Goal: Task Accomplishment & Management: Complete application form

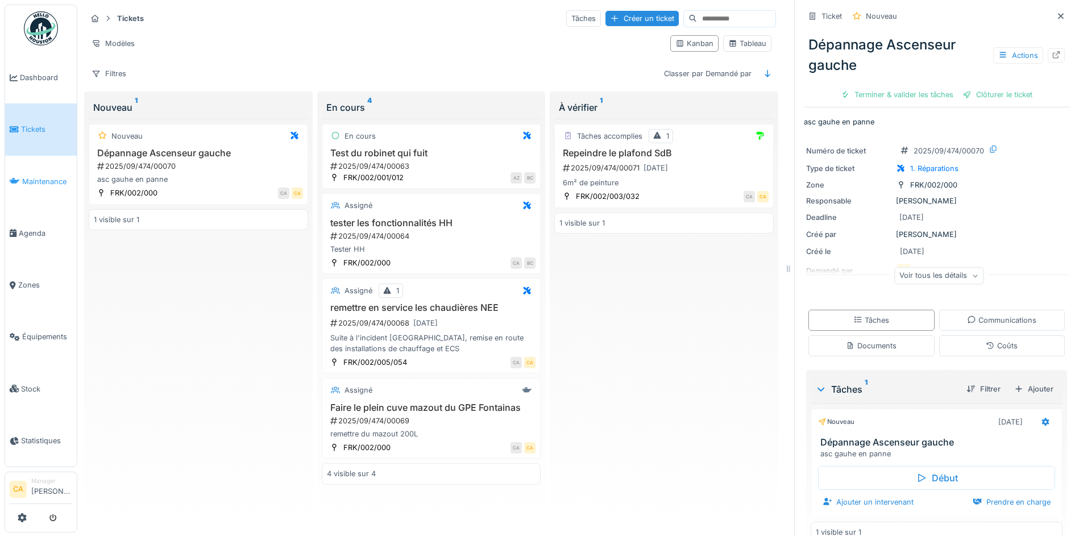
scroll to position [21, 0]
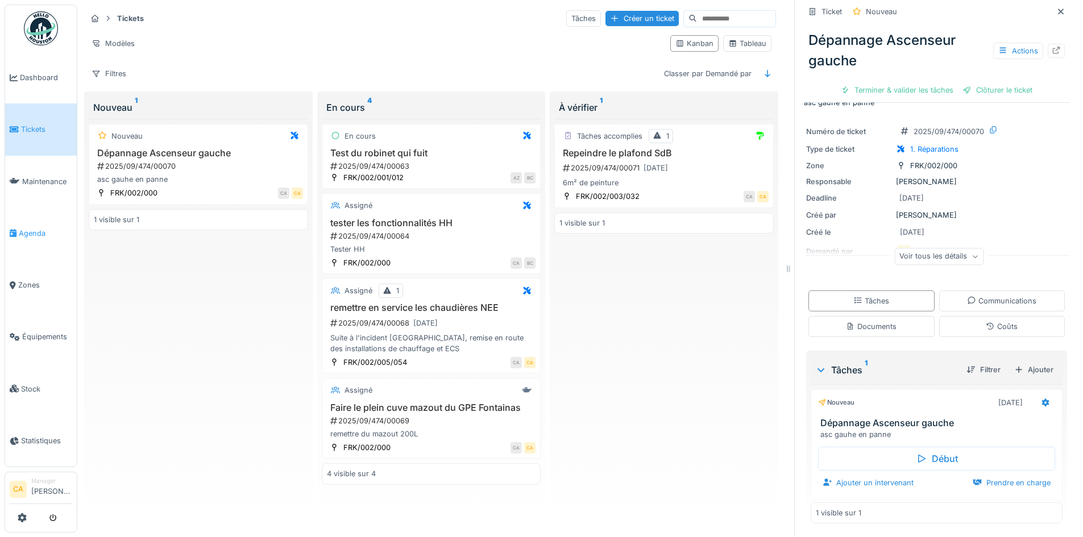
click at [43, 222] on link "Agenda" at bounding box center [41, 234] width 72 height 52
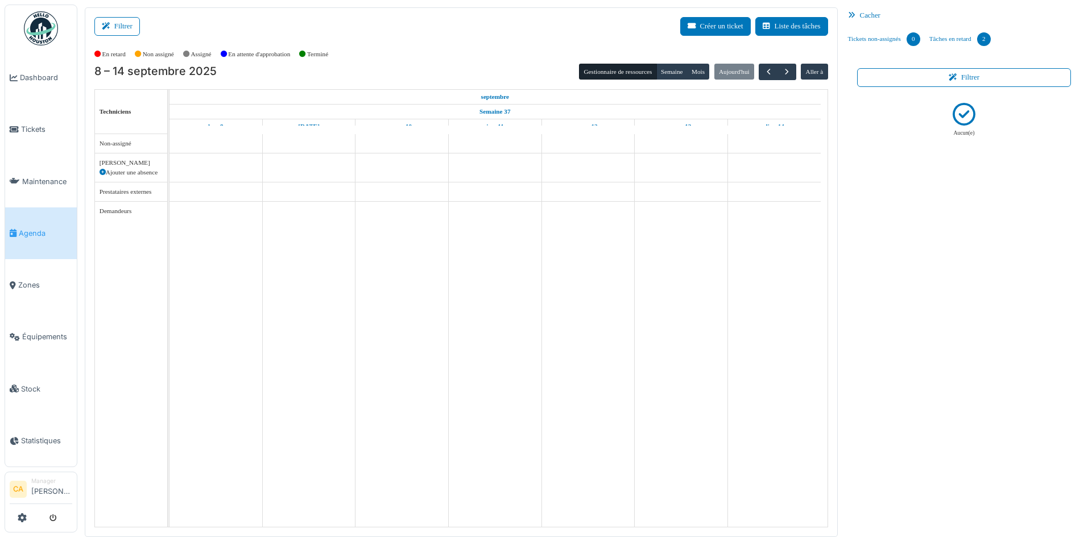
click at [113, 210] on div "Demandeurs" at bounding box center [130, 211] width 63 height 10
click at [188, 207] on td at bounding box center [215, 330] width 93 height 393
click at [242, 193] on td at bounding box center [215, 330] width 93 height 393
click at [292, 175] on td at bounding box center [308, 330] width 93 height 393
click at [121, 24] on button "Filtrer" at bounding box center [116, 26] width 45 height 19
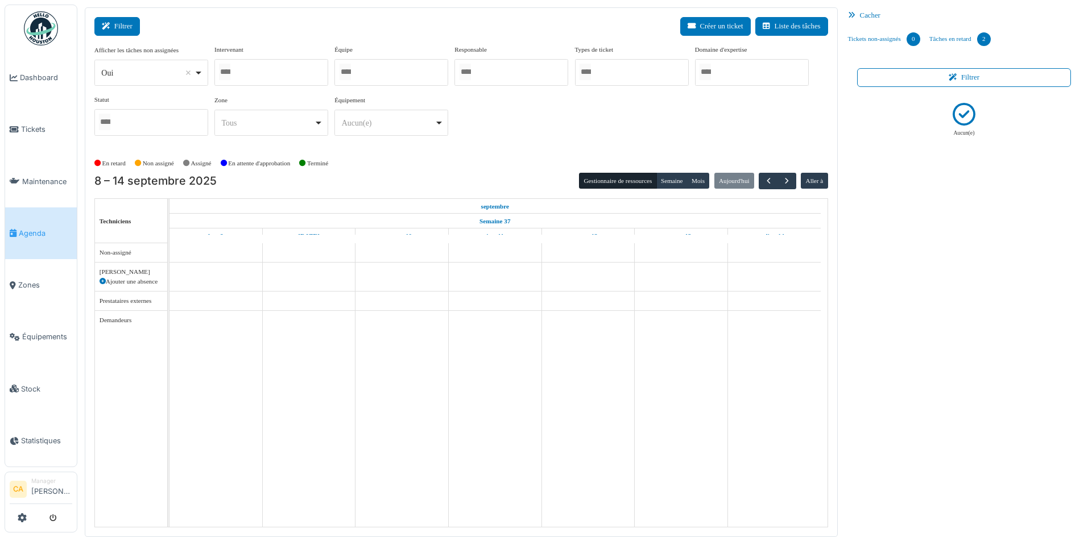
click at [119, 27] on button "Filtrer" at bounding box center [116, 26] width 45 height 19
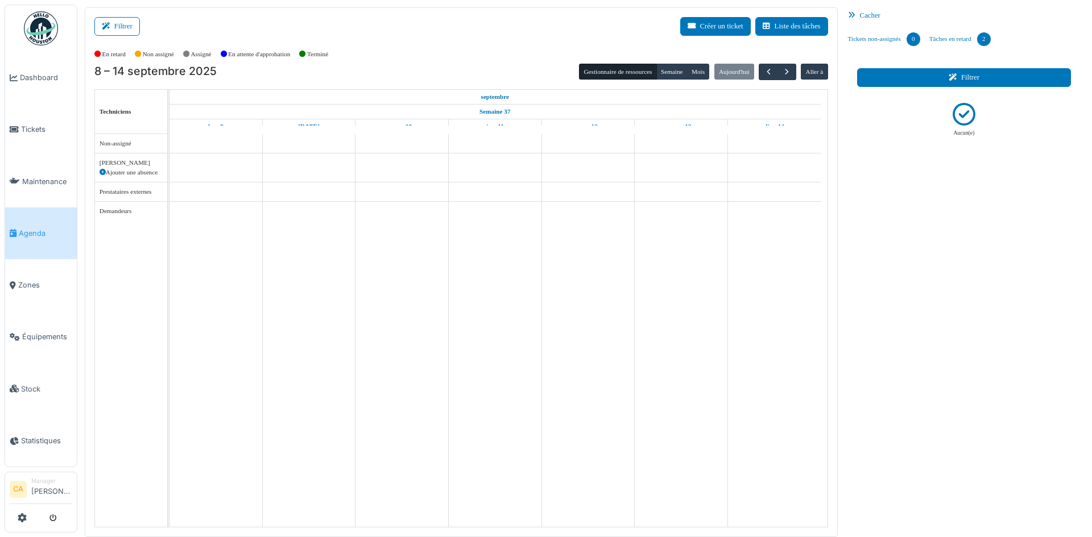
click at [928, 73] on button "Filtrer" at bounding box center [964, 77] width 214 height 19
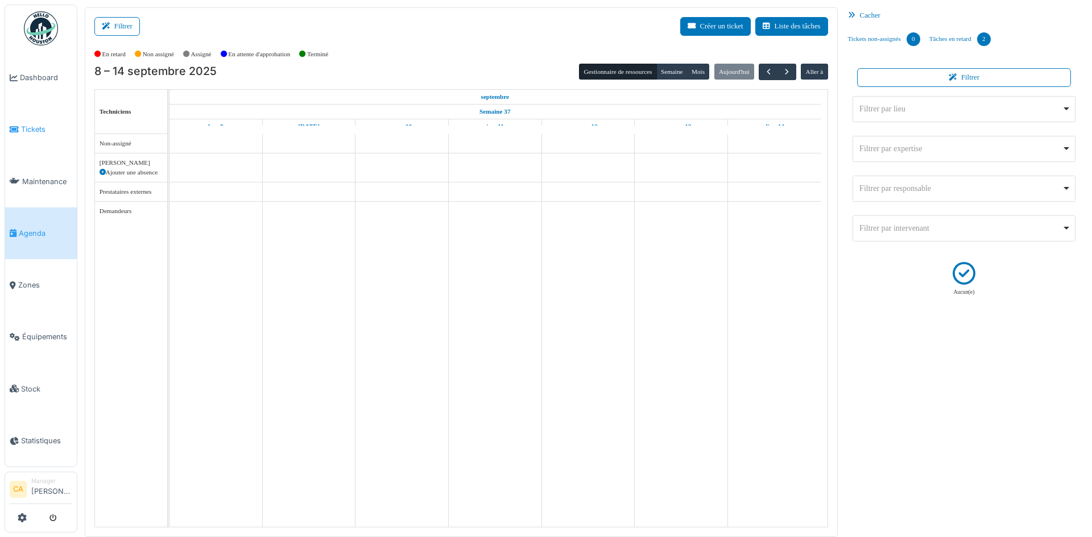
click at [38, 121] on link "Tickets" at bounding box center [41, 129] width 72 height 52
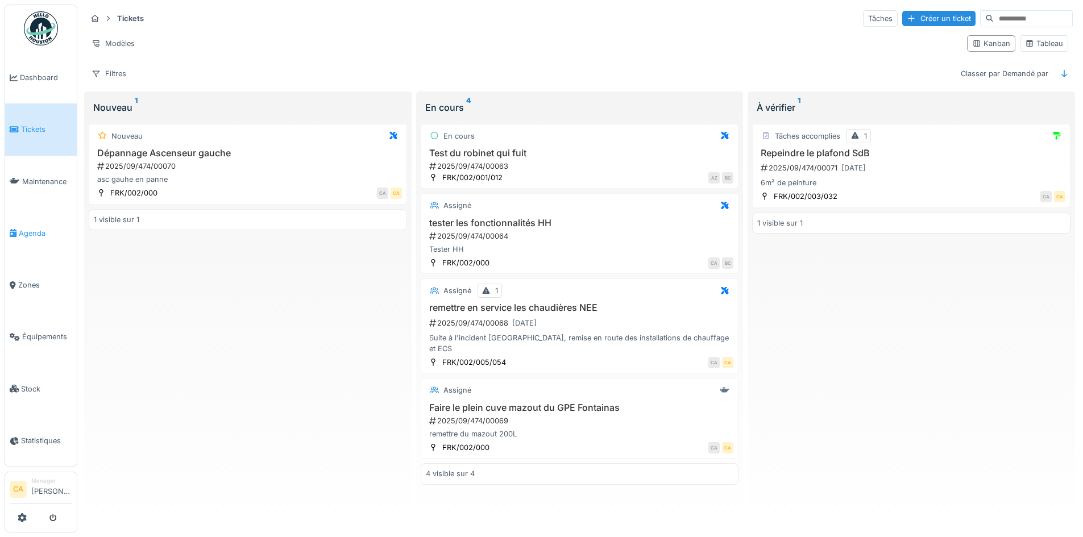
click at [25, 228] on span "Agenda" at bounding box center [45, 233] width 53 height 11
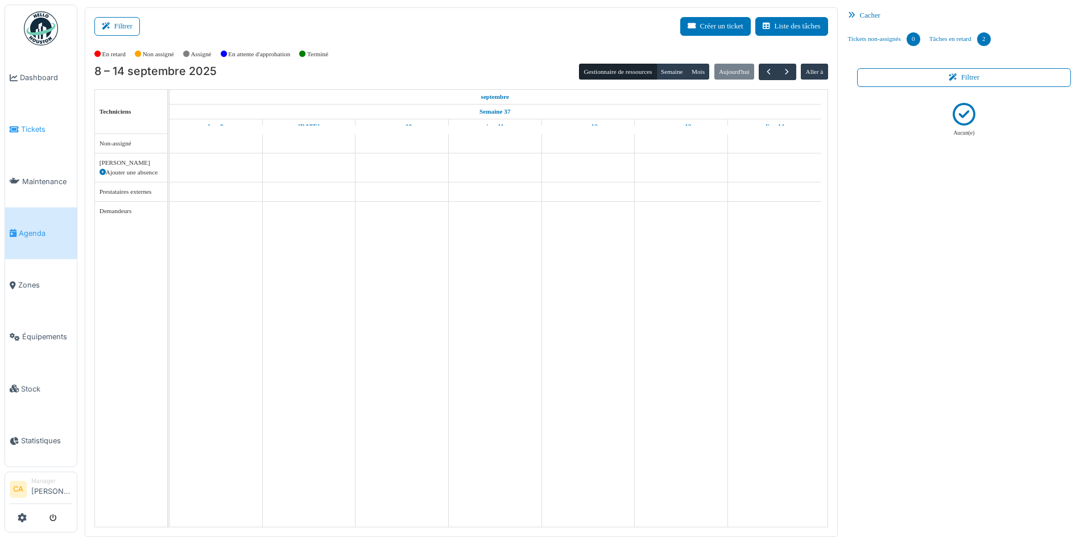
click at [43, 137] on link "Tickets" at bounding box center [41, 129] width 72 height 52
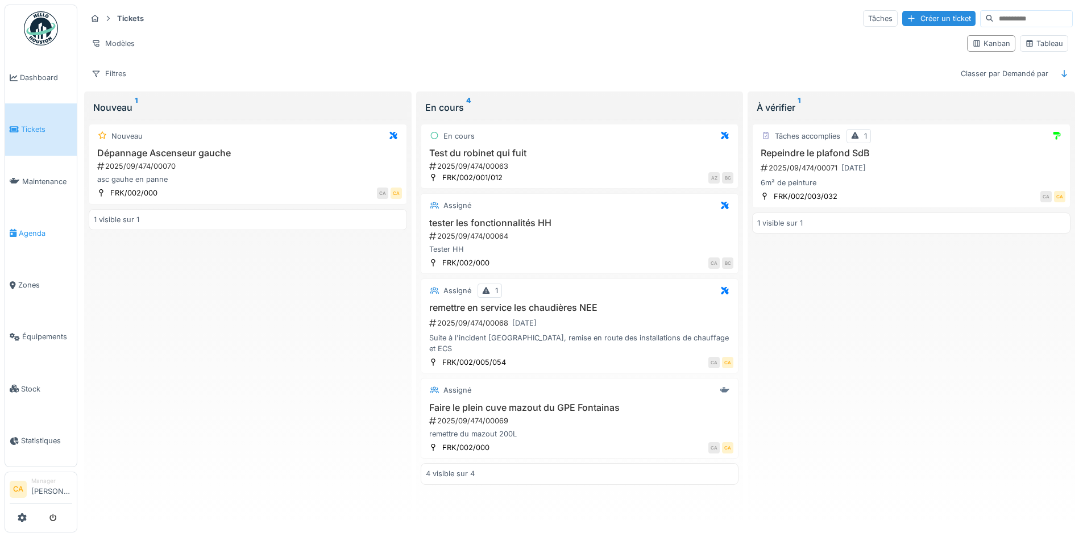
click at [34, 221] on link "Agenda" at bounding box center [41, 234] width 72 height 52
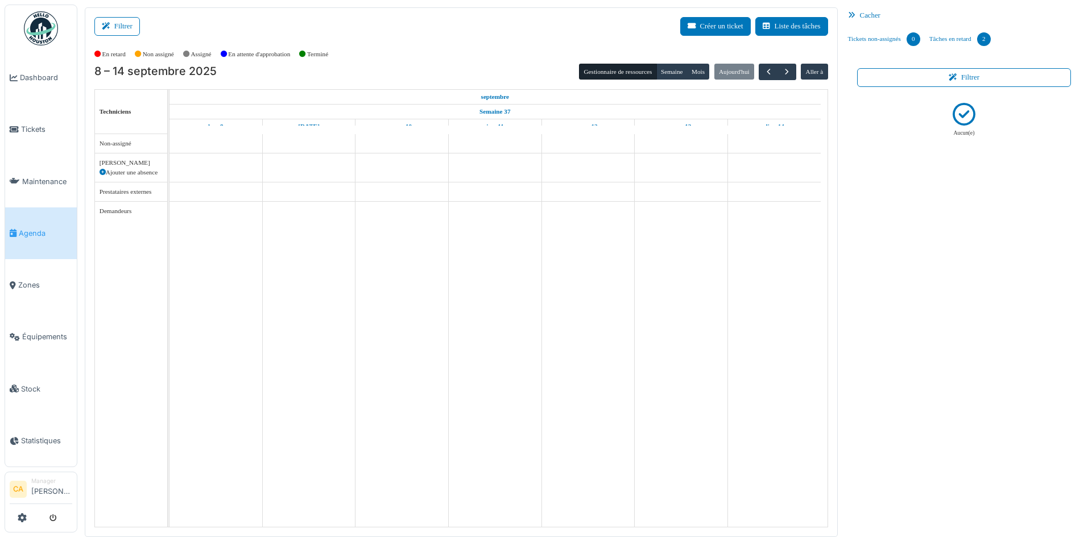
scroll to position [1, 0]
click at [782, 70] on span "button" at bounding box center [787, 72] width 10 height 10
click at [767, 70] on button "button" at bounding box center [767, 71] width 19 height 16
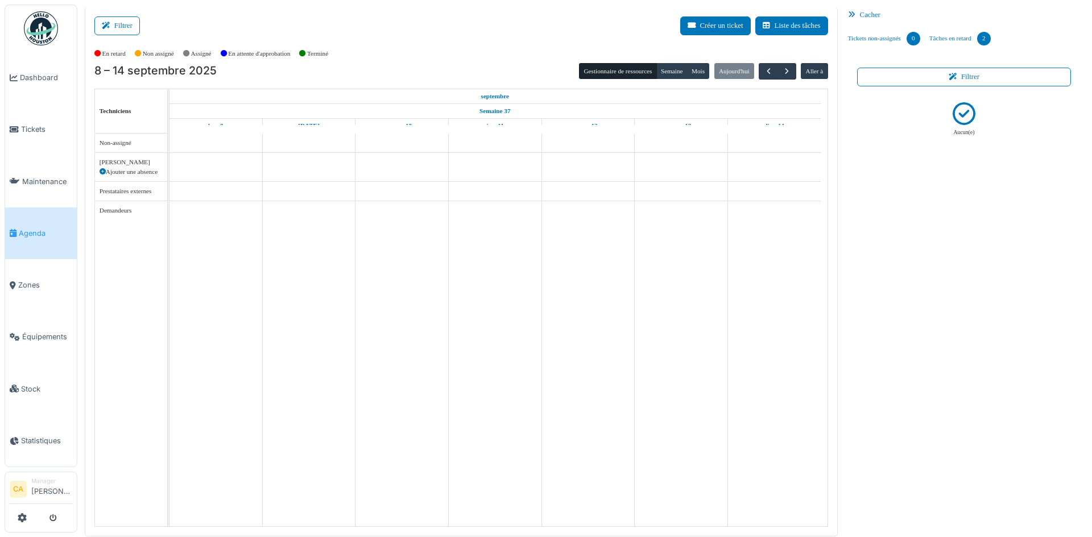
click at [122, 110] on span "Techniciens" at bounding box center [115, 110] width 32 height 7
click at [351, 70] on div "8 – 14 septembre 2025 Gestionnaire de ressources Semaine Mois Aujourd'hui Aller…" at bounding box center [460, 71] width 733 height 16
click at [10, 121] on link "Tickets" at bounding box center [41, 129] width 72 height 52
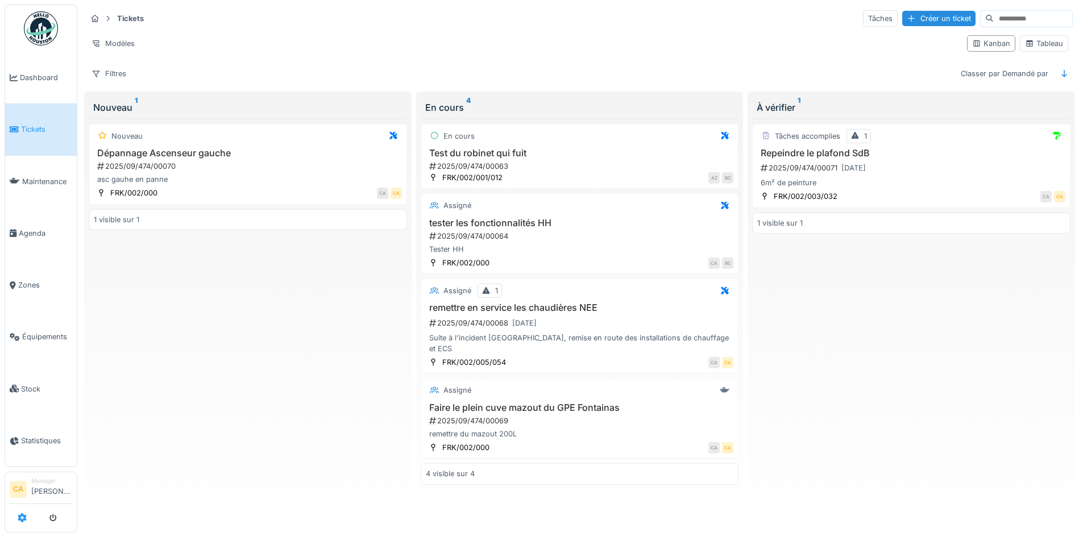
click at [18, 513] on link at bounding box center [22, 518] width 9 height 19
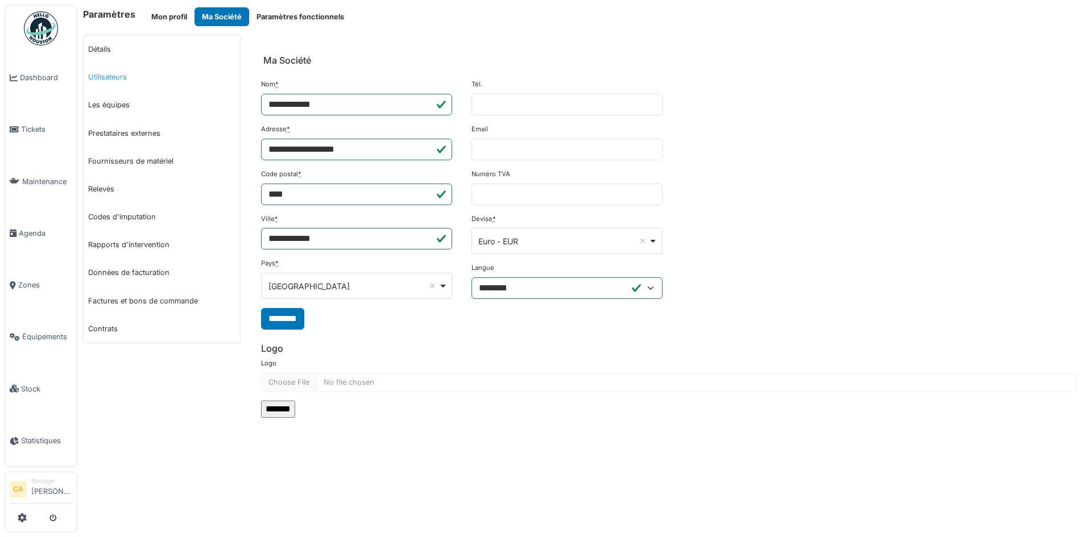
click at [126, 80] on link "Utilisateurs" at bounding box center [162, 77] width 156 height 28
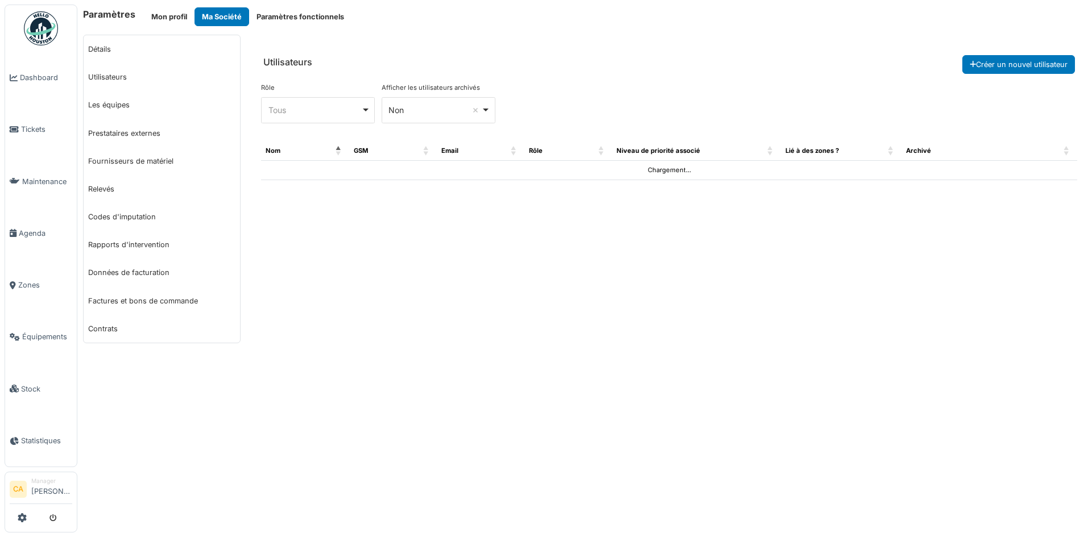
select select "***"
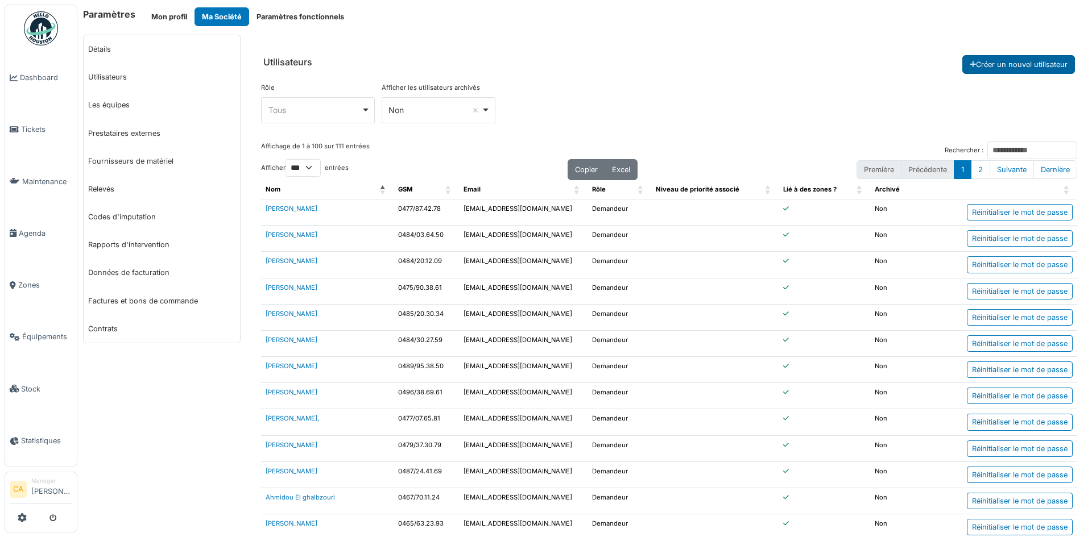
click at [989, 63] on button "Créer un nouvel utilisateur" at bounding box center [1018, 64] width 113 height 19
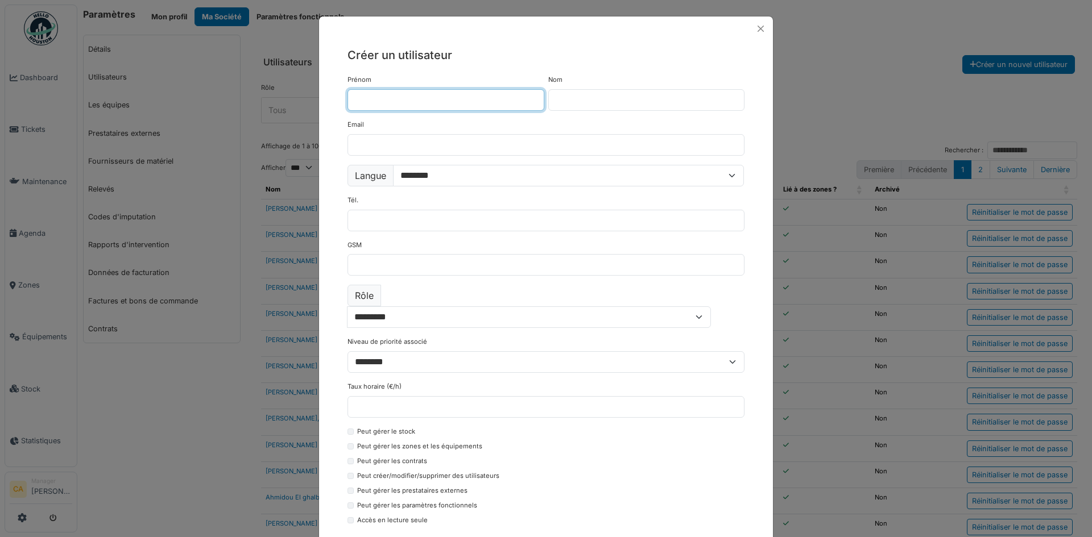
click at [409, 97] on input "Prénom" at bounding box center [445, 100] width 197 height 22
type input "**********"
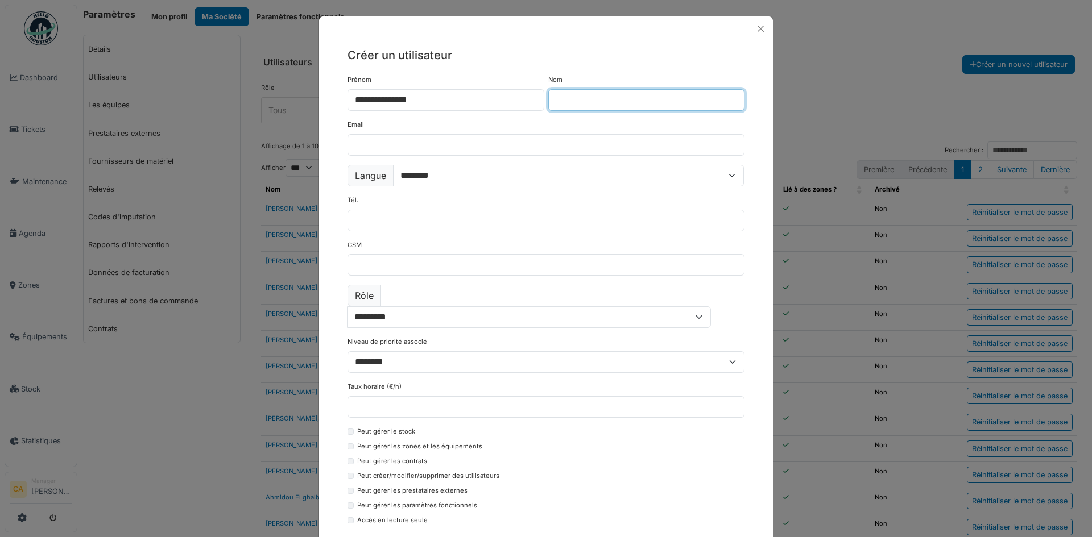
click at [595, 103] on input "Nom" at bounding box center [646, 100] width 197 height 22
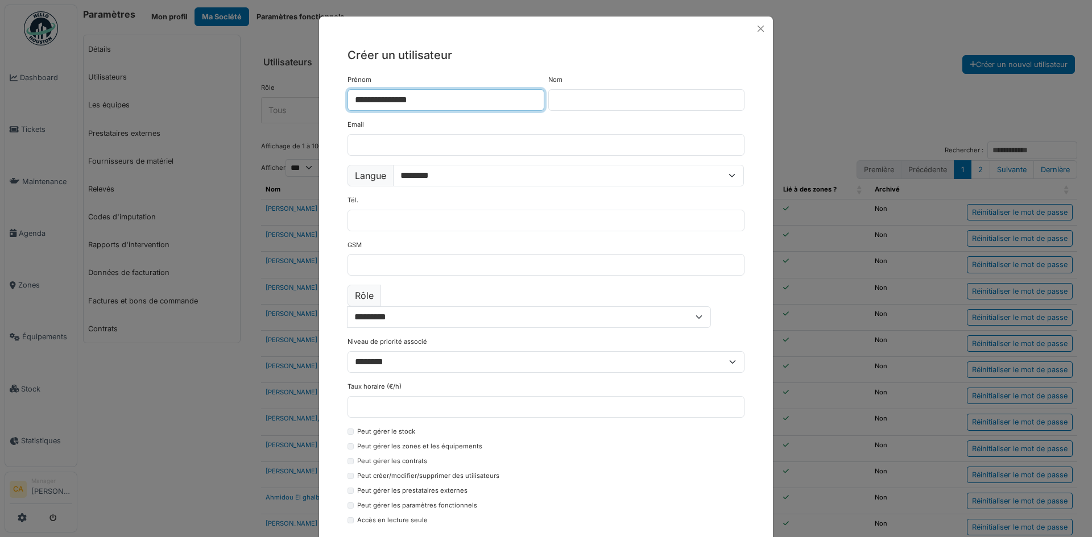
click at [394, 98] on input "**********" at bounding box center [445, 100] width 197 height 22
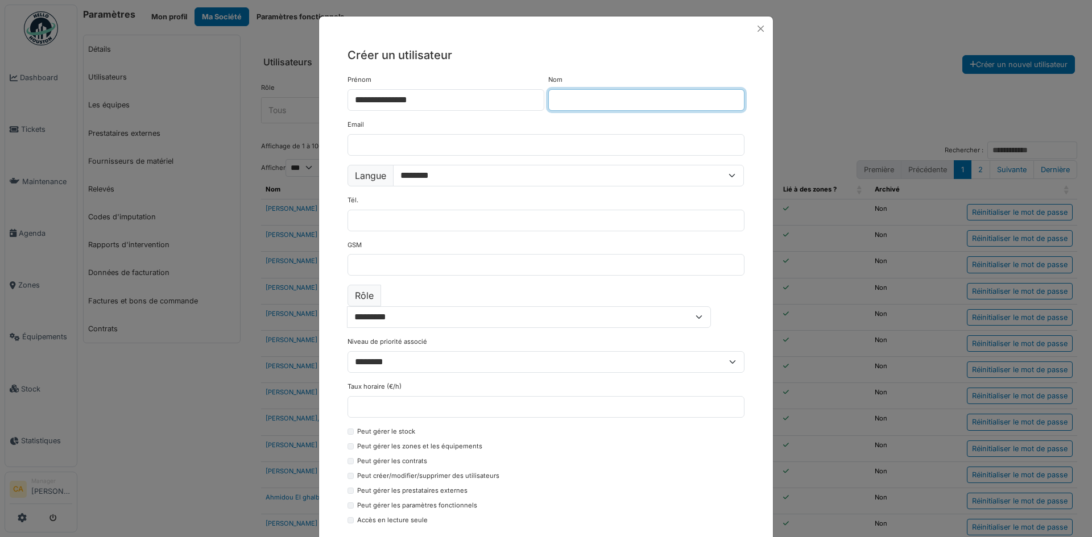
click at [625, 91] on input "Nom" at bounding box center [646, 100] width 197 height 22
type input "***"
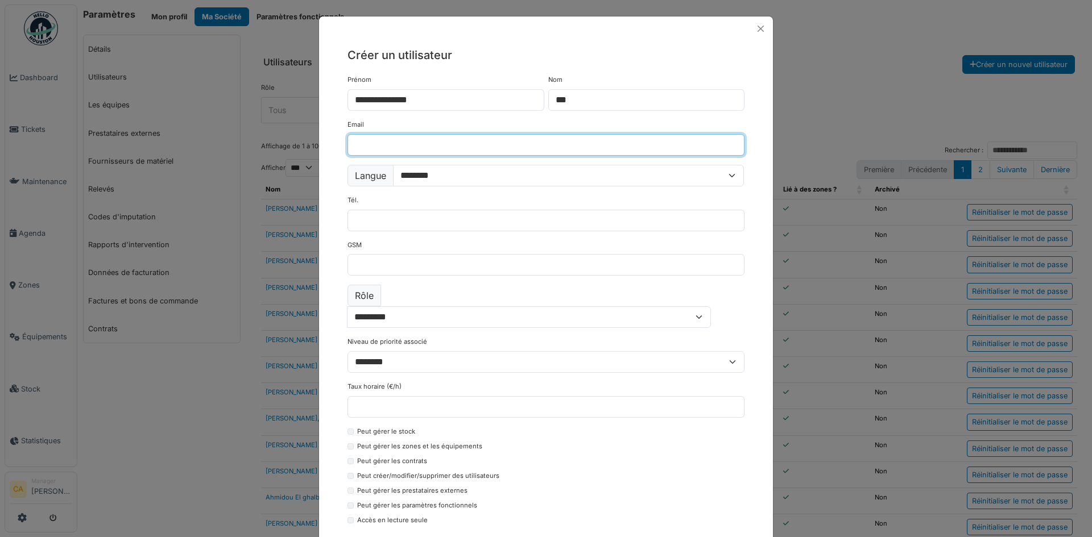
click at [405, 147] on input "Email" at bounding box center [545, 145] width 397 height 22
click at [413, 143] on input "***" at bounding box center [545, 145] width 397 height 22
paste input "**********"
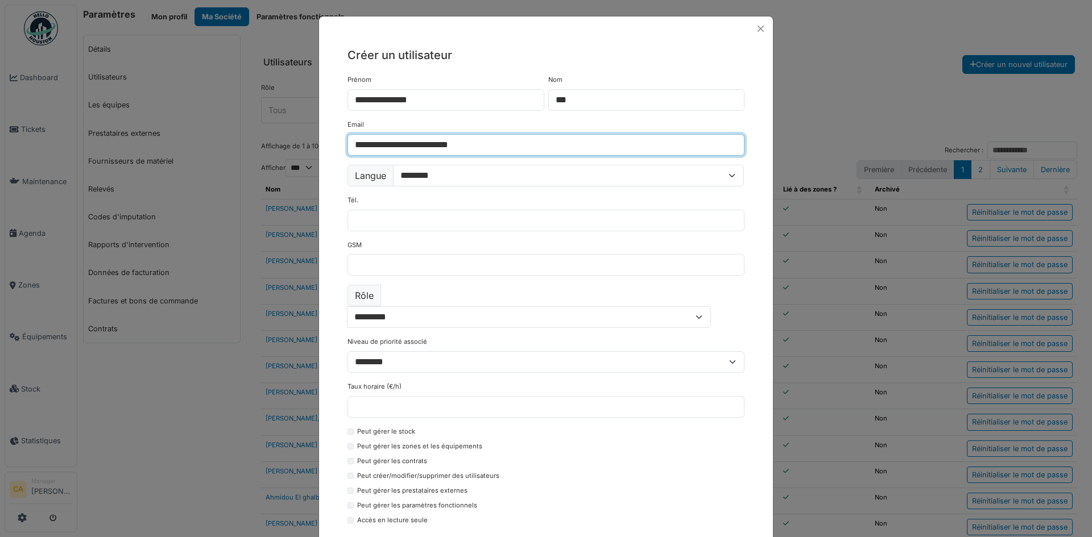
type input "**********"
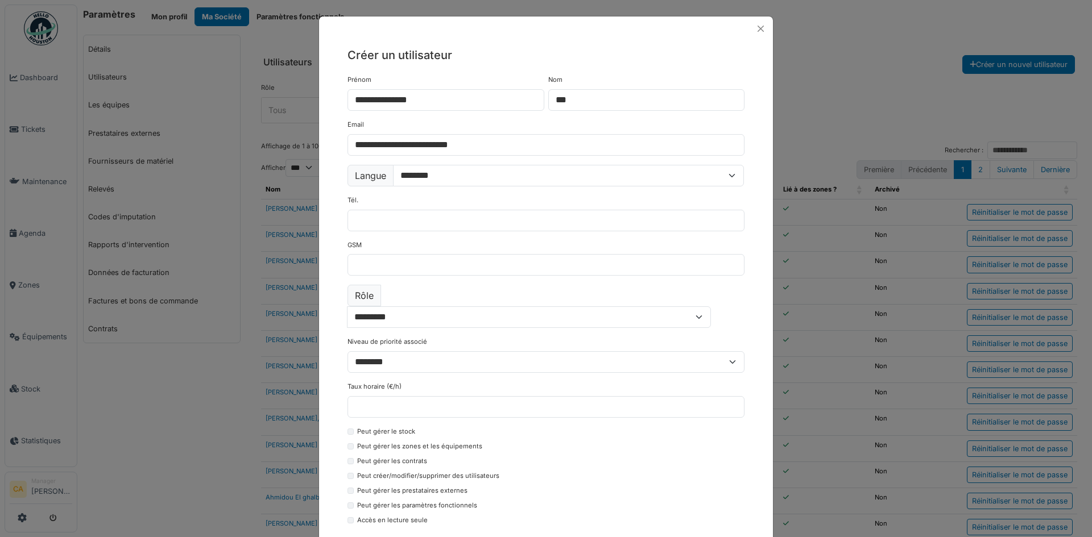
click at [547, 188] on form "**********" at bounding box center [545, 317] width 397 height 485
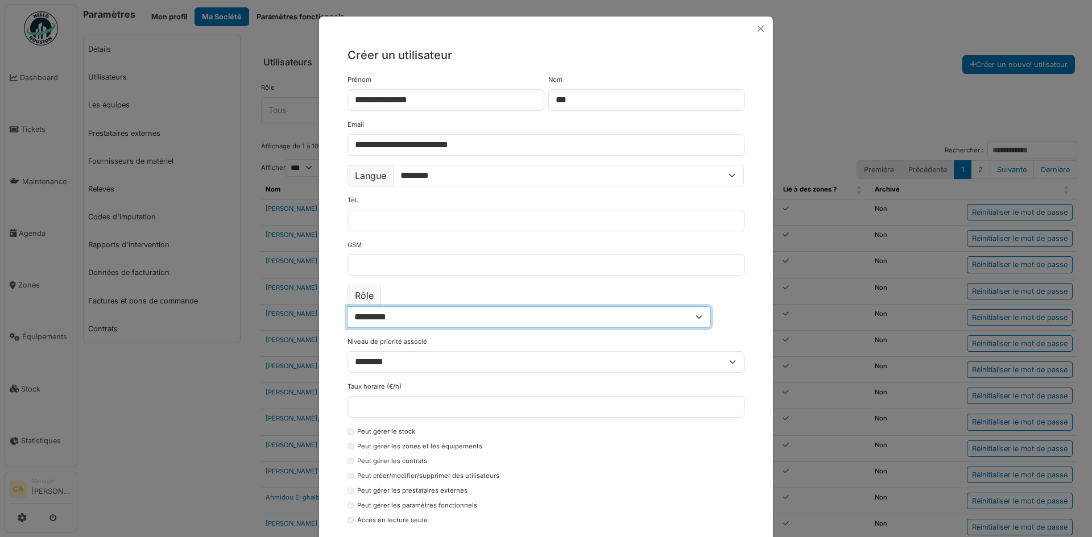
click select "**********"
select select "**********"
click select "**********"
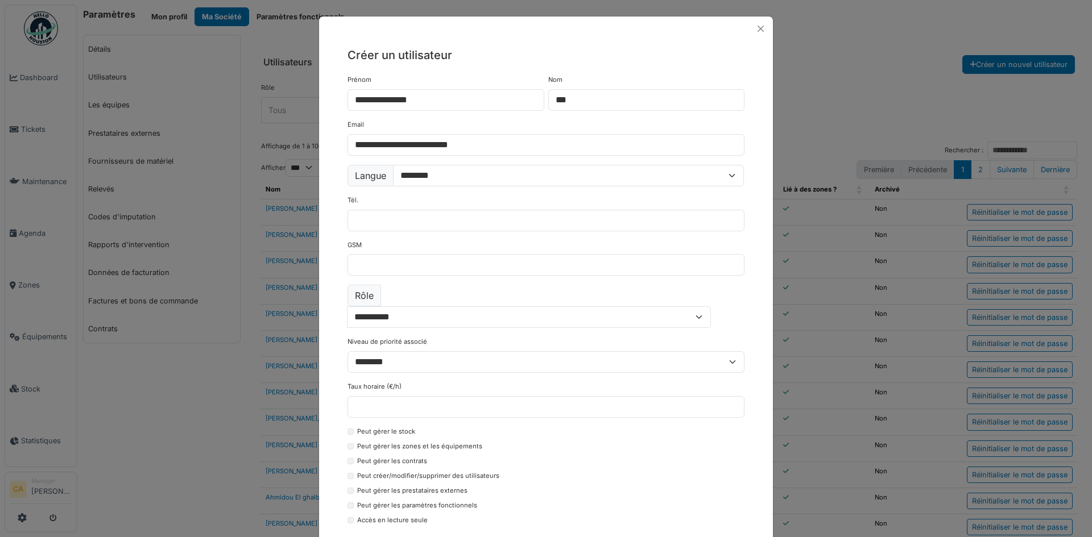
click div "Niveau de priorité associé ******** * * *"
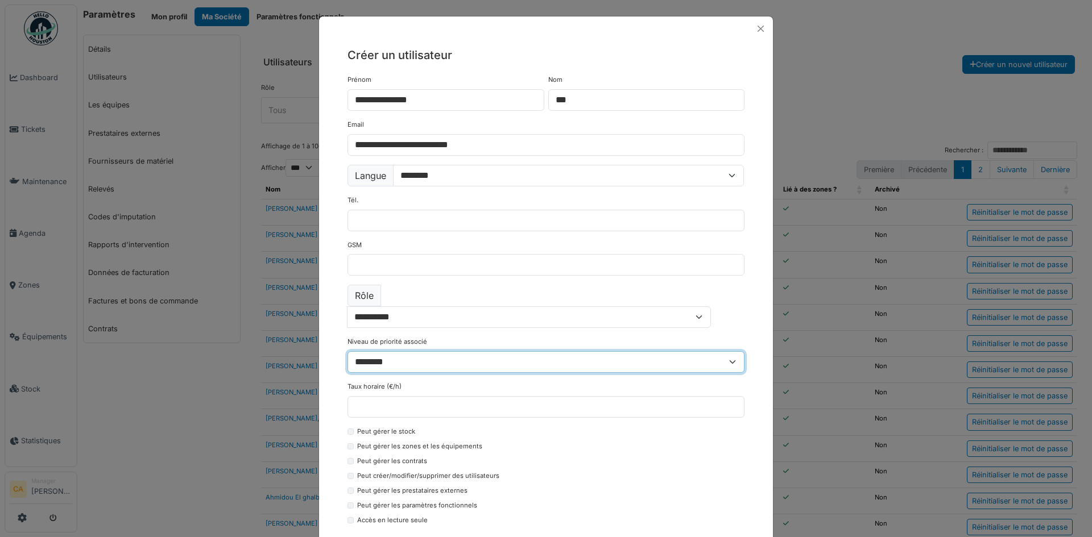
click select "******** * * *"
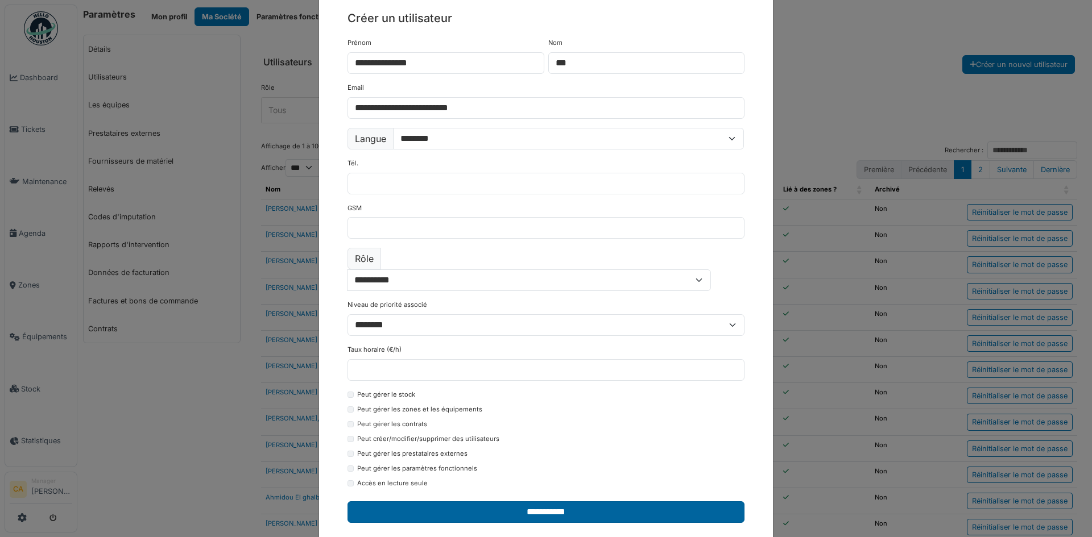
click input "**********"
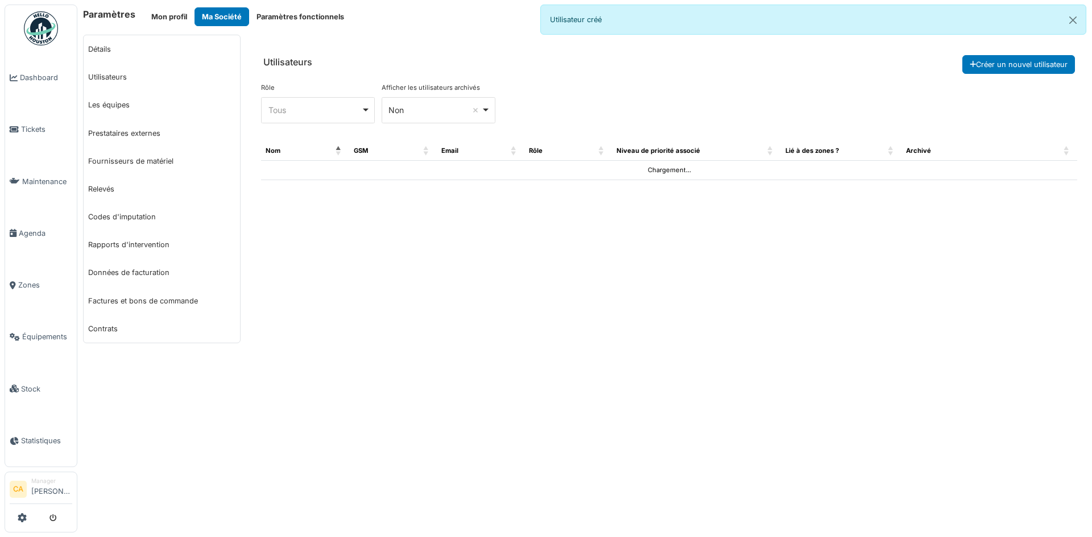
select select "***"
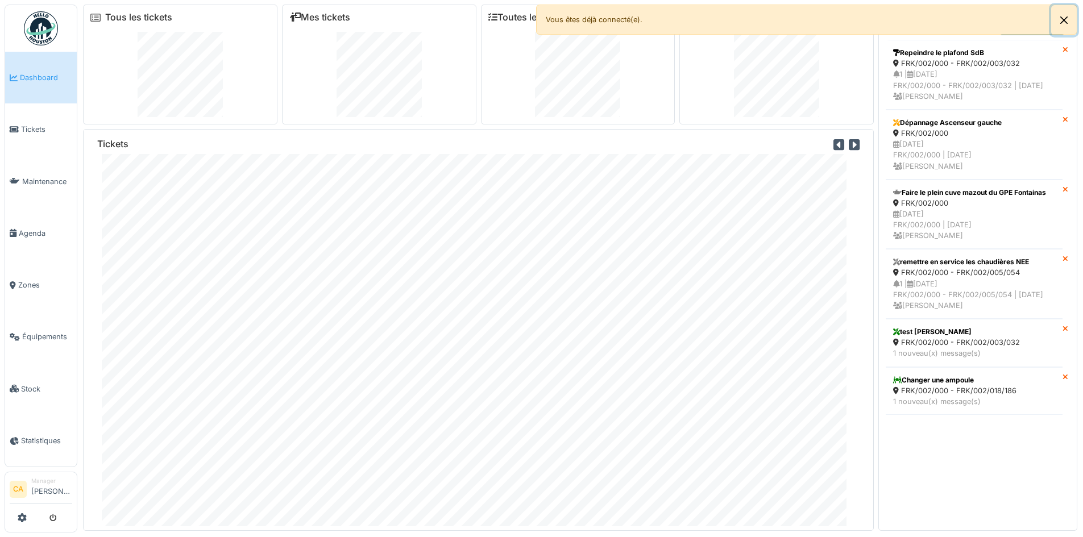
click at [1064, 19] on button "Close" at bounding box center [1064, 20] width 26 height 30
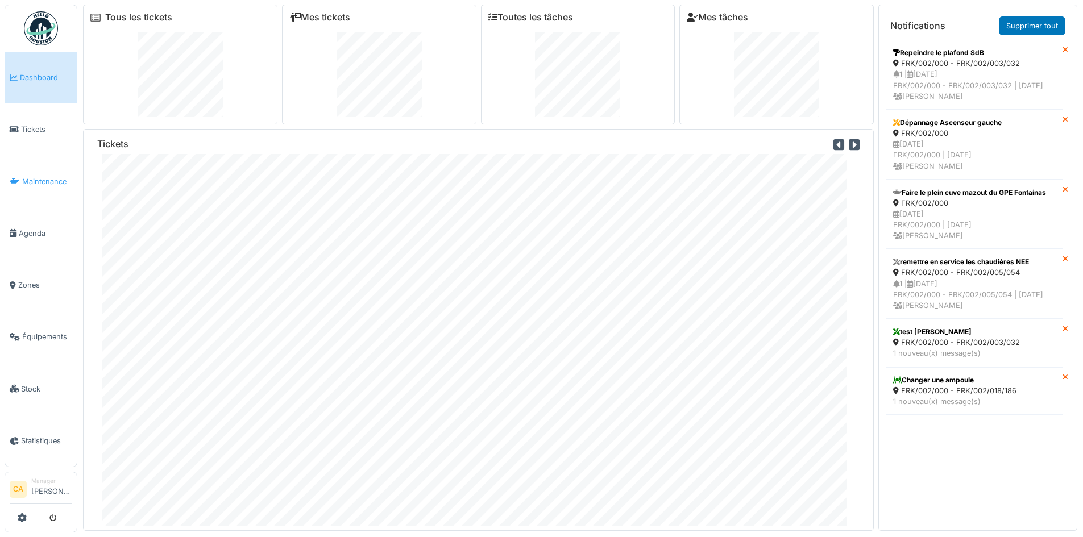
click at [47, 176] on span "Maintenance" at bounding box center [47, 181] width 50 height 11
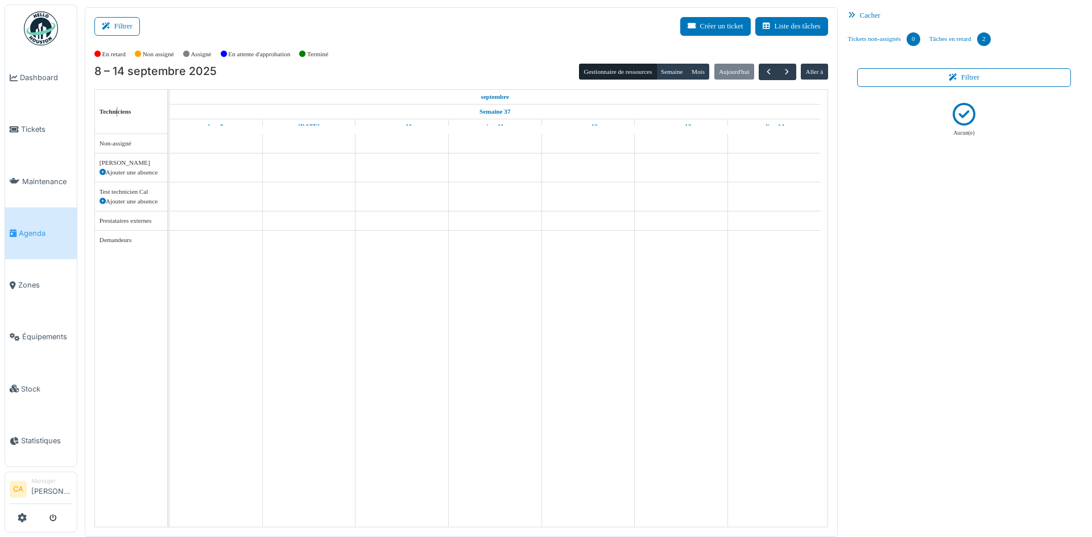
click at [117, 113] on span "Techniciens" at bounding box center [115, 111] width 32 height 7
click at [122, 115] on div "Techniciens" at bounding box center [115, 111] width 41 height 19
click at [812, 72] on button "Aller à" at bounding box center [813, 72] width 27 height 16
click at [608, 73] on button "Gestionnaire de ressources" at bounding box center [617, 72] width 77 height 16
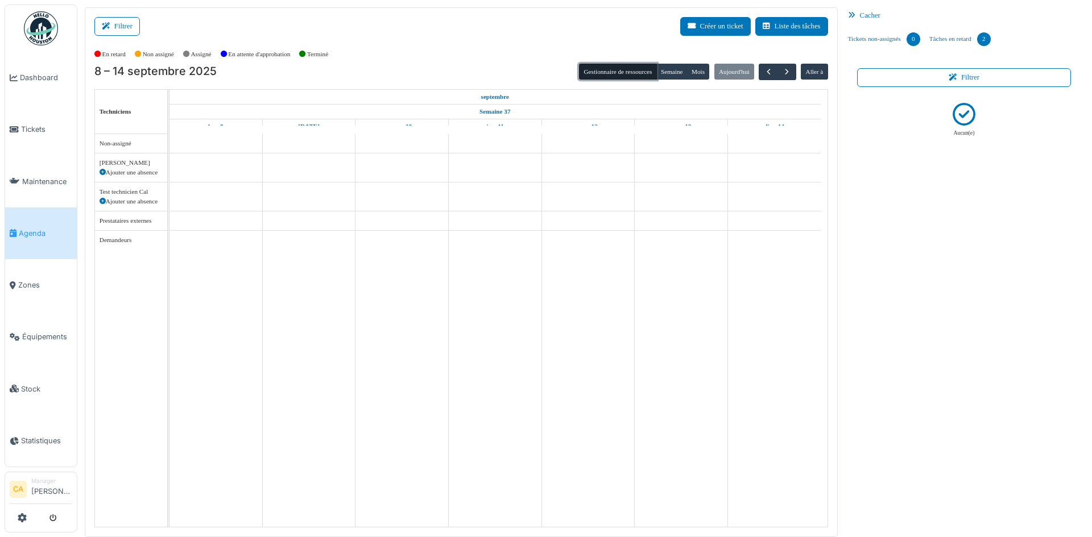
click at [608, 73] on button "Gestionnaire de ressources" at bounding box center [617, 72] width 77 height 16
click at [333, 51] on div "Terminé" at bounding box center [318, 54] width 38 height 19
click at [56, 176] on span "Maintenance" at bounding box center [47, 181] width 50 height 11
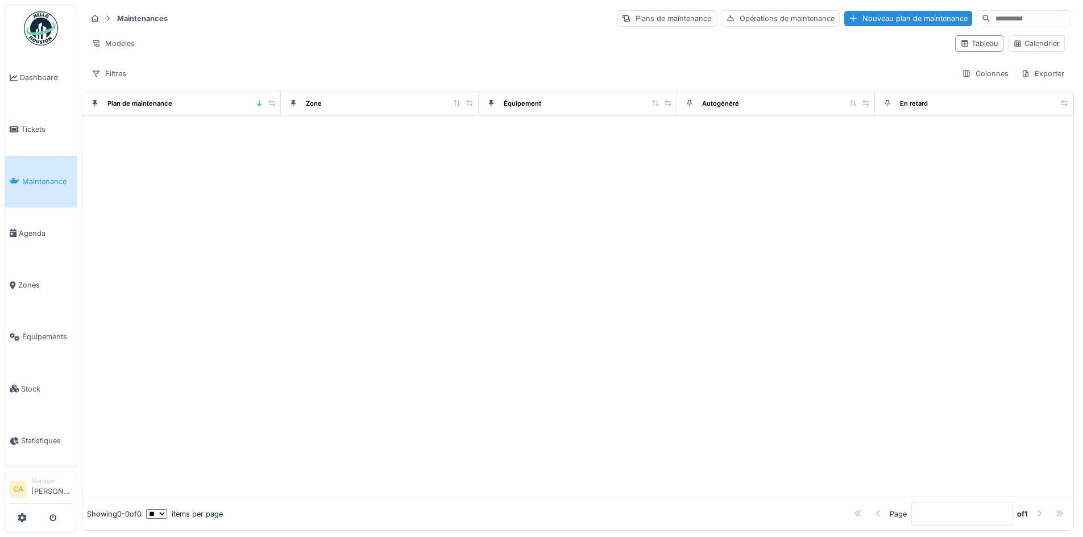
click at [290, 187] on div at bounding box center [577, 306] width 991 height 381
click at [51, 128] on span "Tickets" at bounding box center [46, 129] width 51 height 11
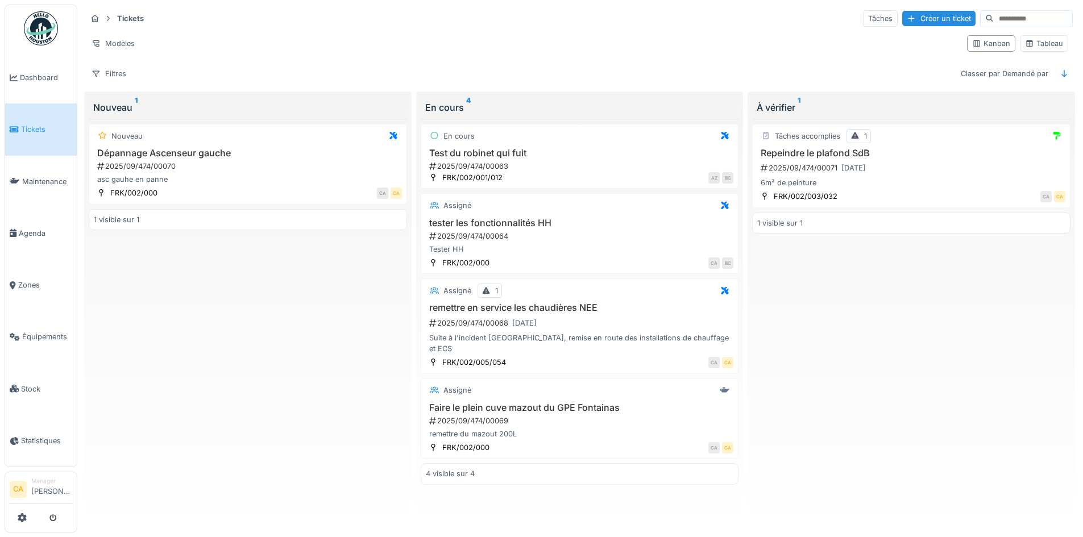
click at [320, 425] on div "Nouveau Dépannage Ascenseur gauche 2025/09/474/00070 asc gauhe en panne FRK/002…" at bounding box center [248, 321] width 318 height 404
click at [211, 401] on div "Nouveau Dépannage Ascenseur gauche 2025/09/474/00070 asc gauhe en panne FRK/002…" at bounding box center [248, 321] width 318 height 404
click at [25, 517] on icon at bounding box center [22, 517] width 9 height 9
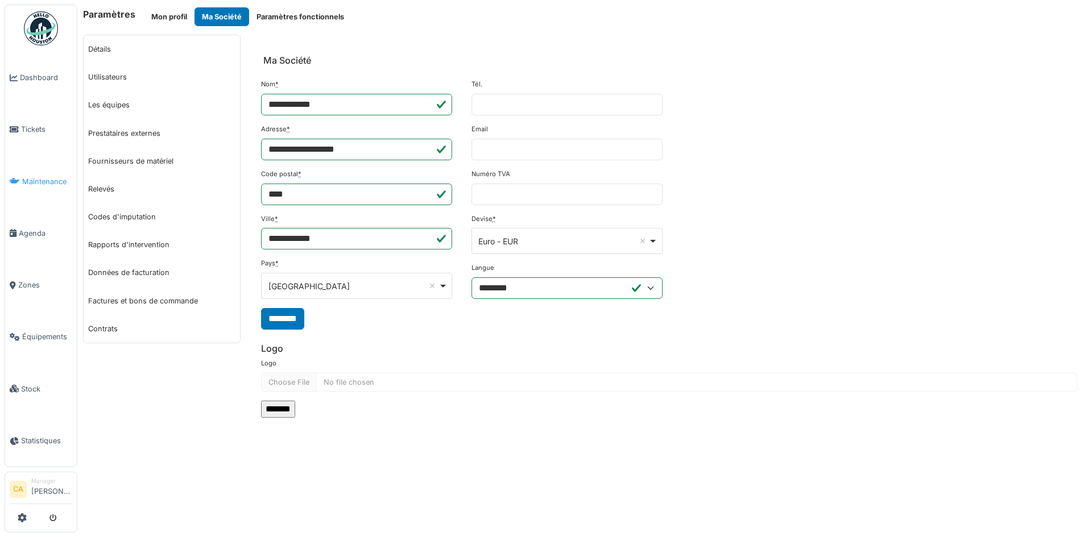
click at [36, 182] on span "Maintenance" at bounding box center [47, 181] width 50 height 11
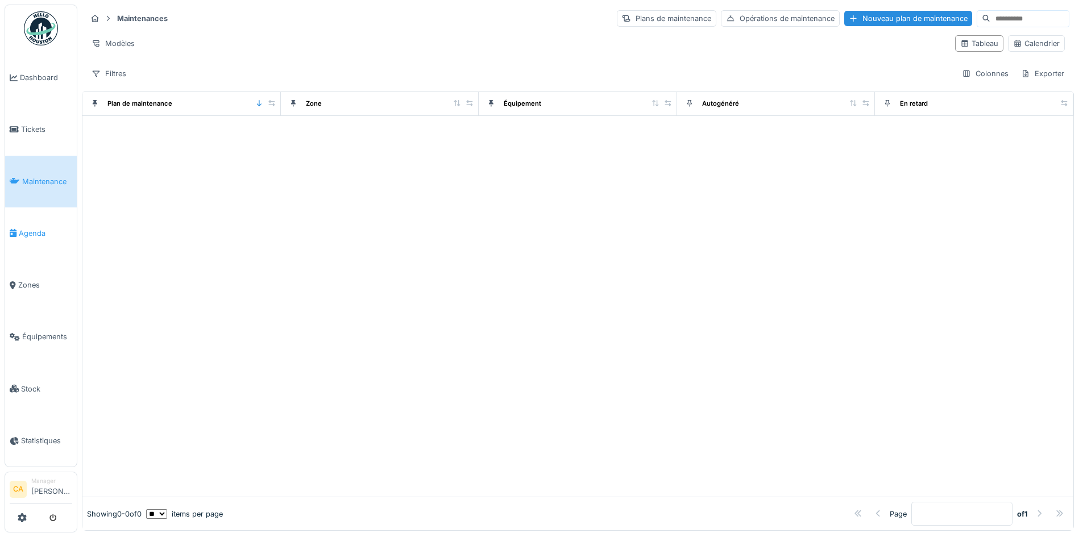
click at [32, 228] on span "Agenda" at bounding box center [45, 233] width 53 height 11
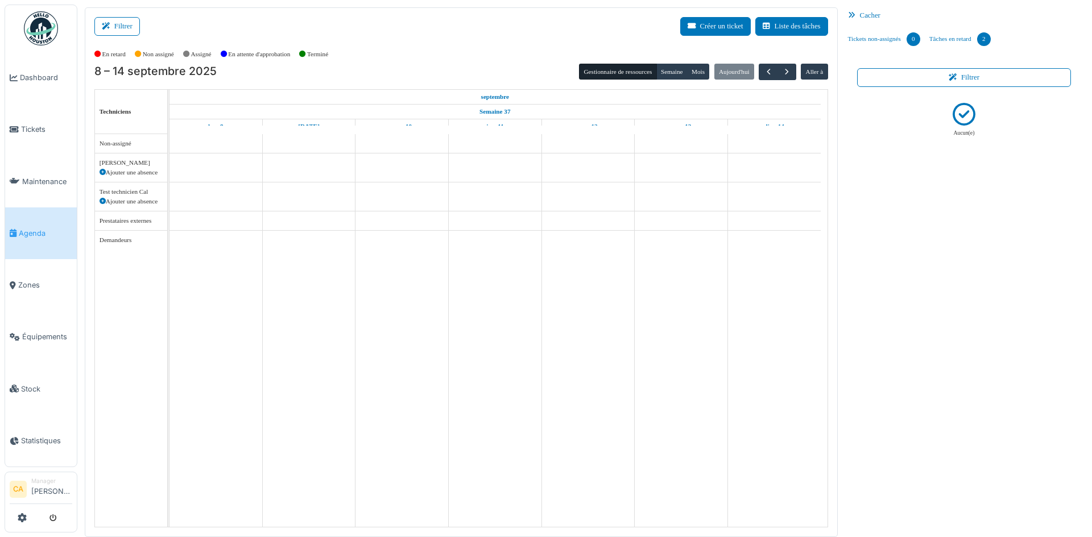
click at [103, 204] on icon at bounding box center [102, 201] width 6 height 6
click at [101, 202] on icon at bounding box center [102, 201] width 6 height 6
click at [101, 202] on body "Dashboard Tickets Maintenance [GEOGRAPHIC_DATA] Zones Équipements Stock Statist…" at bounding box center [546, 268] width 1092 height 537
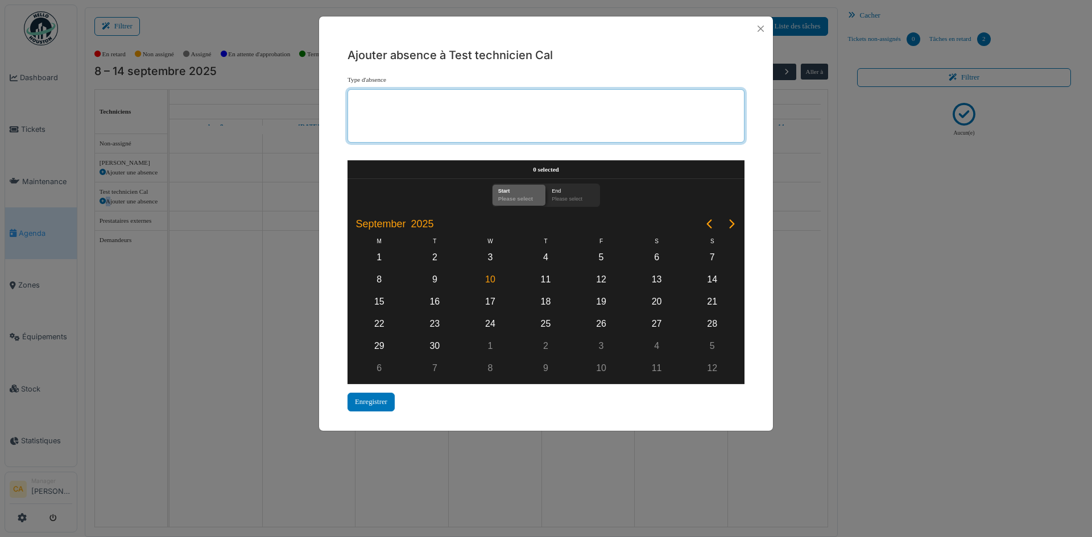
click at [464, 127] on select "Type d'absence" at bounding box center [545, 115] width 397 height 53
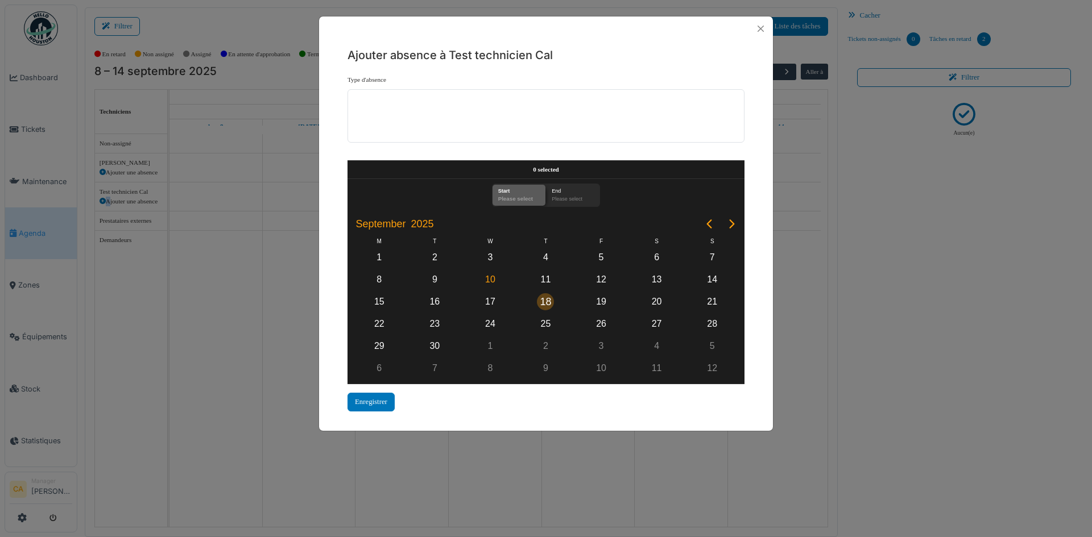
click at [533, 312] on div "18" at bounding box center [546, 302] width 56 height 22
click at [479, 310] on div "17" at bounding box center [490, 302] width 56 height 22
click at [759, 28] on button "Close" at bounding box center [760, 28] width 15 height 15
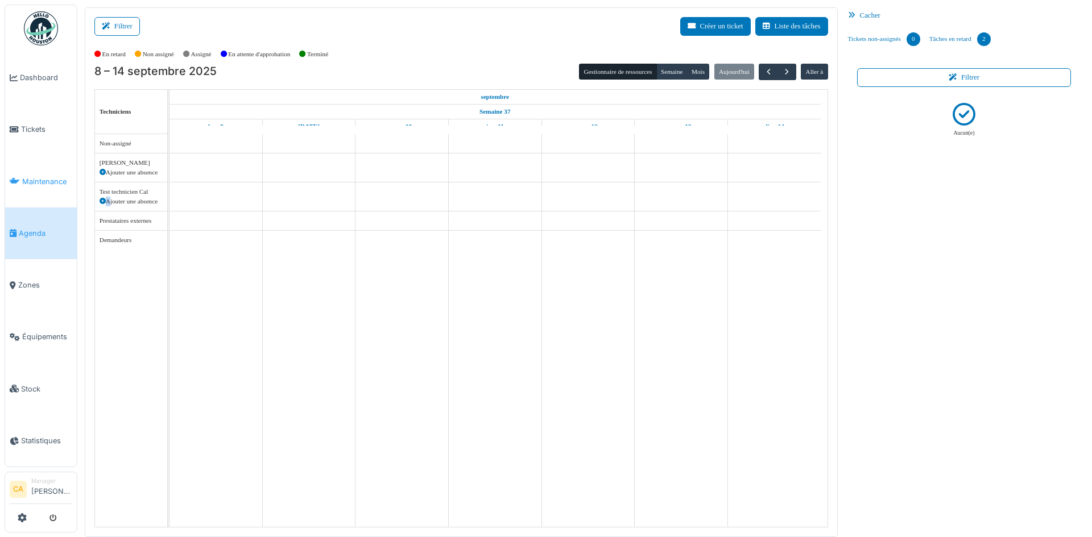
click at [61, 176] on span "Maintenance" at bounding box center [47, 181] width 50 height 11
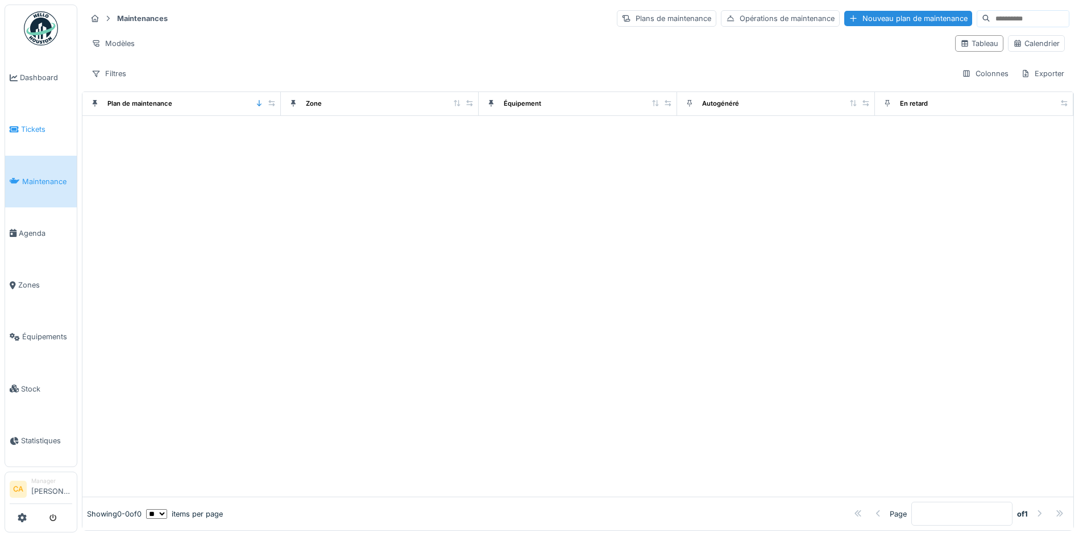
click at [34, 126] on span "Tickets" at bounding box center [46, 129] width 51 height 11
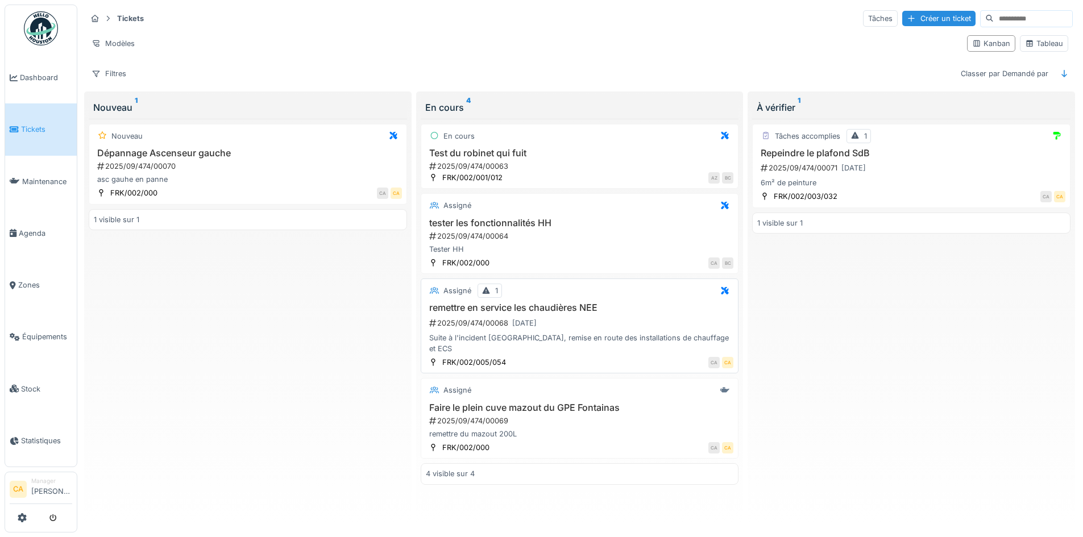
click at [623, 335] on div "Suite à l'incident [GEOGRAPHIC_DATA], remise en route des installations de chau…" at bounding box center [580, 344] width 308 height 22
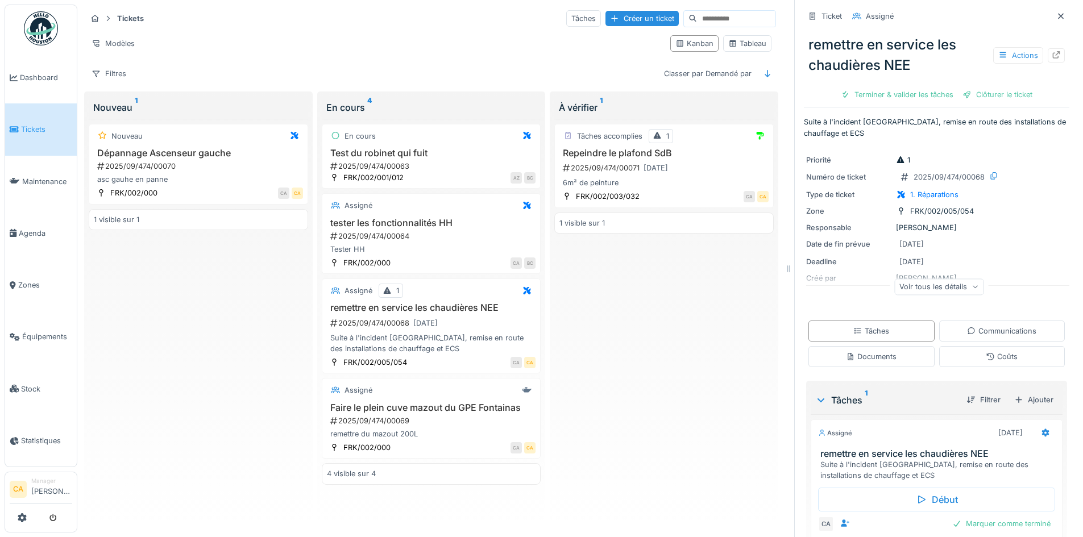
click at [926, 454] on h3 "remettre en service les chaudières NEE" at bounding box center [938, 454] width 237 height 11
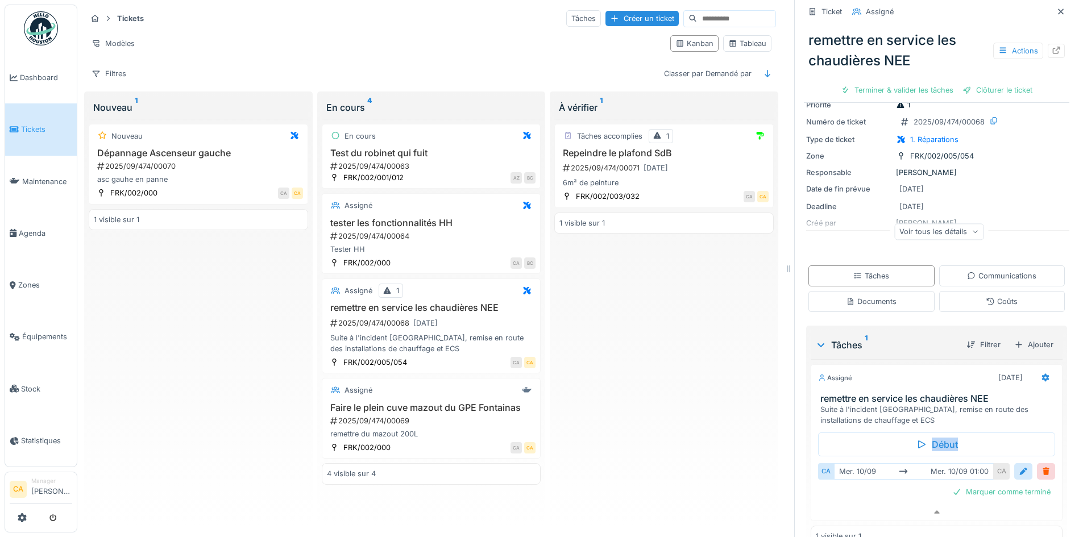
click at [926, 454] on div "Début CA mer. 10/09 mer. 10/09 01:00 CA Marquer comme terminé" at bounding box center [937, 465] width 252 height 78
click at [1041, 372] on icon at bounding box center [1045, 375] width 9 height 7
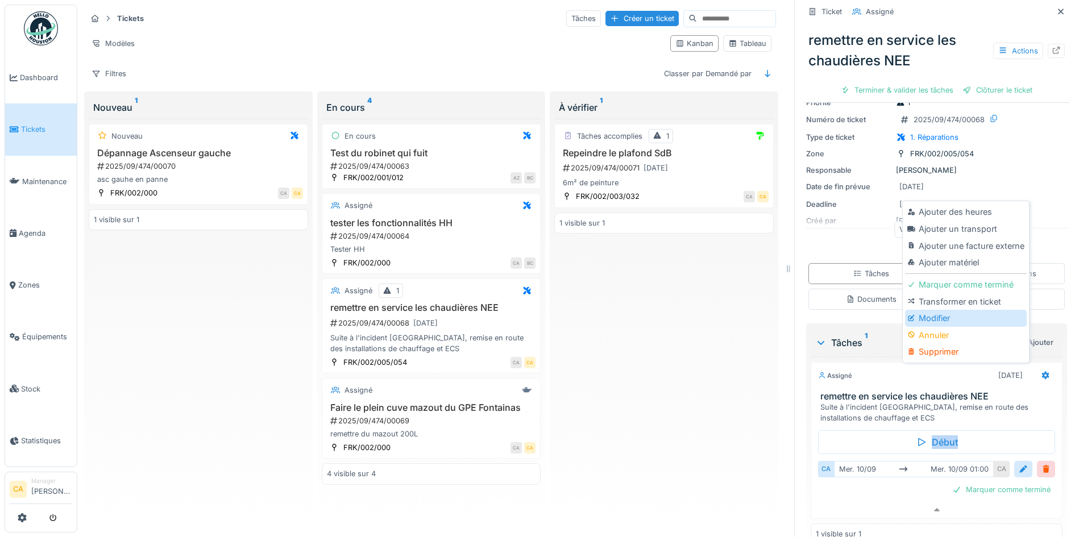
click at [953, 310] on div "Modifier" at bounding box center [965, 318] width 121 height 17
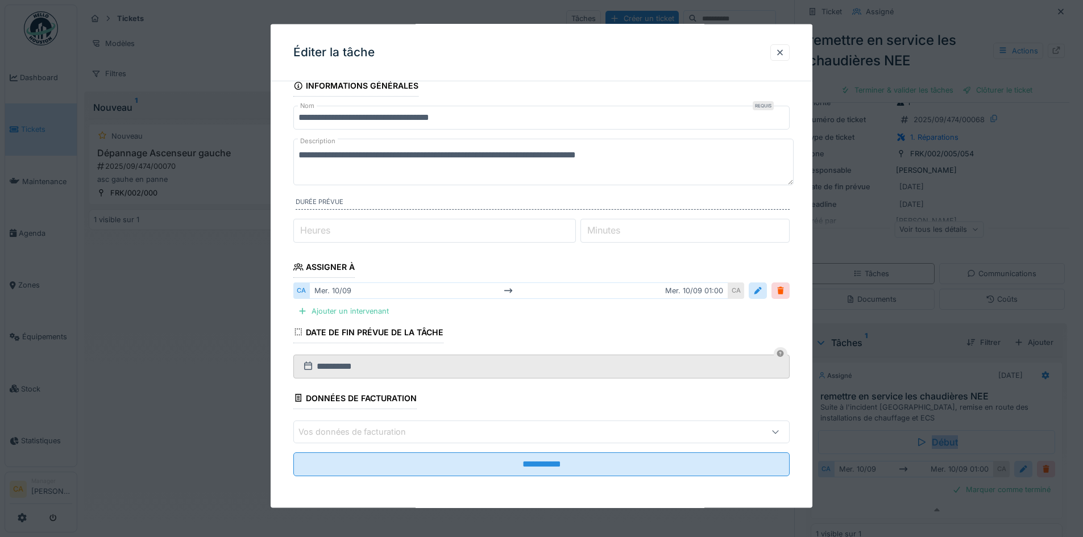
scroll to position [0, 0]
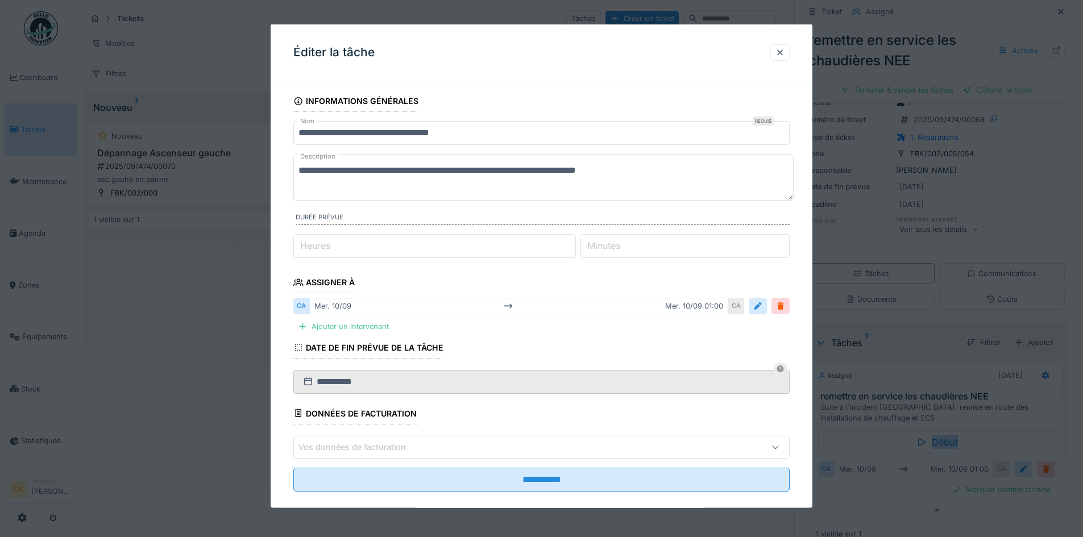
click at [334, 279] on div "Assigner à" at bounding box center [323, 283] width 61 height 19
click at [341, 305] on div "mer. 10/09 mer. 10/09 01:00" at bounding box center [518, 306] width 419 height 16
click at [762, 304] on div at bounding box center [757, 306] width 9 height 11
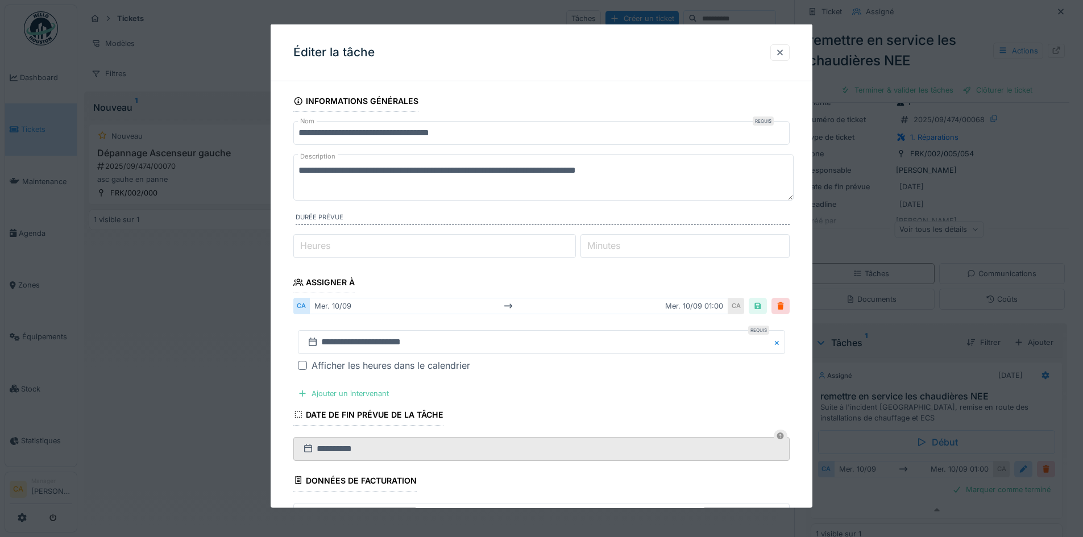
click at [488, 301] on div "mer. 10/09 mer. 10/09 01:00" at bounding box center [518, 306] width 419 height 16
click at [438, 310] on div "mer. 10/09 mer. 10/09 01:00" at bounding box center [518, 306] width 419 height 16
click at [343, 318] on fieldset "**********" at bounding box center [541, 329] width 496 height 478
click at [283, 316] on div "**********" at bounding box center [542, 340] width 542 height 500
click at [298, 309] on div "CA" at bounding box center [301, 306] width 16 height 16
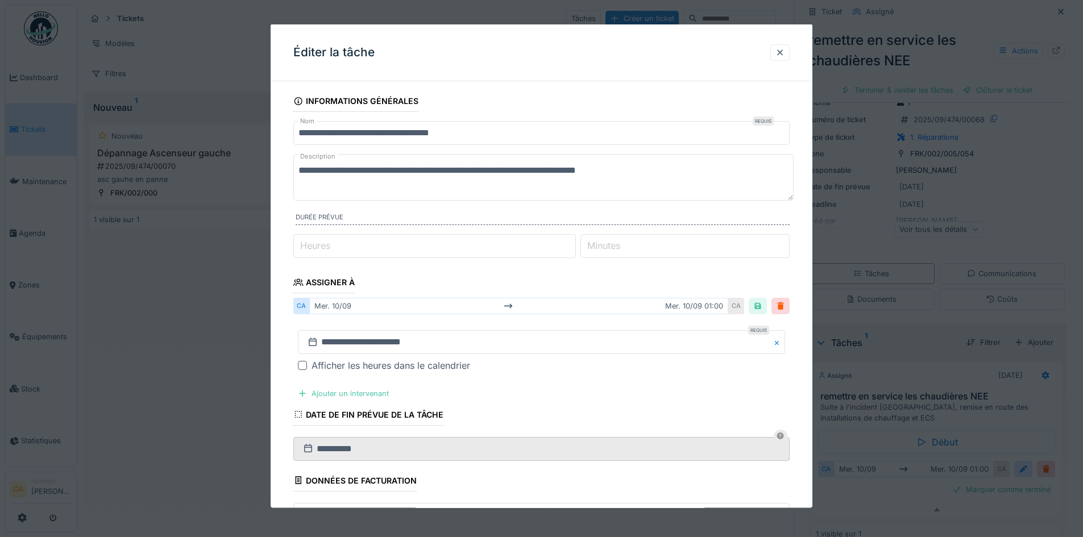
click at [302, 367] on div at bounding box center [302, 365] width 9 height 9
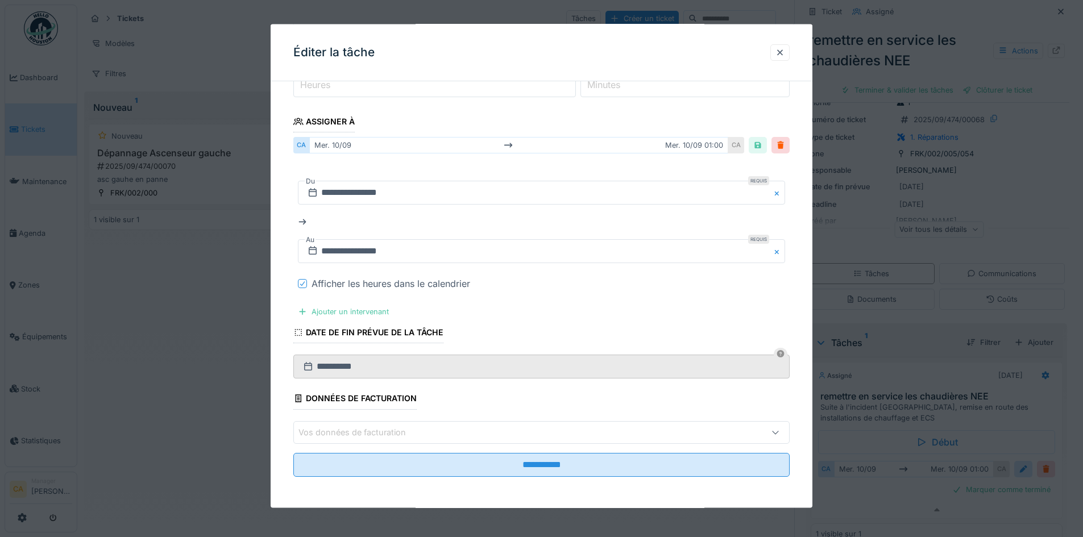
scroll to position [161, 0]
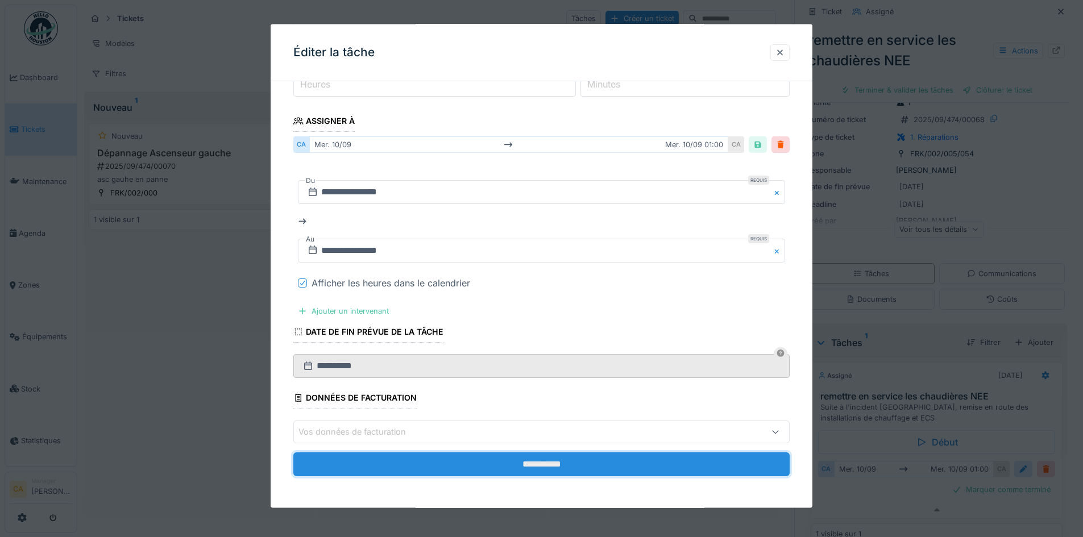
click at [539, 466] on input "**********" at bounding box center [541, 464] width 496 height 24
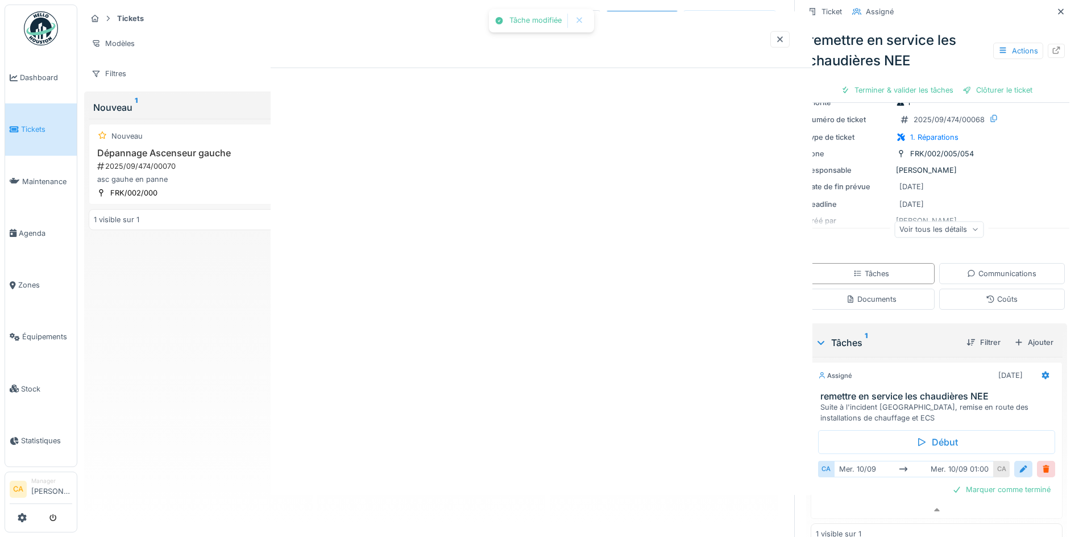
scroll to position [0, 0]
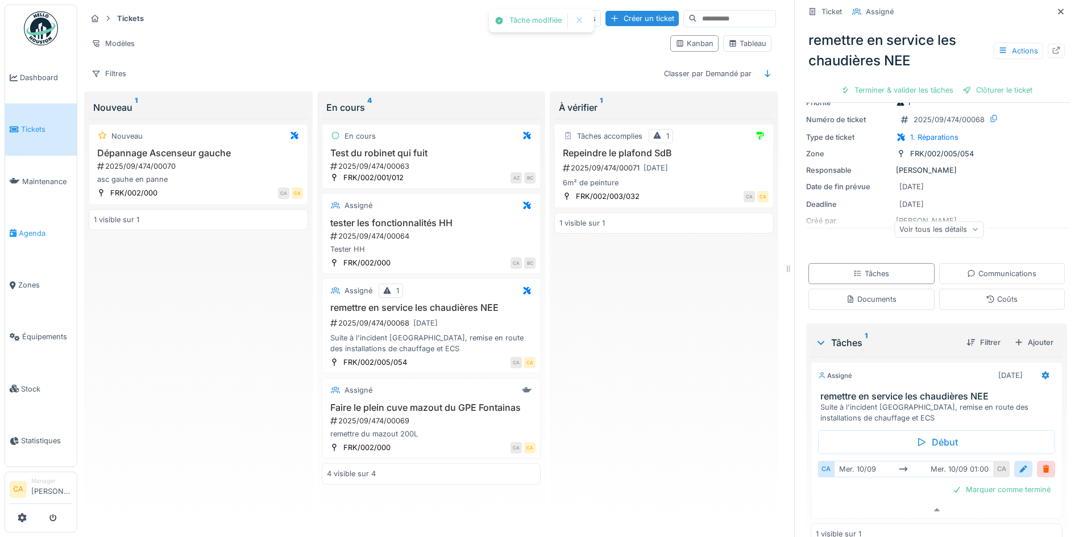
click at [40, 228] on span "Agenda" at bounding box center [45, 233] width 53 height 11
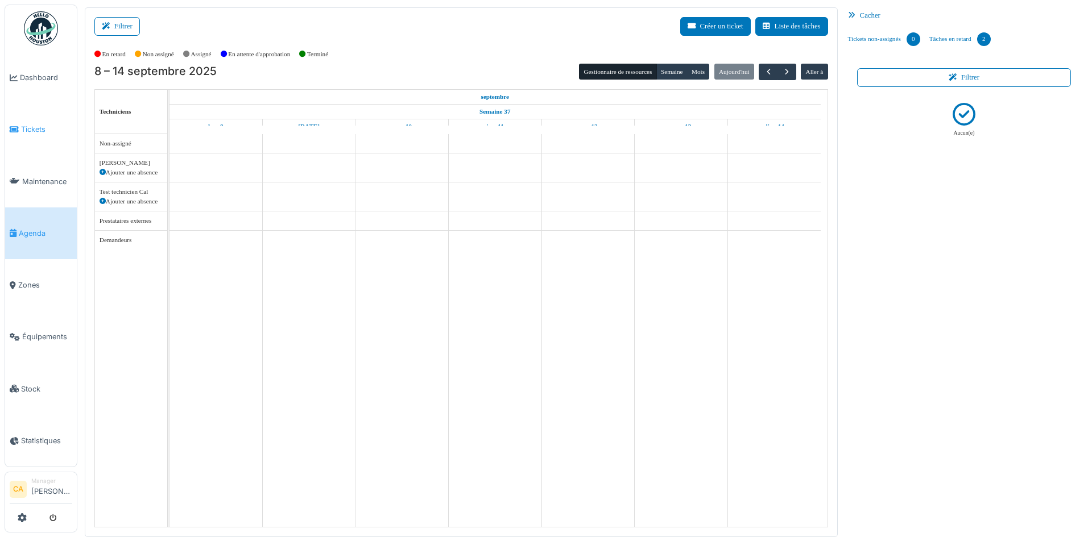
click at [30, 121] on link "Tickets" at bounding box center [41, 129] width 72 height 52
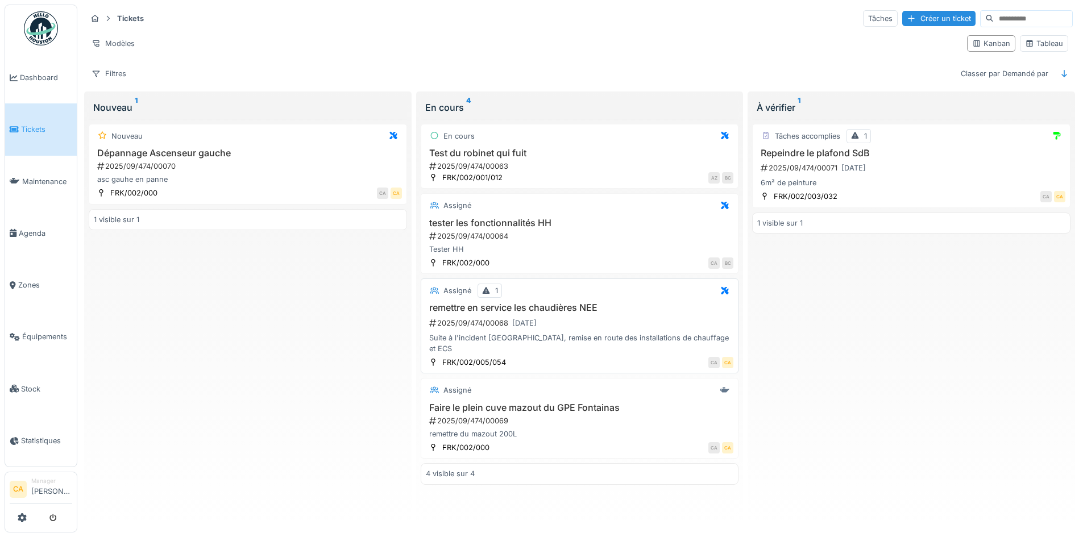
click at [550, 330] on div "remettre en service les chaudières NEE 2025/09/474/00068 [DATE] Suite à l'incid…" at bounding box center [580, 328] width 308 height 52
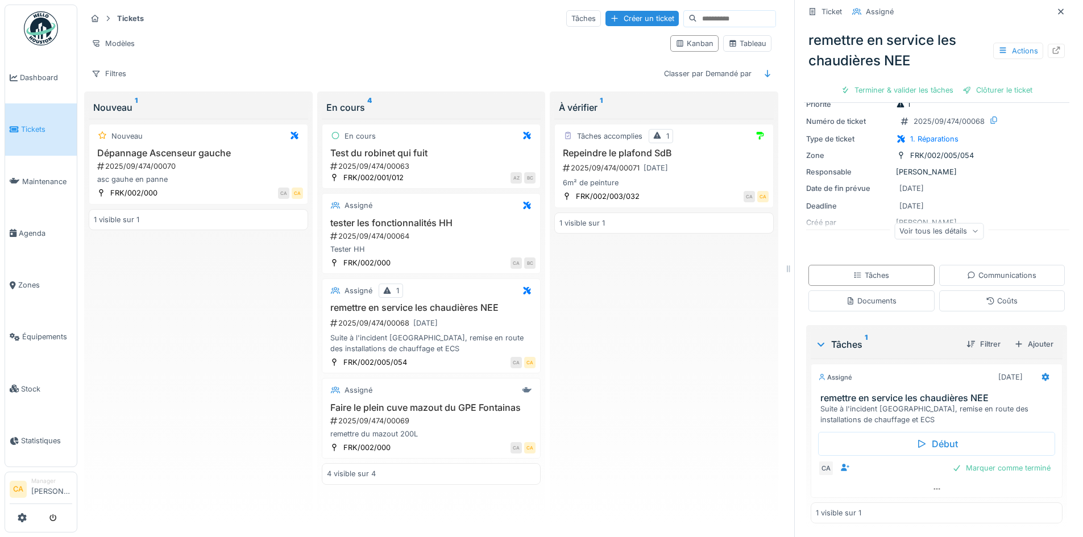
scroll to position [57, 0]
click at [1041, 376] on icon at bounding box center [1045, 377] width 9 height 7
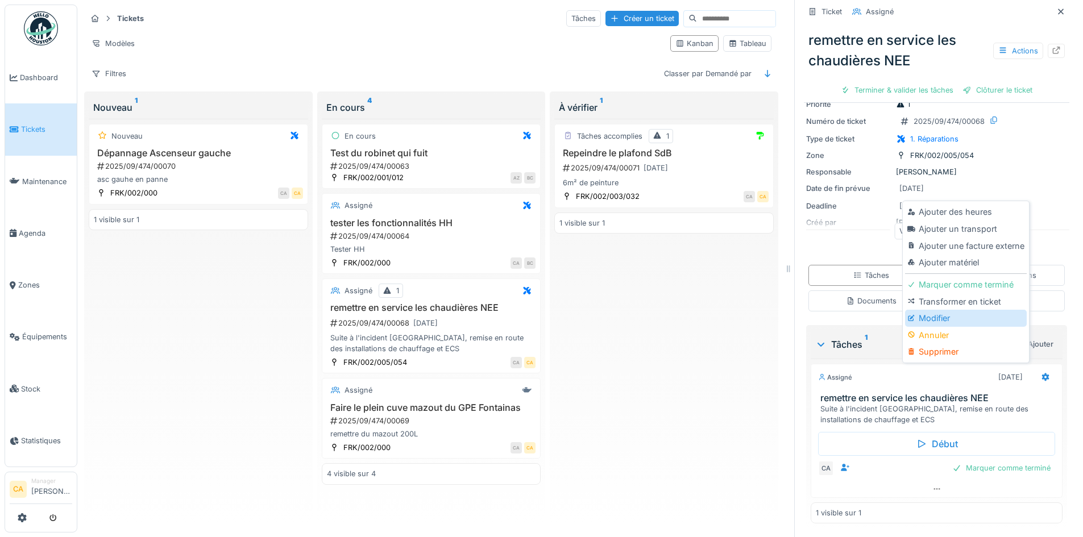
click at [949, 313] on div "Modifier" at bounding box center [965, 318] width 121 height 17
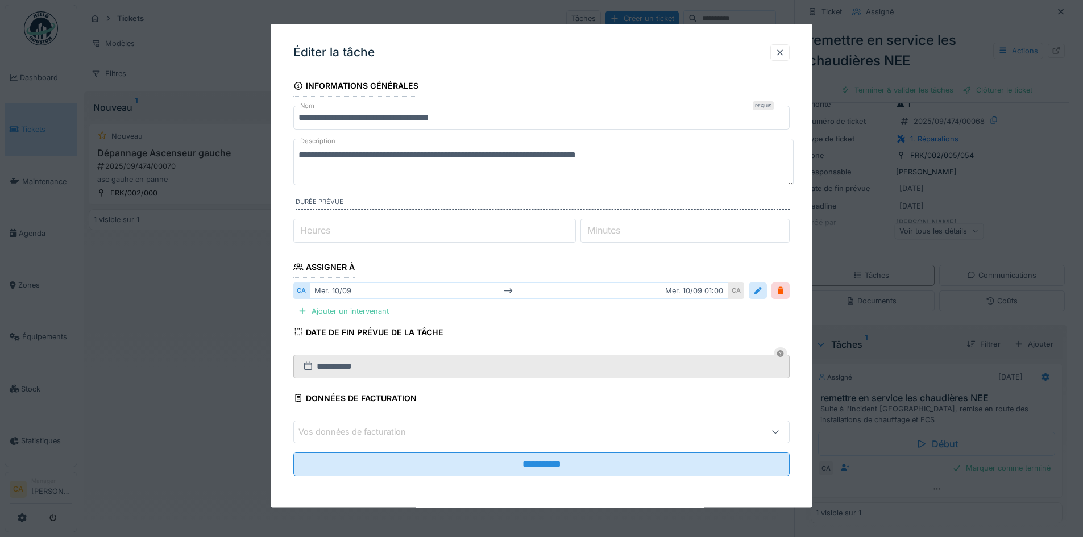
scroll to position [9, 0]
click at [785, 293] on div at bounding box center [780, 290] width 9 height 11
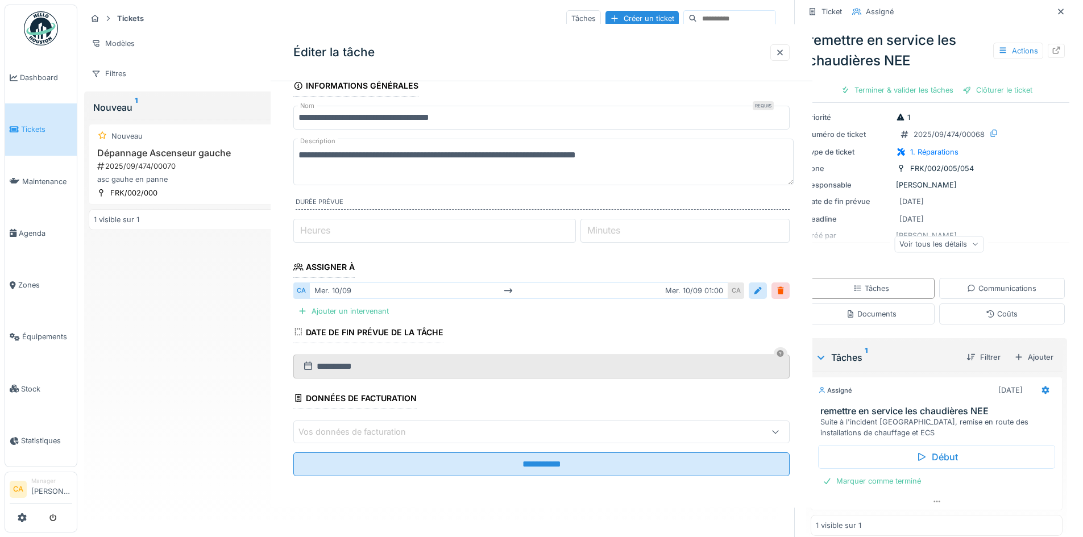
scroll to position [0, 0]
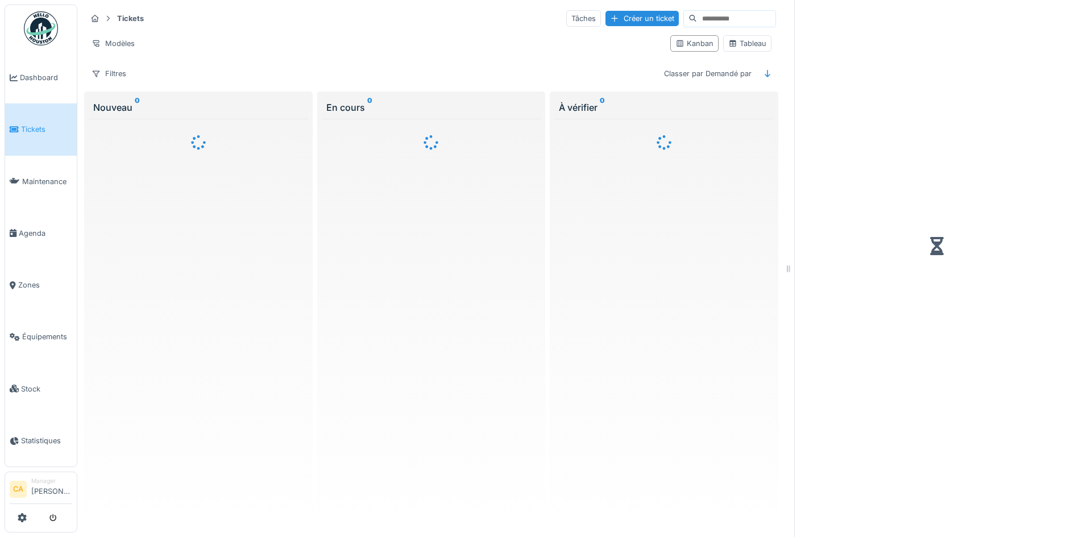
scroll to position [9, 0]
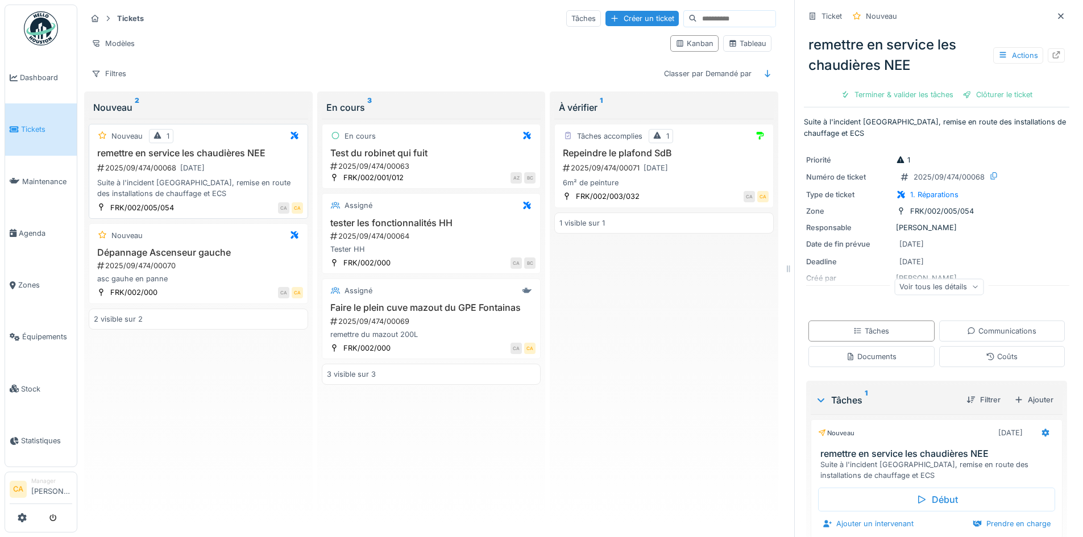
click at [266, 161] on div "2025/09/474/00068 [DATE]" at bounding box center [199, 168] width 207 height 14
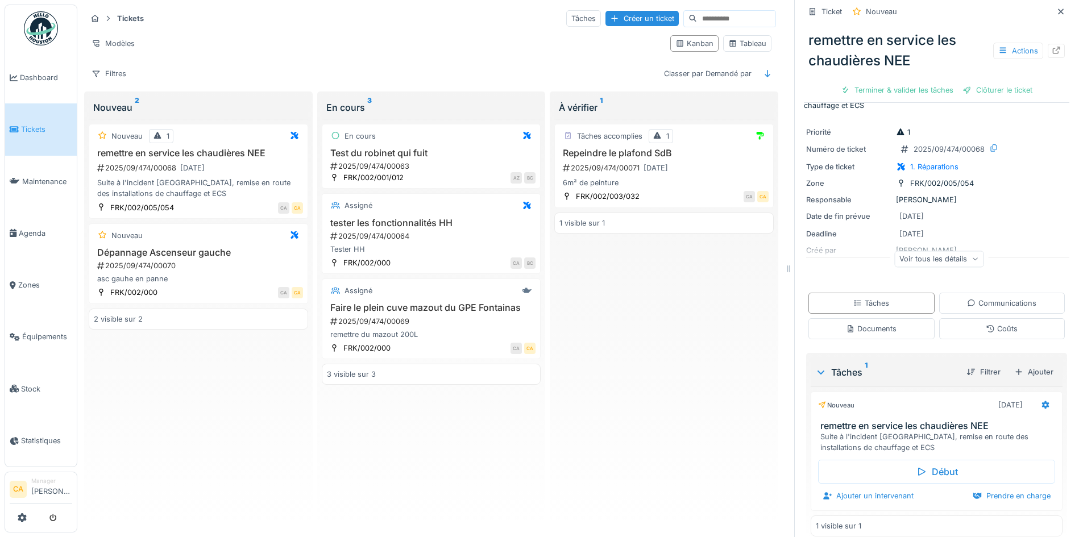
scroll to position [43, 0]
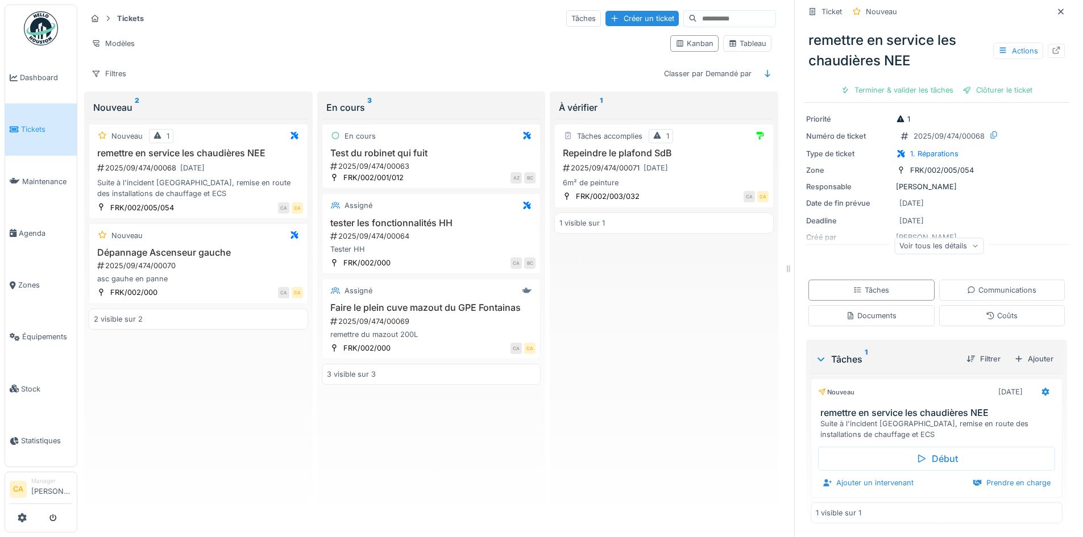
click at [930, 396] on div "Nouveau [DATE] remettre en service les chaudières NEE Suite à l'incident [GEOGR…" at bounding box center [937, 409] width 252 height 61
click at [1036, 384] on div at bounding box center [1045, 392] width 19 height 16
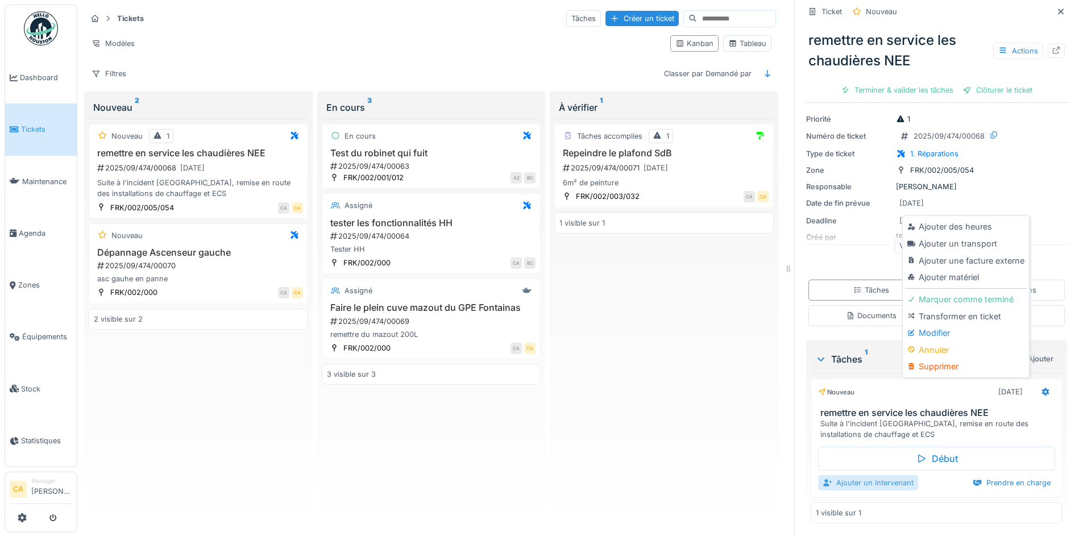
click at [865, 476] on div "Ajouter un intervenant" at bounding box center [868, 482] width 100 height 15
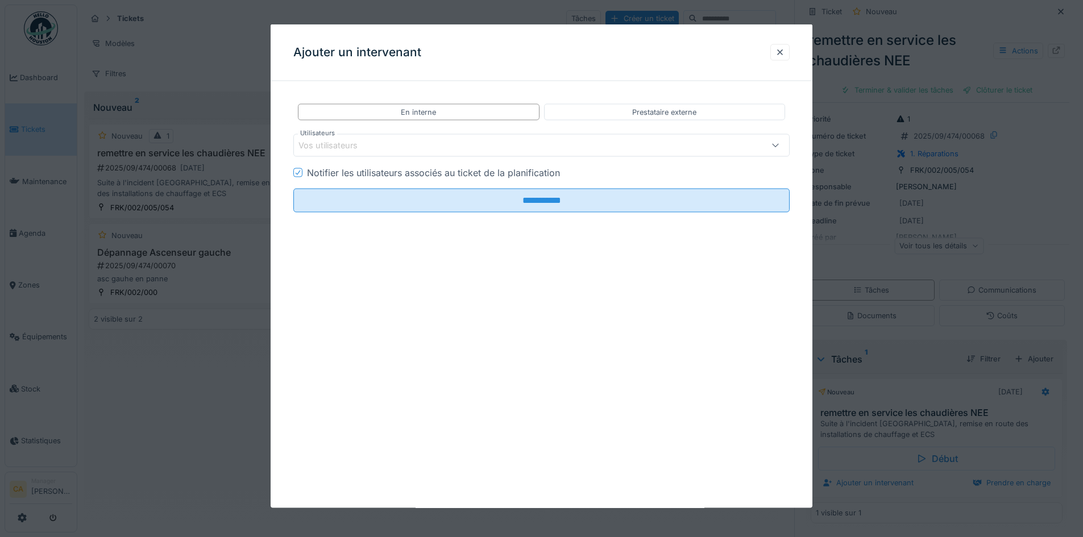
click at [371, 144] on div "Vos utilisateurs" at bounding box center [335, 145] width 75 height 13
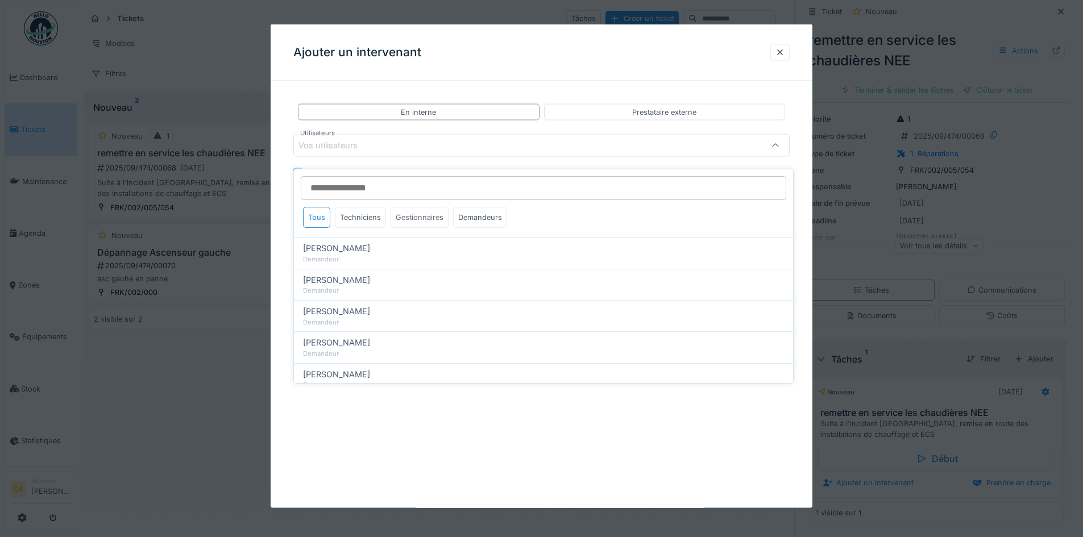
click at [419, 210] on div "Gestionnaires" at bounding box center [420, 217] width 58 height 21
click at [374, 209] on div "Techniciens" at bounding box center [360, 217] width 51 height 21
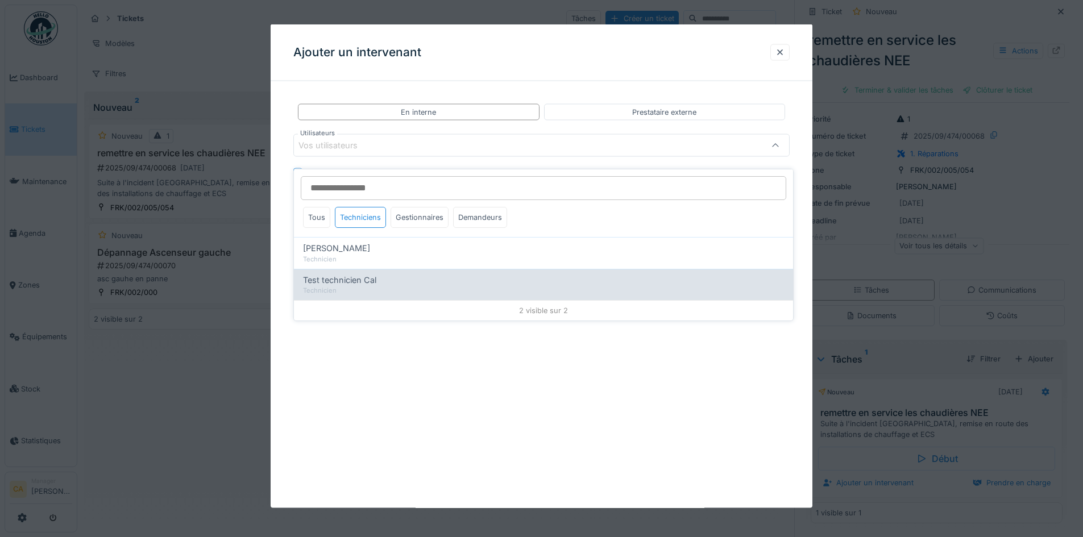
click at [393, 274] on div "Test technicien Cal" at bounding box center [543, 280] width 481 height 13
type input "*****"
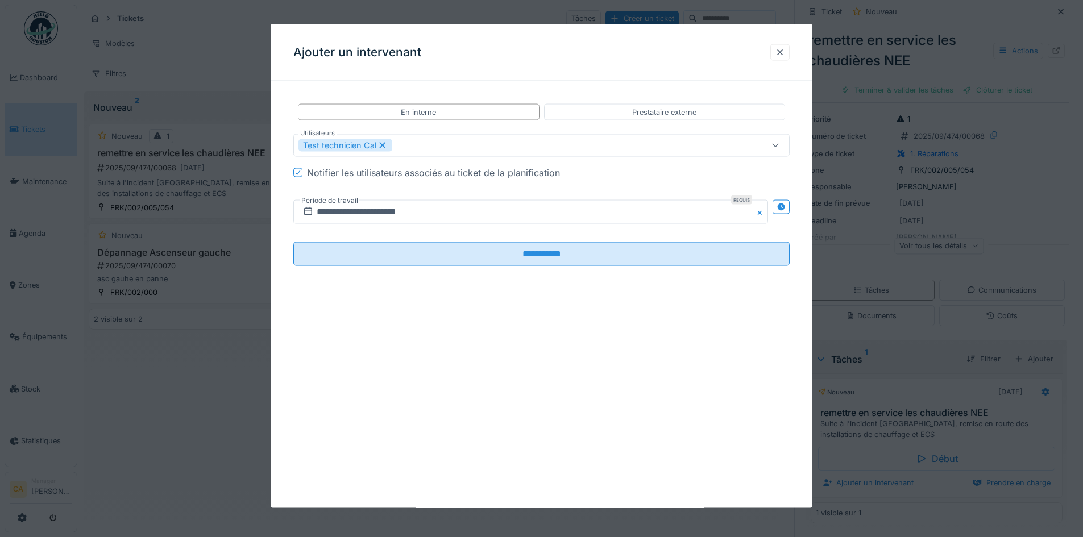
click at [517, 371] on div "**********" at bounding box center [542, 266] width 542 height 484
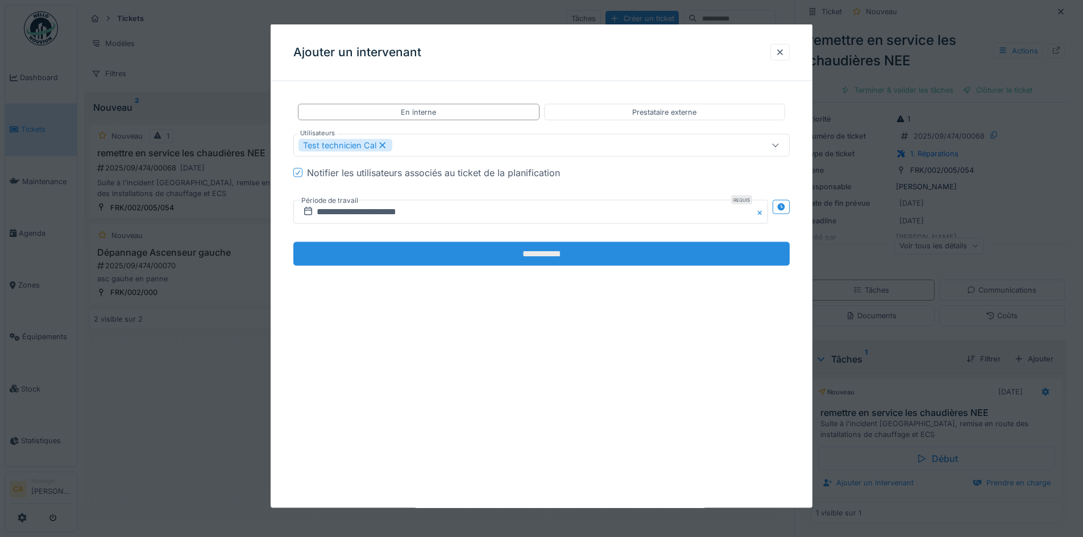
click at [471, 257] on input "**********" at bounding box center [541, 254] width 496 height 24
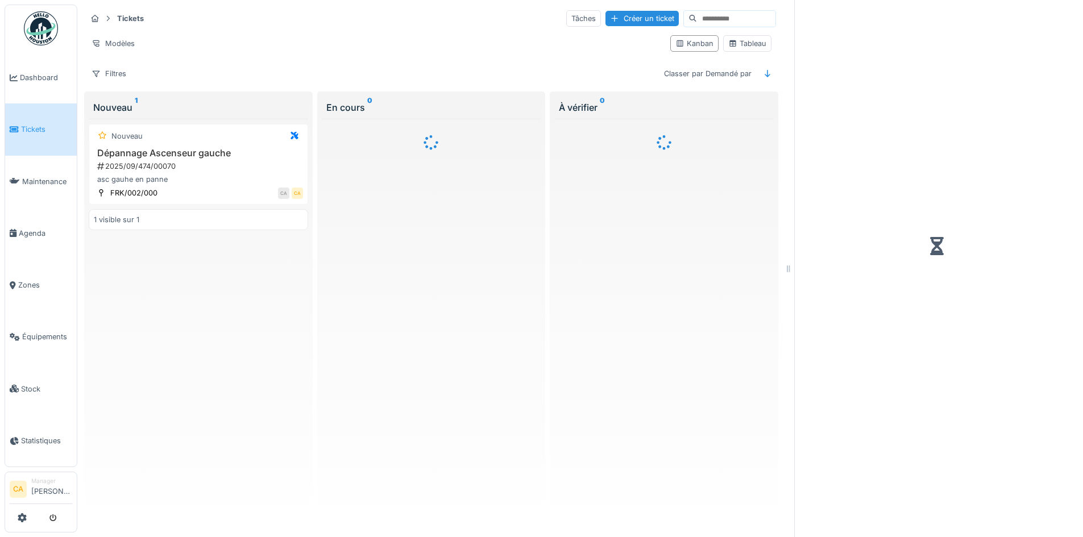
scroll to position [9, 0]
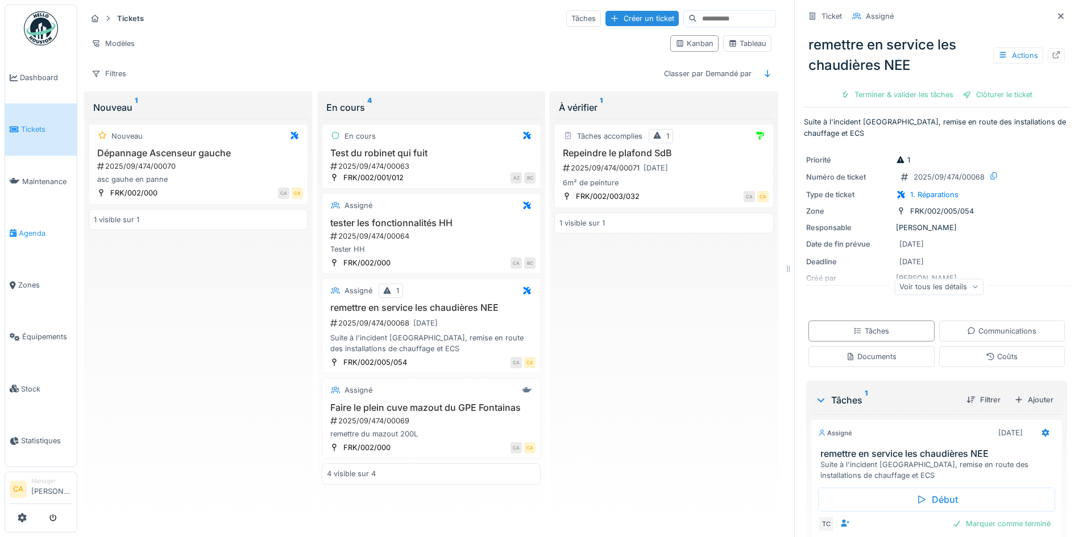
click at [31, 230] on span "Agenda" at bounding box center [45, 233] width 53 height 11
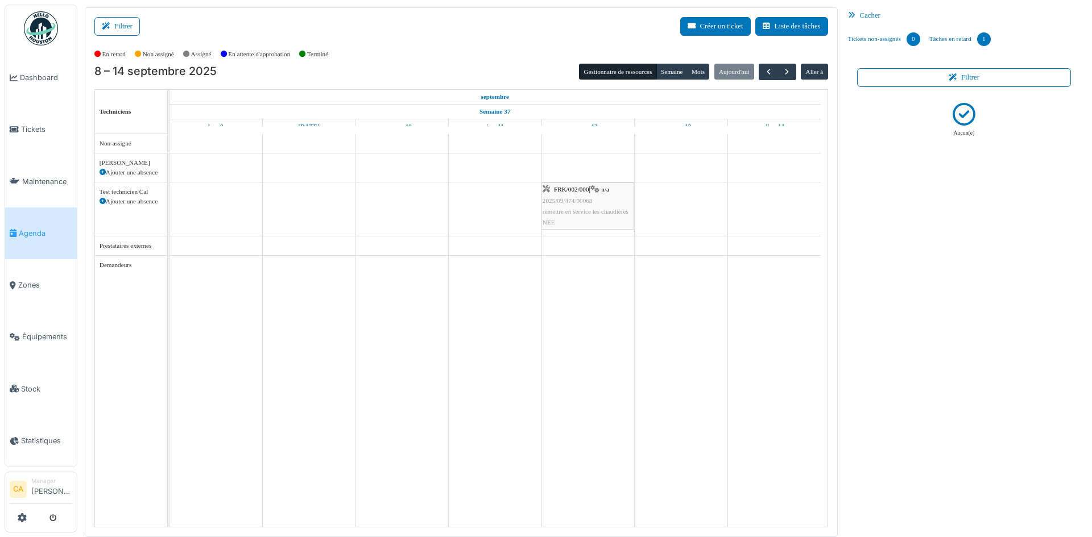
click at [596, 188] on icon at bounding box center [594, 189] width 9 height 7
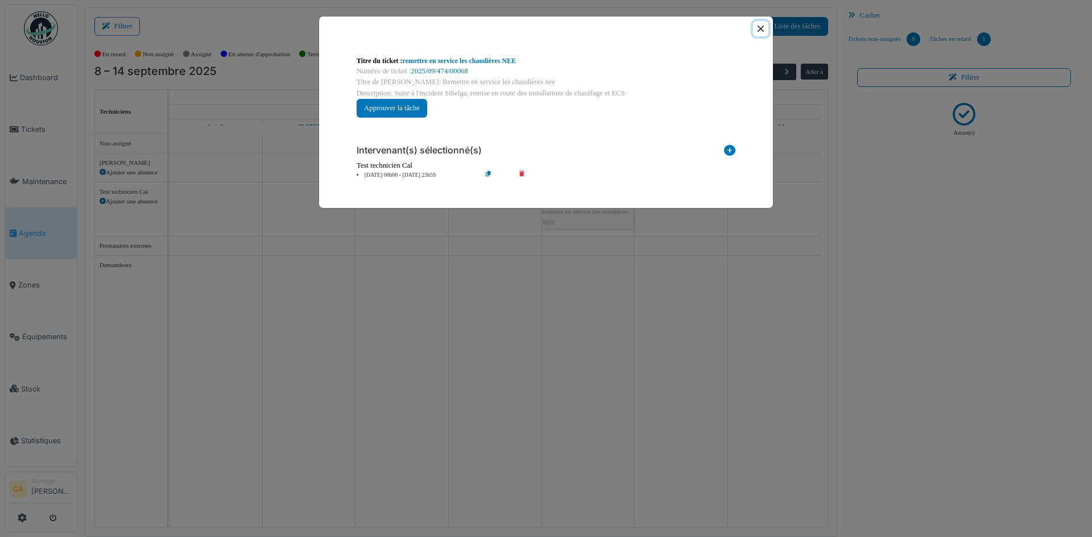
click at [762, 33] on button "Close" at bounding box center [760, 28] width 15 height 15
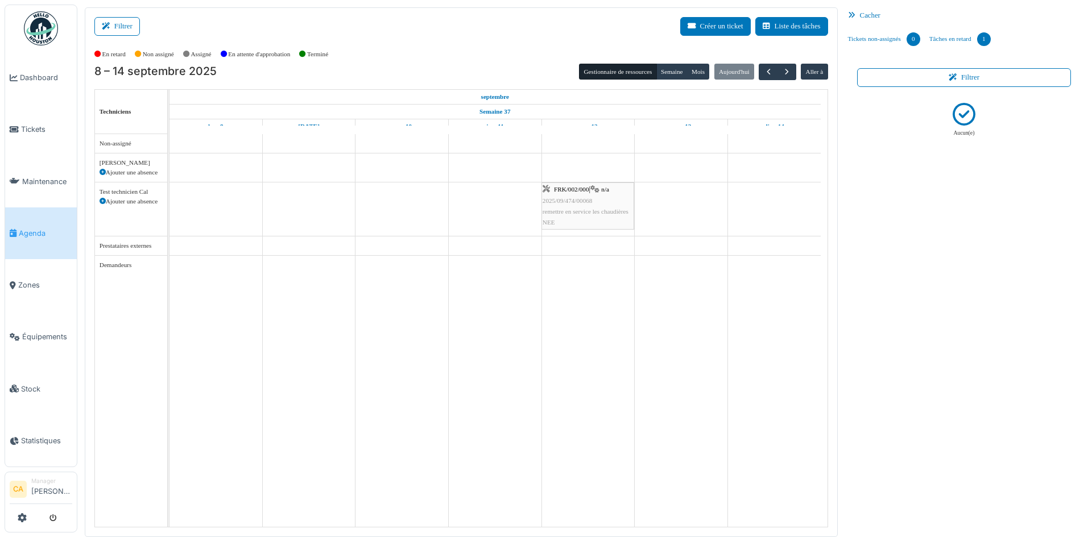
click at [376, 254] on td at bounding box center [401, 330] width 93 height 393
click at [507, 251] on td at bounding box center [494, 330] width 93 height 393
click at [591, 253] on td at bounding box center [587, 330] width 93 height 393
click at [567, 198] on span "2025/09/474/00068" at bounding box center [567, 200] width 50 height 7
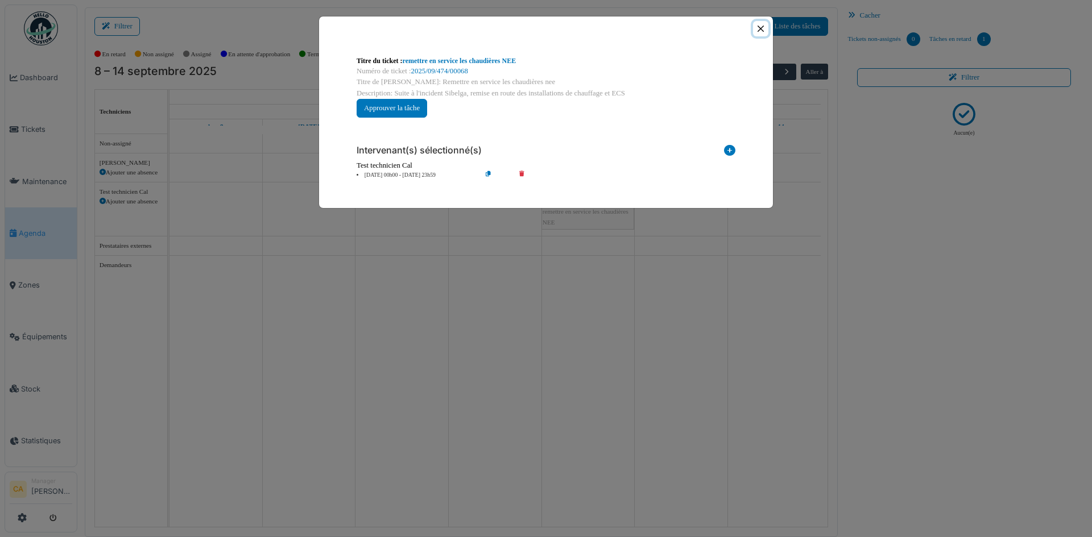
click at [760, 31] on button "Close" at bounding box center [760, 28] width 15 height 15
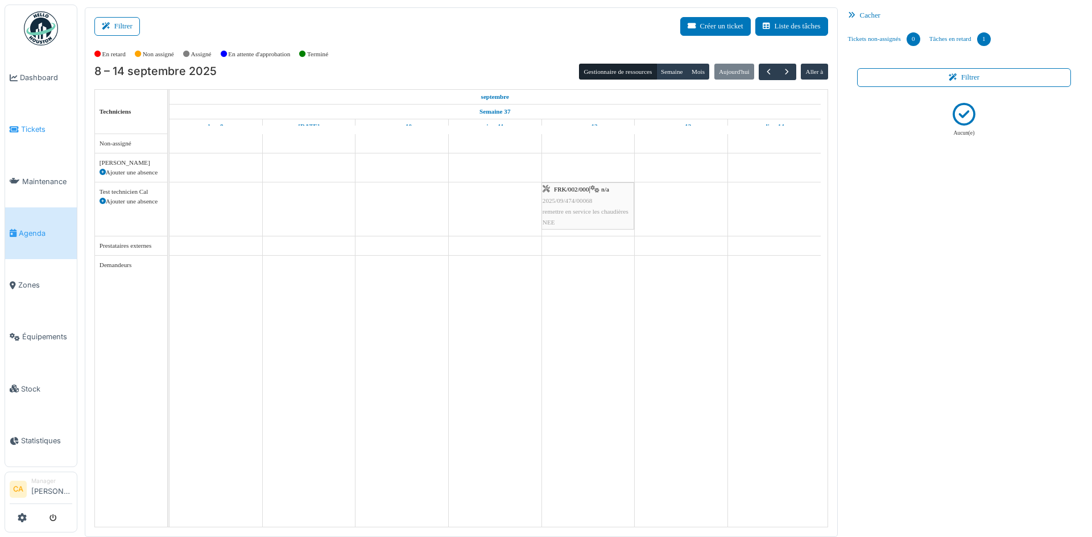
click at [36, 134] on link "Tickets" at bounding box center [41, 129] width 72 height 52
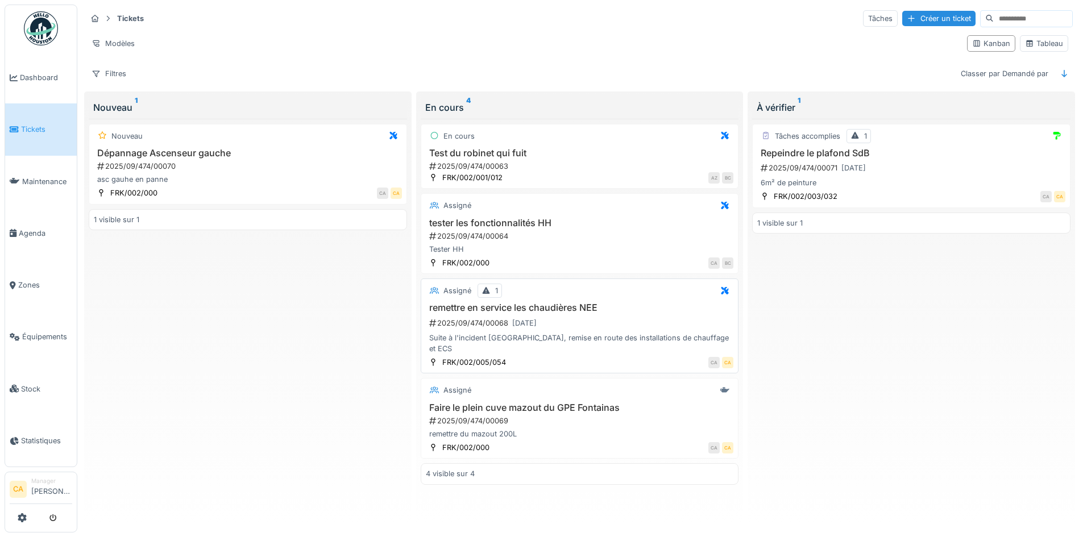
click at [553, 326] on div "2025/09/474/00068 [DATE]" at bounding box center [581, 323] width 306 height 14
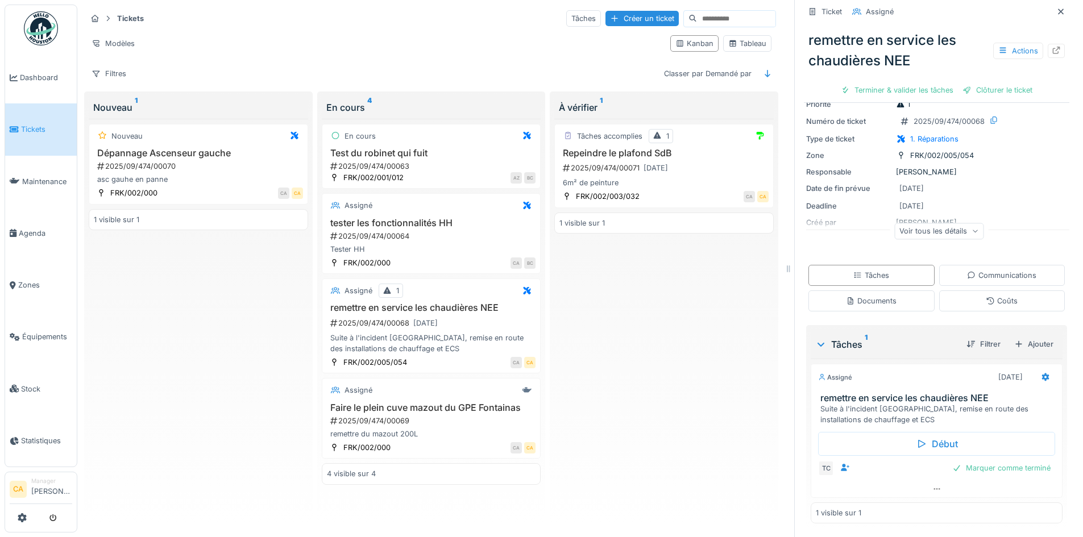
scroll to position [57, 0]
click at [1041, 380] on icon at bounding box center [1045, 377] width 9 height 7
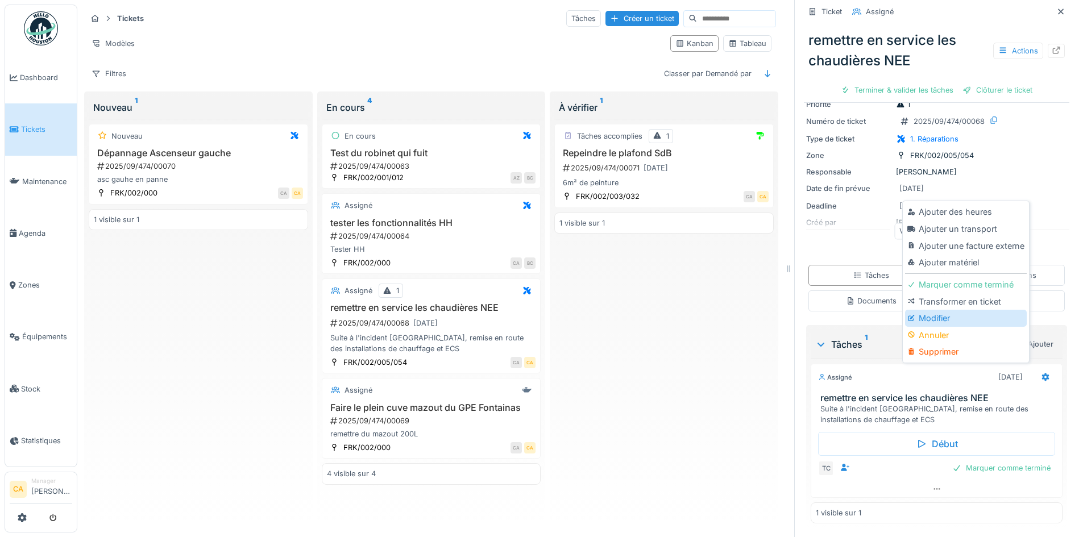
click at [927, 317] on div "Modifier" at bounding box center [965, 318] width 121 height 17
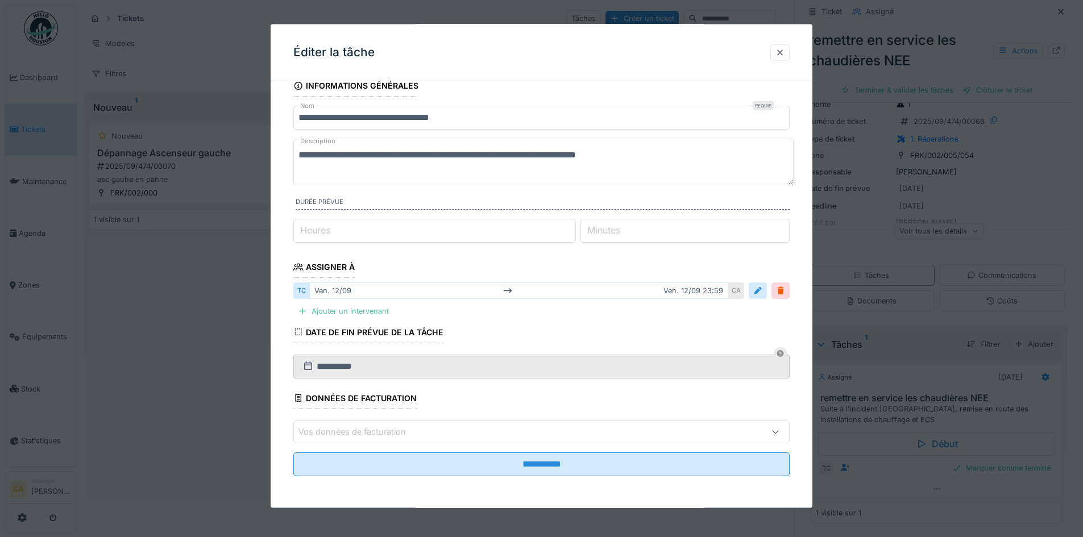
scroll to position [9, 0]
click at [512, 291] on icon at bounding box center [507, 290] width 9 height 7
click at [326, 294] on div "[DATE] [DATE] 23:59" at bounding box center [518, 291] width 419 height 16
click at [759, 287] on div at bounding box center [757, 290] width 9 height 11
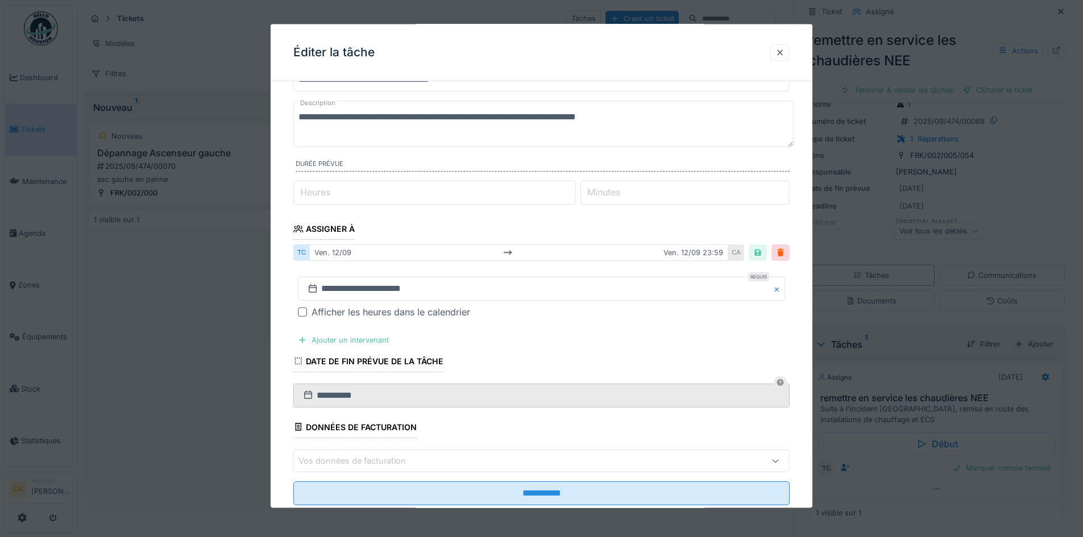
scroll to position [72, 0]
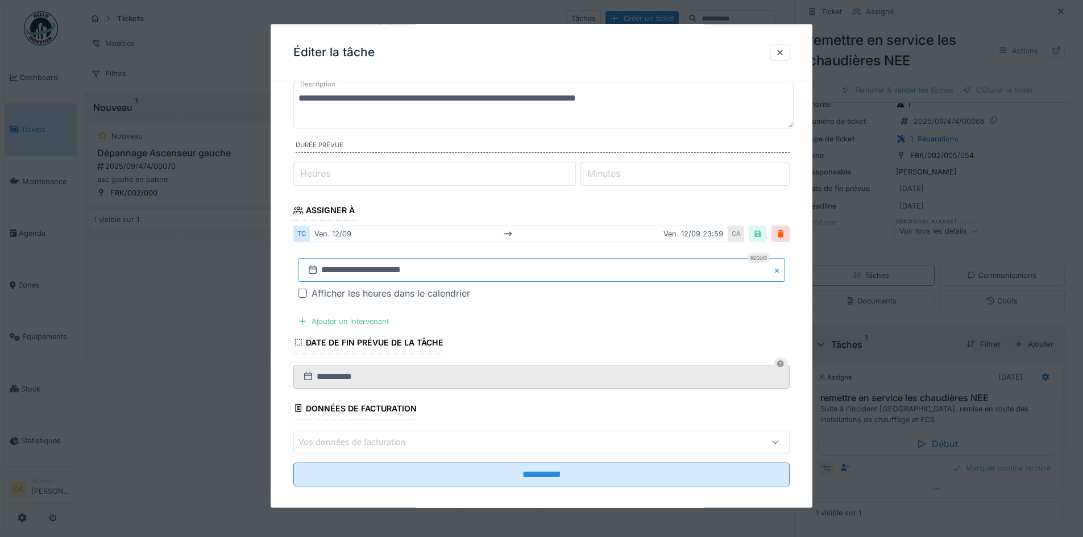
click at [492, 272] on input "**********" at bounding box center [541, 270] width 487 height 24
click at [349, 296] on div "Afficher les heures dans le calendrier" at bounding box center [391, 294] width 159 height 14
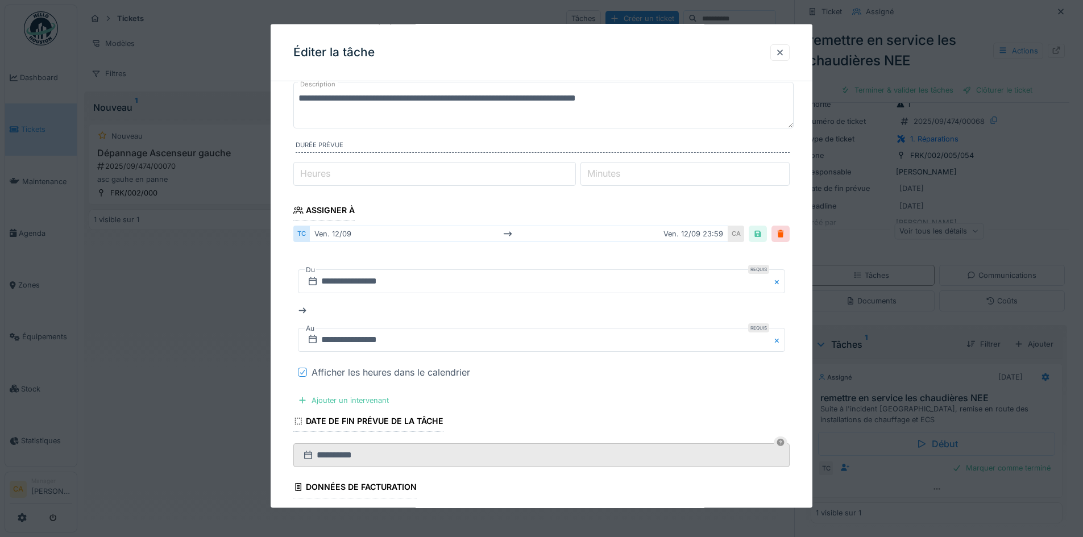
click at [534, 377] on div "Afficher les heures dans le calendrier" at bounding box center [549, 373] width 474 height 14
drag, startPoint x: 316, startPoint y: 375, endPoint x: 504, endPoint y: 372, distance: 188.2
click at [505, 372] on div "Afficher les heures dans le calendrier" at bounding box center [549, 373] width 474 height 14
click at [504, 372] on div "Afficher les heures dans le calendrier" at bounding box center [549, 373] width 474 height 14
click at [416, 283] on input "**********" at bounding box center [541, 281] width 487 height 24
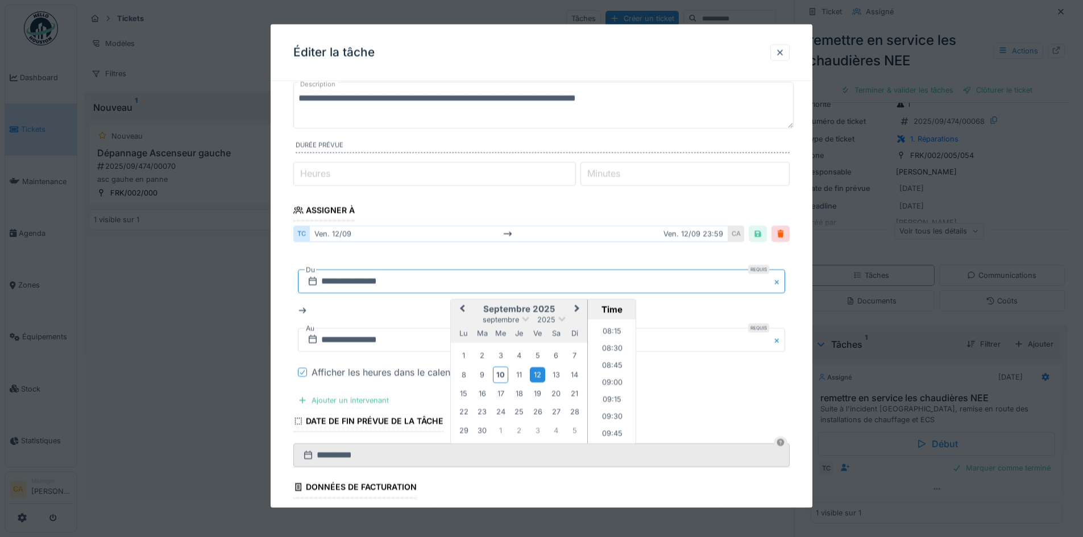
scroll to position [569, 0]
click at [616, 368] on li "09:00" at bounding box center [612, 373] width 48 height 17
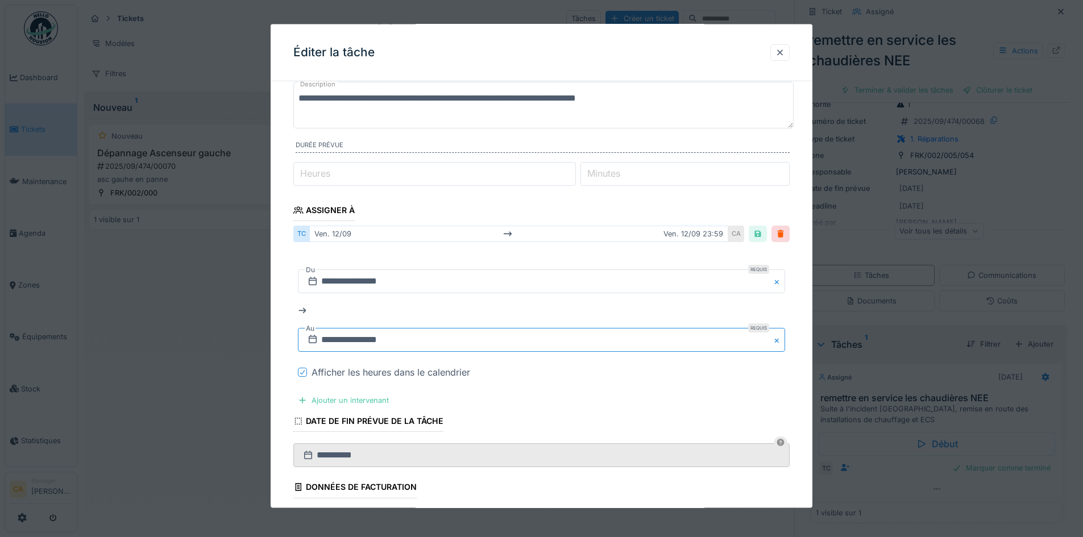
click at [453, 341] on input "**********" at bounding box center [541, 340] width 487 height 24
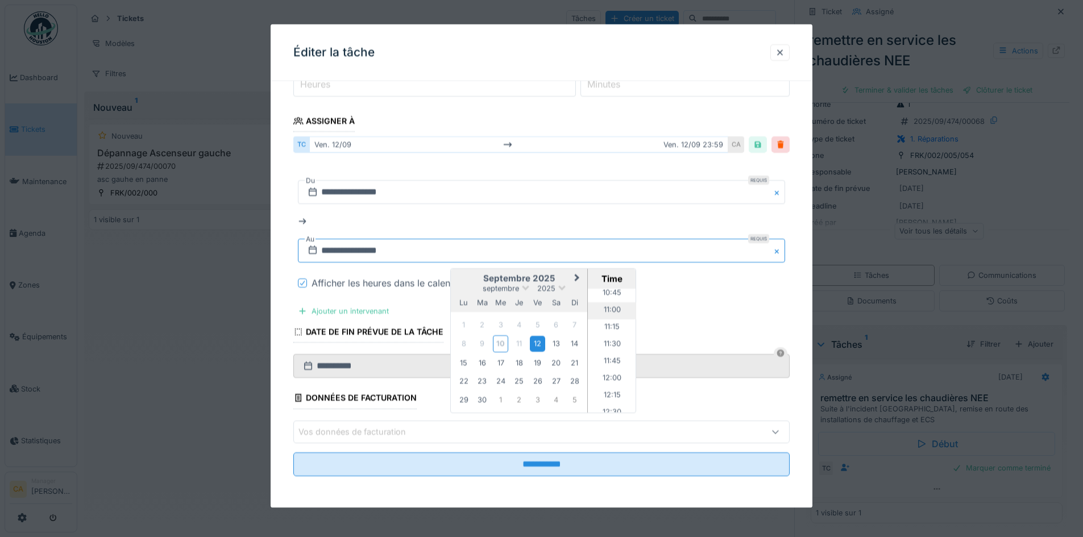
scroll to position [717, 0]
click at [617, 366] on li "11:30" at bounding box center [612, 364] width 48 height 17
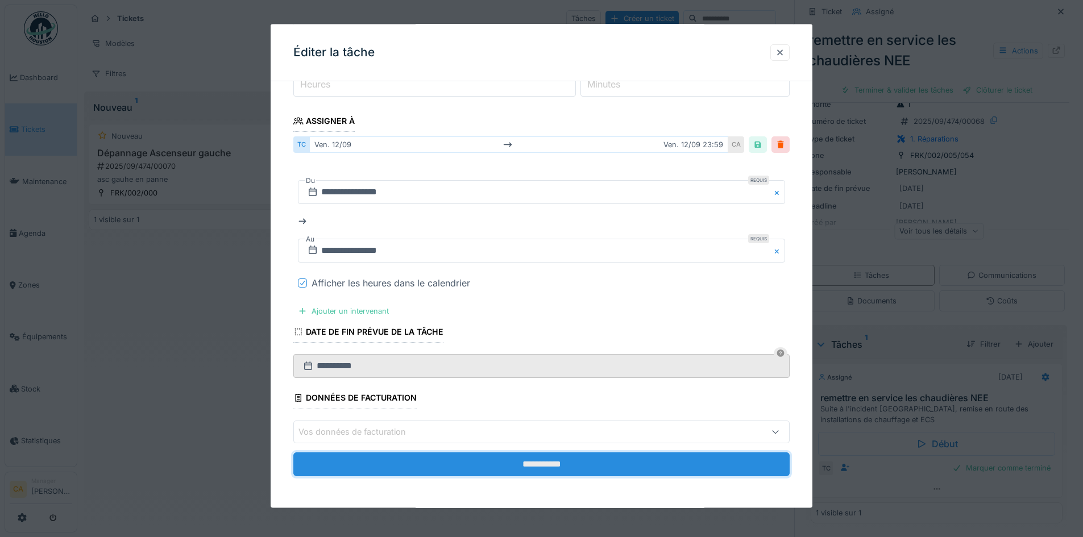
click at [519, 465] on input "**********" at bounding box center [541, 464] width 496 height 24
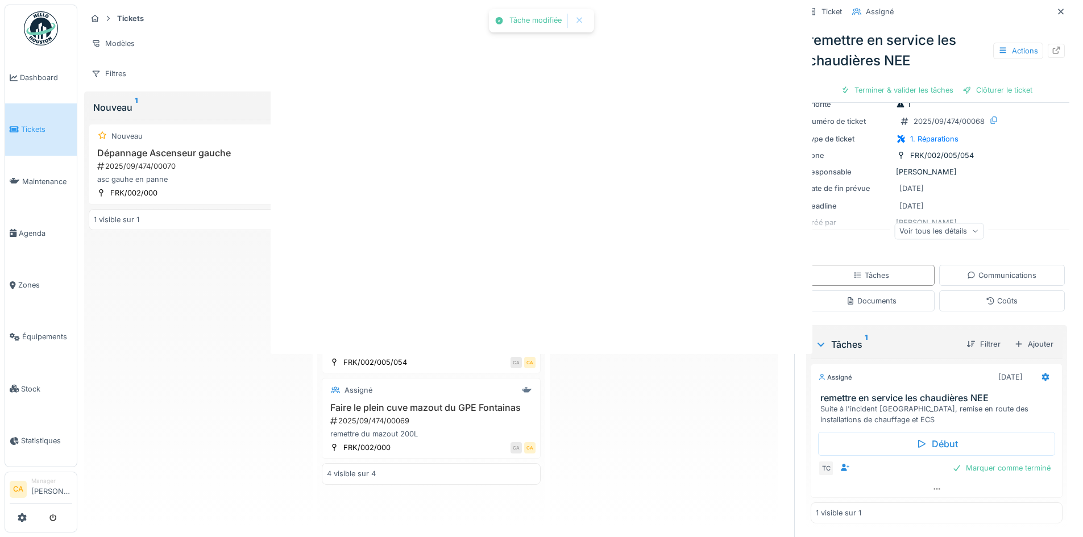
scroll to position [0, 0]
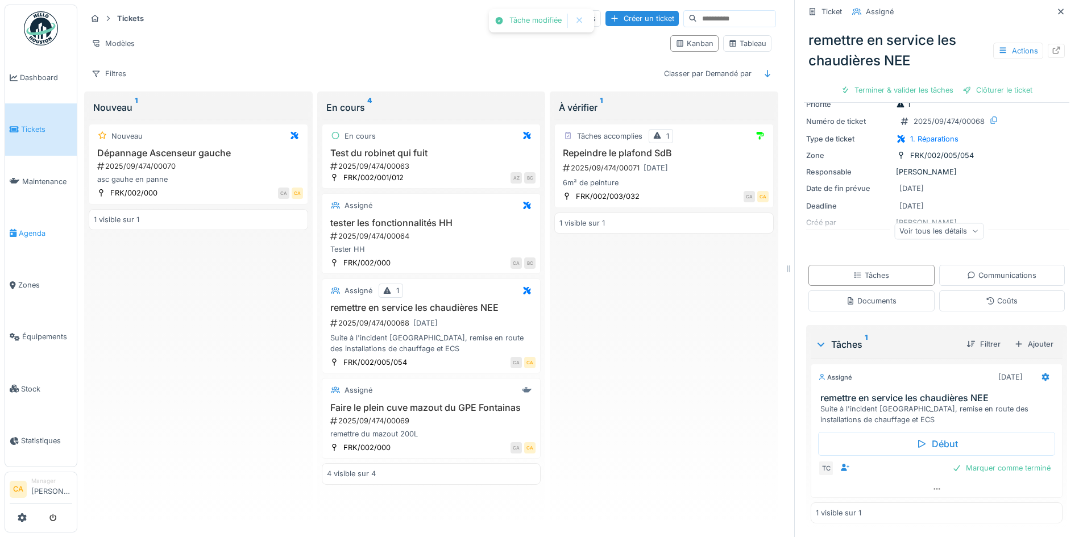
click at [33, 228] on span "Agenda" at bounding box center [45, 233] width 53 height 11
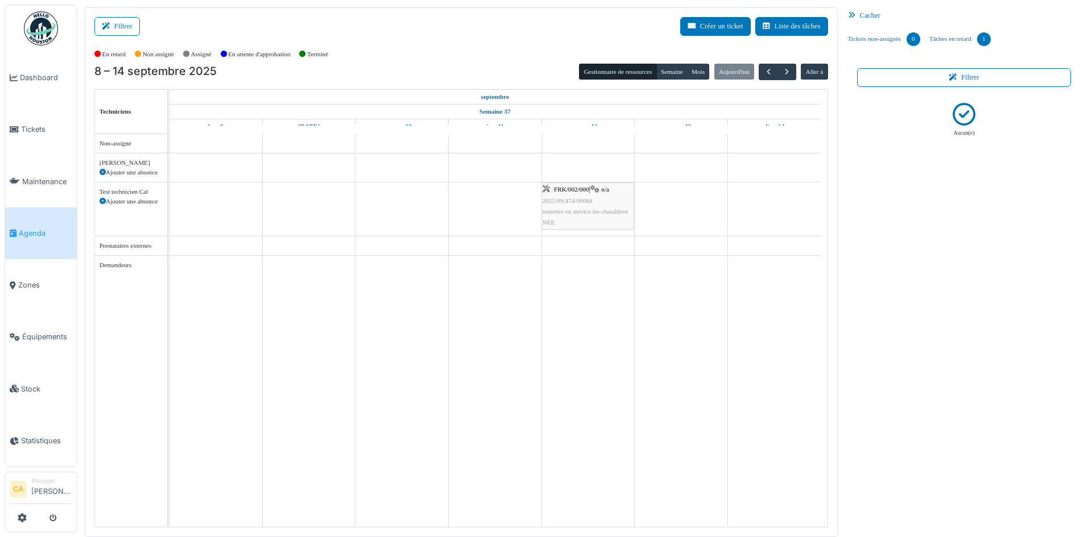
click at [565, 205] on div "FRK/002/000 | n/a 2025/09/474/00068 remettre en service les chaudières NEE" at bounding box center [587, 206] width 90 height 44
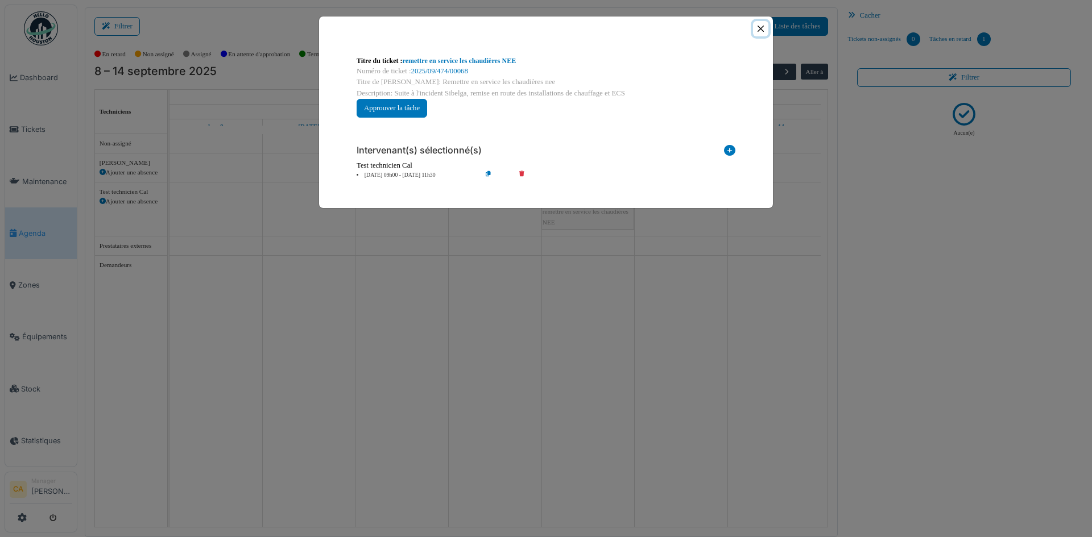
click at [758, 24] on button "Close" at bounding box center [760, 28] width 15 height 15
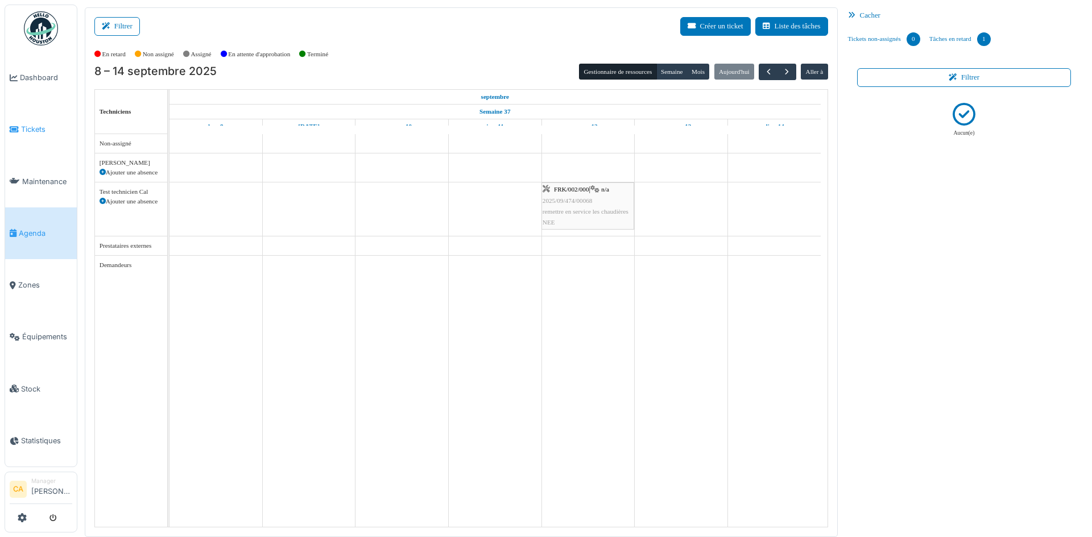
click at [26, 132] on span "Tickets" at bounding box center [46, 129] width 51 height 11
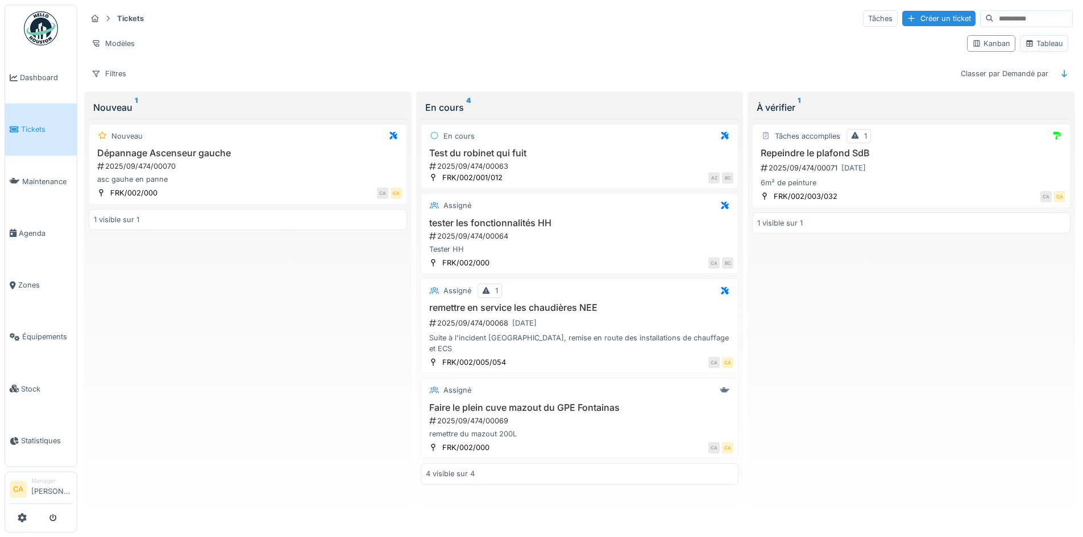
scroll to position [7, 0]
click at [872, 275] on div "Tâches accomplies 1 Repeindre le plafond SdB 2025/09/474/00071 [DATE] 6m² de pe…" at bounding box center [911, 321] width 318 height 404
click at [282, 325] on div "Nouveau Dépannage Ascenseur gauche 2025/09/474/00070 asc gauhe en panne FRK/002…" at bounding box center [248, 321] width 318 height 404
click at [907, 13] on div at bounding box center [911, 18] width 9 height 11
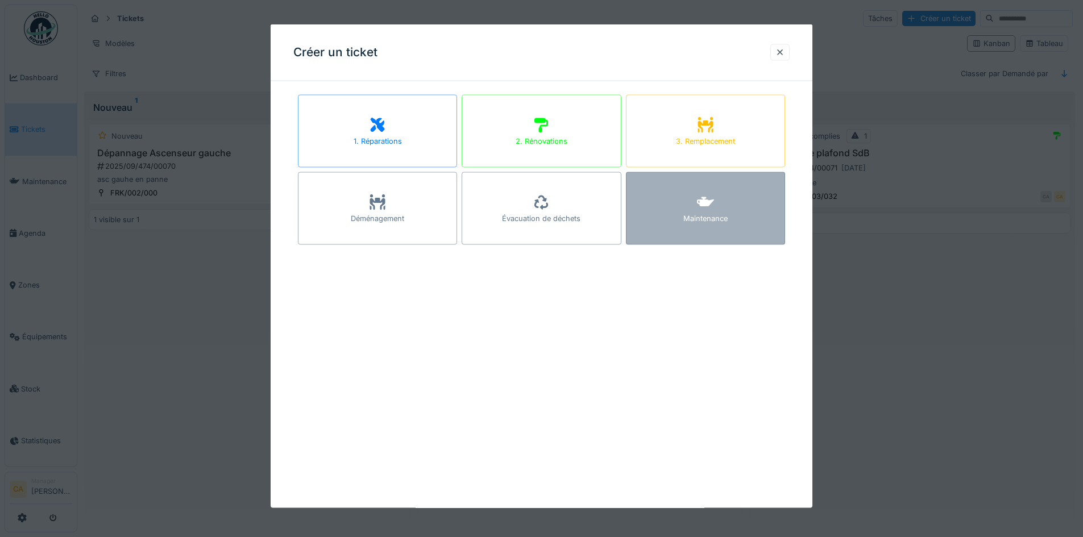
click at [736, 209] on div "Maintenance" at bounding box center [705, 208] width 159 height 73
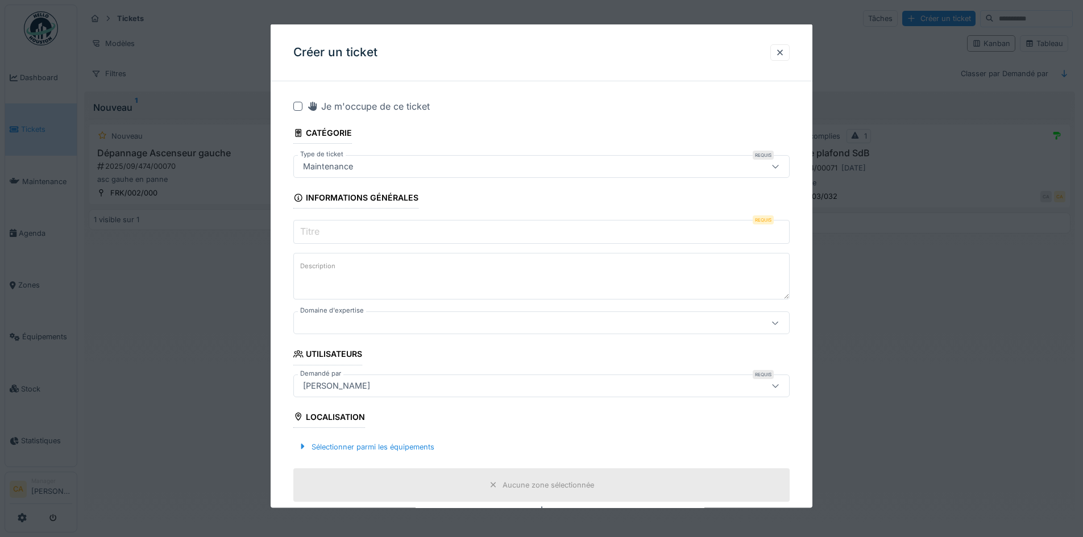
click at [367, 238] on input "Titre" at bounding box center [541, 232] width 496 height 24
click at [444, 236] on input "Titre" at bounding box center [541, 232] width 496 height 24
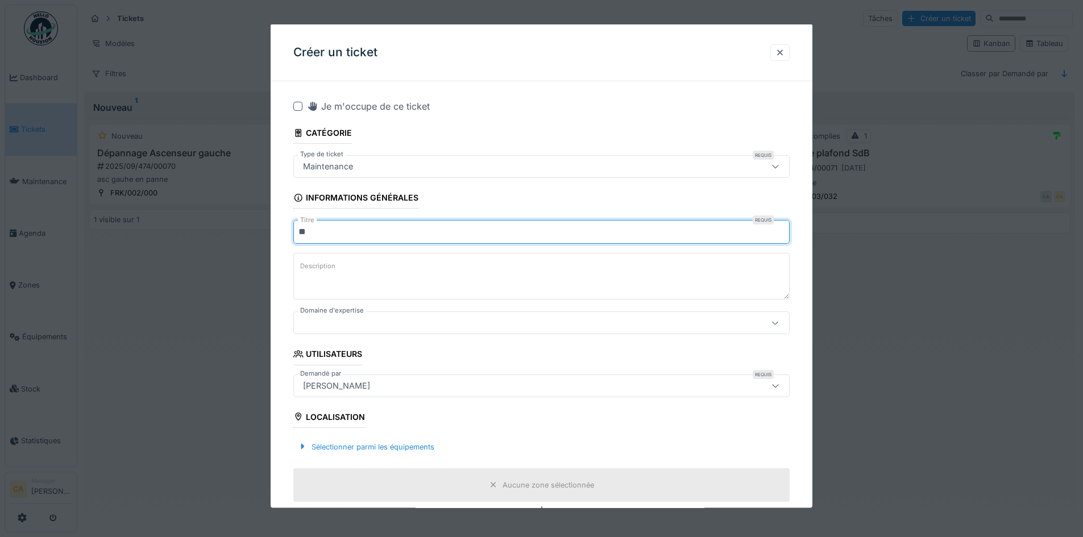
type input "*"
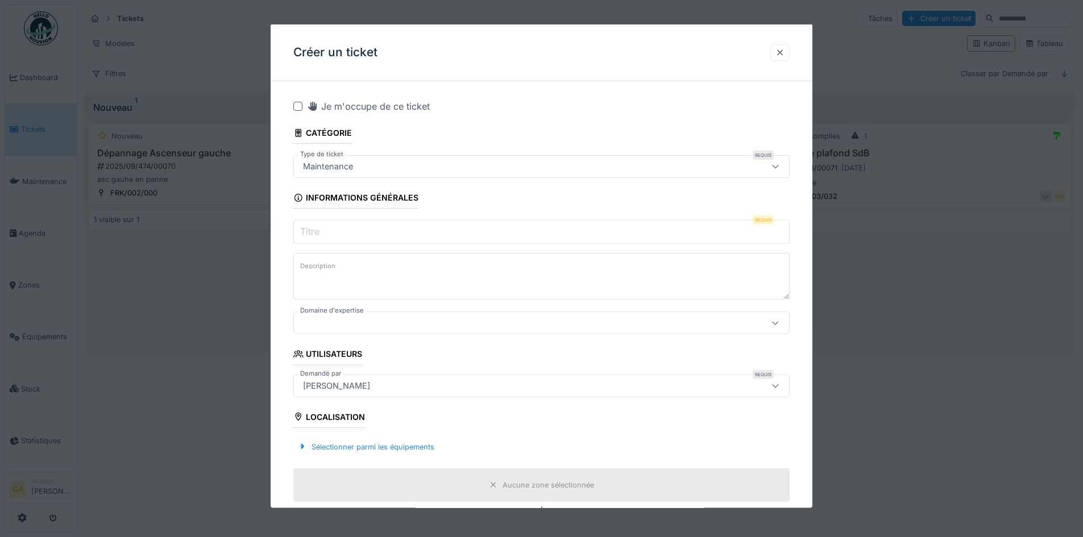
click at [790, 47] on div at bounding box center [779, 52] width 19 height 16
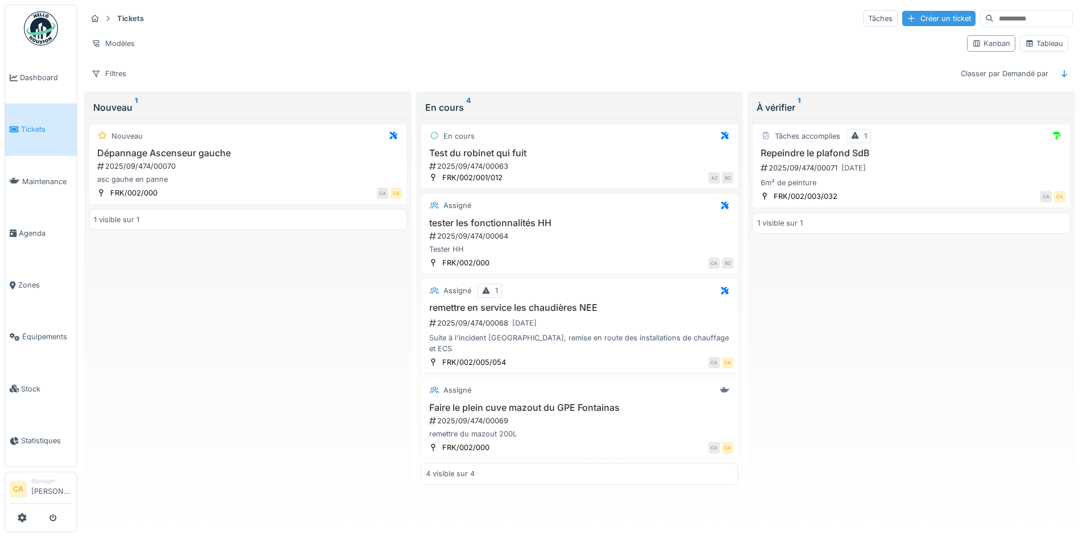
click at [904, 20] on div "Créer un ticket" at bounding box center [938, 18] width 73 height 15
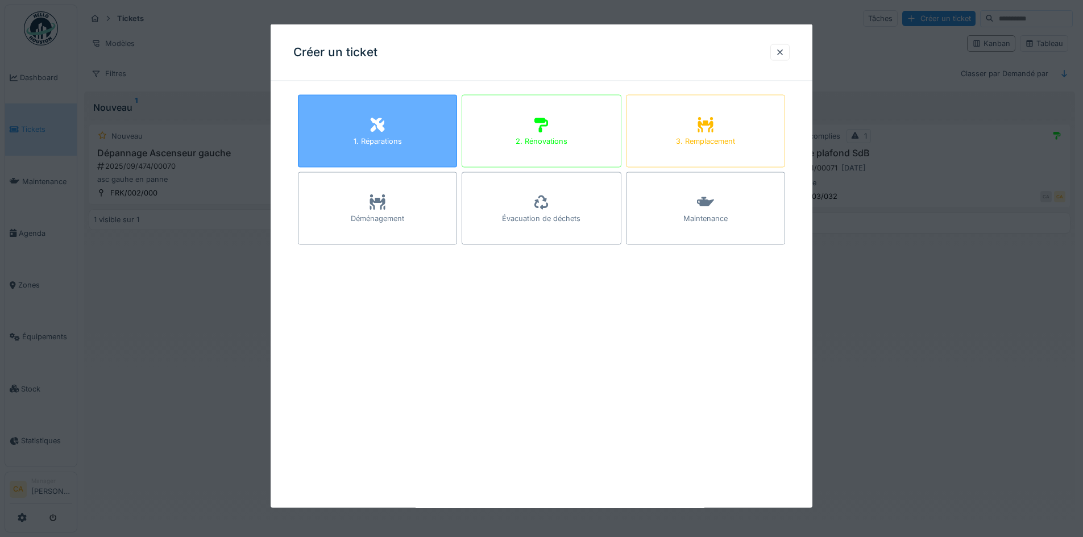
click at [403, 134] on div "1. Réparations" at bounding box center [377, 131] width 159 height 73
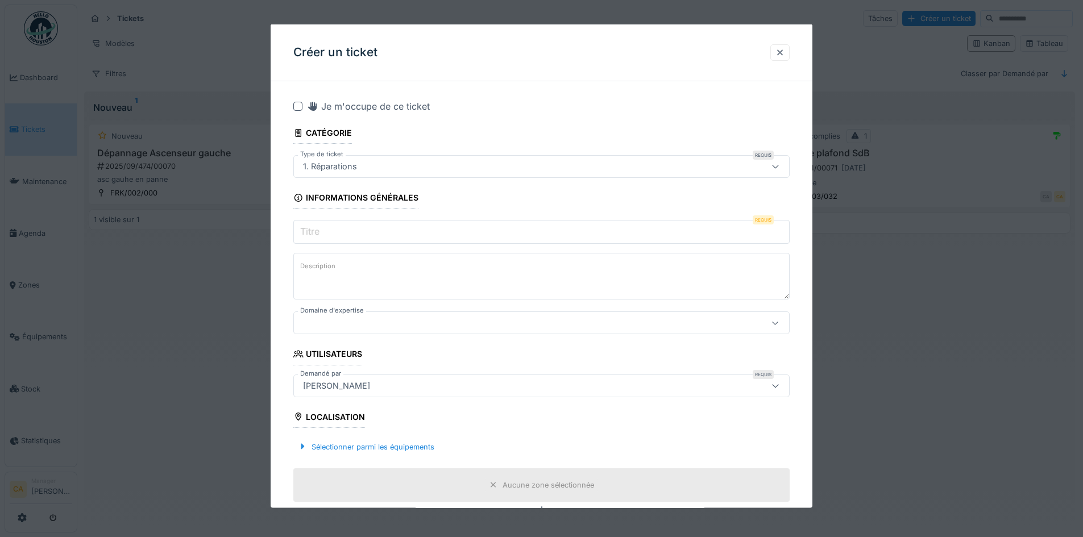
click at [441, 234] on input "Titre" at bounding box center [541, 232] width 496 height 24
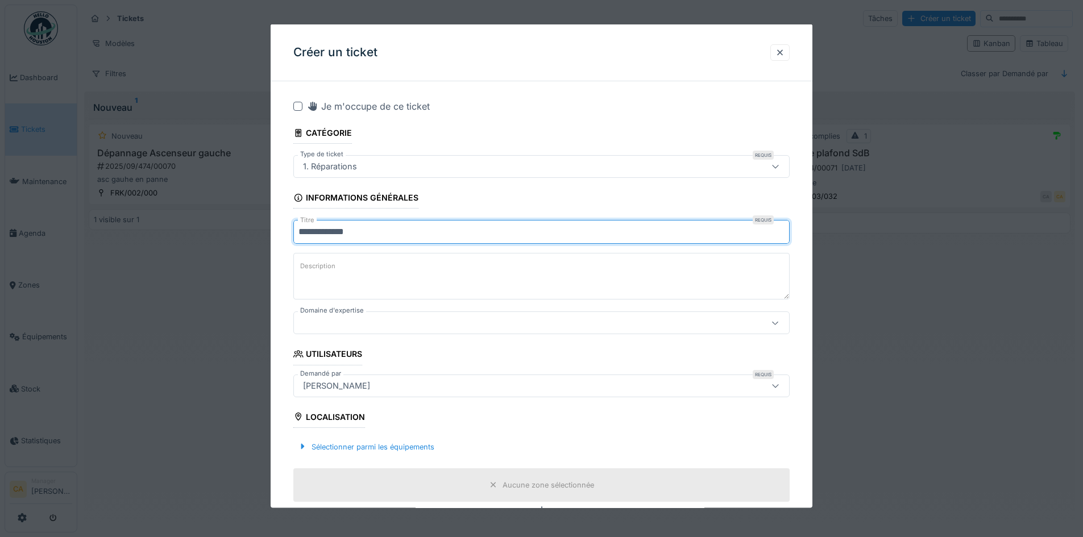
type input "**********"
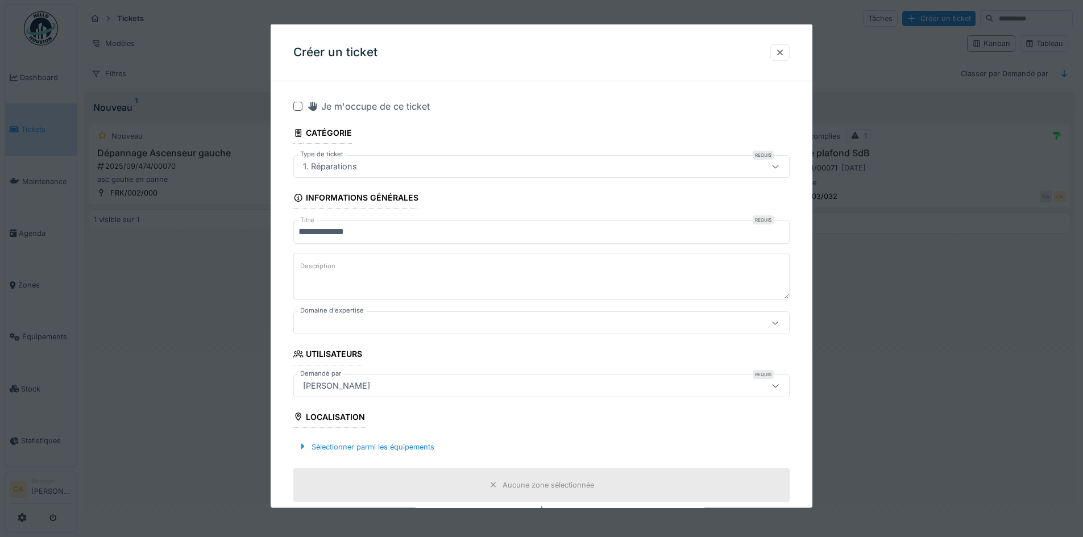
click at [428, 274] on textarea "Description" at bounding box center [541, 276] width 496 height 47
type textarea "*"
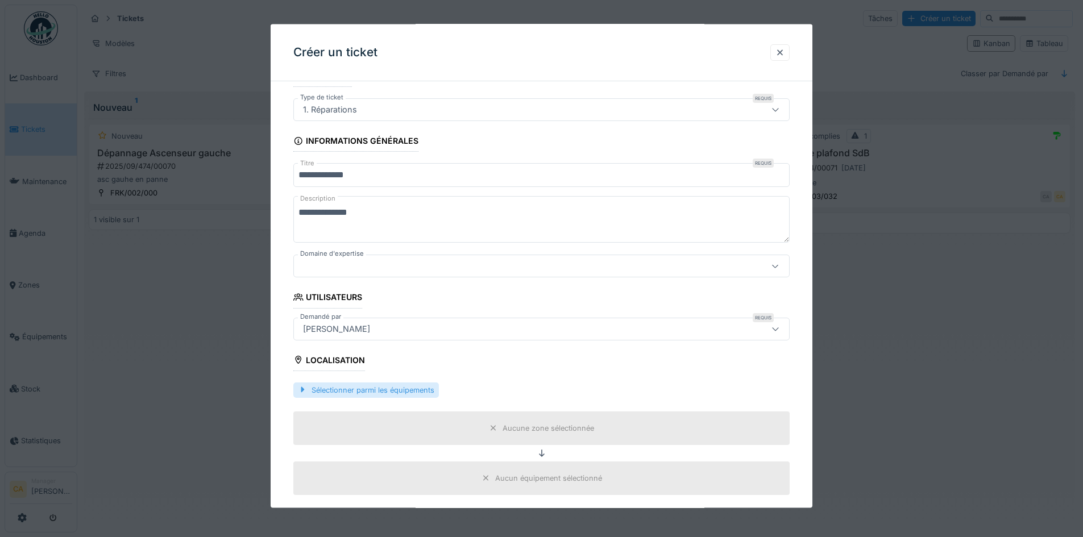
type textarea "**********"
click at [406, 392] on div "Sélectionner parmi les équipements" at bounding box center [366, 389] width 146 height 15
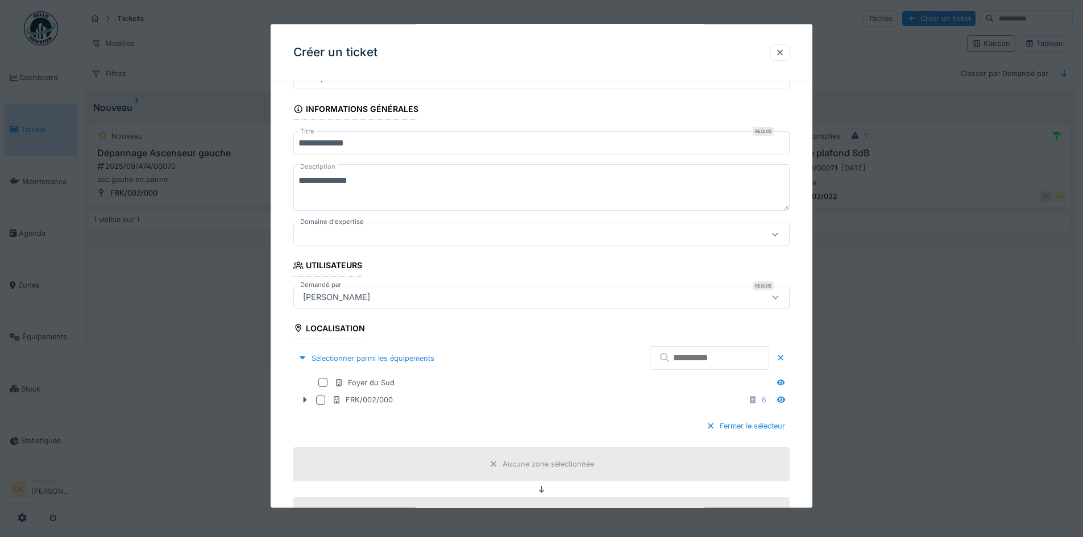
scroll to position [171, 0]
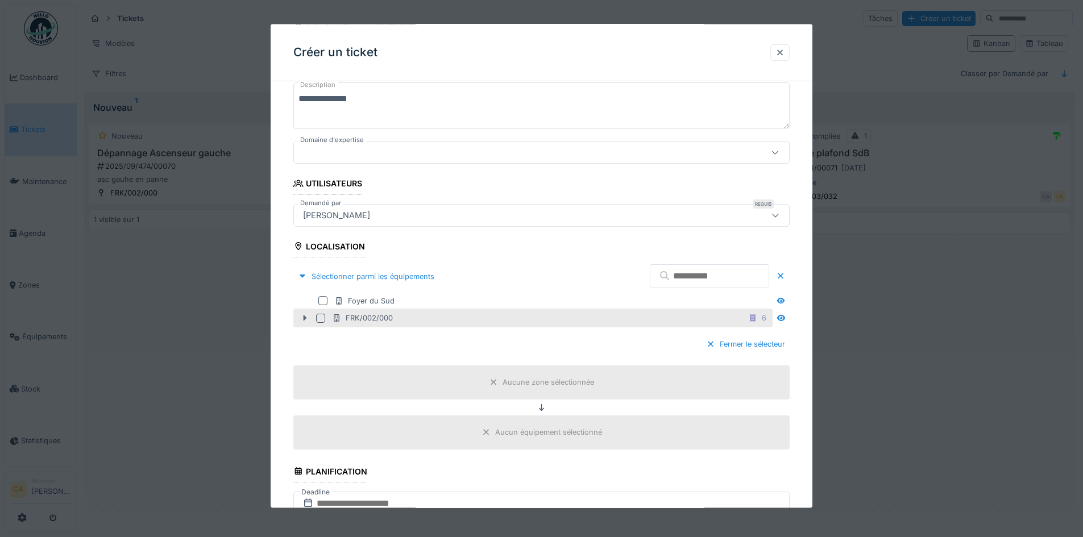
click at [304, 316] on icon at bounding box center [304, 317] width 9 height 7
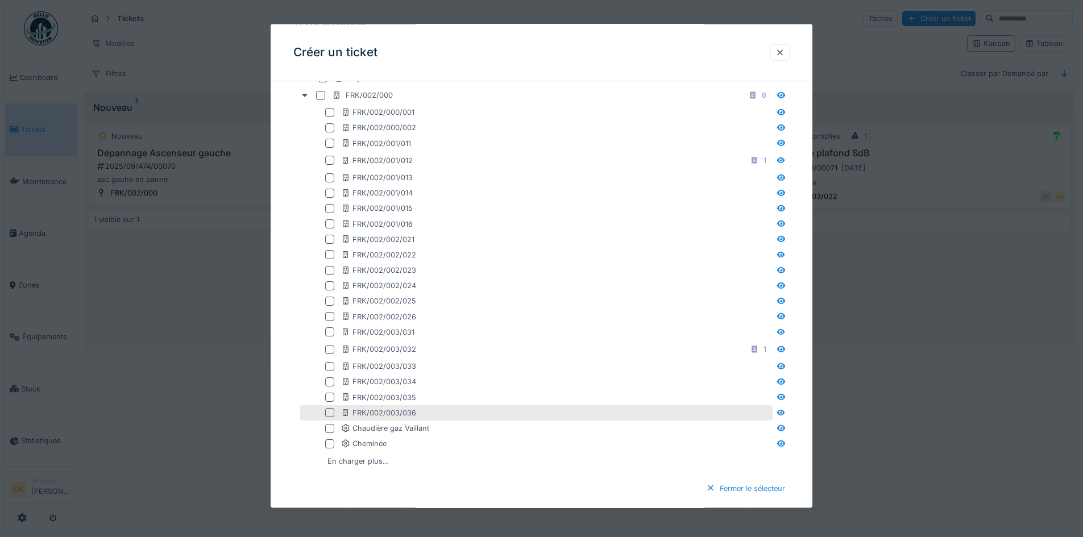
scroll to position [398, 0]
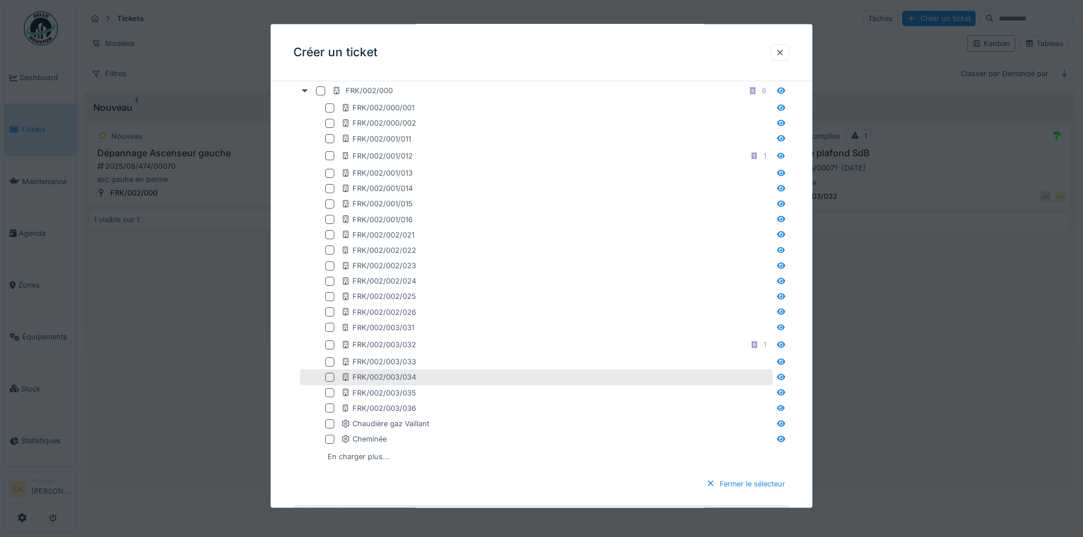
click at [330, 380] on div at bounding box center [329, 376] width 9 height 9
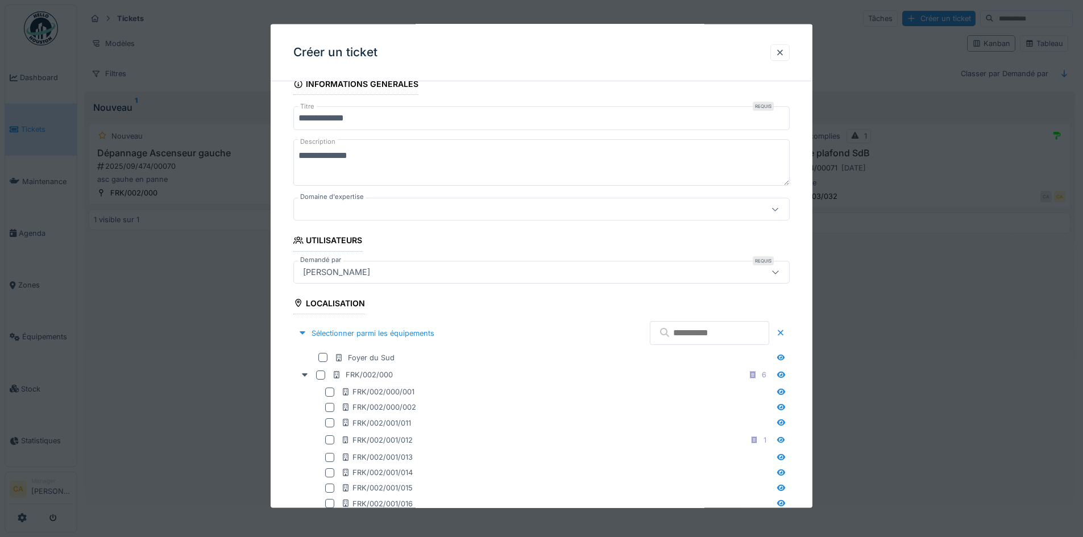
scroll to position [57, 0]
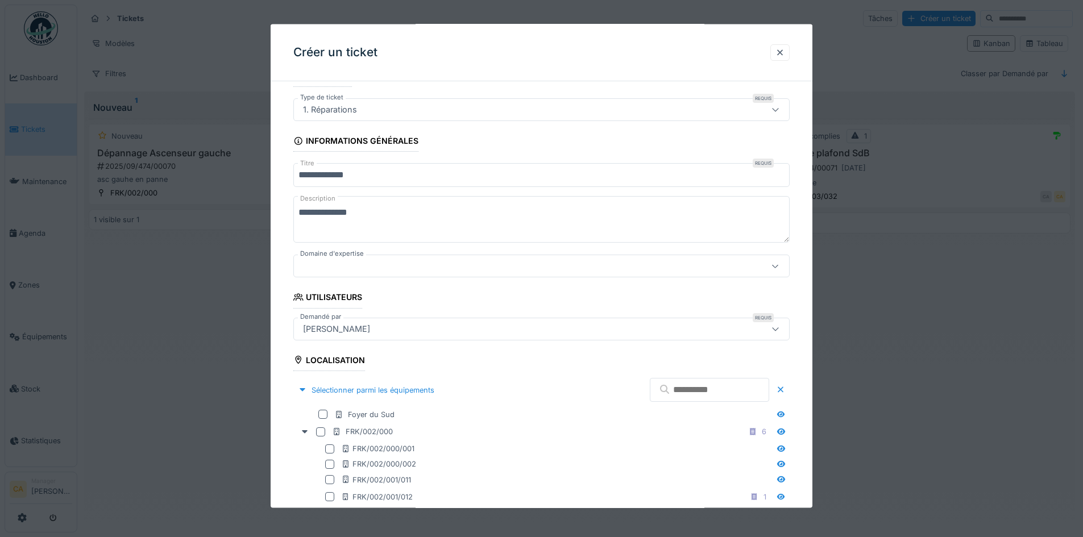
click at [416, 266] on div at bounding box center [512, 266] width 428 height 13
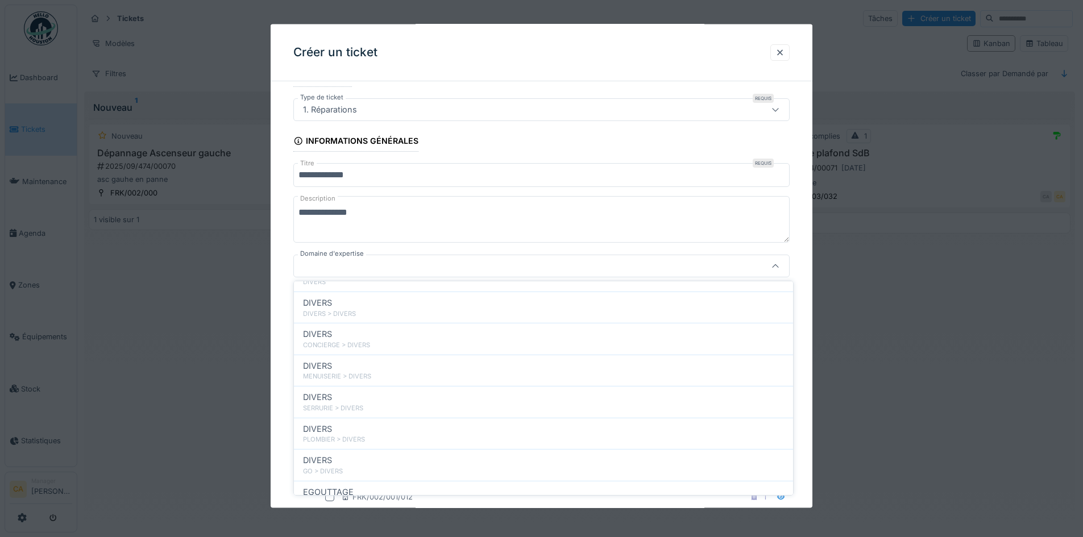
scroll to position [345, 0]
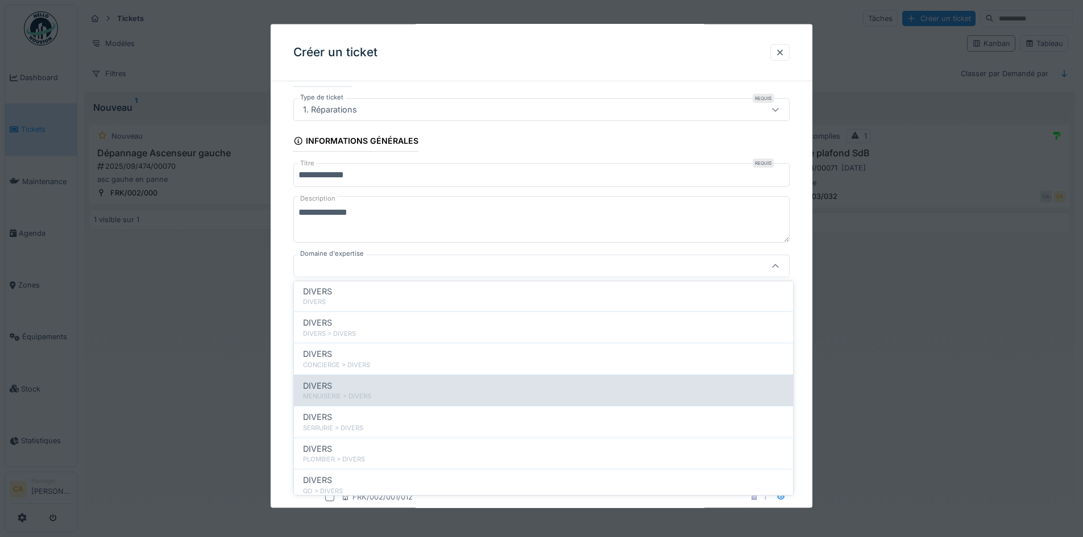
click at [341, 389] on div "DIVERS" at bounding box center [543, 386] width 481 height 13
type input "****"
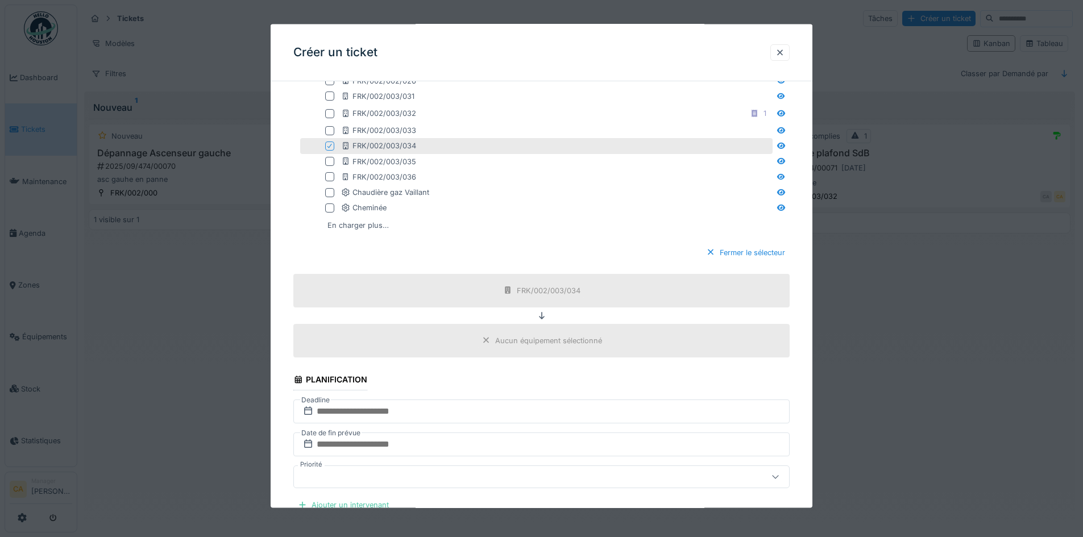
scroll to position [739, 0]
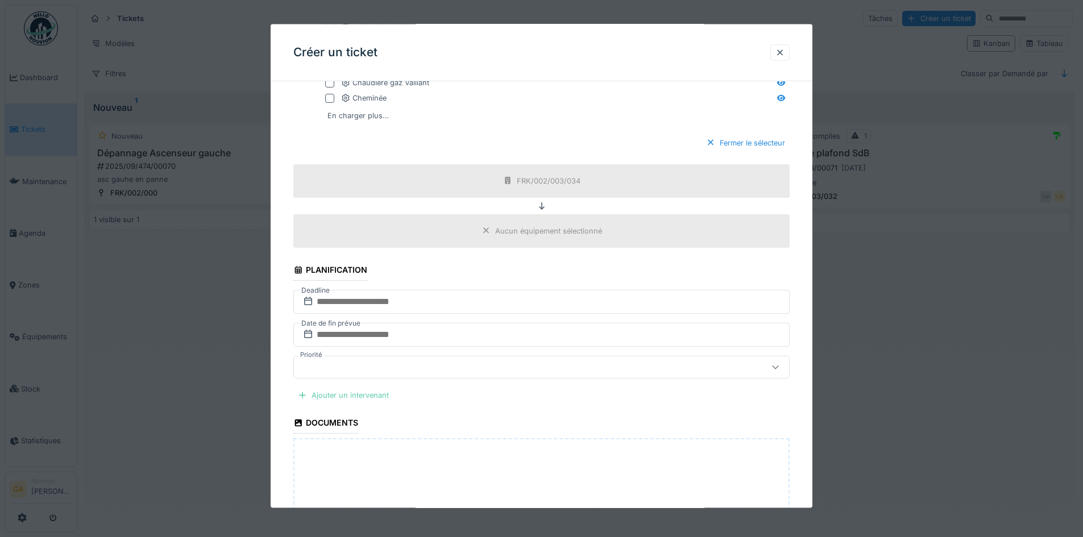
click at [359, 394] on div "Ajouter un intervenant" at bounding box center [343, 394] width 100 height 15
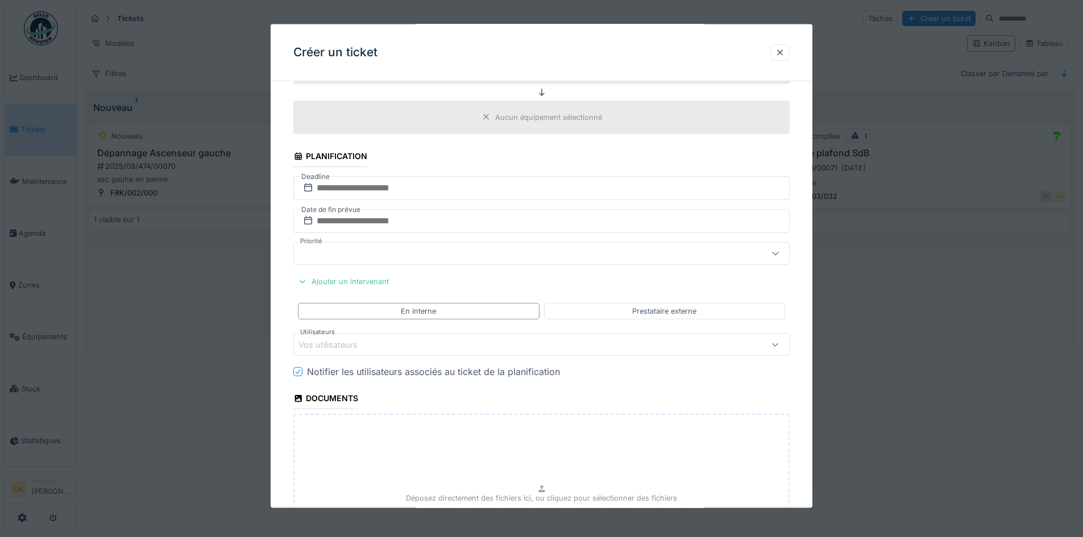
click at [371, 354] on div "Vos utilisateurs" at bounding box center [541, 344] width 496 height 23
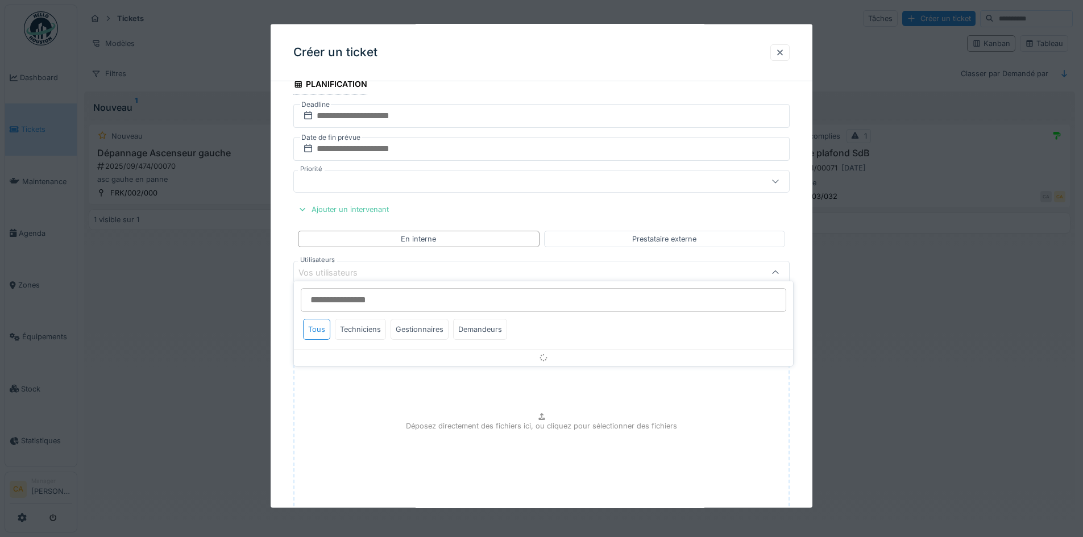
scroll to position [931, 0]
click at [381, 326] on div "Techniciens" at bounding box center [360, 329] width 51 height 21
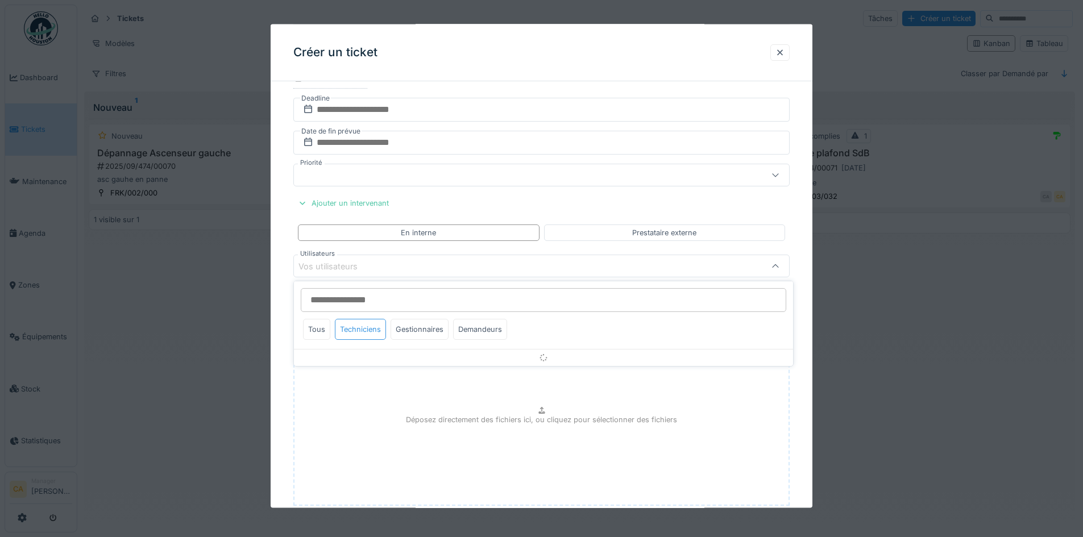
click at [355, 329] on div "Techniciens" at bounding box center [360, 329] width 51 height 21
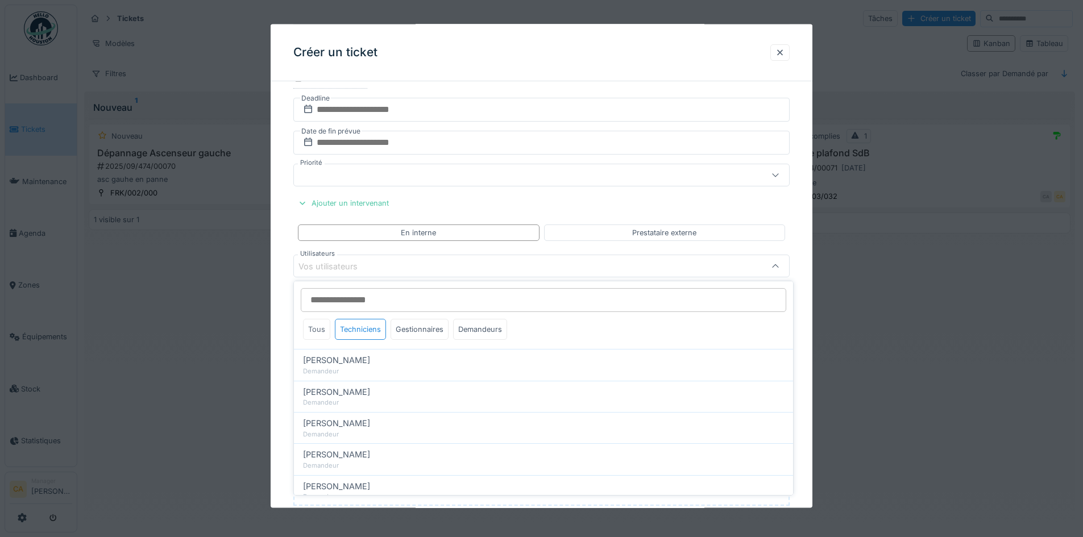
click at [322, 332] on div "Tous" at bounding box center [316, 329] width 27 height 21
click at [362, 328] on div "Techniciens" at bounding box center [360, 329] width 51 height 21
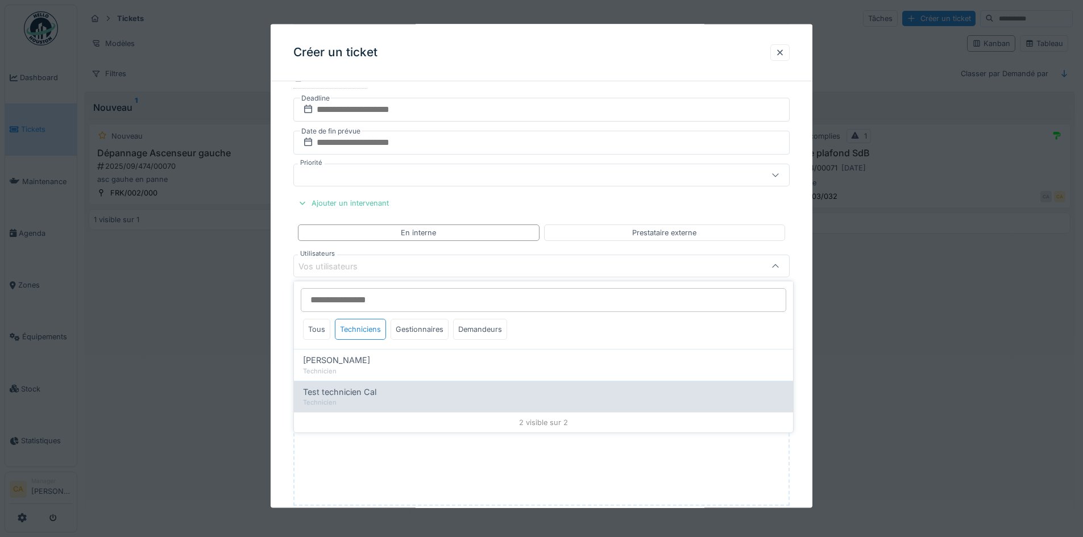
click at [381, 397] on div "Test technicien Cal" at bounding box center [543, 392] width 481 height 13
type input "*****"
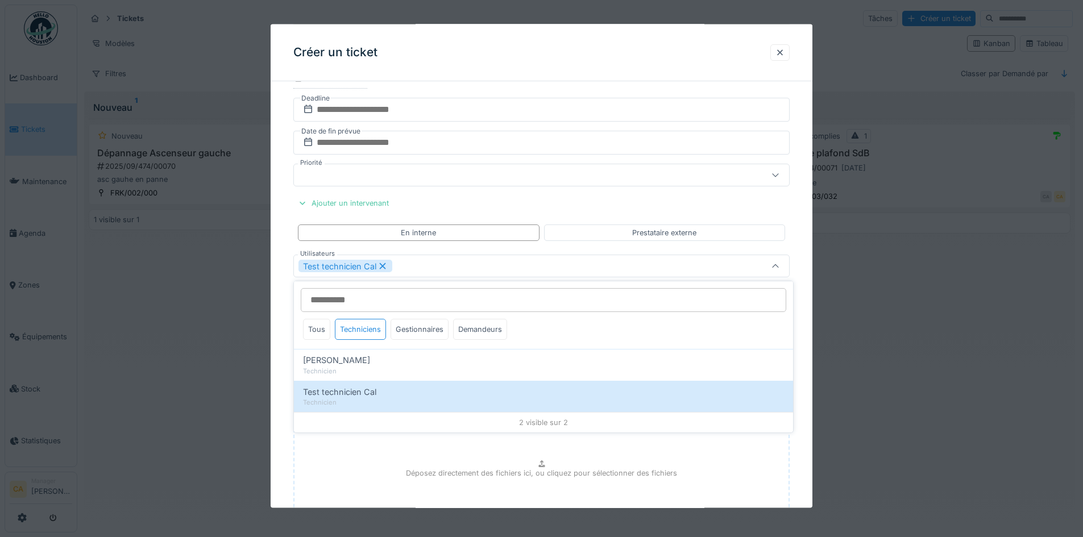
click at [479, 260] on div "Test technicien Cal" at bounding box center [512, 266] width 428 height 13
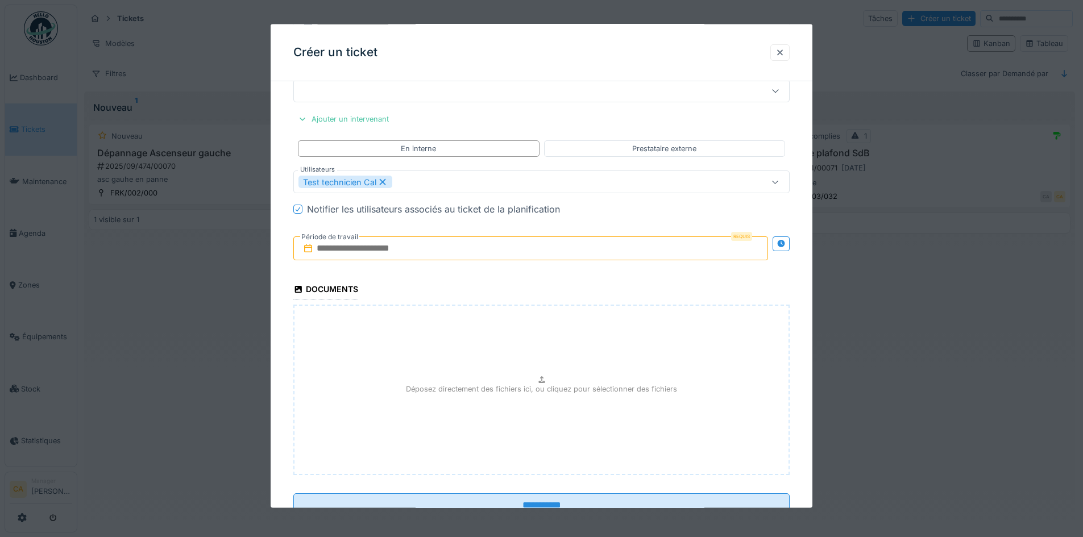
scroll to position [1045, 0]
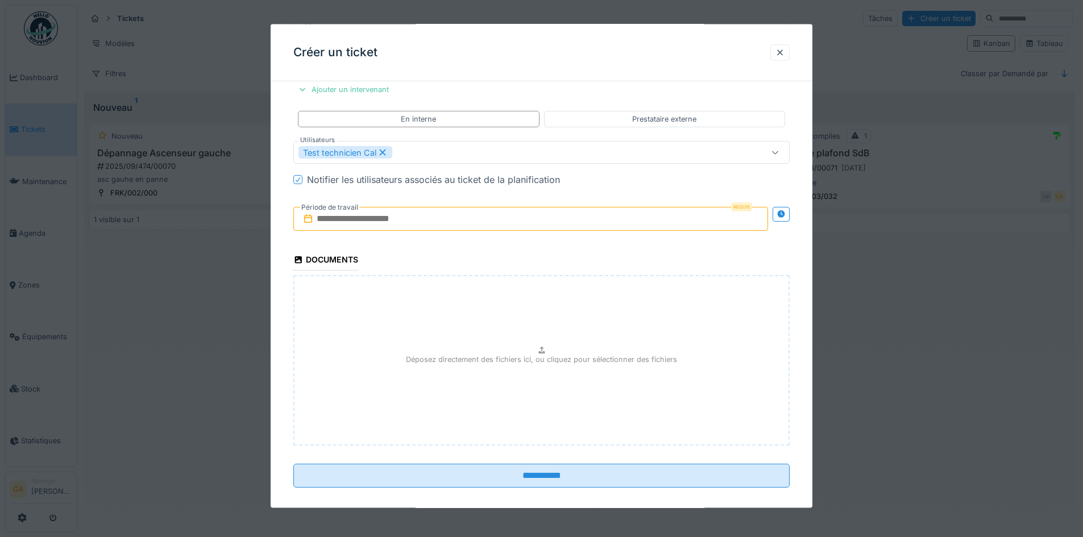
click at [422, 216] on input "text" at bounding box center [530, 219] width 475 height 24
click at [548, 313] on div "12" at bounding box center [550, 311] width 15 height 15
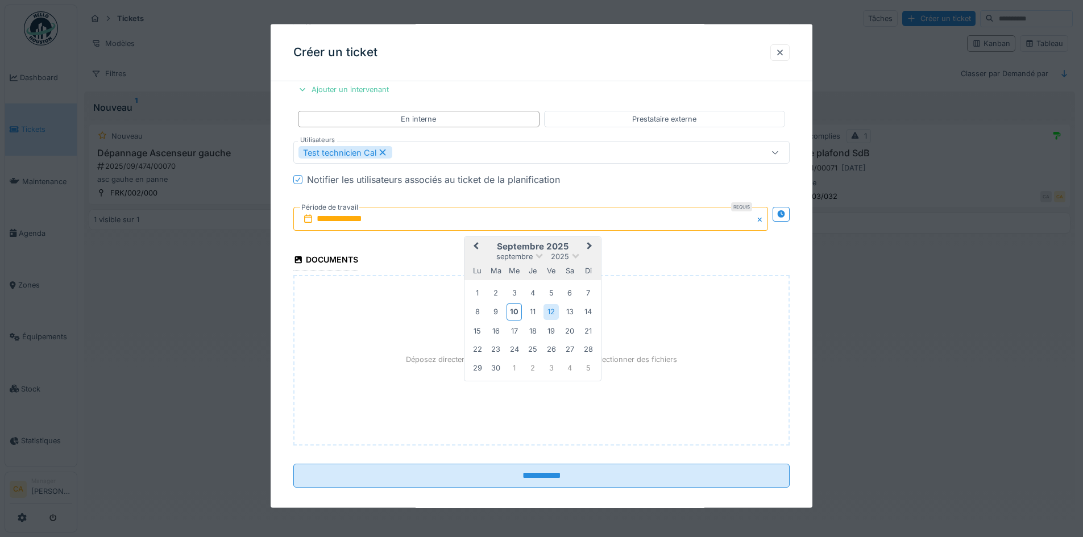
click at [370, 231] on div "**********" at bounding box center [541, 219] width 496 height 42
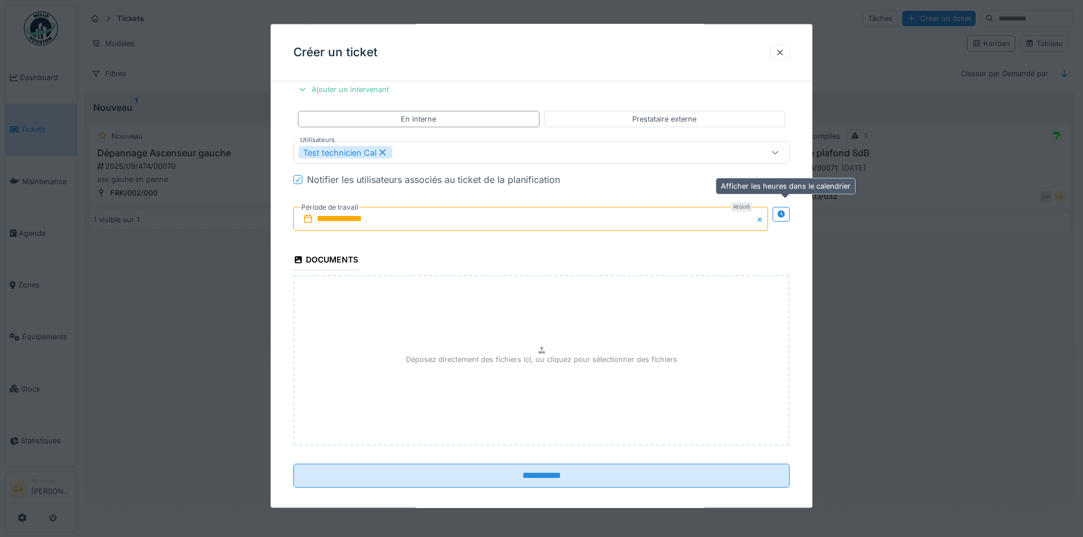
click at [783, 211] on icon at bounding box center [780, 213] width 7 height 7
click at [387, 222] on input "text" at bounding box center [407, 219] width 229 height 24
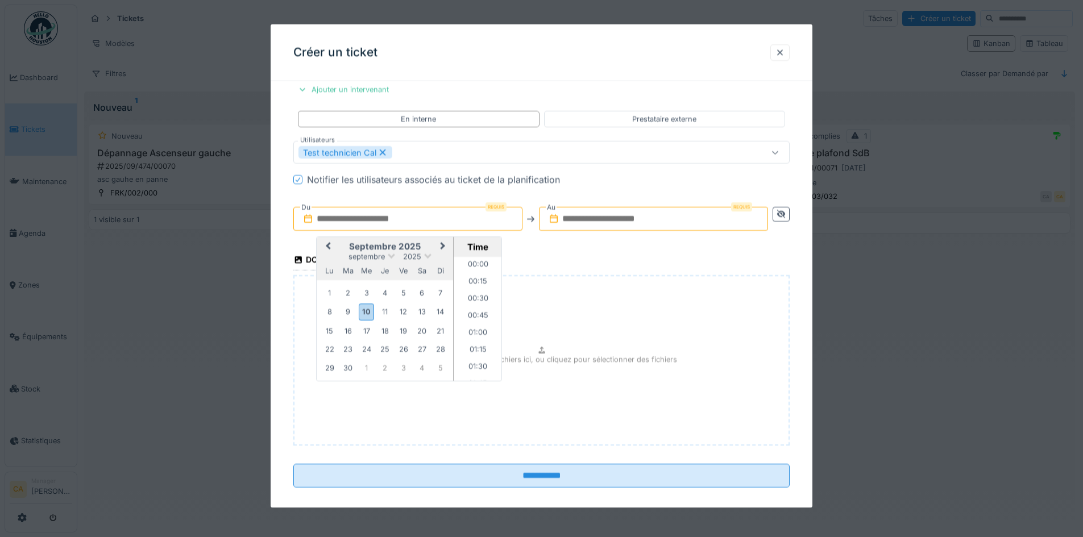
scroll to position [987, 0]
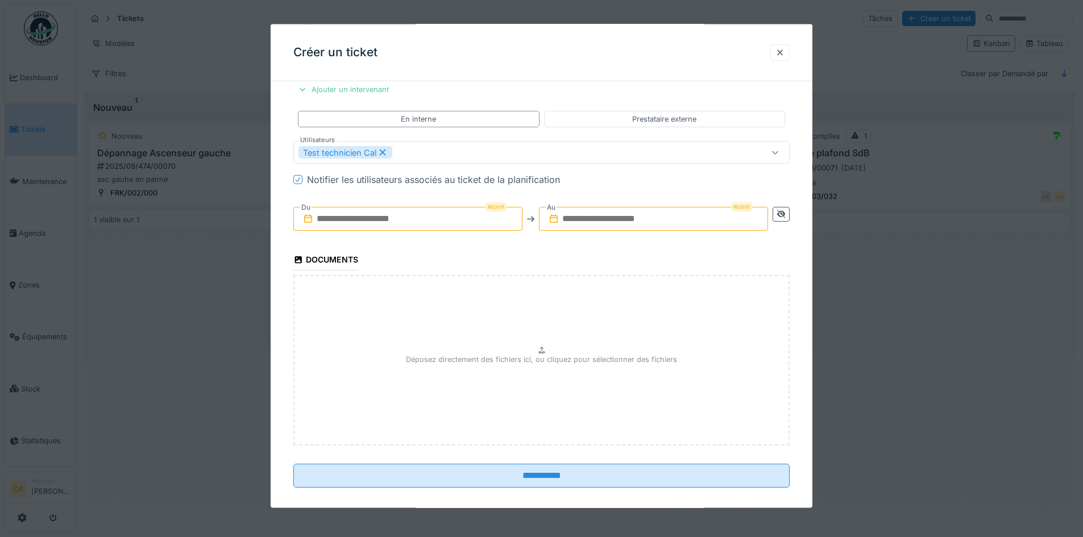
click at [338, 235] on div "Requis Du Requis Au" at bounding box center [541, 219] width 496 height 42
click at [356, 219] on input "text" at bounding box center [407, 219] width 229 height 24
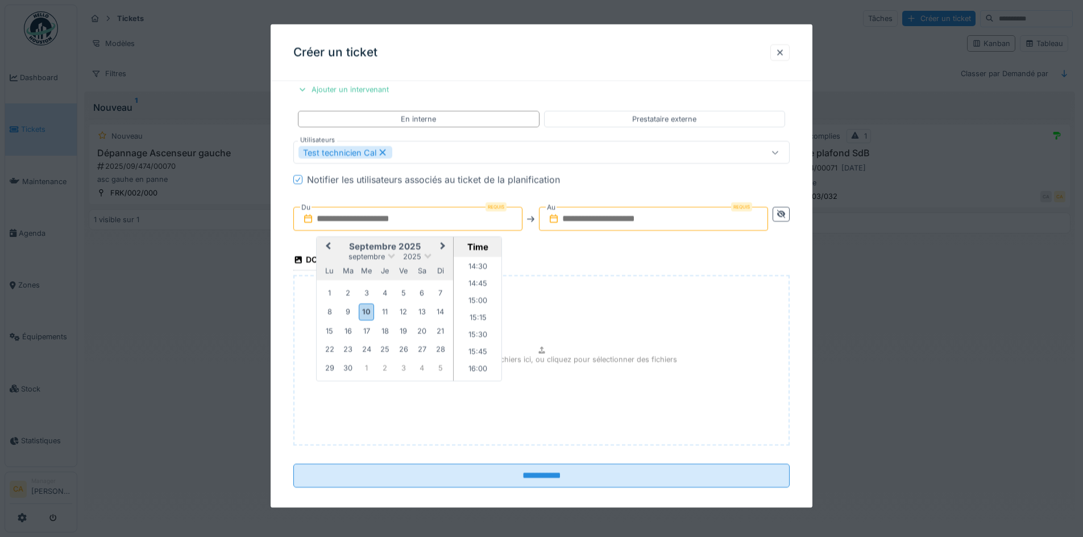
click at [453, 214] on input "text" at bounding box center [407, 219] width 229 height 24
drag, startPoint x: 400, startPoint y: 314, endPoint x: 399, endPoint y: 308, distance: 5.8
click at [398, 311] on div "12" at bounding box center [403, 311] width 15 height 15
click at [478, 325] on li "12:00" at bounding box center [478, 324] width 48 height 17
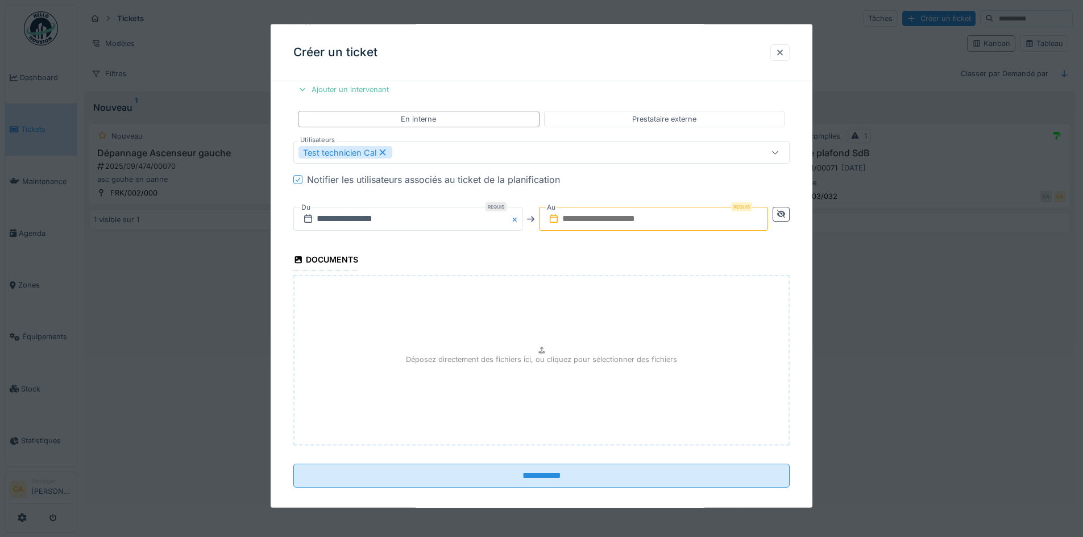
click at [632, 226] on input "text" at bounding box center [653, 219] width 229 height 24
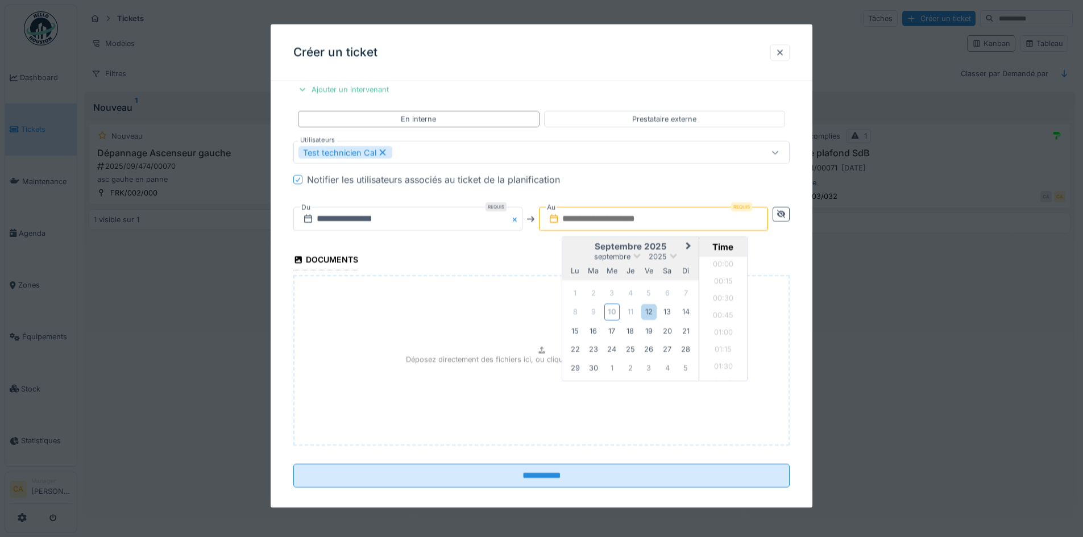
scroll to position [987, 0]
click at [585, 251] on h2 "septembre 2025" at bounding box center [630, 247] width 136 height 10
click at [645, 315] on div "12" at bounding box center [648, 311] width 15 height 15
click at [730, 264] on li "14:30" at bounding box center [723, 267] width 48 height 17
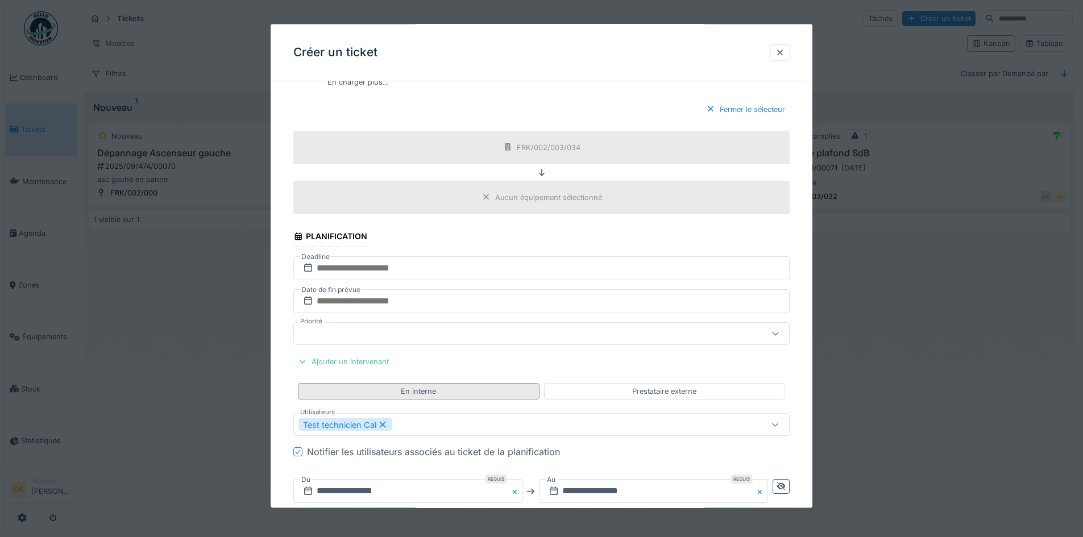
scroll to position [772, 0]
click at [420, 272] on input "text" at bounding box center [541, 268] width 496 height 24
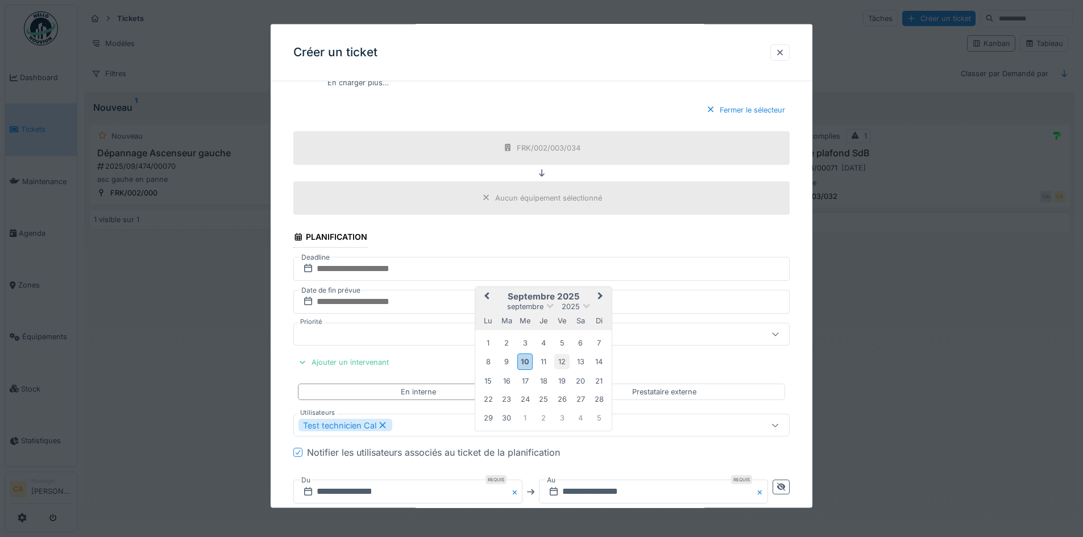
click at [559, 362] on div "12" at bounding box center [561, 361] width 15 height 15
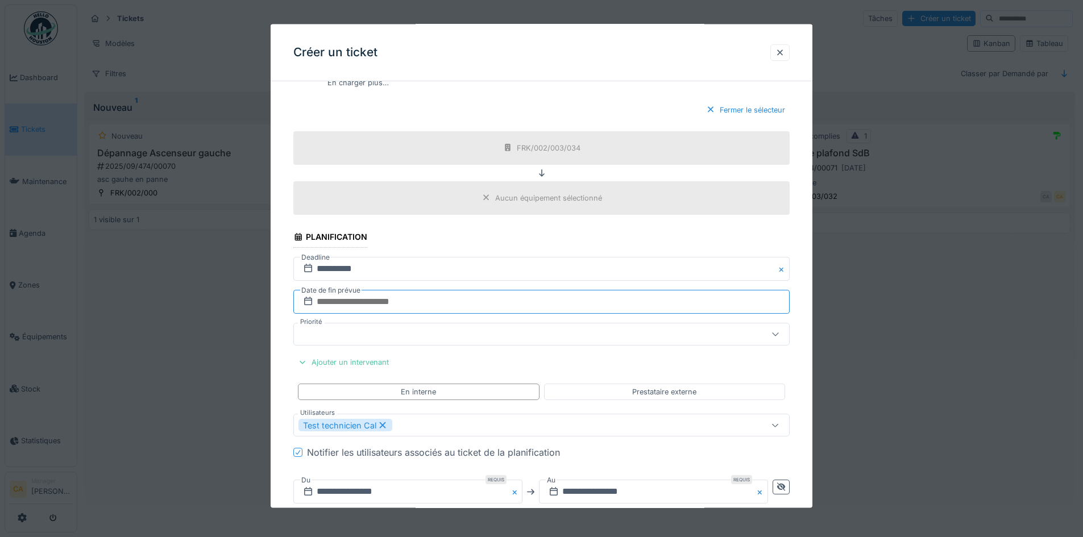
click at [424, 300] on input "text" at bounding box center [541, 301] width 496 height 24
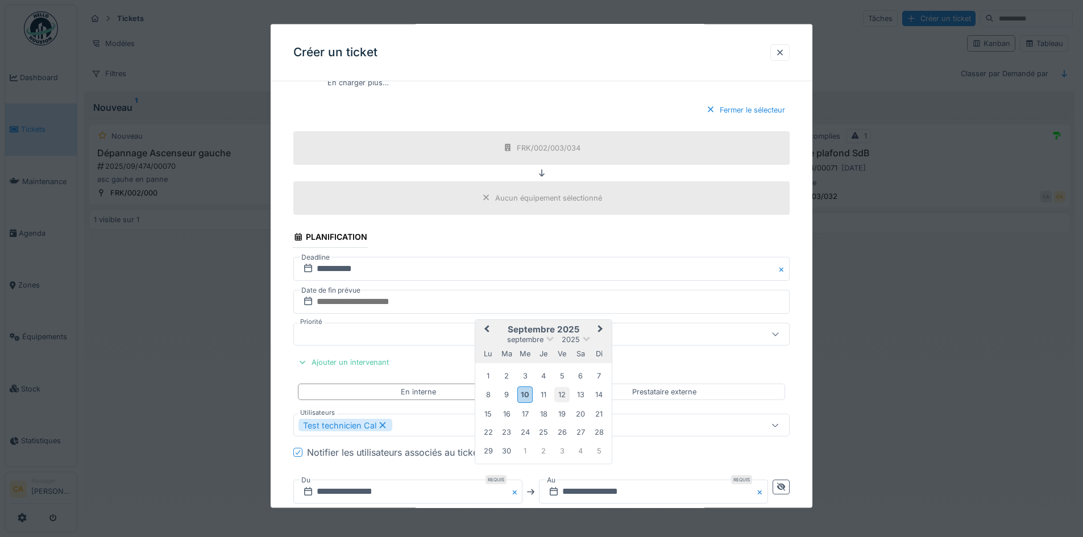
click at [555, 398] on div "12" at bounding box center [561, 394] width 15 height 15
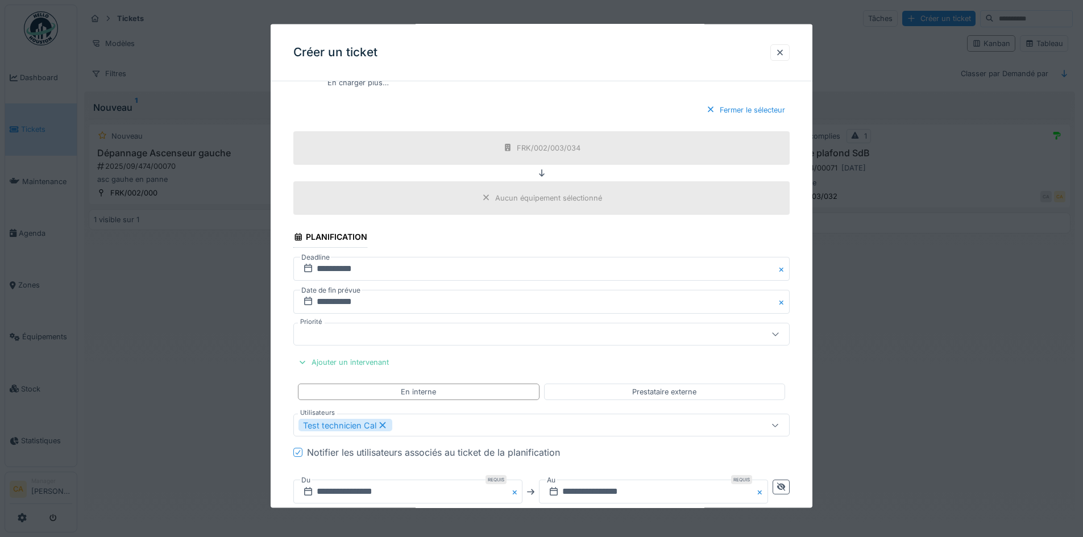
click at [371, 339] on div at bounding box center [512, 333] width 428 height 13
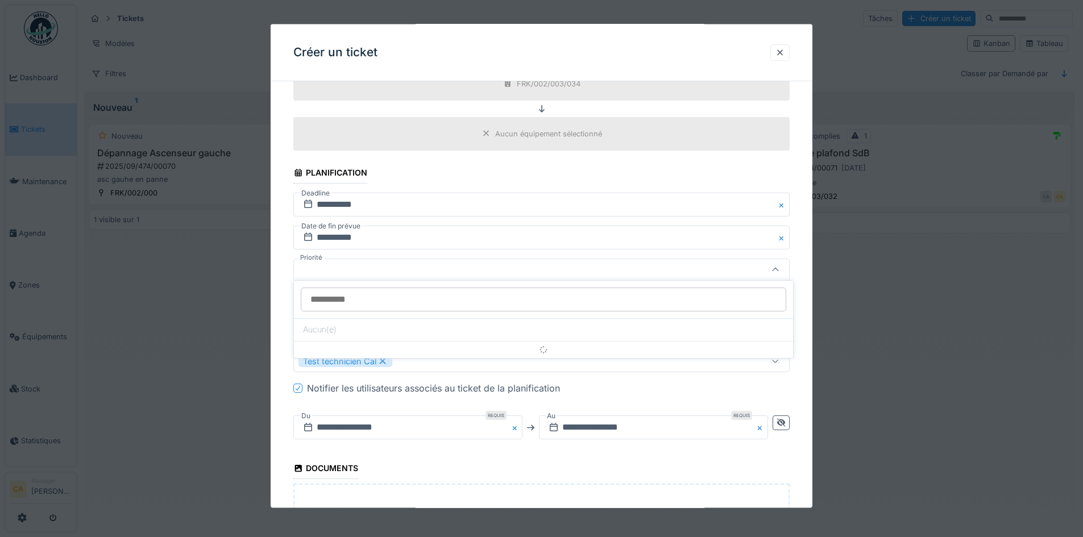
scroll to position [840, 0]
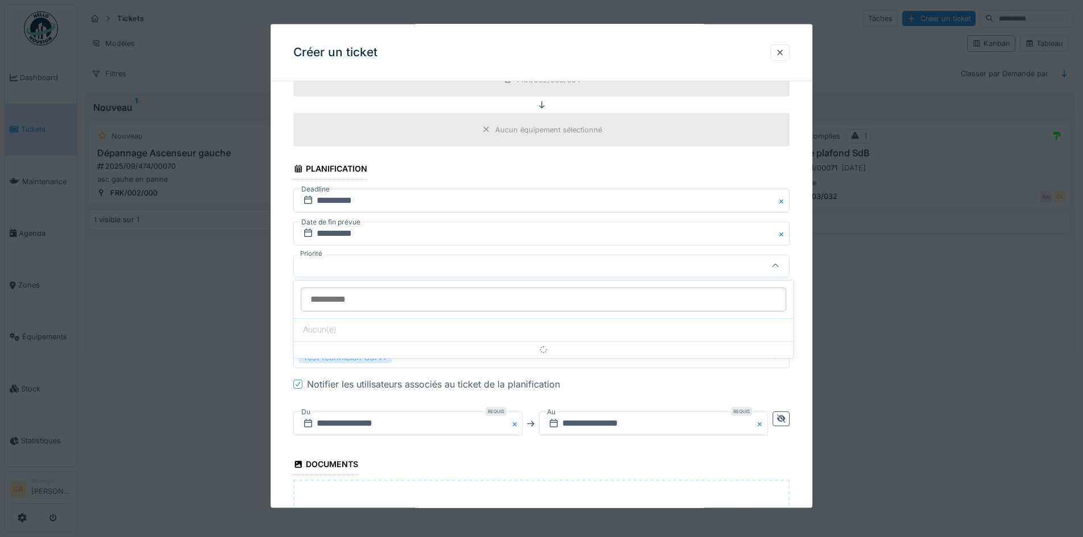
click at [485, 269] on div at bounding box center [512, 265] width 428 height 13
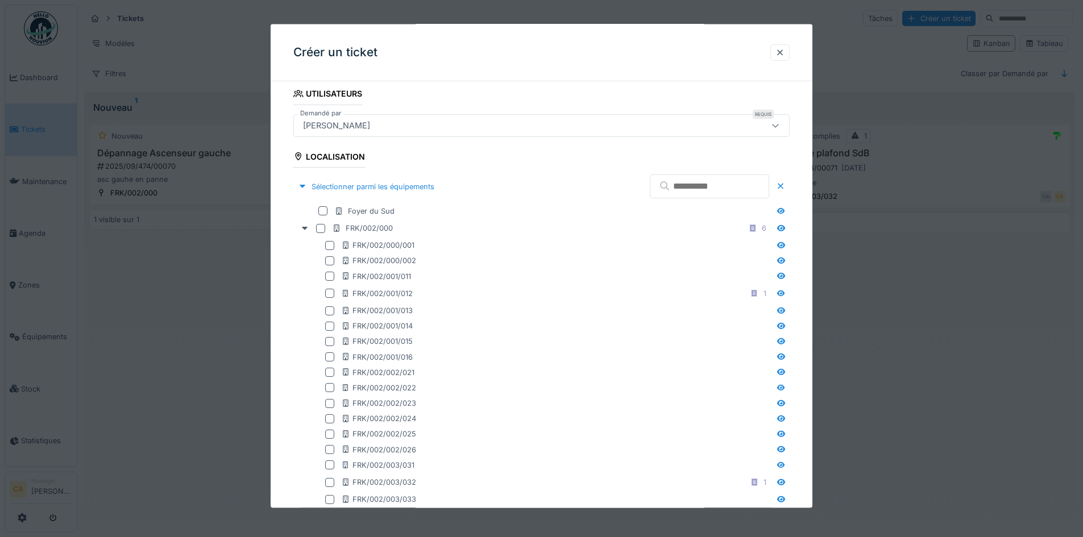
scroll to position [0, 0]
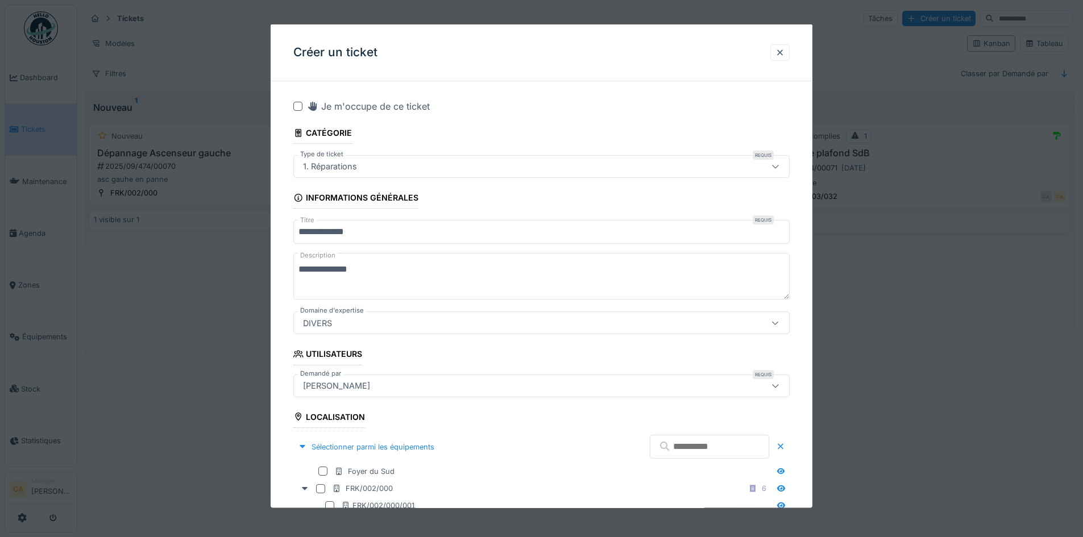
click at [363, 273] on textarea "**********" at bounding box center [541, 276] width 496 height 47
drag, startPoint x: 360, startPoint y: 270, endPoint x: 491, endPoint y: 283, distance: 130.8
click at [512, 283] on textarea "**********" at bounding box center [541, 276] width 496 height 47
click at [490, 283] on textarea "**********" at bounding box center [541, 276] width 496 height 47
click at [475, 268] on textarea "**********" at bounding box center [541, 276] width 496 height 47
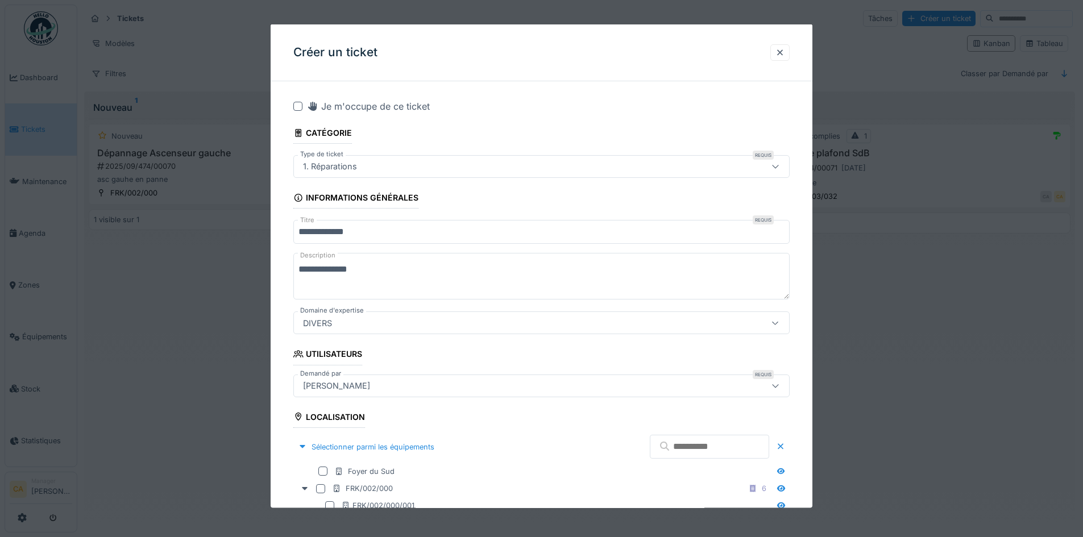
paste textarea "**********"
click at [464, 279] on textarea "**********" at bounding box center [541, 276] width 496 height 47
click at [780, 165] on icon at bounding box center [775, 166] width 9 height 7
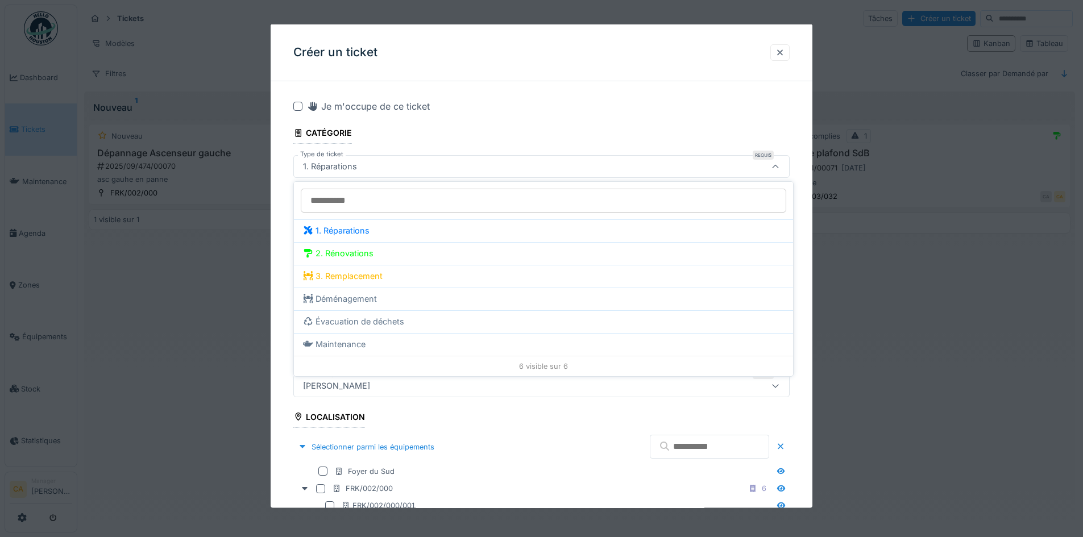
click at [780, 165] on icon at bounding box center [775, 166] width 9 height 7
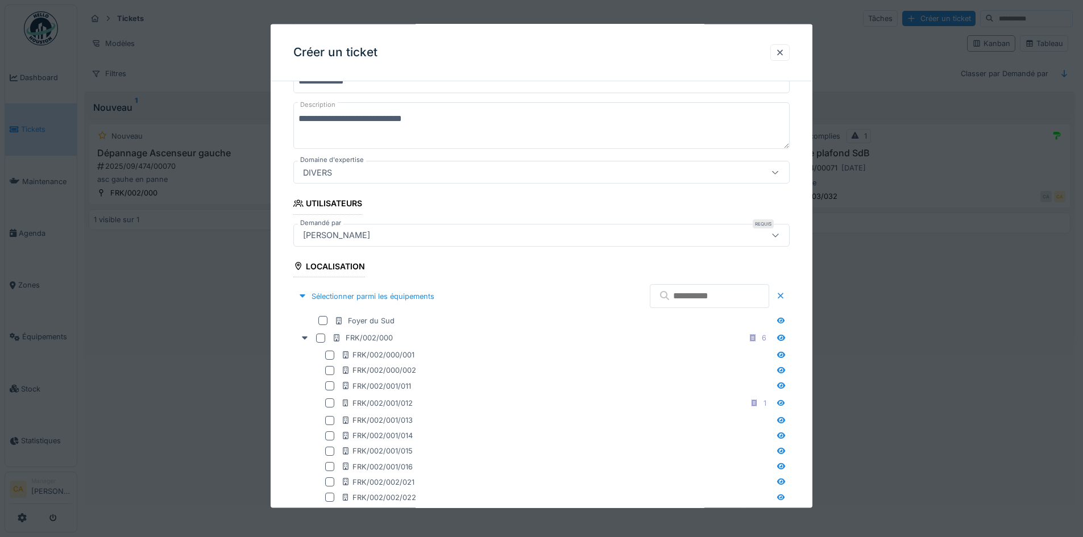
scroll to position [171, 0]
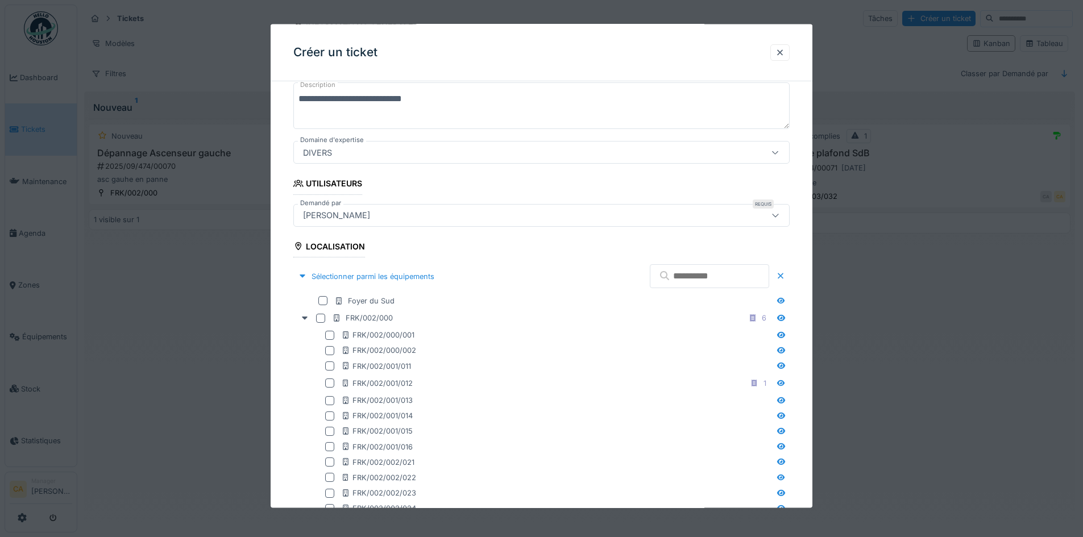
click at [395, 115] on textarea "**********" at bounding box center [541, 105] width 496 height 47
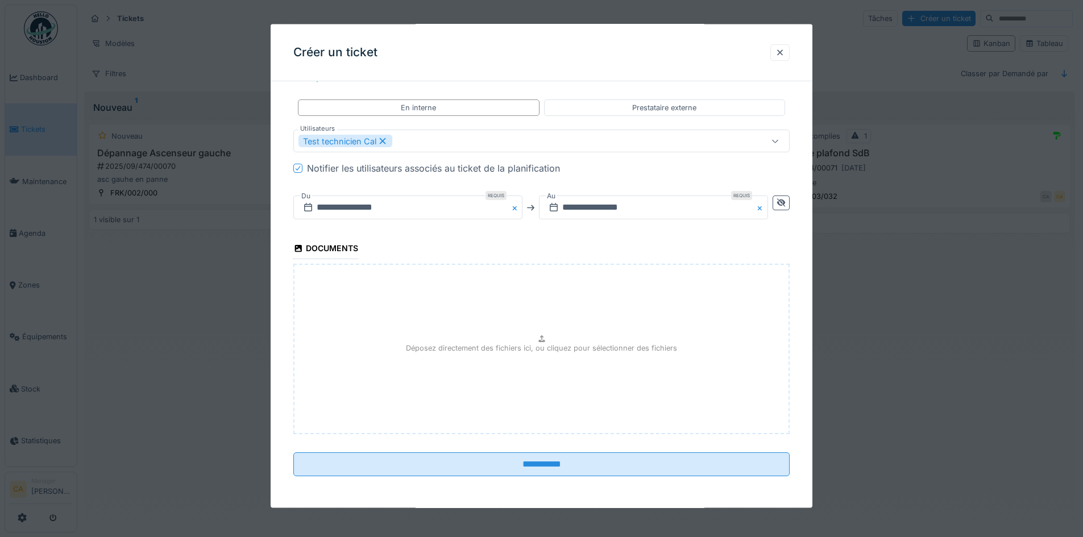
scroll to position [7, 0]
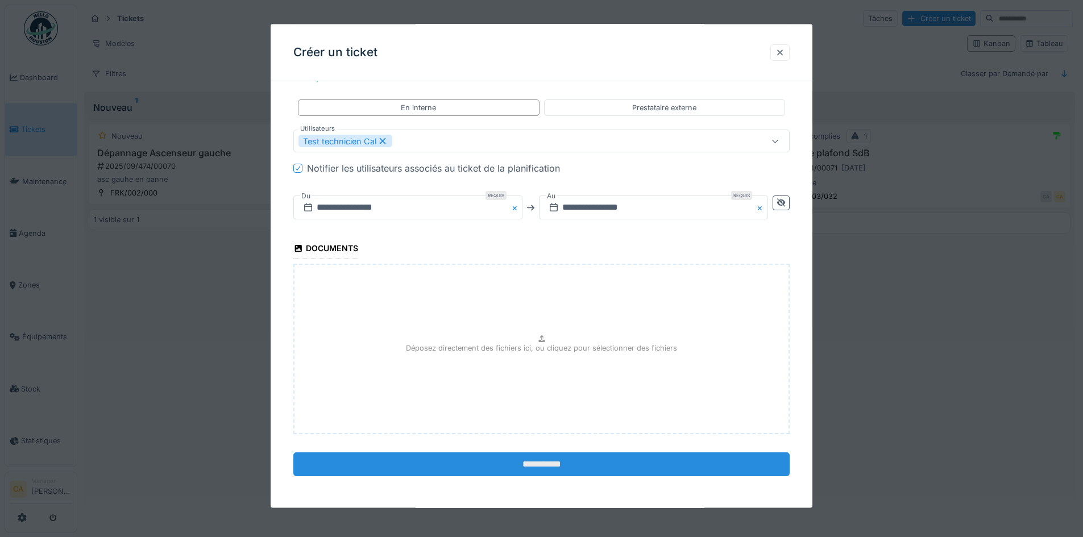
type textarea "**********"
click at [583, 460] on input "**********" at bounding box center [541, 465] width 496 height 24
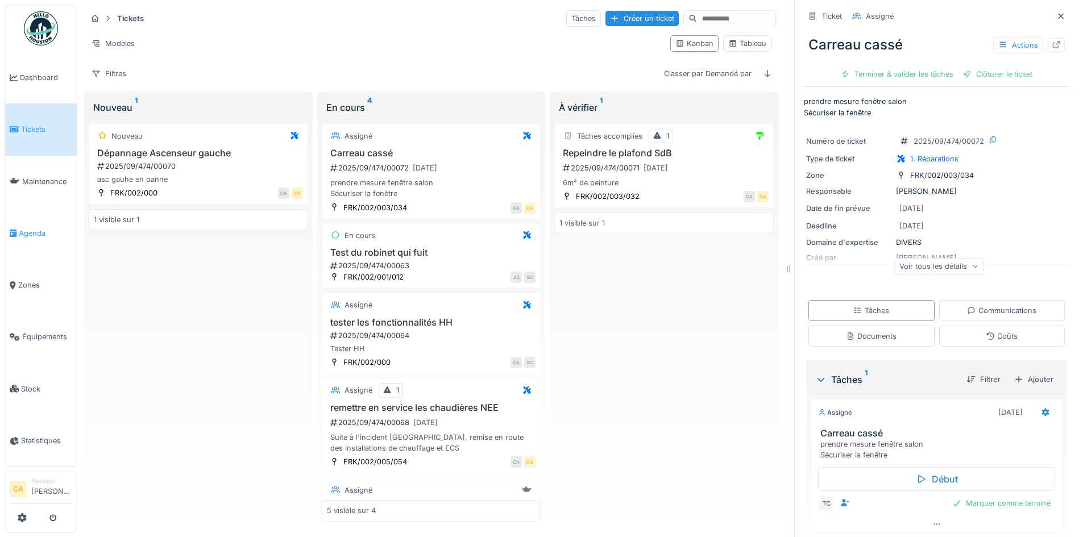
click link "Agenda"
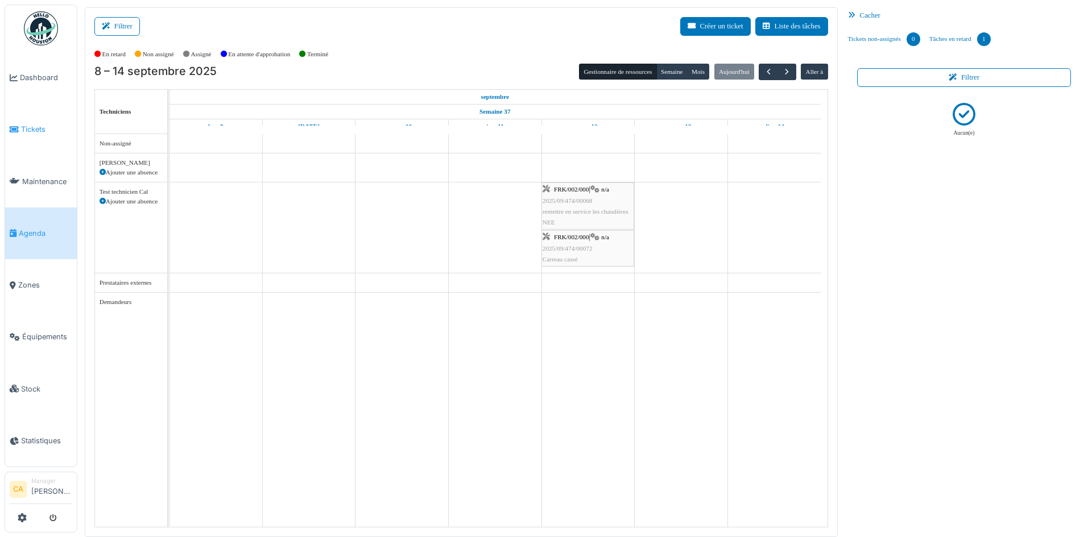
click at [22, 138] on link "Tickets" at bounding box center [41, 129] width 72 height 52
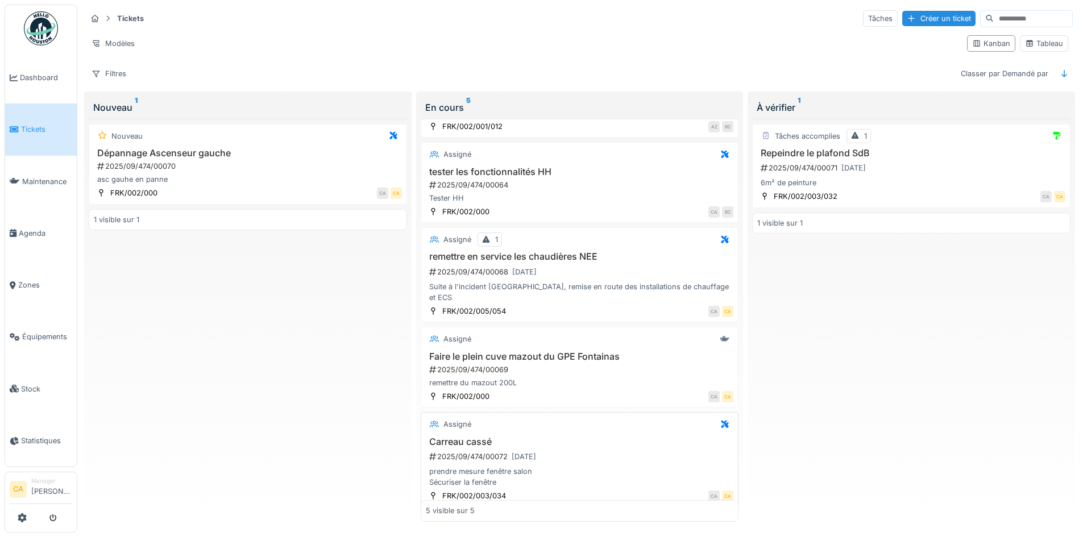
scroll to position [7, 0]
click at [559, 450] on div "2025/09/474/00072 [DATE]" at bounding box center [581, 457] width 306 height 14
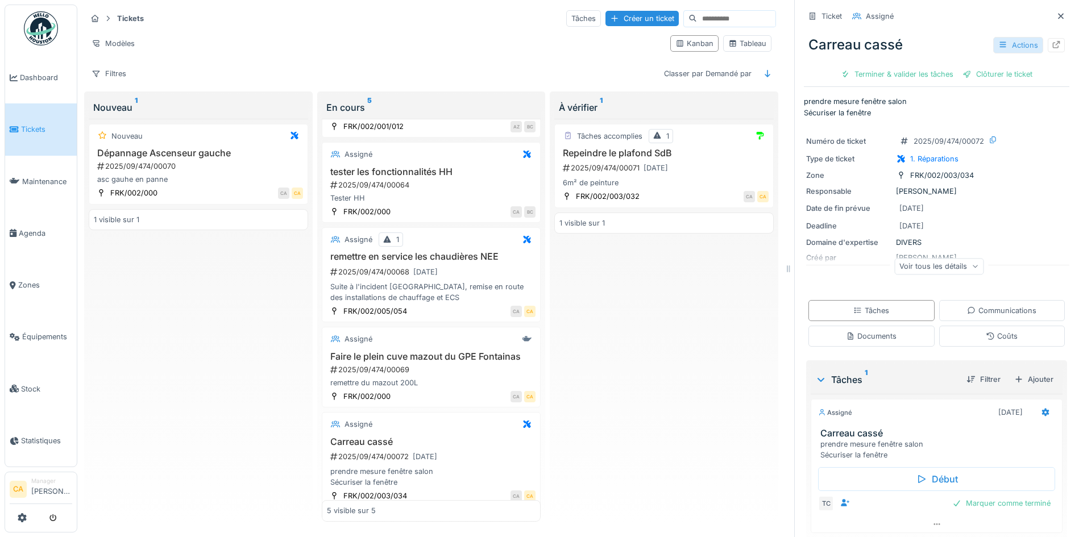
click at [997, 37] on div "Actions" at bounding box center [1018, 45] width 50 height 16
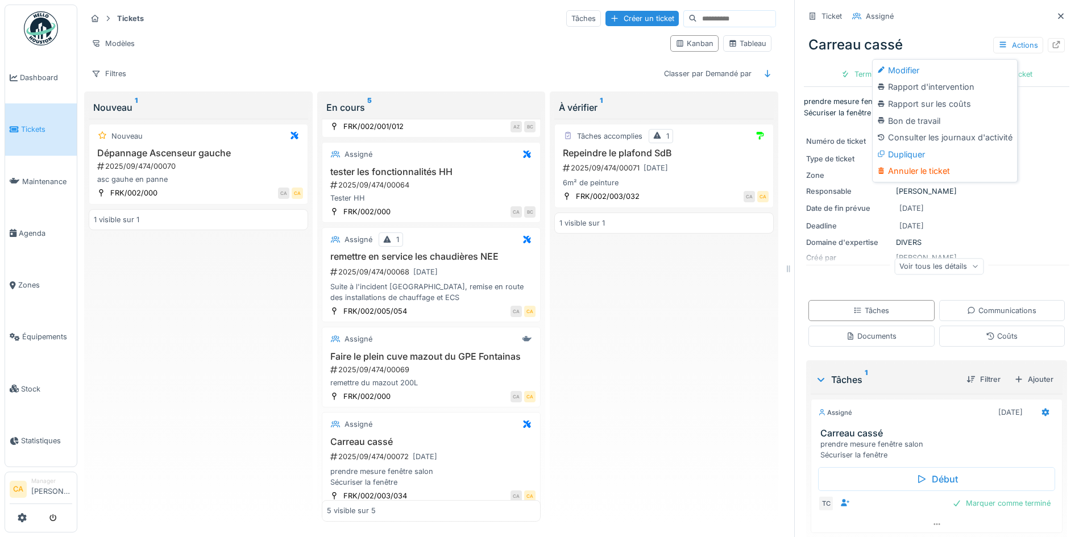
click at [922, 62] on div "Modifier" at bounding box center [945, 70] width 140 height 17
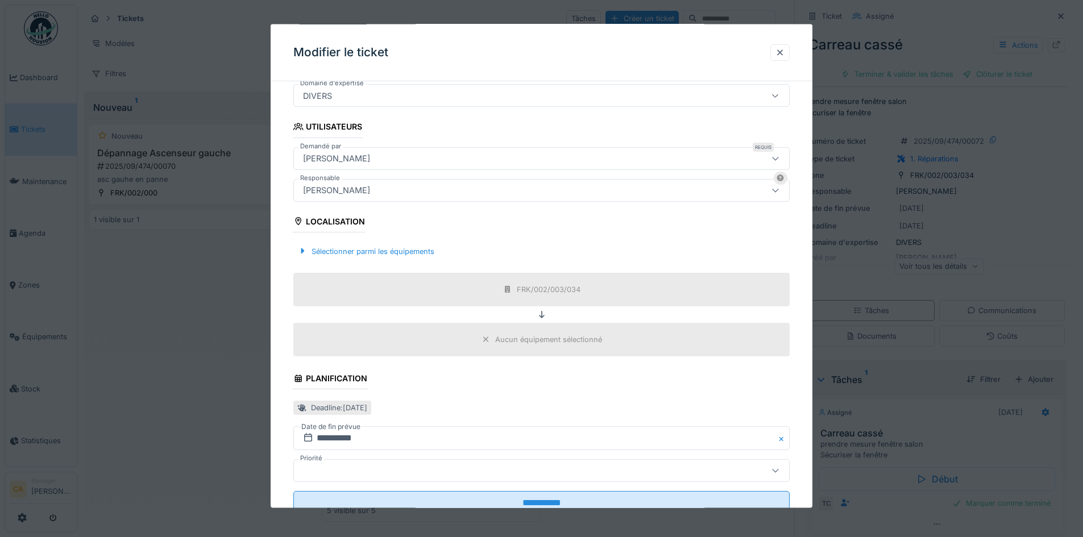
scroll to position [266, 0]
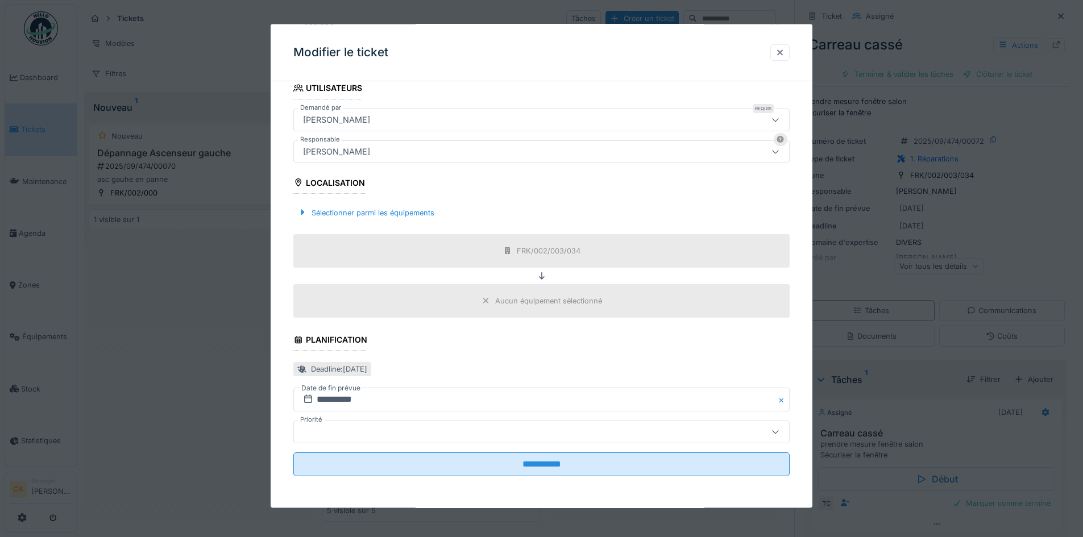
click at [546, 352] on fieldset "**********" at bounding box center [541, 154] width 496 height 661
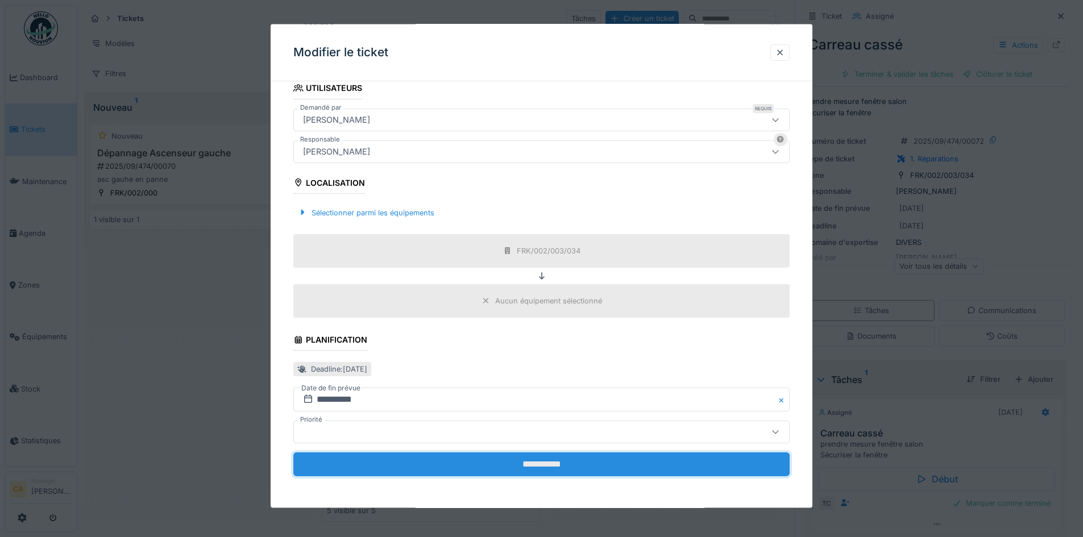
click at [503, 458] on input "**********" at bounding box center [541, 465] width 496 height 24
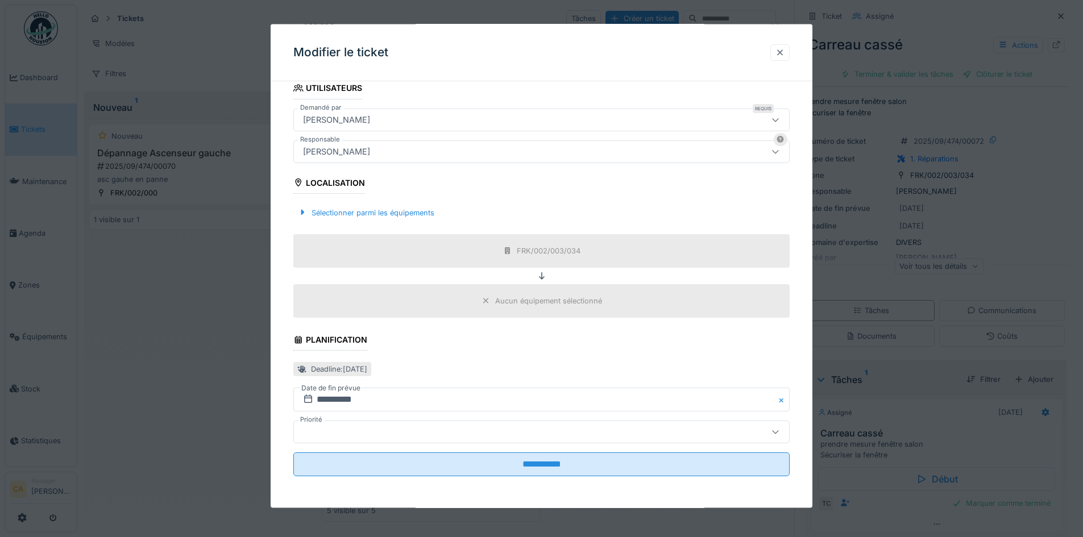
click at [775, 51] on div "Modifier le ticket" at bounding box center [542, 52] width 542 height 57
click at [781, 53] on div at bounding box center [779, 52] width 9 height 11
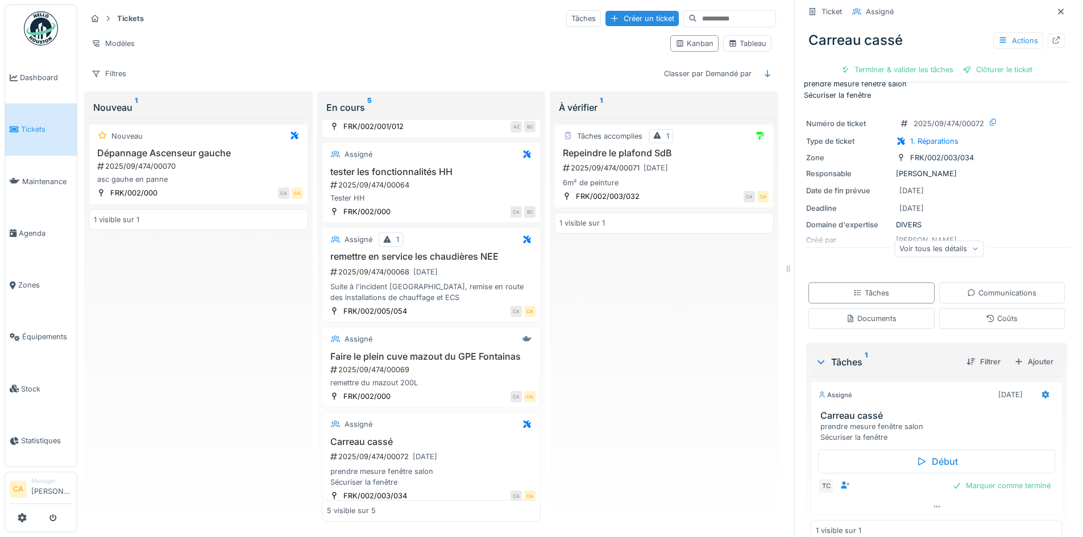
scroll to position [0, 0]
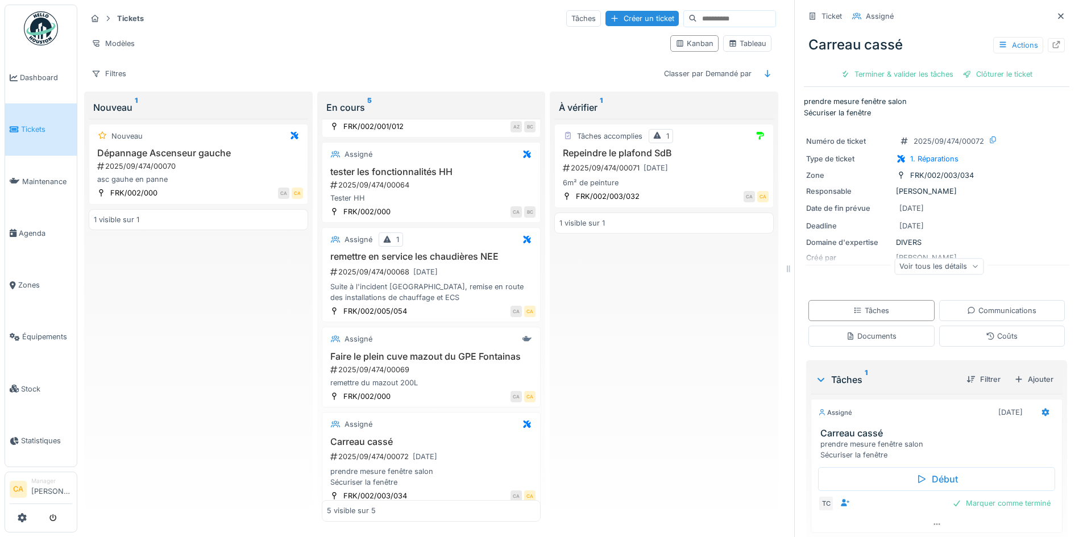
click at [650, 329] on div "Tâches accomplies 1 Repeindre le plafond SdB 2025/09/474/00071 11/09/2025 6m² d…" at bounding box center [663, 321] width 219 height 404
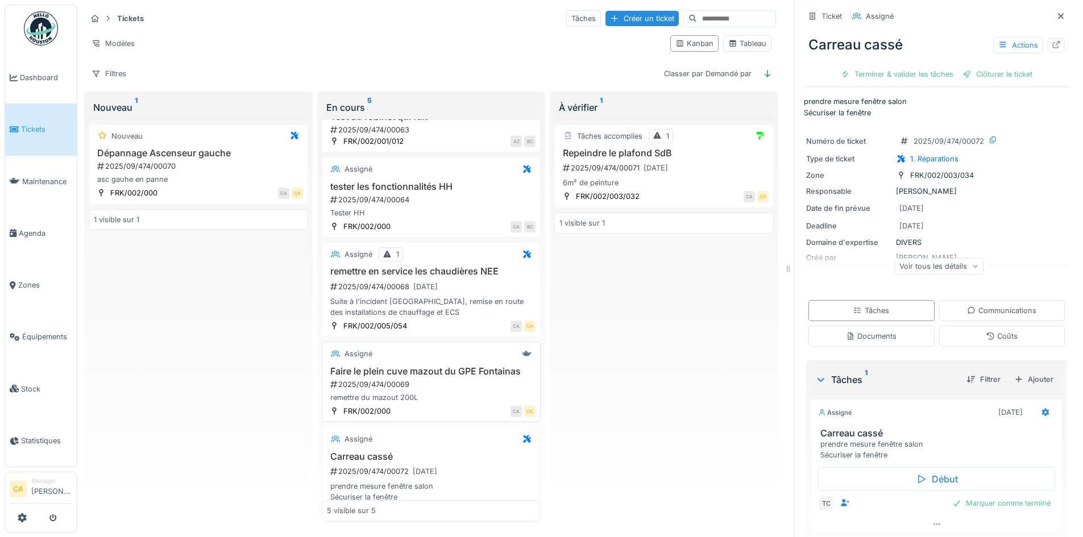
scroll to position [73, 0]
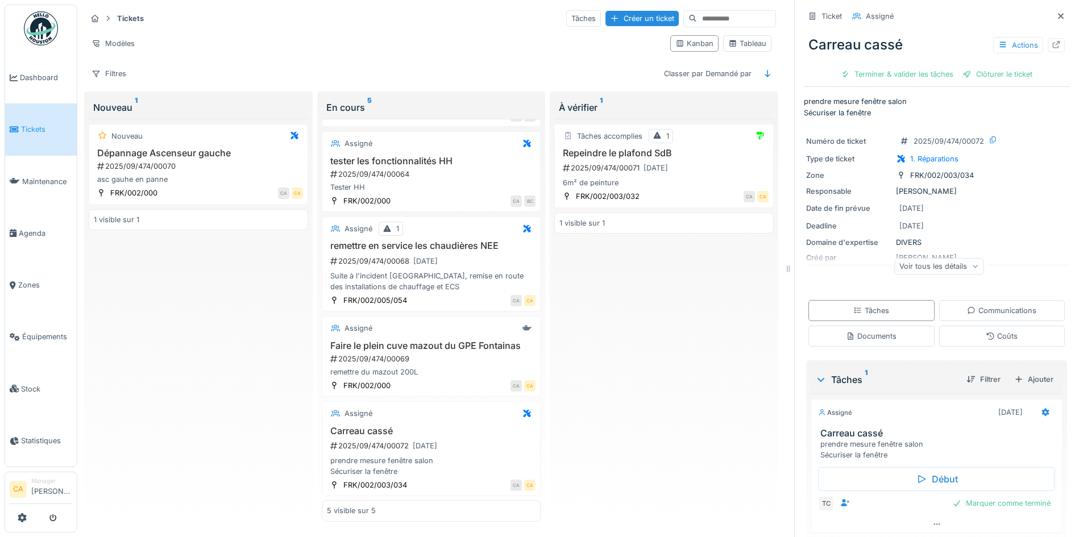
click at [614, 395] on div "Tâches accomplies 1 Repeindre le plafond SdB 2025/09/474/00071 11/09/2025 6m² d…" at bounding box center [663, 321] width 219 height 404
click at [26, 236] on link "Agenda" at bounding box center [41, 234] width 72 height 52
click at [39, 231] on span "Agenda" at bounding box center [45, 233] width 53 height 11
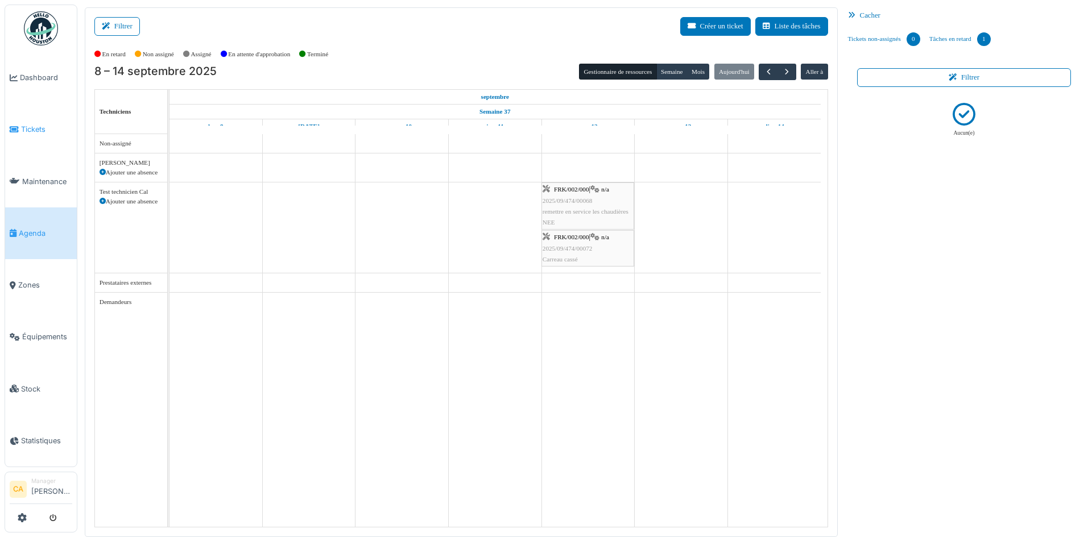
click at [45, 141] on link "Tickets" at bounding box center [41, 129] width 72 height 52
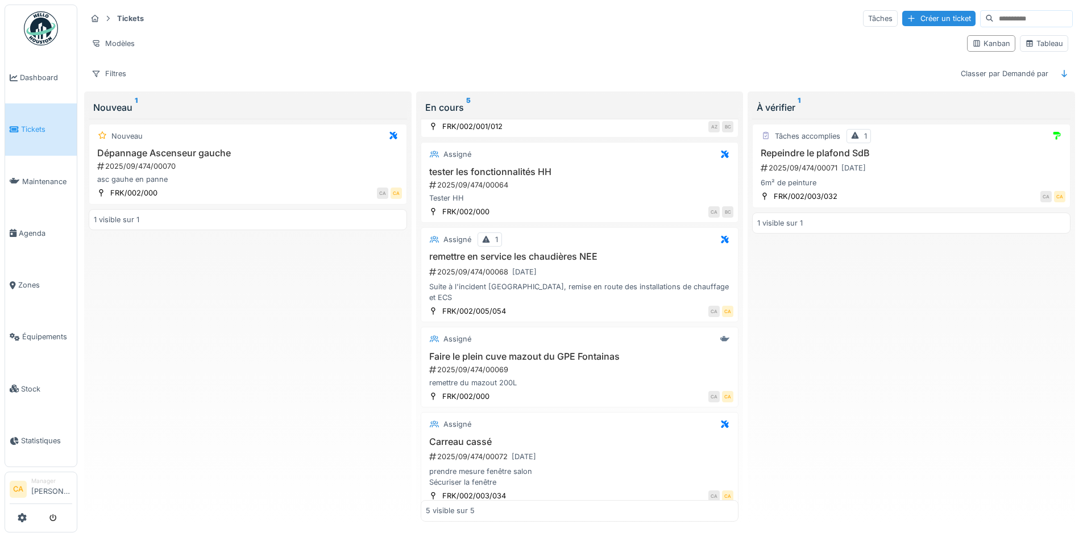
scroll to position [7, 0]
click at [36, 218] on link "Agenda" at bounding box center [41, 234] width 72 height 52
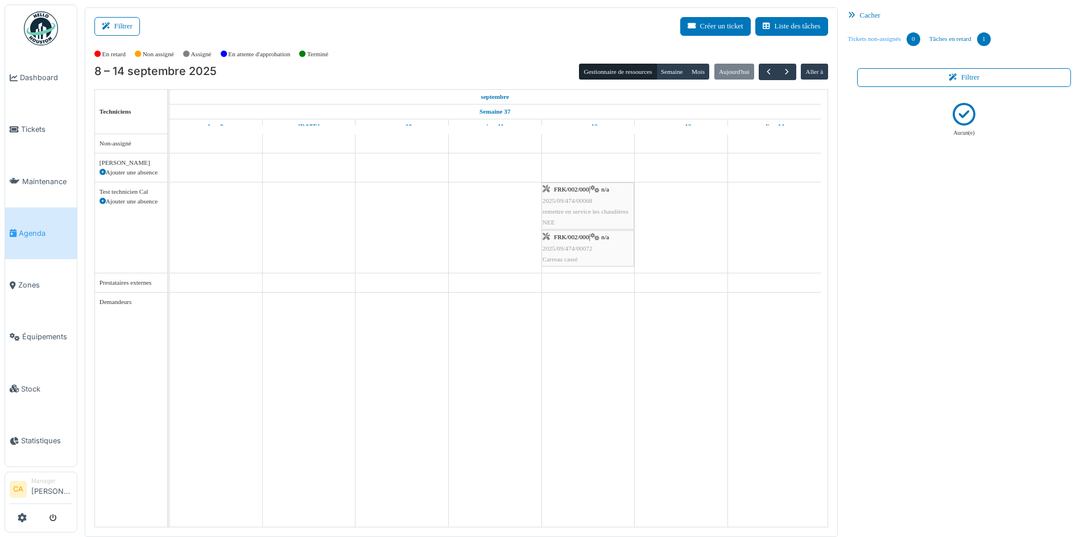
click at [873, 42] on link "Tickets non-assignés 0" at bounding box center [883, 39] width 81 height 31
click at [45, 138] on link "Tickets" at bounding box center [41, 129] width 72 height 52
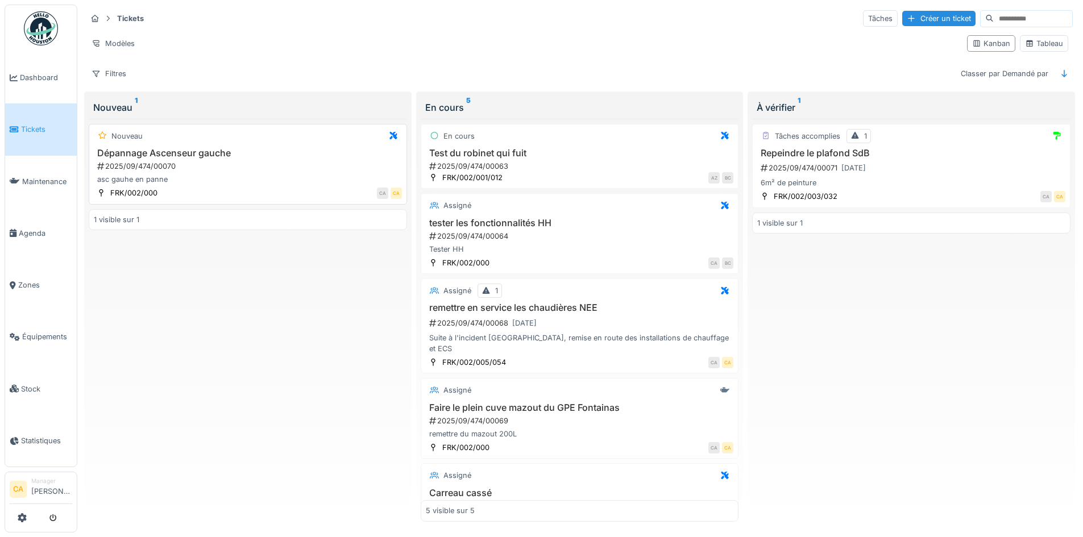
click at [300, 181] on div "asc gauhe en panne" at bounding box center [248, 179] width 308 height 11
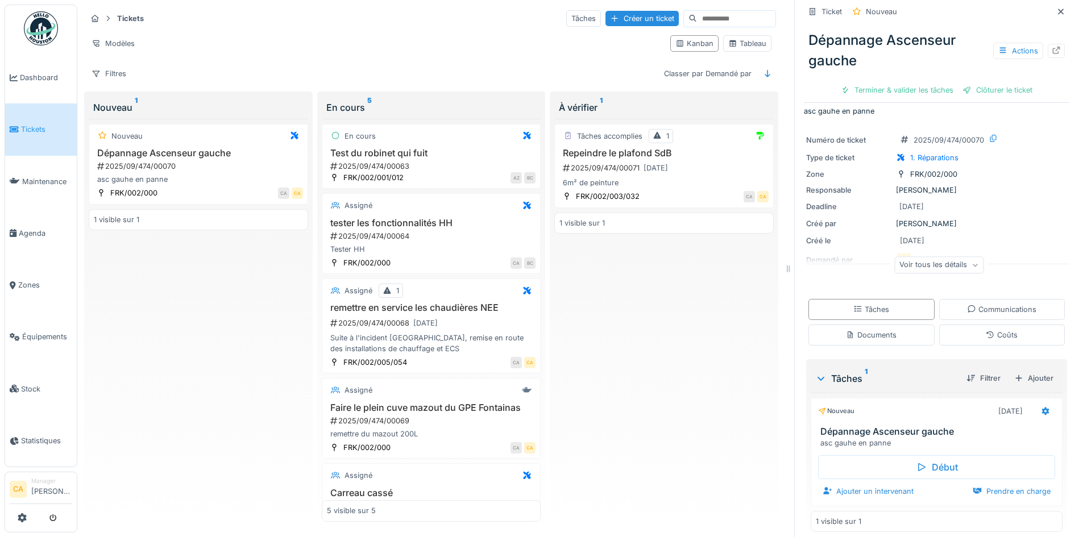
scroll to position [21, 0]
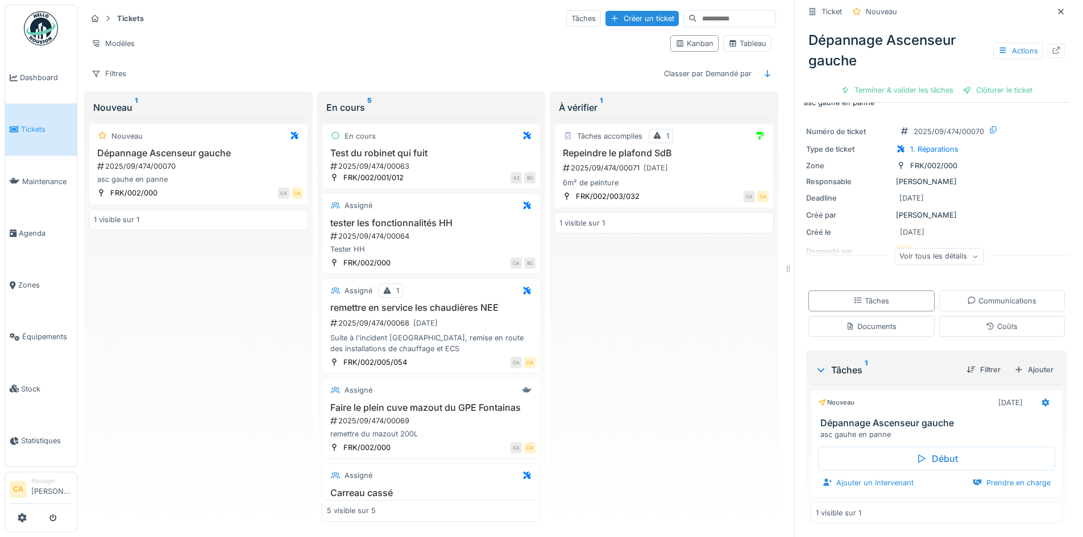
click at [937, 252] on div "Voir tous les détails" at bounding box center [938, 256] width 89 height 16
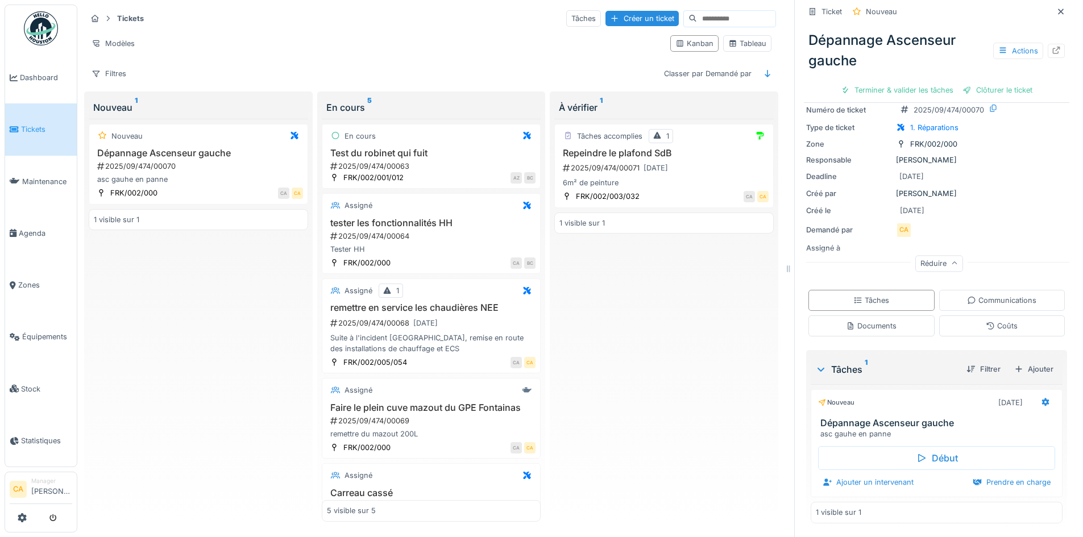
scroll to position [9, 0]
click at [858, 82] on div "Terminer & valider les tâches" at bounding box center [897, 89] width 122 height 15
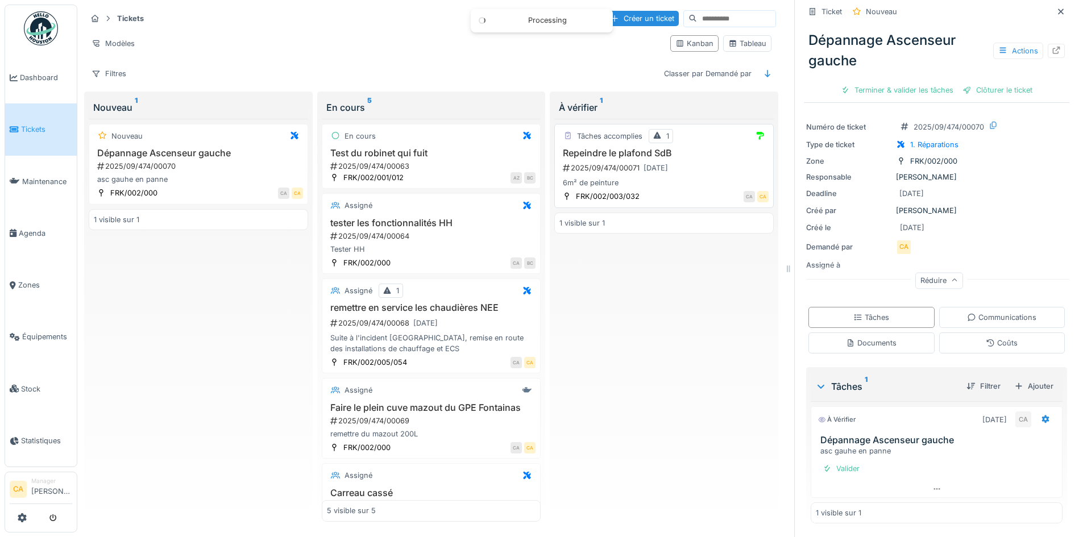
scroll to position [0, 0]
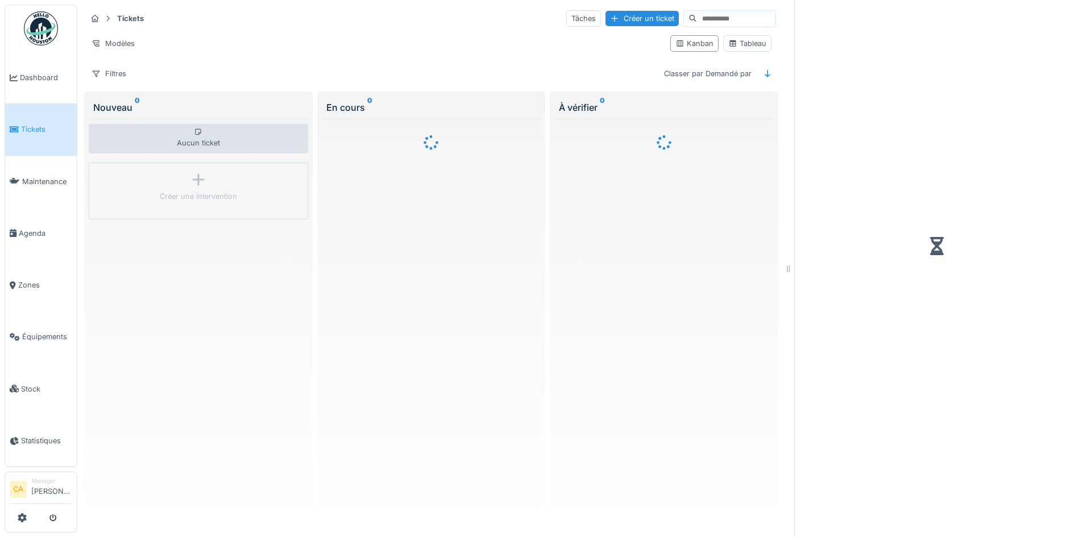
scroll to position [9, 0]
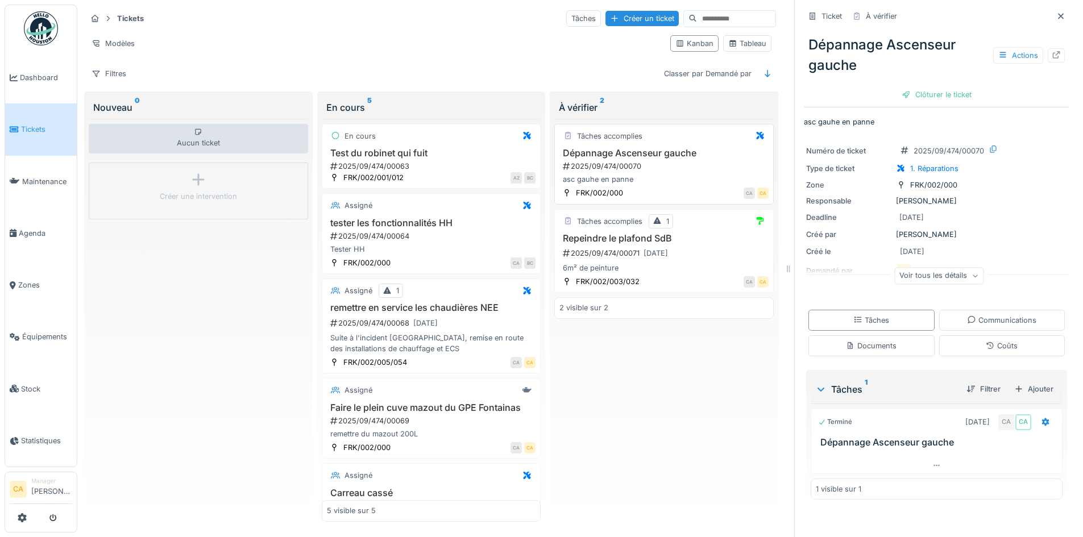
click at [687, 135] on div "Tâches accomplies Dépannage Ascenseur gauche 2025/09/474/00070 asc gauhe en pan…" at bounding box center [663, 164] width 219 height 81
click at [688, 136] on div "Tâches accomplies Dépannage Ascenseur gauche 2025/09/474/00070 asc gauhe en pan…" at bounding box center [663, 164] width 219 height 81
click at [684, 134] on div "Tâches accomplies" at bounding box center [663, 136] width 209 height 14
click at [998, 51] on div at bounding box center [1002, 55] width 9 height 11
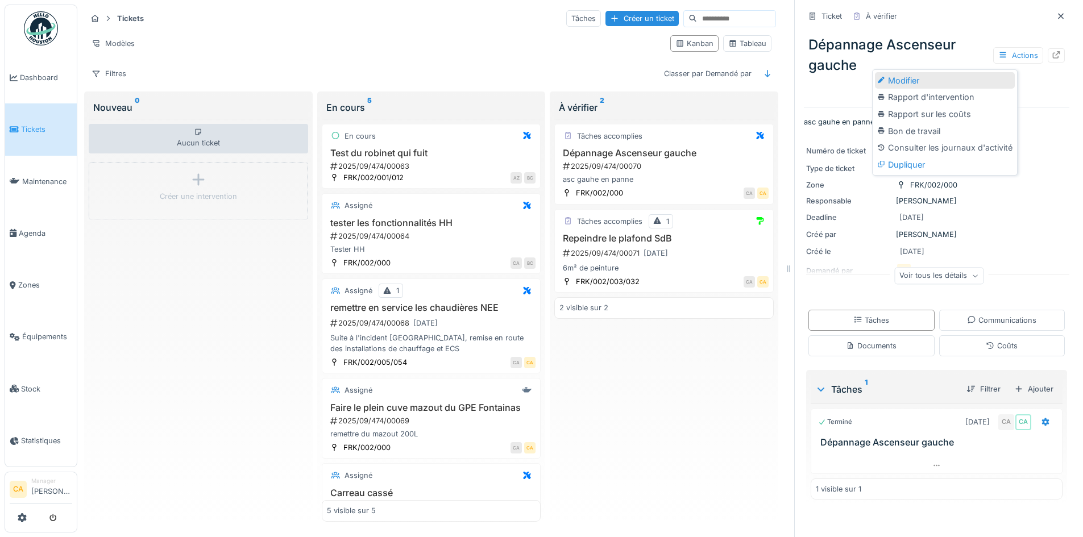
click at [903, 72] on div "Modifier" at bounding box center [945, 80] width 140 height 17
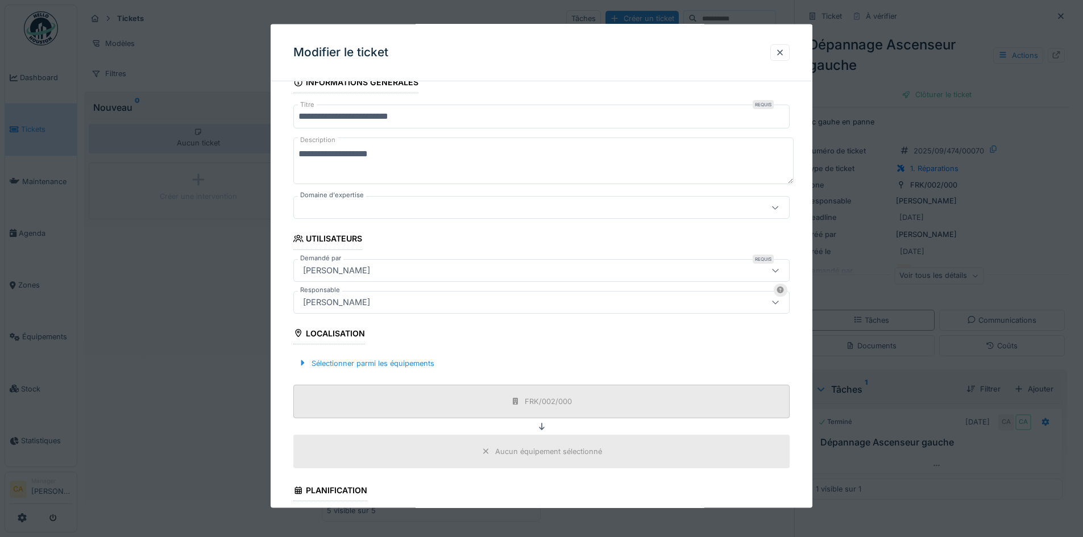
scroll to position [234, 0]
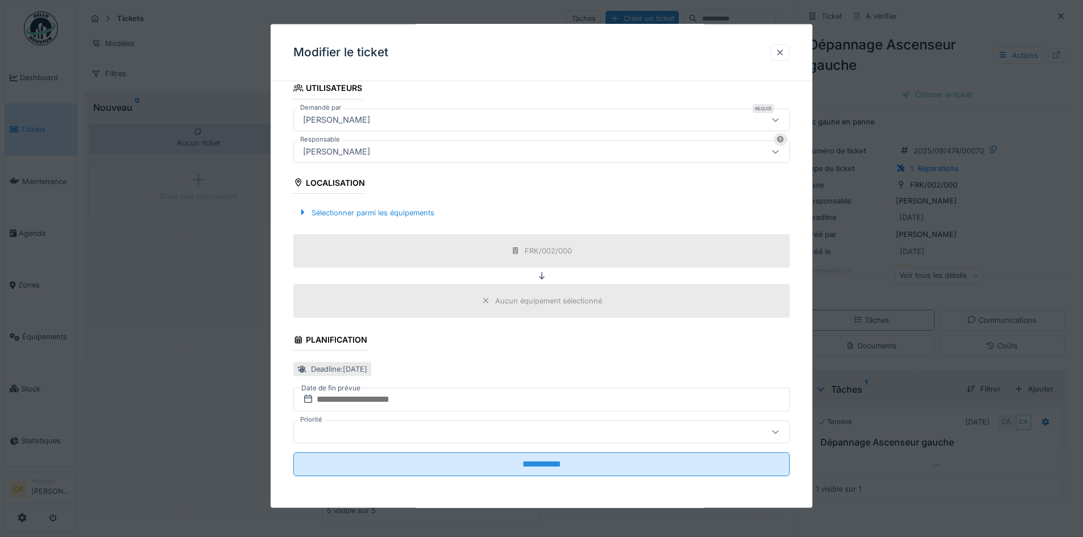
click at [782, 57] on div at bounding box center [779, 52] width 9 height 11
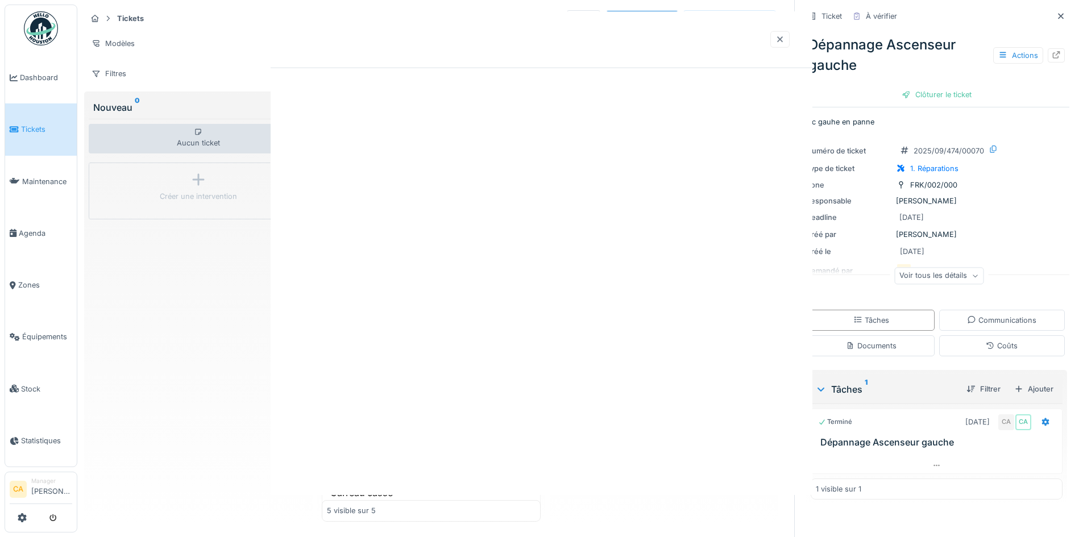
scroll to position [0, 0]
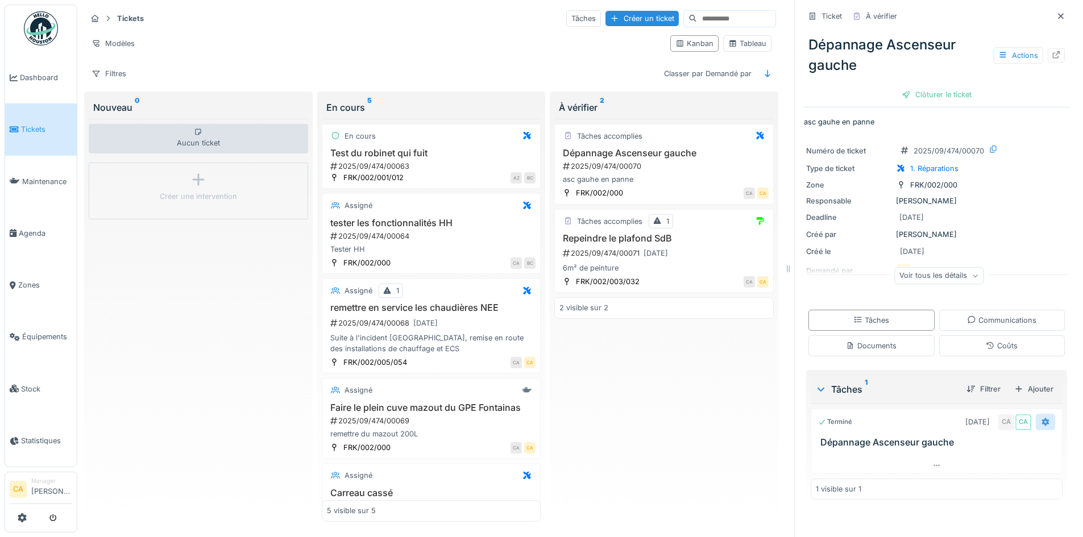
click at [1042, 418] on icon at bounding box center [1045, 422] width 7 height 8
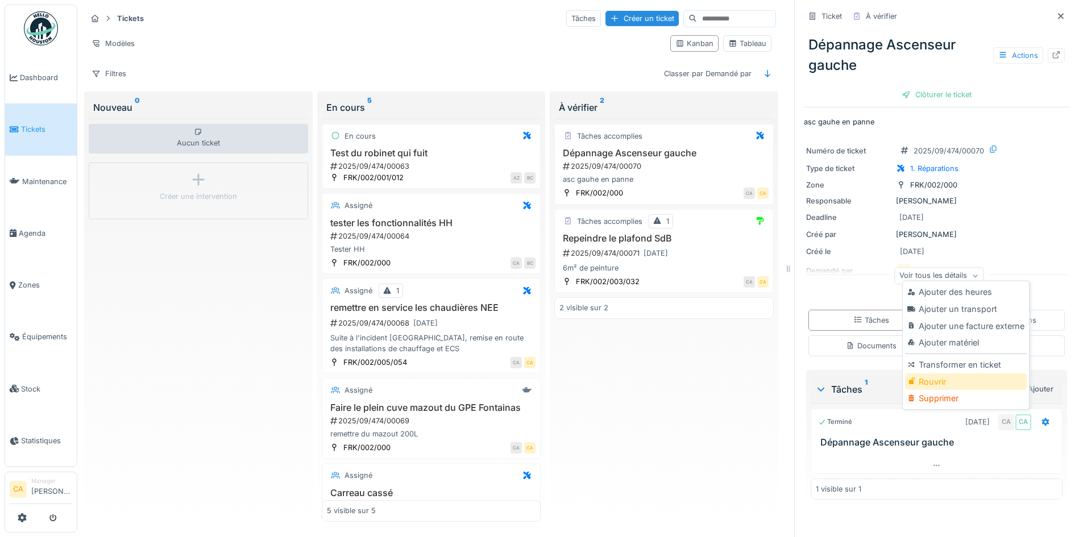
click at [955, 374] on div "Rouvrir" at bounding box center [965, 382] width 121 height 17
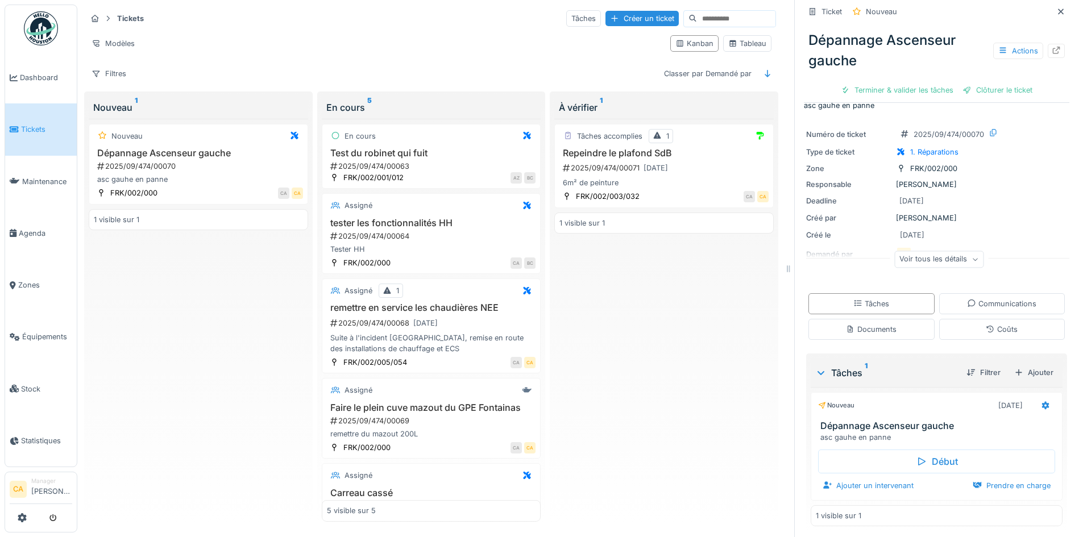
scroll to position [21, 0]
click at [941, 254] on div "Voir tous les détails" at bounding box center [938, 256] width 89 height 16
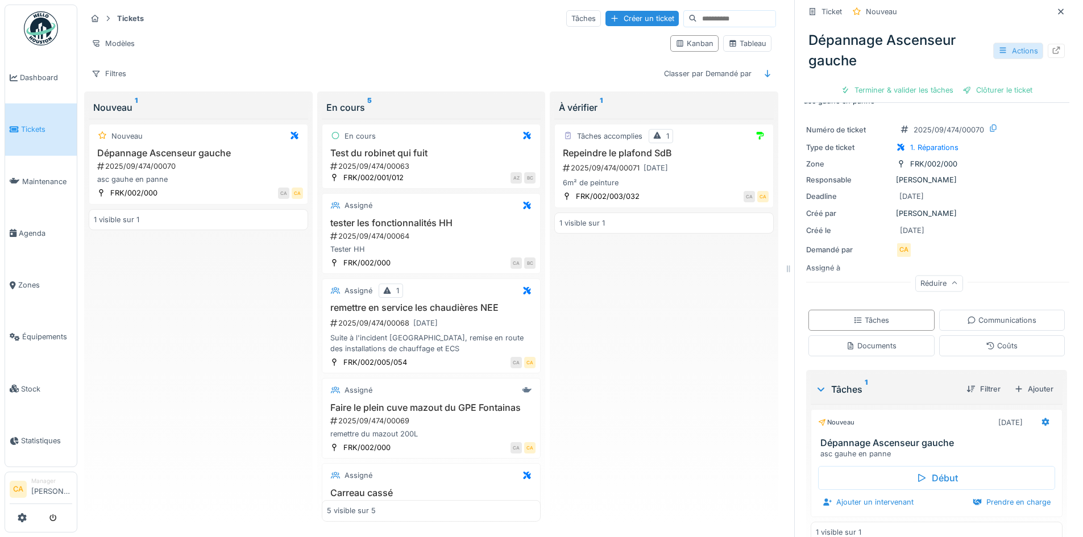
click at [994, 45] on div "Actions" at bounding box center [1018, 51] width 50 height 16
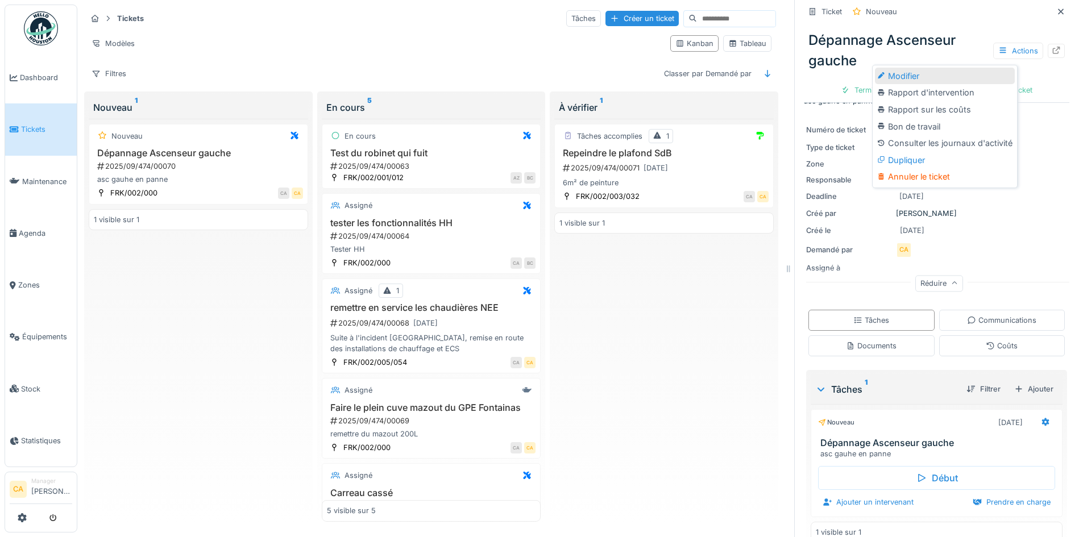
click at [904, 70] on div "Modifier" at bounding box center [945, 76] width 140 height 17
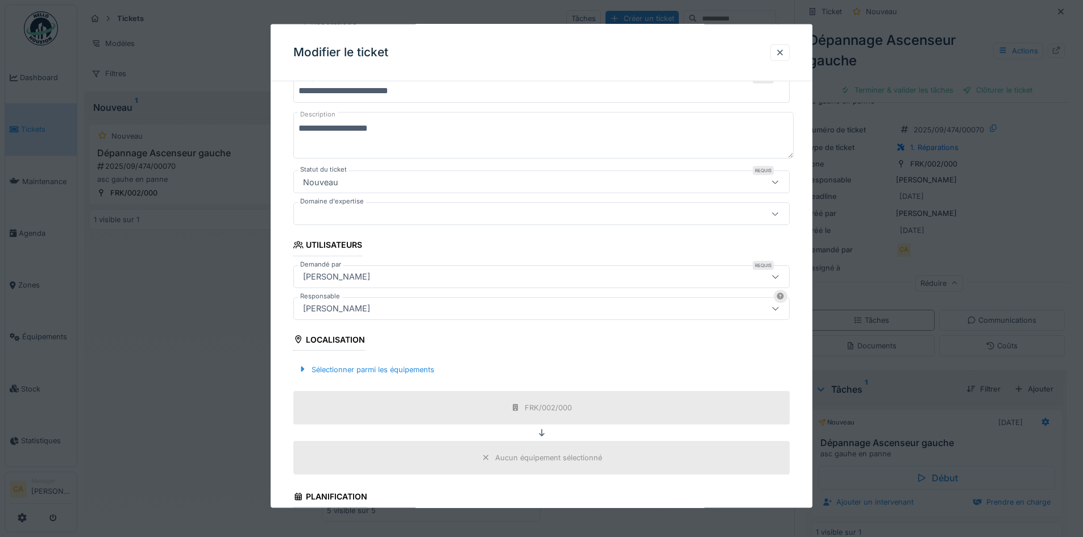
scroll to position [114, 0]
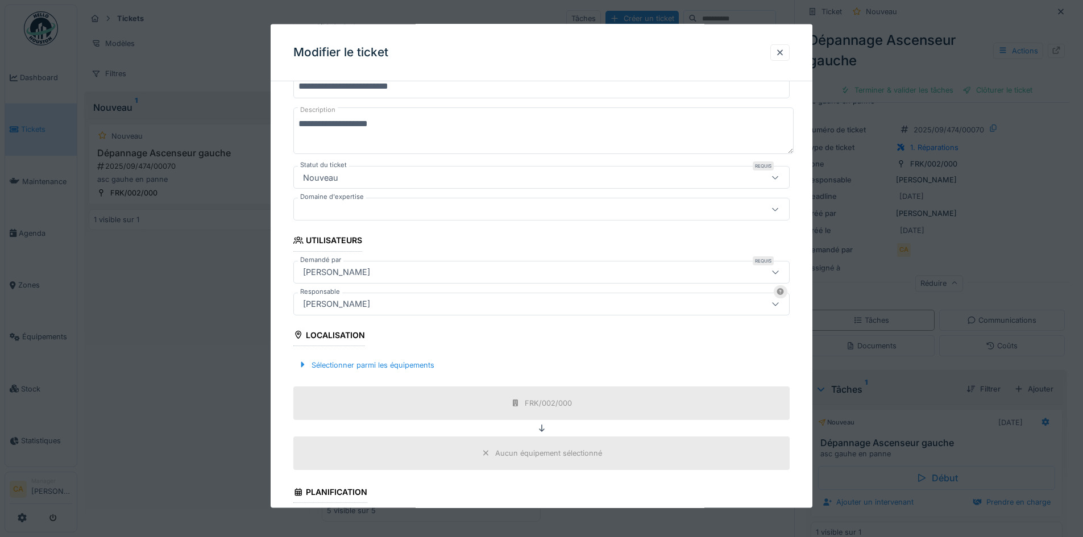
click at [487, 306] on div "[PERSON_NAME]" at bounding box center [512, 303] width 428 height 13
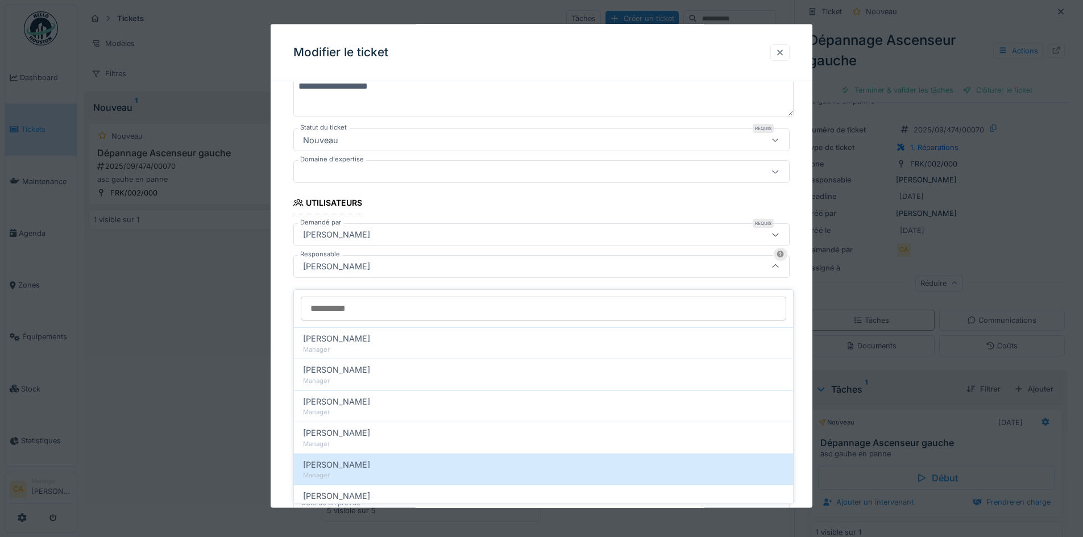
click at [789, 52] on div at bounding box center [779, 52] width 19 height 16
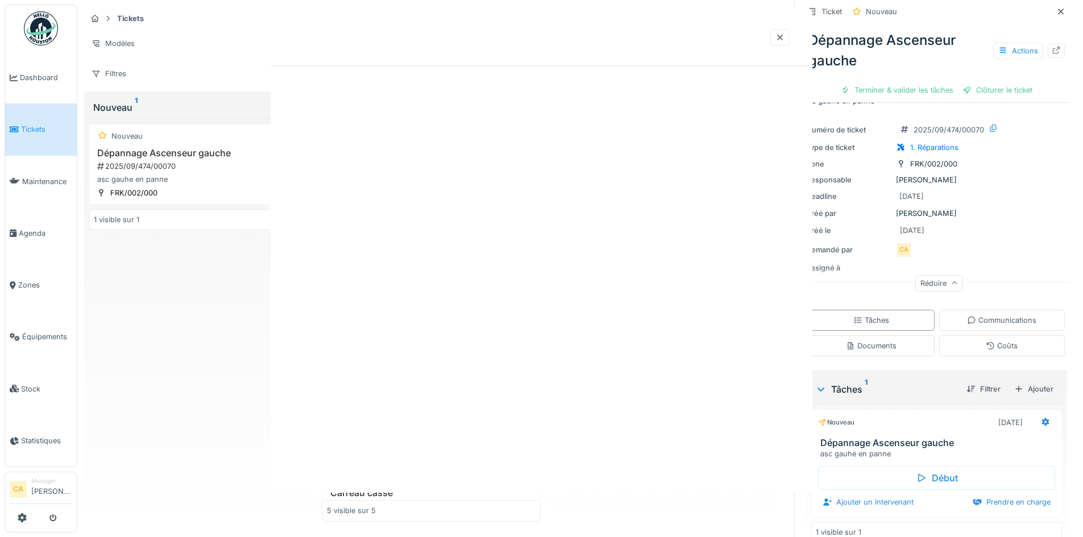
scroll to position [0, 0]
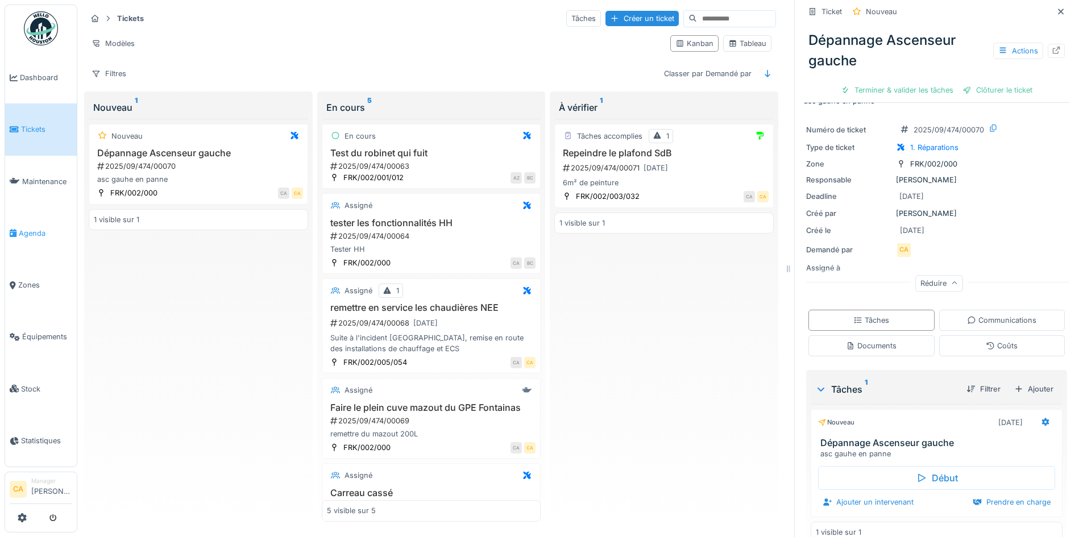
click at [40, 228] on span "Agenda" at bounding box center [45, 233] width 53 height 11
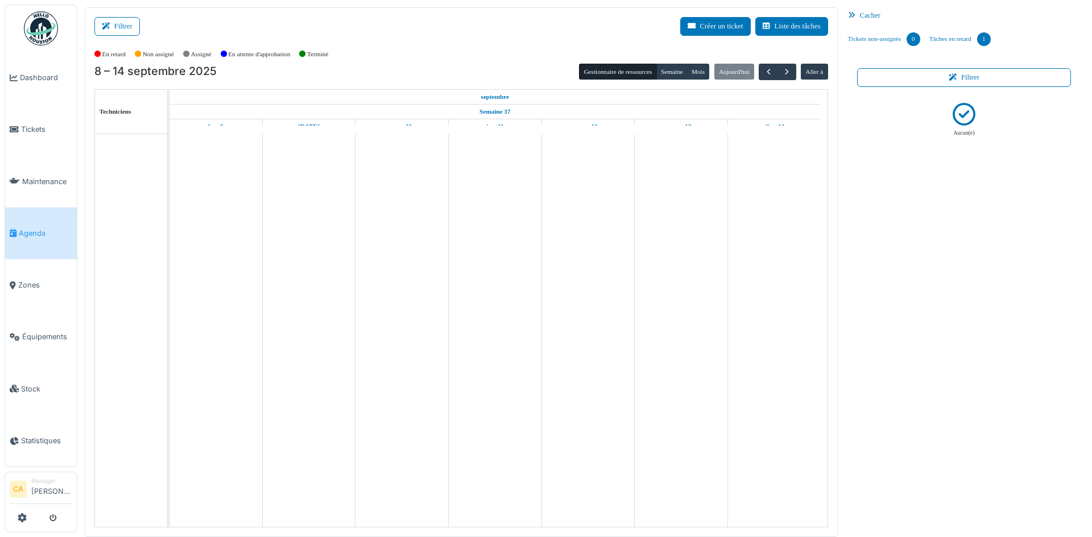
click at [1047, 203] on div "Aucun(e)" at bounding box center [963, 310] width 223 height 437
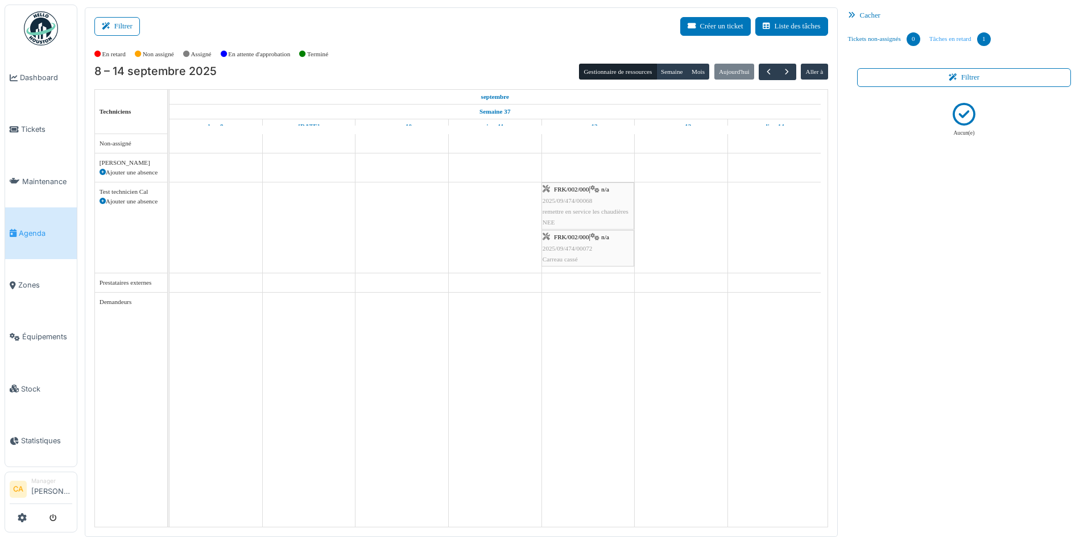
click at [959, 33] on link "Tâches en retard 1" at bounding box center [959, 39] width 70 height 31
click at [867, 39] on link "Tickets non-assignés 0" at bounding box center [883, 39] width 81 height 31
drag, startPoint x: 120, startPoint y: 282, endPoint x: 165, endPoint y: 284, distance: 45.5
click at [165, 284] on div "Prestataires externes" at bounding box center [131, 282] width 72 height 19
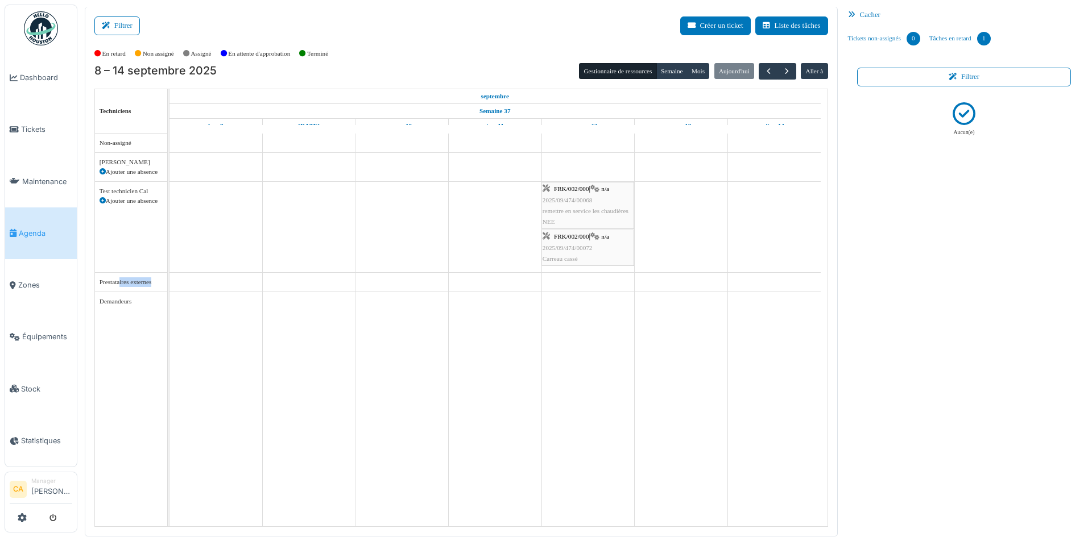
click at [165, 284] on div "Prestataires externes" at bounding box center [131, 282] width 72 height 19
click at [38, 127] on span "Tickets" at bounding box center [46, 129] width 51 height 11
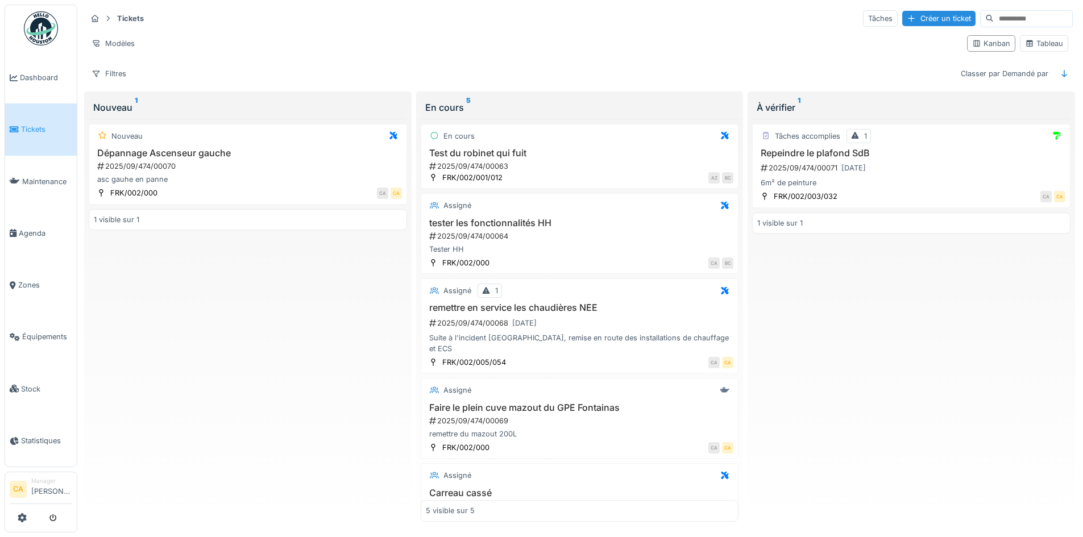
click at [286, 165] on div "2025/09/474/00070" at bounding box center [249, 166] width 306 height 11
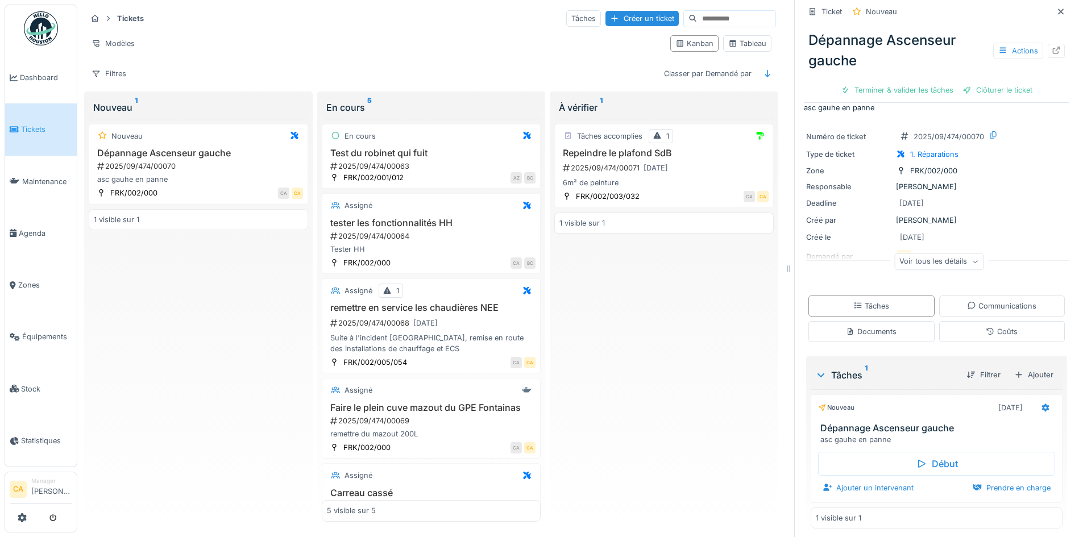
scroll to position [21, 0]
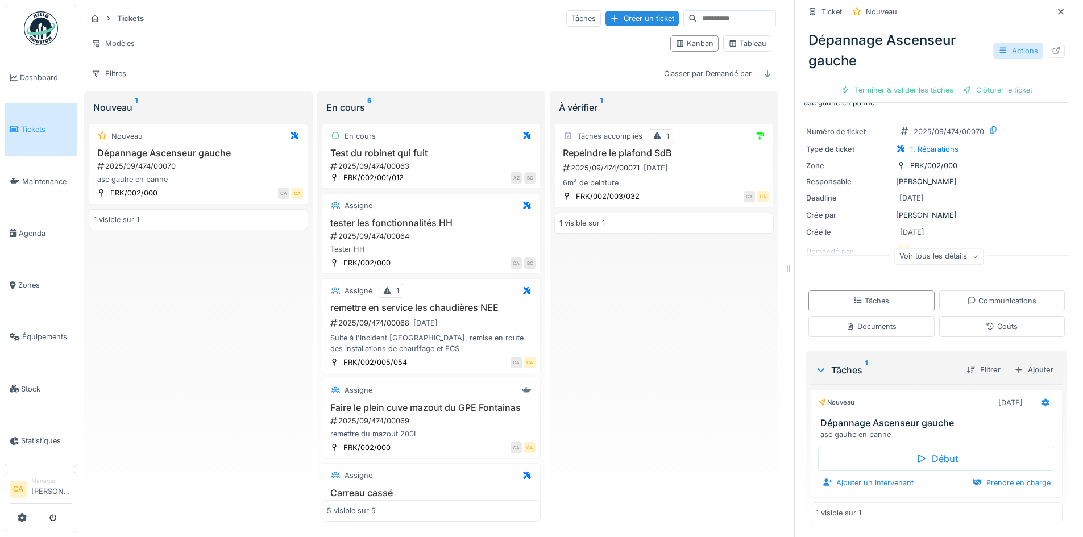
click at [998, 55] on div at bounding box center [1002, 50] width 9 height 11
click at [961, 51] on div "Dépannage Ascenseur gauche Actions" at bounding box center [936, 51] width 265 height 50
click at [32, 182] on span "Maintenance" at bounding box center [47, 181] width 50 height 11
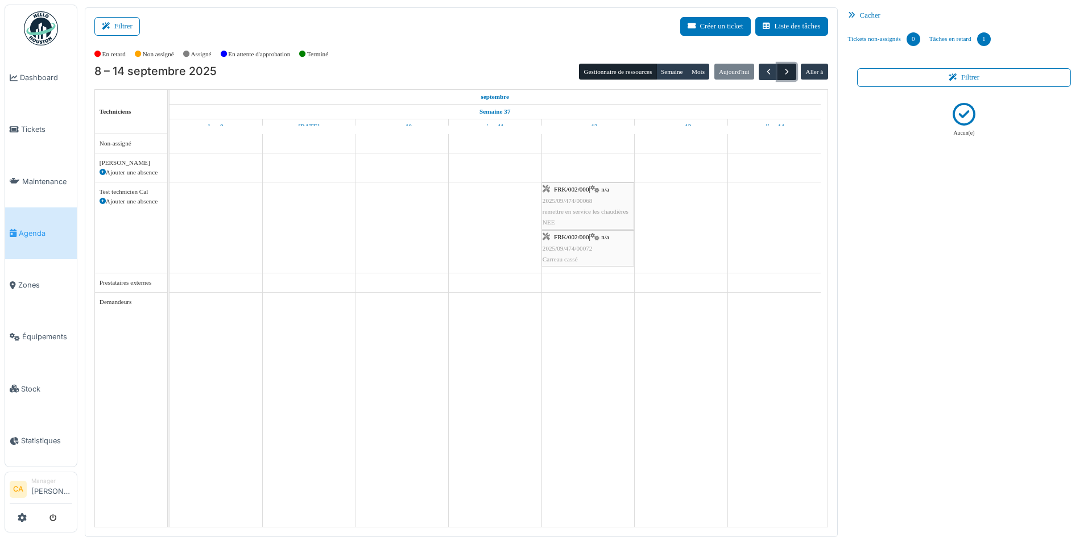
click at [782, 74] on span "button" at bounding box center [787, 72] width 10 height 10
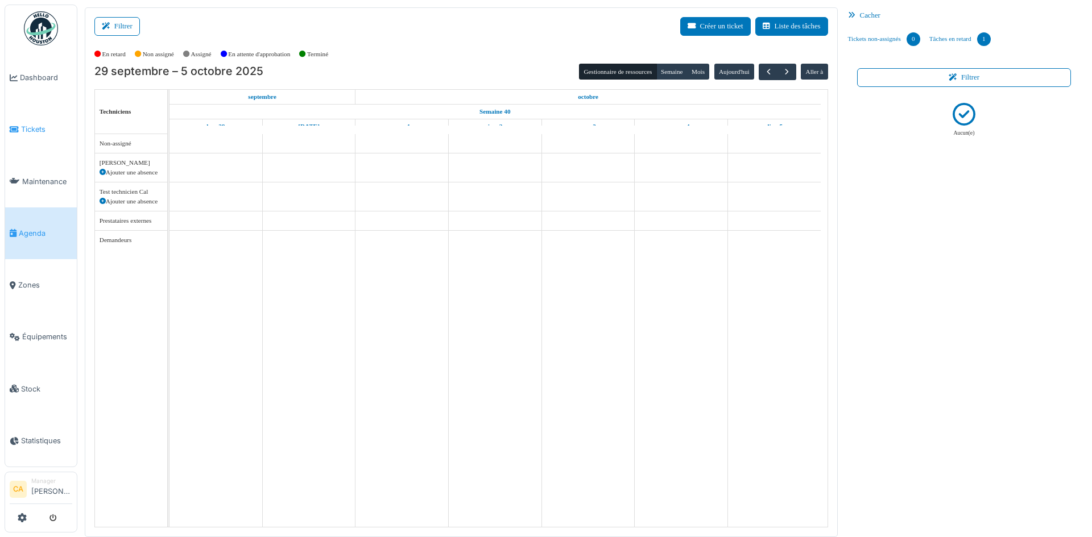
click at [28, 135] on link "Tickets" at bounding box center [41, 129] width 72 height 52
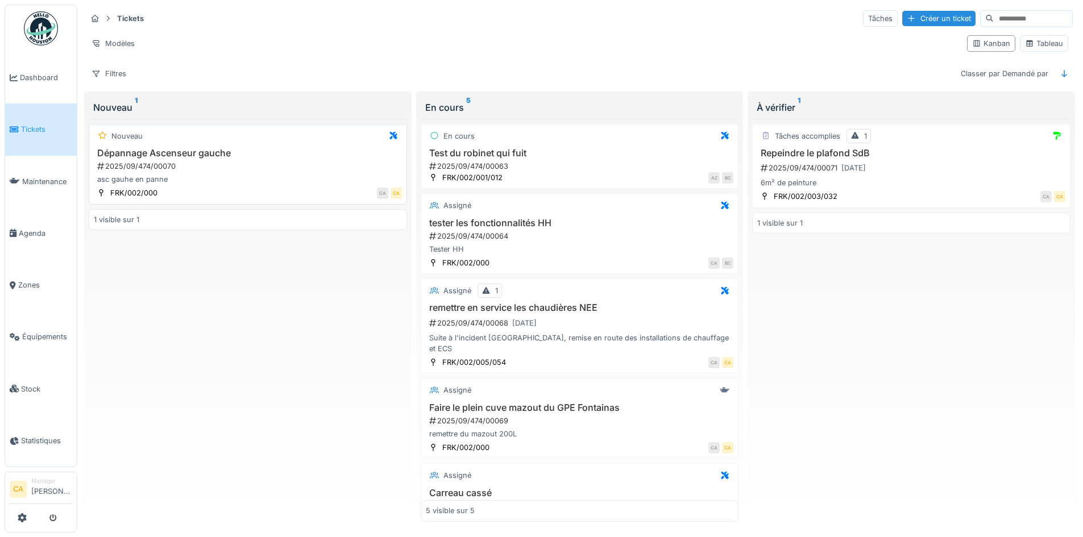
click at [344, 156] on h3 "Dépannage Ascenseur gauche" at bounding box center [248, 153] width 308 height 11
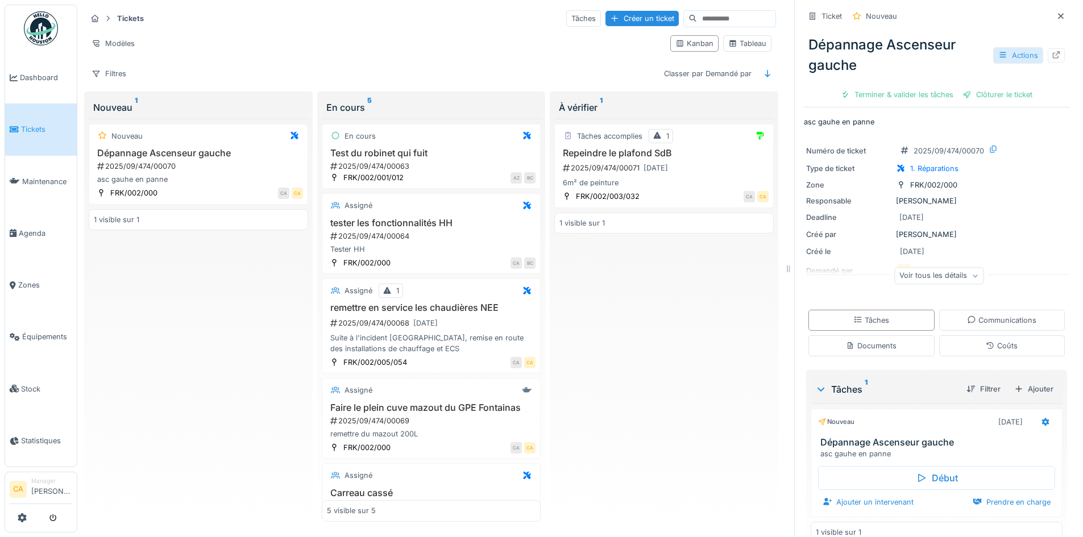
click at [993, 51] on div "Actions" at bounding box center [1018, 55] width 50 height 16
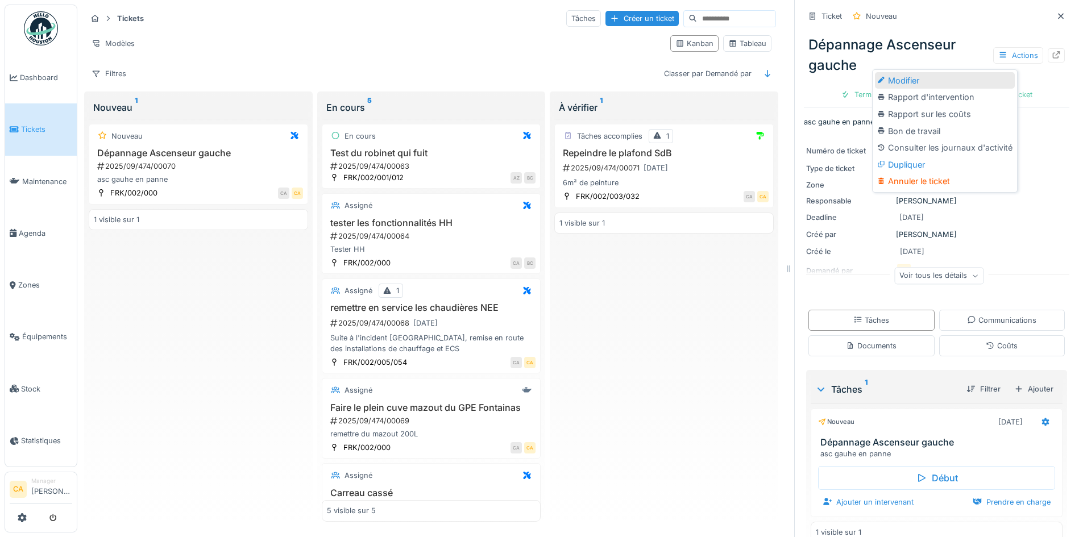
click at [910, 78] on div "Modifier" at bounding box center [945, 80] width 140 height 17
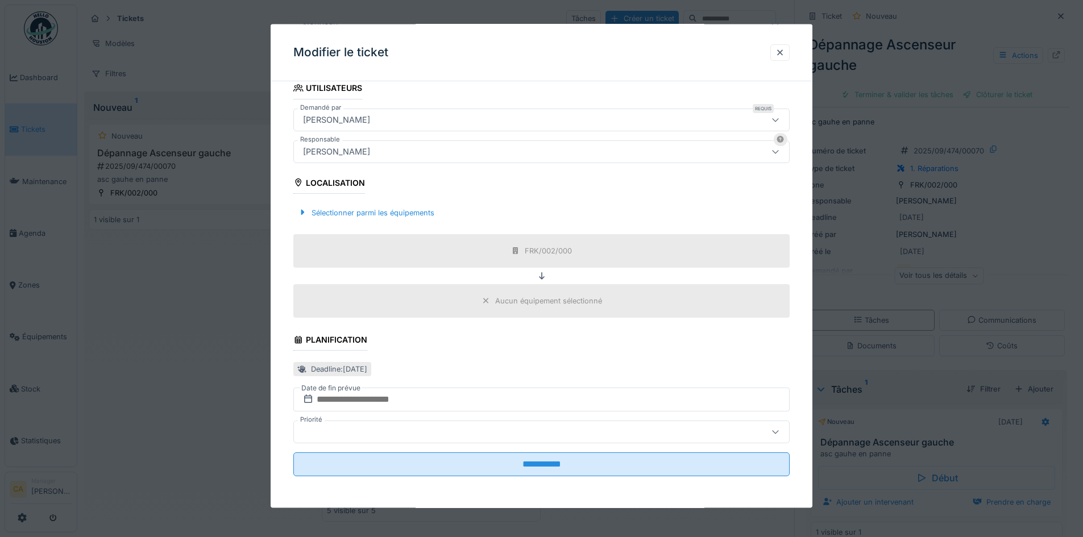
scroll to position [9, 0]
click at [375, 399] on input "text" at bounding box center [541, 400] width 496 height 24
click at [543, 311] on div "11" at bounding box center [543, 312] width 15 height 15
click at [501, 383] on fieldset "**********" at bounding box center [541, 154] width 496 height 661
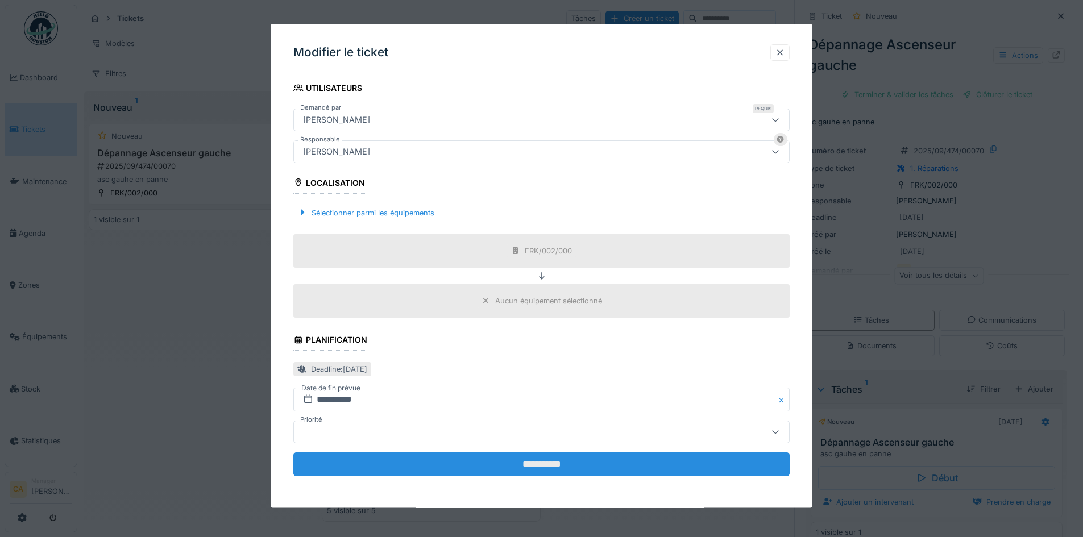
click at [489, 470] on input "**********" at bounding box center [541, 465] width 496 height 24
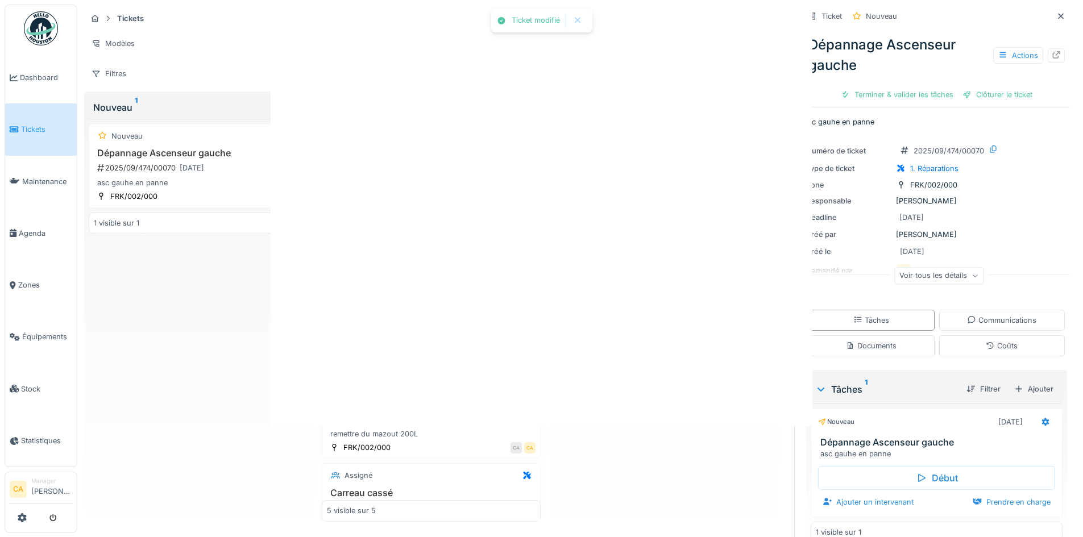
scroll to position [0, 0]
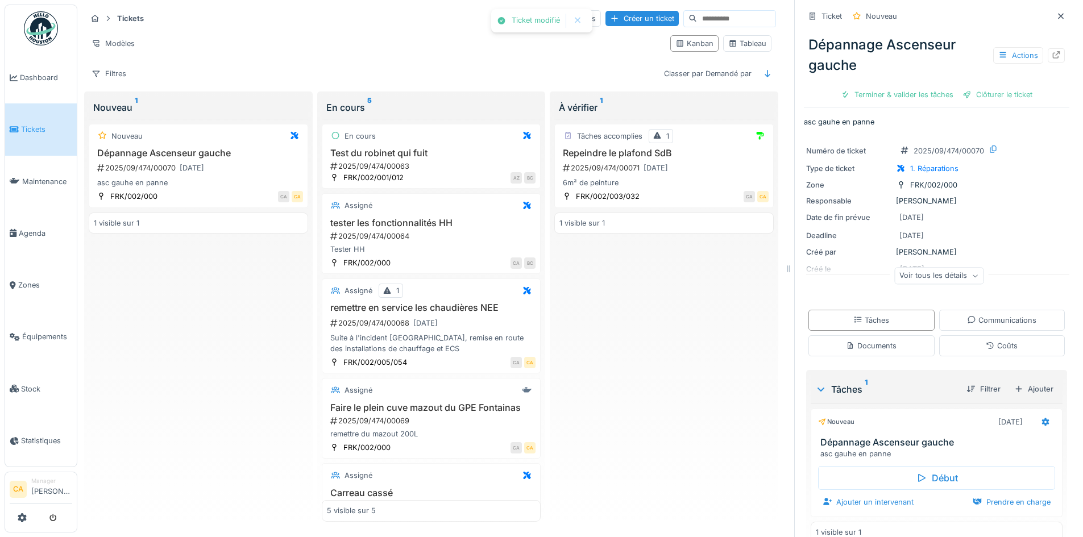
click at [714, 361] on div "Tâches accomplies 1 Repeindre le plafond SdB 2025/09/474/00071 [DATE] 6m² de pe…" at bounding box center [663, 321] width 219 height 404
click at [22, 228] on span "Agenda" at bounding box center [45, 233] width 53 height 11
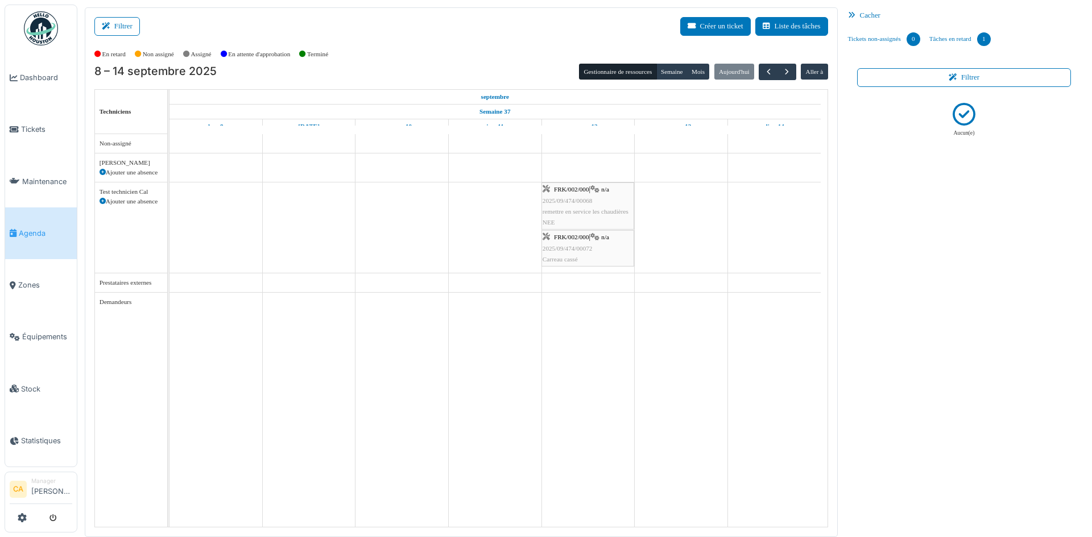
scroll to position [1, 0]
click at [41, 135] on link "Tickets" at bounding box center [41, 129] width 72 height 52
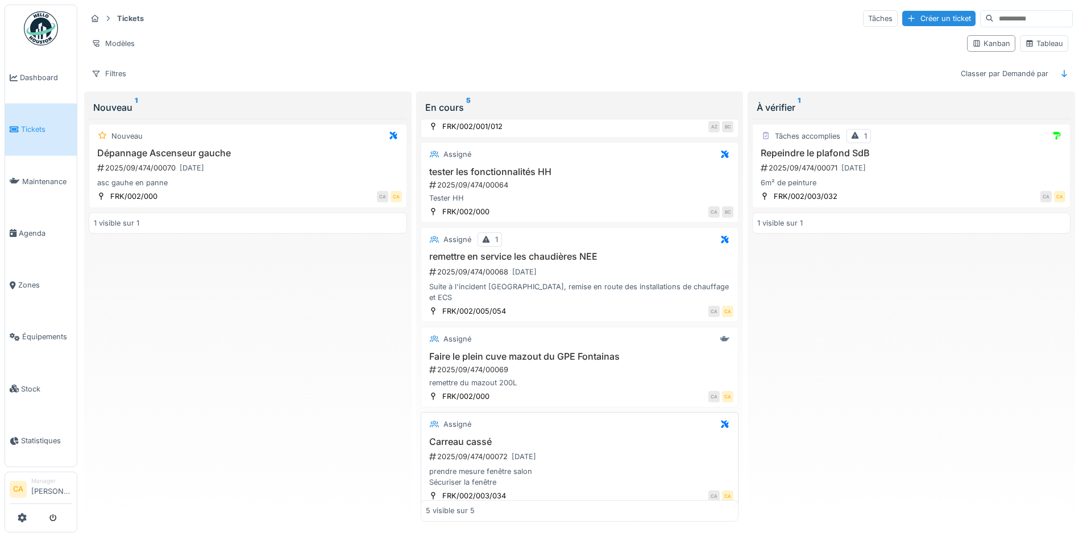
scroll to position [7, 0]
click at [45, 231] on span "Agenda" at bounding box center [45, 233] width 53 height 11
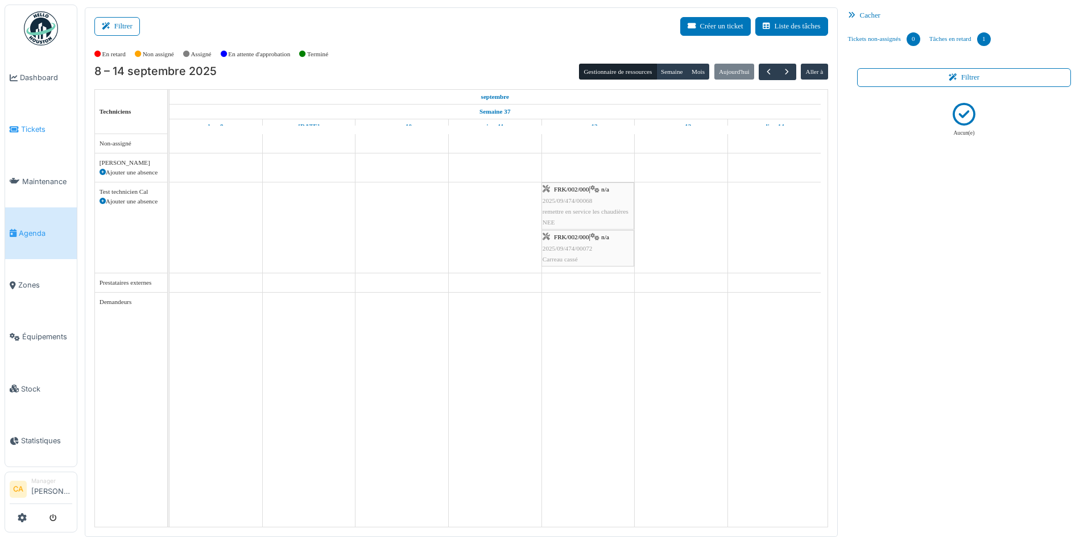
click at [27, 125] on span "Tickets" at bounding box center [46, 129] width 51 height 11
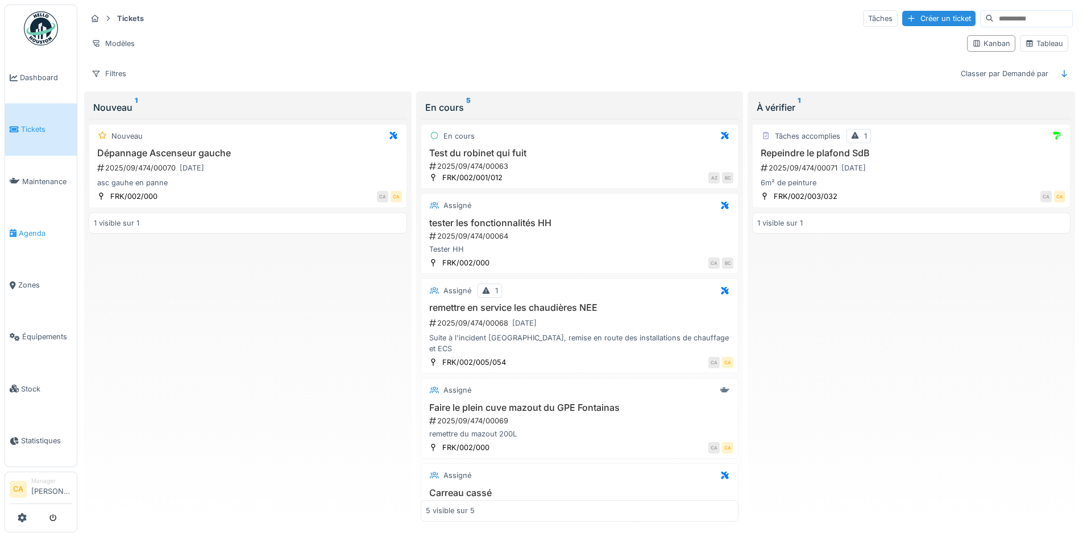
click at [44, 229] on span "Agenda" at bounding box center [45, 233] width 53 height 11
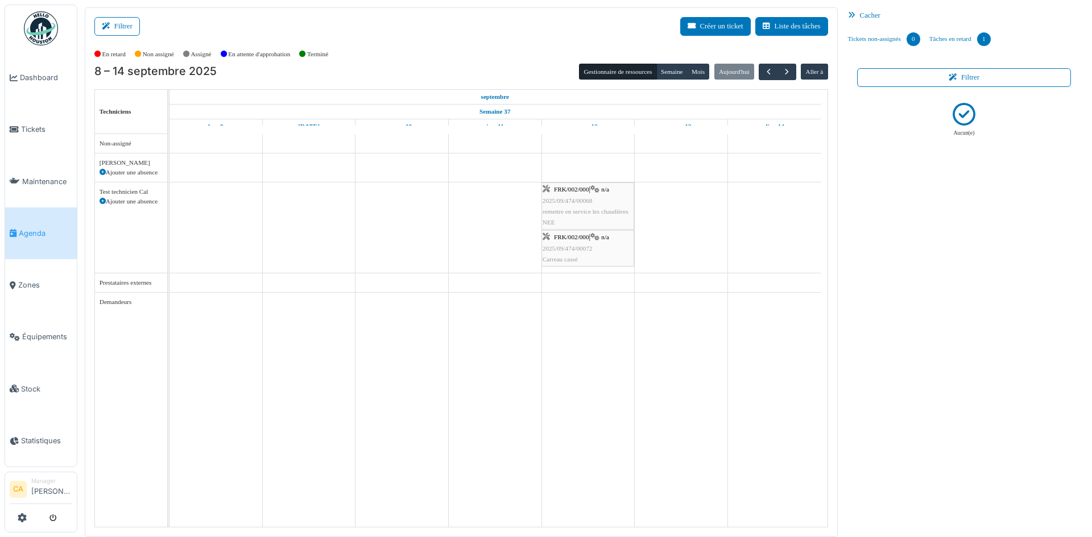
click at [906, 272] on div "Aucun(e)" at bounding box center [963, 310] width 223 height 437
click at [52, 135] on link "Tickets" at bounding box center [41, 129] width 72 height 52
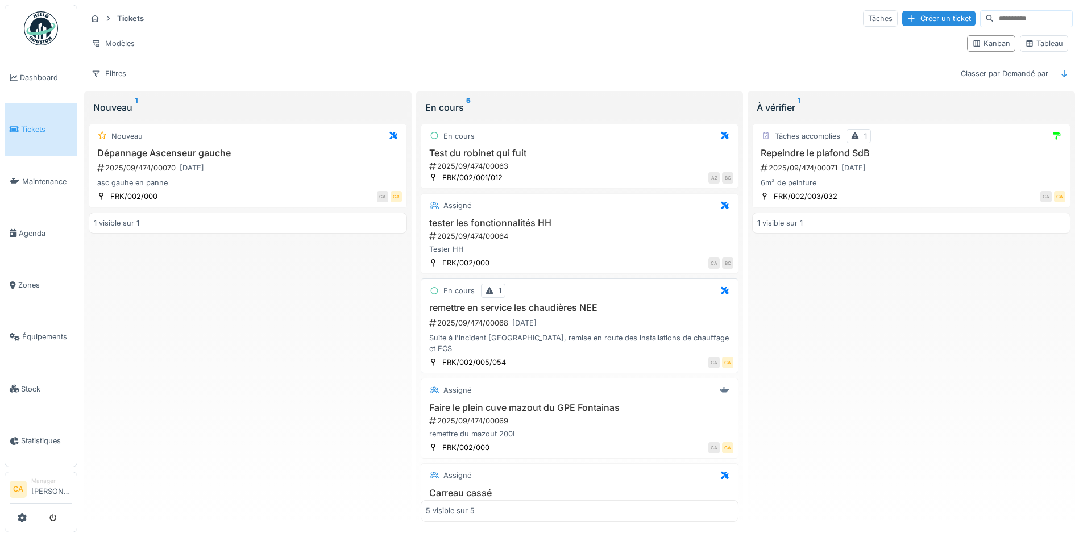
scroll to position [51, 0]
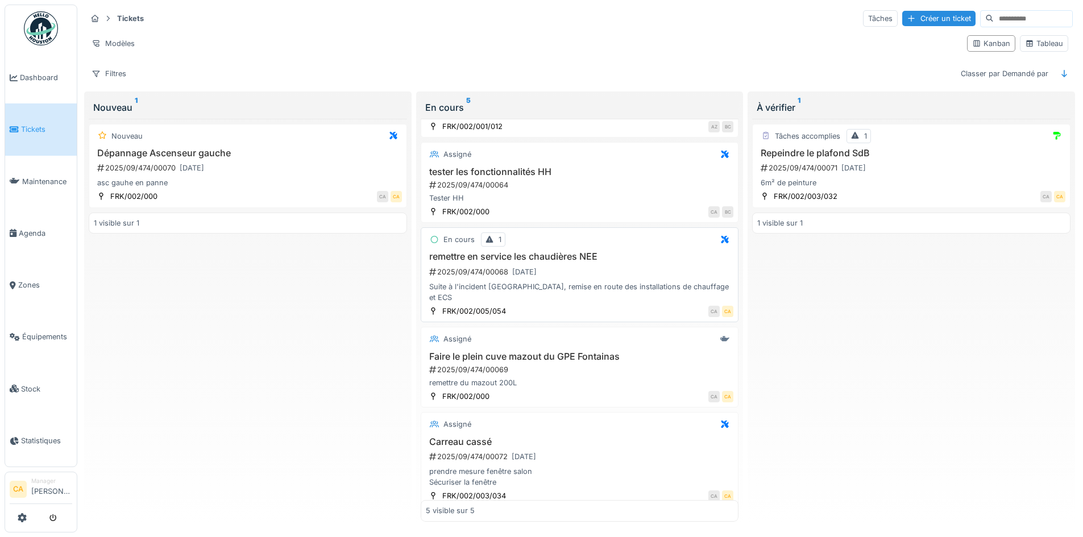
click at [573, 273] on div "2025/09/474/00068 [DATE]" at bounding box center [581, 272] width 306 height 14
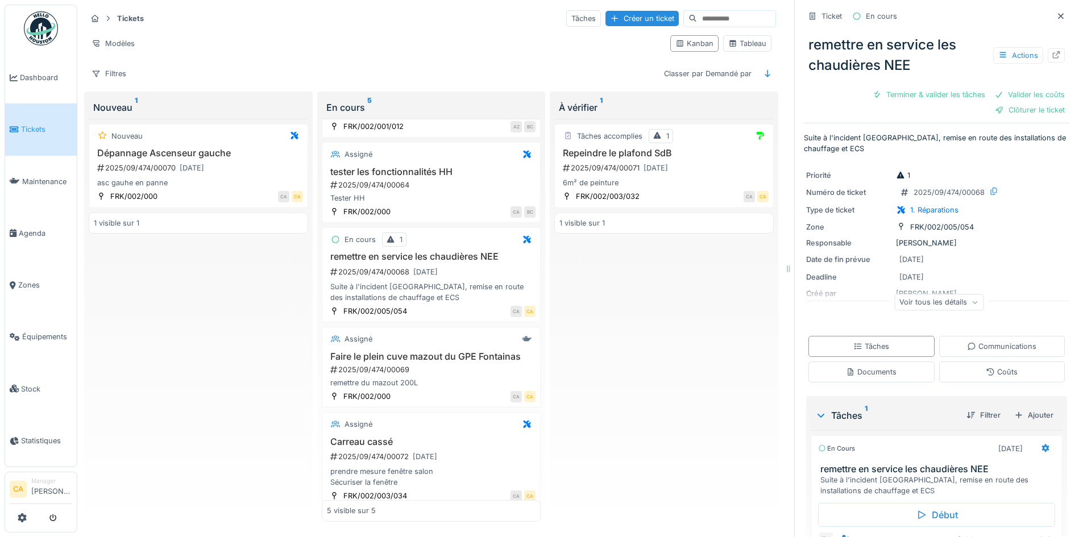
click at [619, 306] on div "Tâches accomplies 1 Repeindre le plafond SdB 2025/09/474/00071 11/09/2025 6m² d…" at bounding box center [663, 321] width 219 height 404
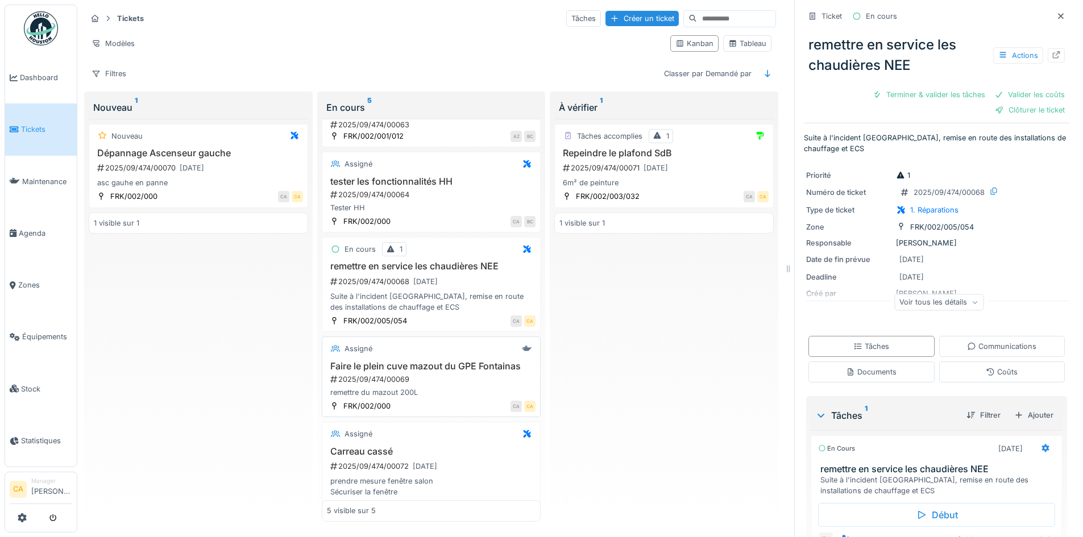
scroll to position [73, 0]
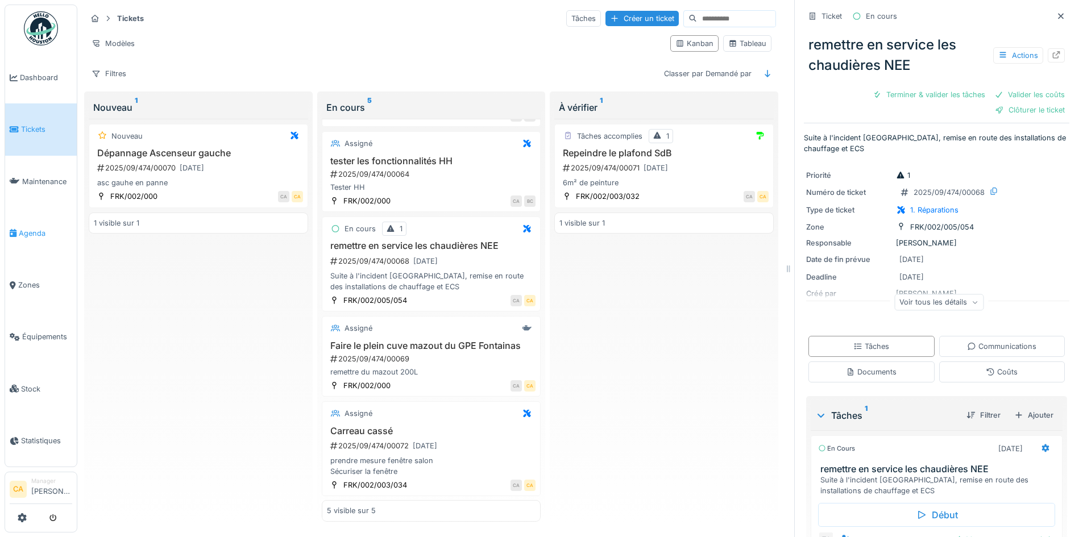
click at [36, 229] on span "Agenda" at bounding box center [45, 233] width 53 height 11
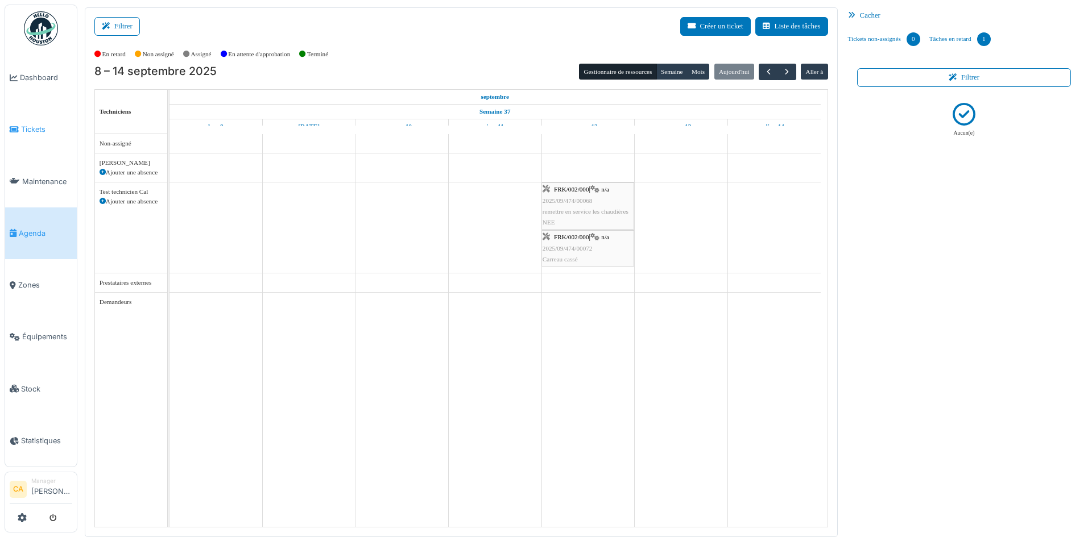
click at [27, 135] on link "Tickets" at bounding box center [41, 129] width 72 height 52
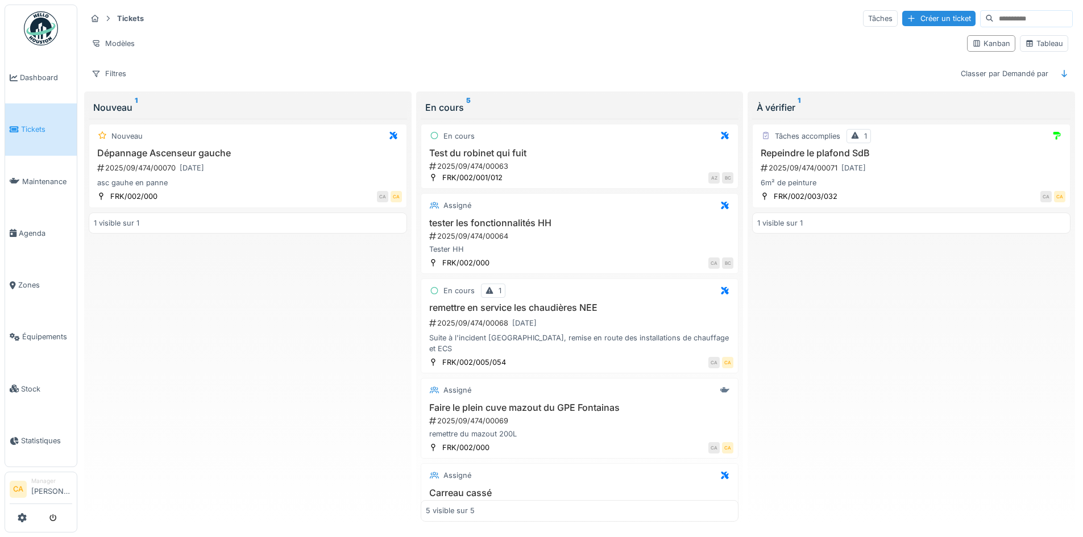
click at [153, 283] on div "Nouveau Dépannage Ascenseur gauche 2025/09/474/00070 11/09/2025 asc gauhe en pa…" at bounding box center [248, 321] width 318 height 404
click at [22, 228] on span "Agenda" at bounding box center [45, 233] width 53 height 11
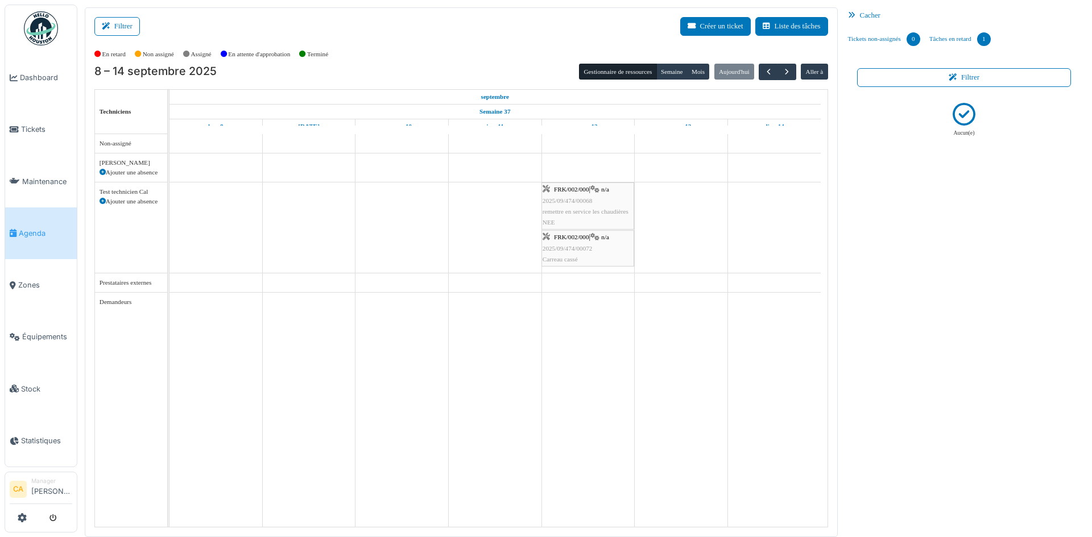
click at [503, 64] on div "[DATE] – [DATE] Gestionnaire de ressources [PERSON_NAME] [DATE] Aller à" at bounding box center [460, 72] width 733 height 16
click at [118, 26] on button "Filtrer" at bounding box center [116, 26] width 45 height 19
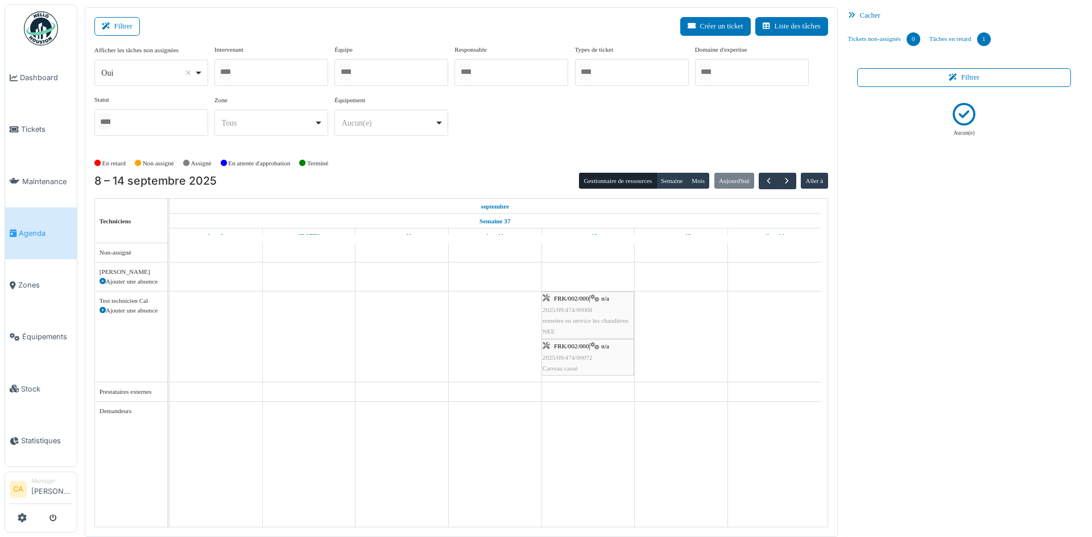
click at [370, 79] on div at bounding box center [391, 72] width 114 height 27
click at [557, 126] on div "Afficher les tâches non assignées *** Oui Remove item Oui Non Intervenant [PERS…" at bounding box center [460, 95] width 733 height 100
click at [28, 125] on span "Tickets" at bounding box center [46, 129] width 51 height 11
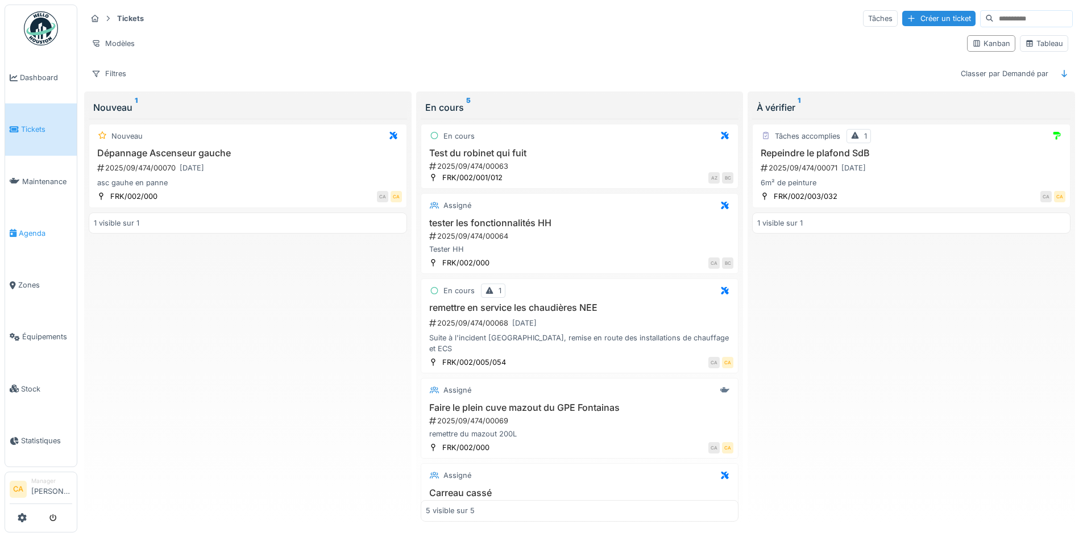
click at [31, 229] on span "Agenda" at bounding box center [45, 233] width 53 height 11
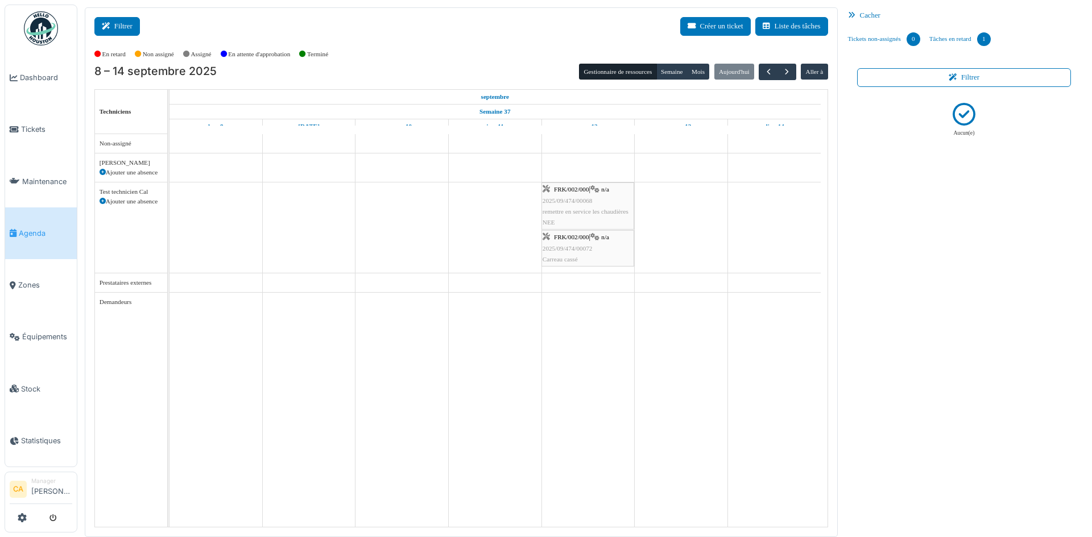
click at [114, 27] on icon at bounding box center [108, 26] width 13 height 7
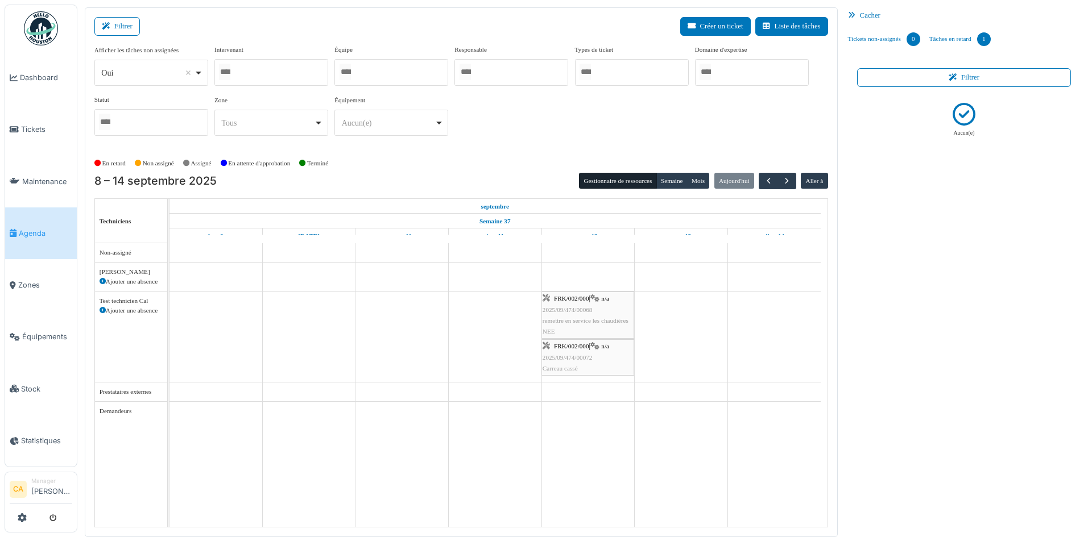
scroll to position [1, 0]
click at [317, 123] on div "Tous Remove item" at bounding box center [271, 122] width 104 height 16
select select "*****"
click at [318, 123] on div "FRK/002/000 Remove item" at bounding box center [271, 123] width 104 height 16
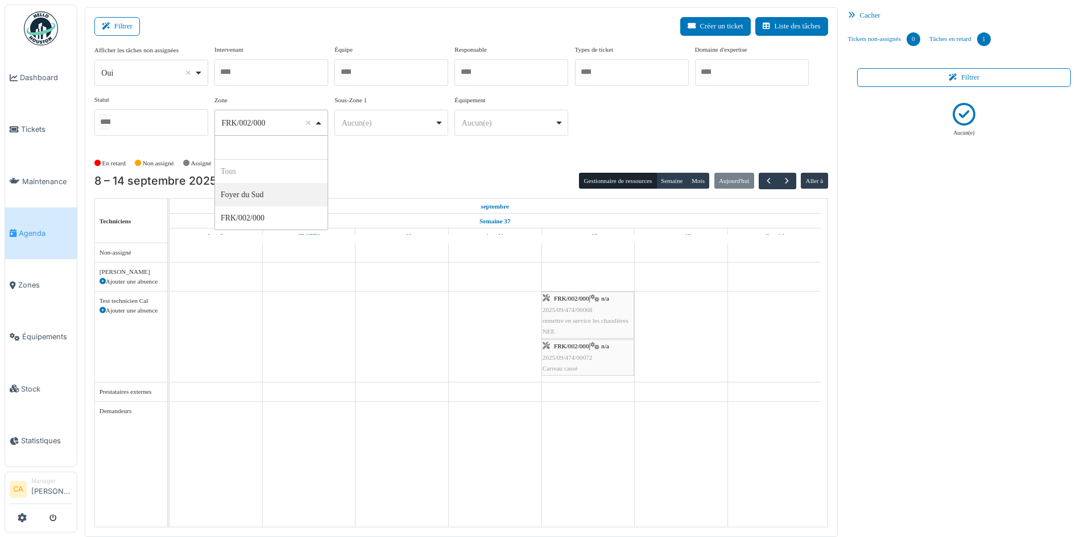
select select
click at [278, 82] on div at bounding box center [271, 72] width 114 height 27
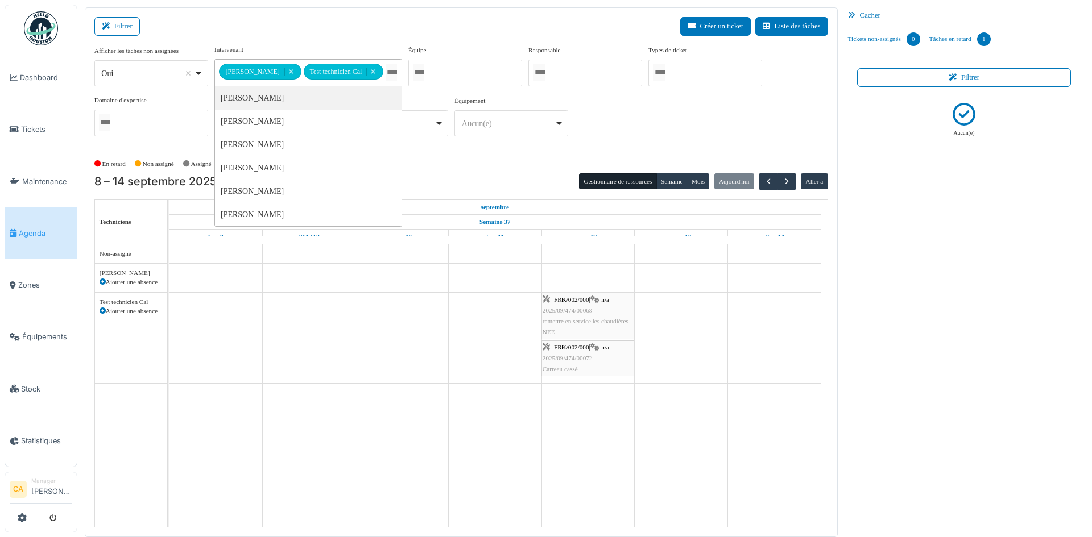
click at [388, 74] on input "Tous" at bounding box center [390, 72] width 11 height 16
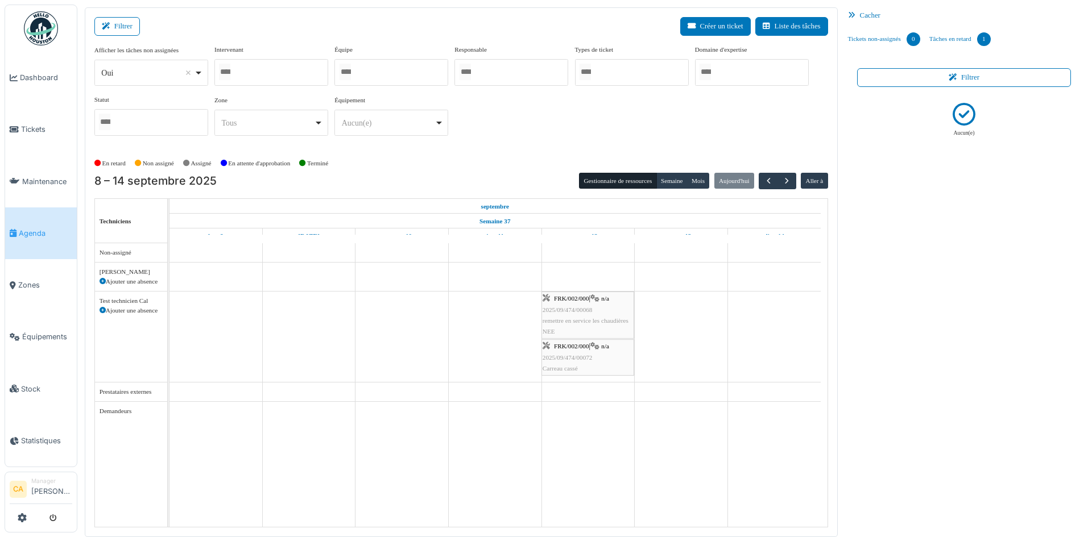
click at [412, 36] on div "Filtrer Créer un ticket Liste des tâches" at bounding box center [460, 31] width 733 height 28
click at [204, 74] on div "*** Oui Remove item" at bounding box center [151, 73] width 114 height 26
click at [282, 32] on div "Filtrer Créer un ticket Liste des tâches" at bounding box center [460, 31] width 733 height 28
click at [712, 118] on div "Afficher les tâches non assignées *** Oui Remove item Oui Non Intervenant Barba…" at bounding box center [460, 95] width 733 height 100
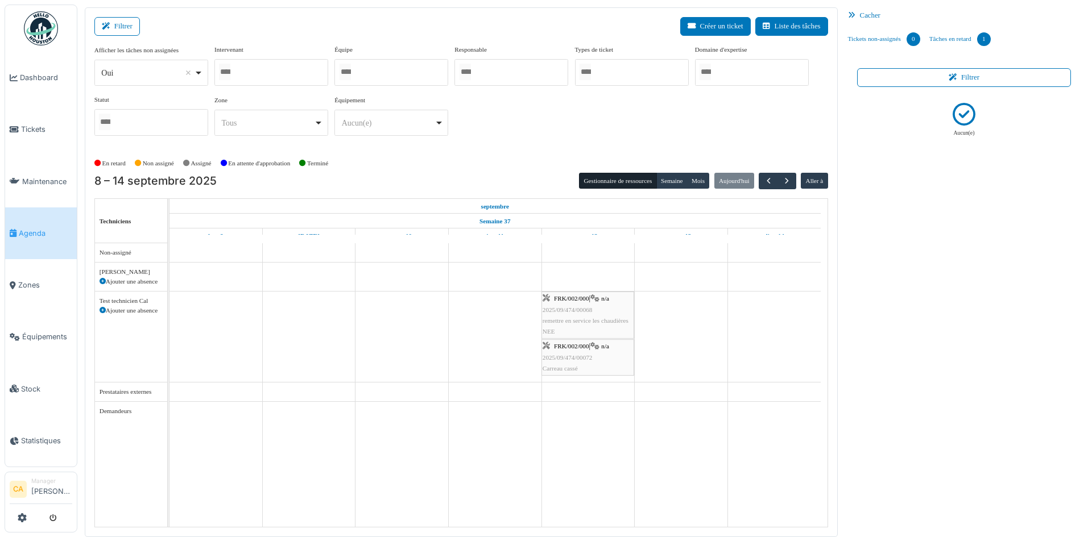
click at [725, 69] on div at bounding box center [752, 72] width 114 height 27
click at [614, 114] on div "Afficher les tâches non assignées *** Oui Remove item Oui Non Intervenant Barba…" at bounding box center [460, 95] width 733 height 100
click at [632, 70] on div at bounding box center [632, 72] width 114 height 27
click at [520, 111] on div "Afficher les tâches non assignées *** Oui Remove item Oui Non Intervenant Barba…" at bounding box center [460, 95] width 733 height 100
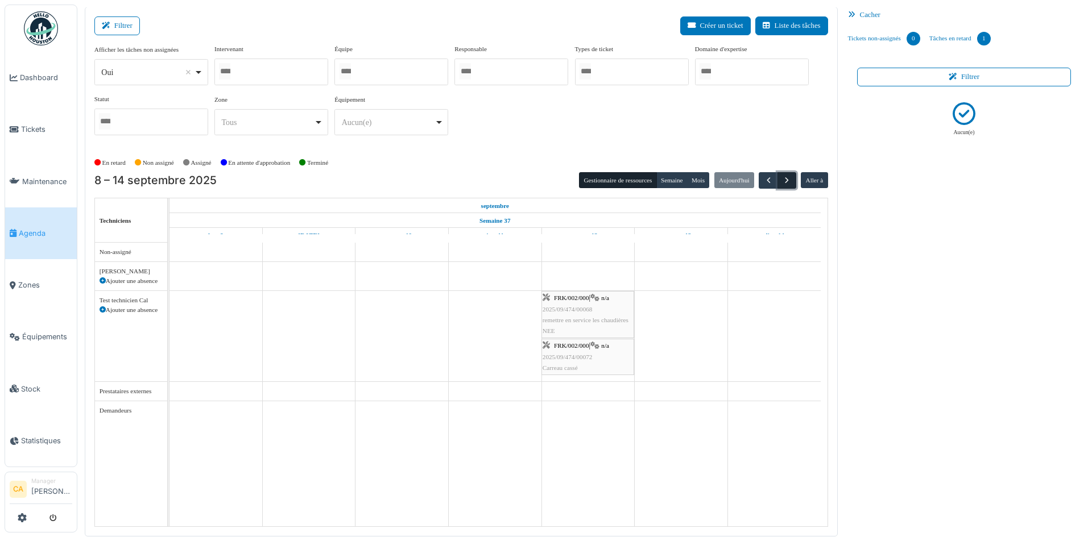
click at [782, 179] on span "button" at bounding box center [787, 181] width 10 height 10
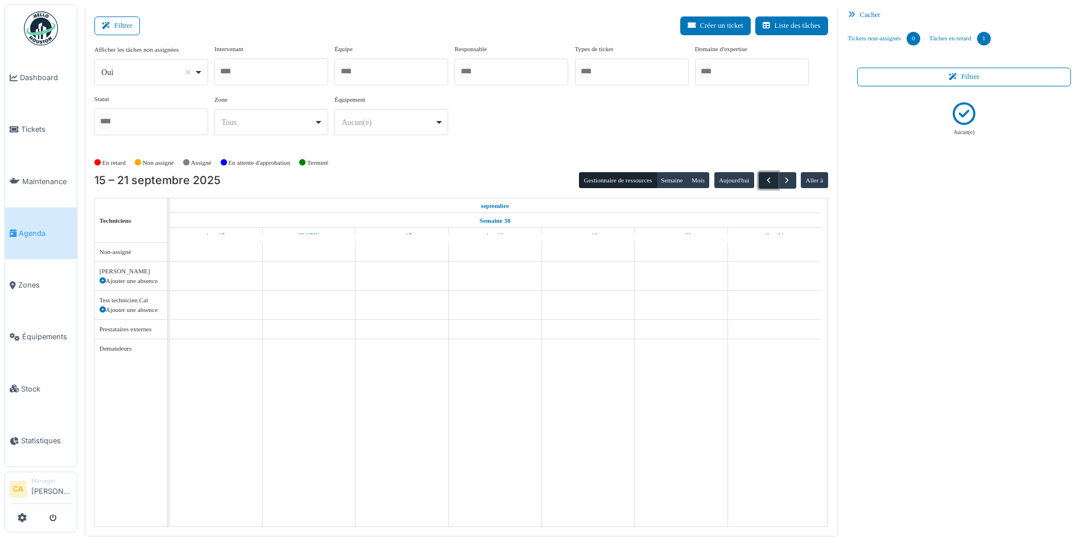
click at [764, 181] on span "button" at bounding box center [768, 181] width 10 height 10
click at [682, 148] on div "Afficher les tâches non assignées *** Oui Remove item Oui Non Intervenant Barba…" at bounding box center [460, 98] width 733 height 109
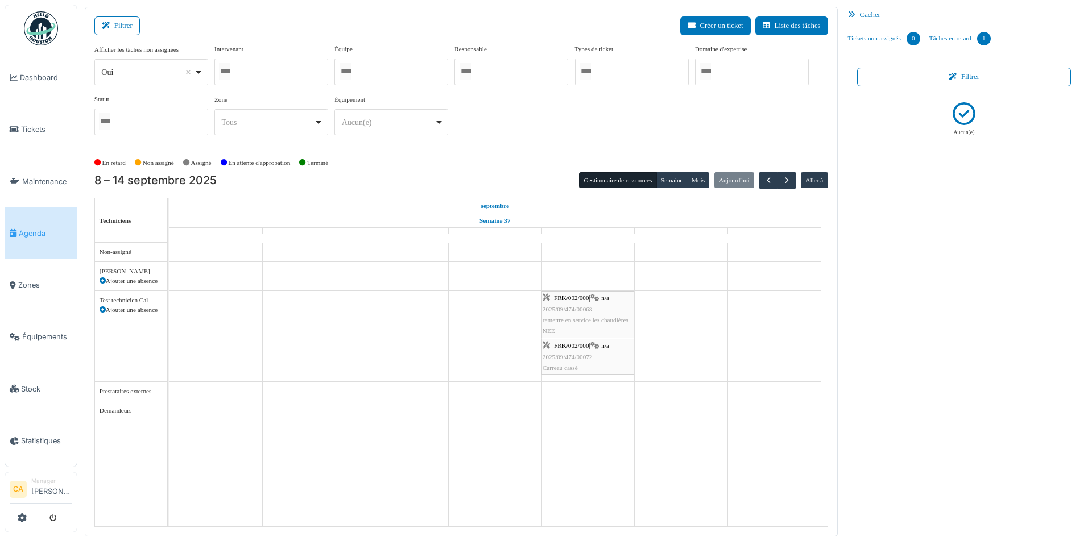
click at [278, 74] on div at bounding box center [271, 72] width 114 height 27
click at [387, 62] on div at bounding box center [391, 72] width 114 height 27
click at [255, 30] on div "Filtrer Créer un ticket Liste des tâches" at bounding box center [460, 30] width 733 height 28
click at [468, 20] on div "Filtrer Créer un ticket Liste des tâches" at bounding box center [460, 30] width 733 height 28
click at [19, 524] on link at bounding box center [22, 518] width 9 height 19
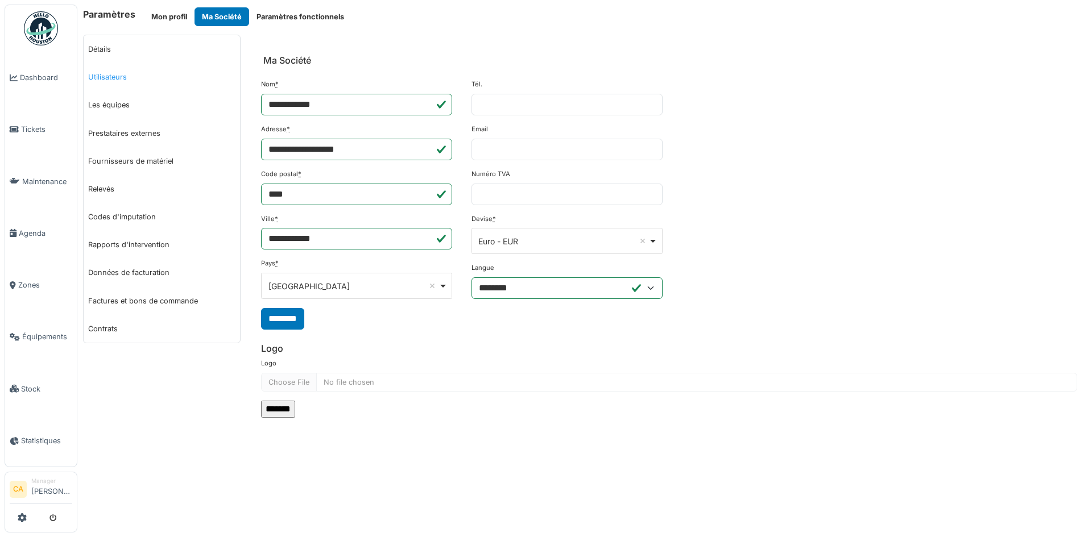
click at [147, 82] on link "Utilisateurs" at bounding box center [162, 77] width 156 height 28
select select "***"
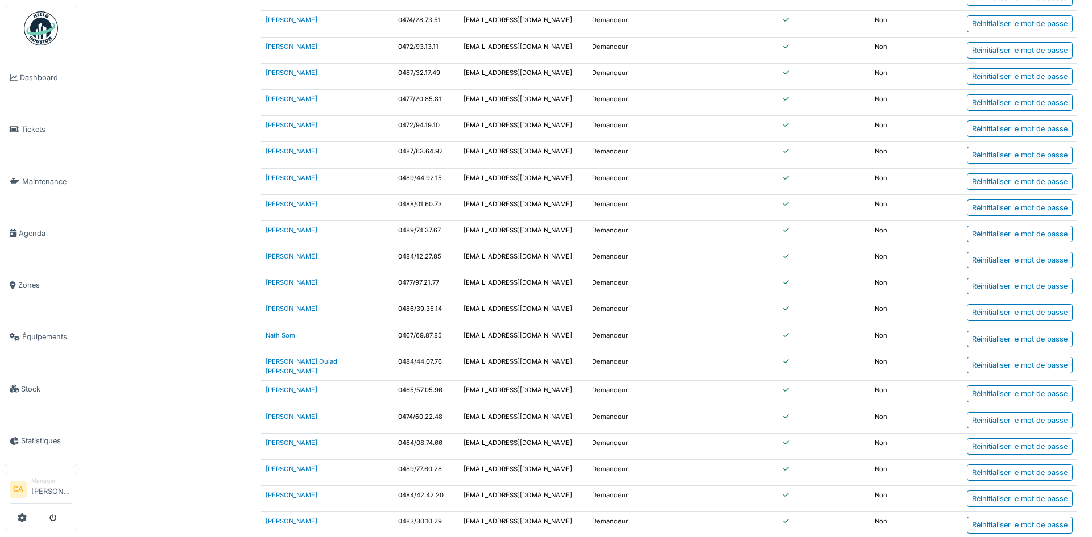
scroll to position [2326, 0]
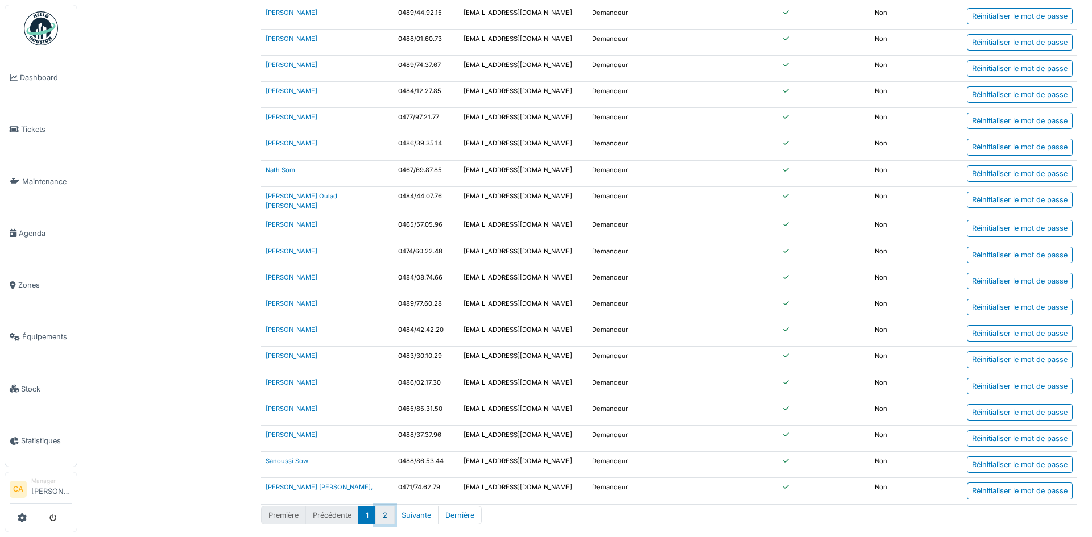
click at [389, 512] on button "2" at bounding box center [384, 515] width 19 height 19
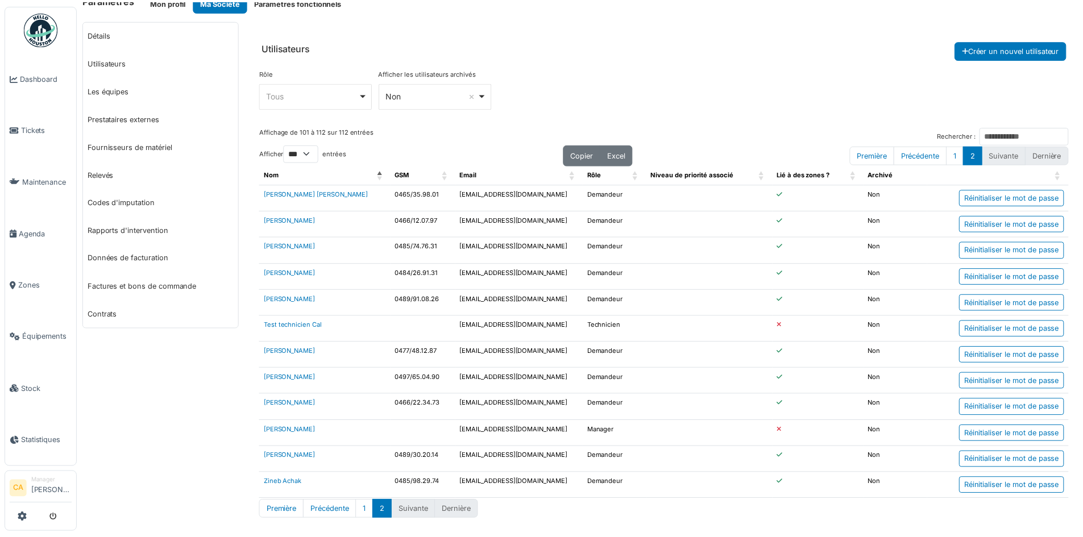
scroll to position [15, 0]
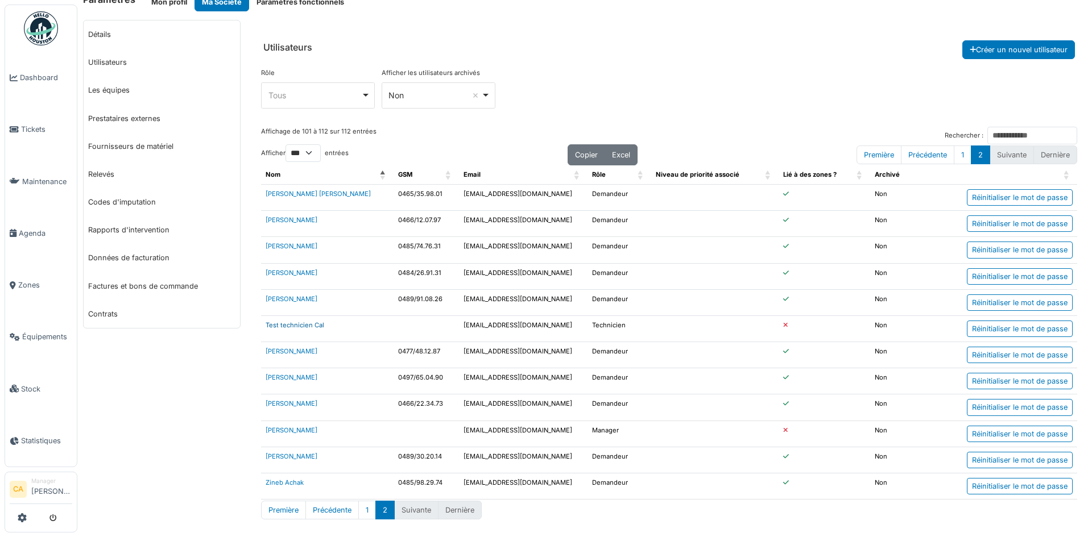
click at [309, 327] on link "Test technicien Cal" at bounding box center [294, 325] width 59 height 8
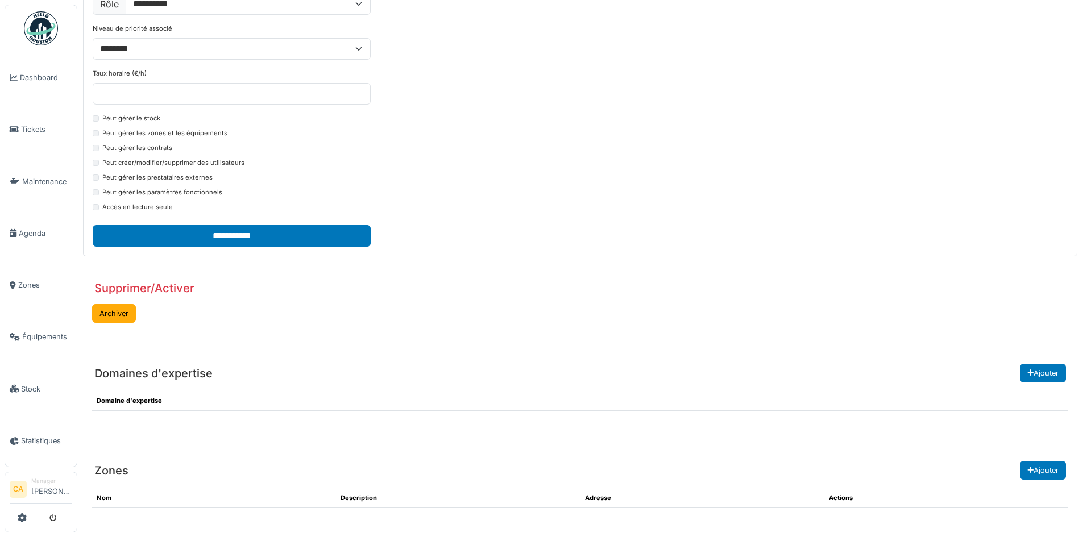
scroll to position [276, 0]
drag, startPoint x: 96, startPoint y: 399, endPoint x: 254, endPoint y: 409, distance: 158.4
click at [254, 409] on th "Domaine d'expertise" at bounding box center [580, 400] width 976 height 19
click at [32, 228] on span "Agenda" at bounding box center [45, 233] width 53 height 11
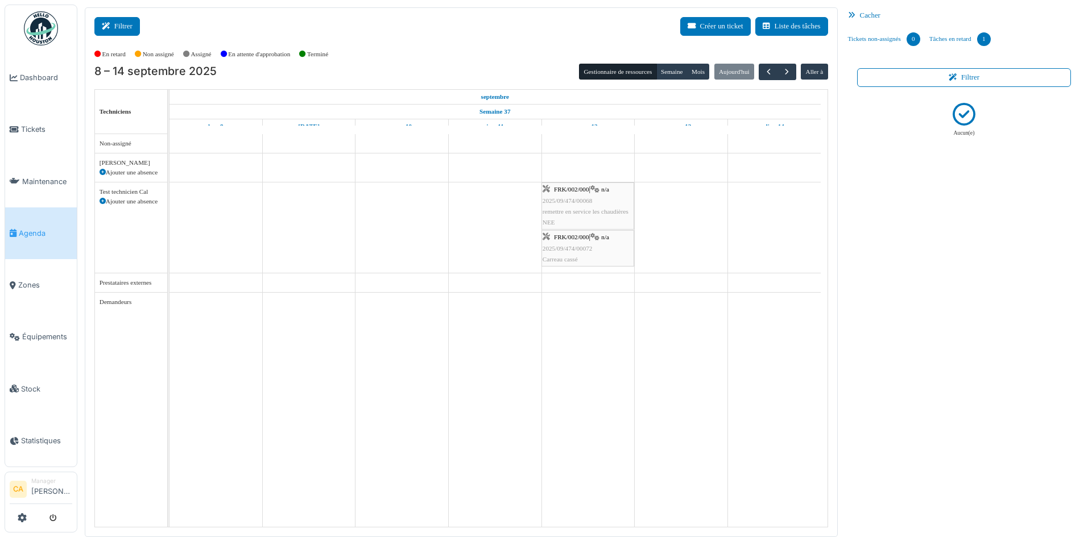
click at [132, 25] on button "Filtrer" at bounding box center [116, 26] width 45 height 19
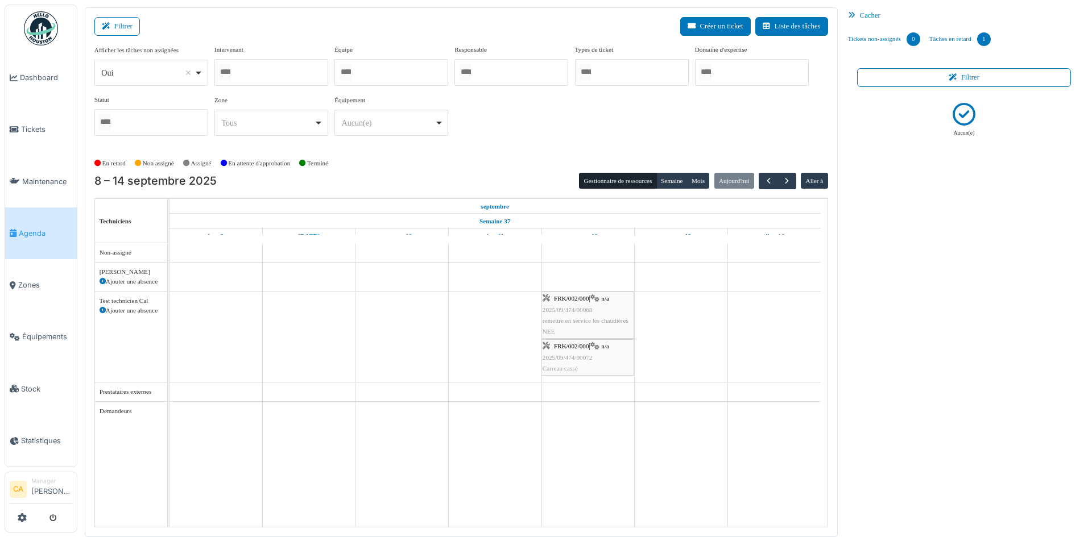
click at [346, 48] on label "Équipe" at bounding box center [343, 50] width 18 height 10
click at [360, 67] on div at bounding box center [391, 72] width 114 height 27
click at [339, 59] on div at bounding box center [391, 72] width 114 height 27
click at [339, 52] on label "Équipe" at bounding box center [343, 50] width 18 height 10
click at [23, 517] on icon at bounding box center [22, 517] width 9 height 9
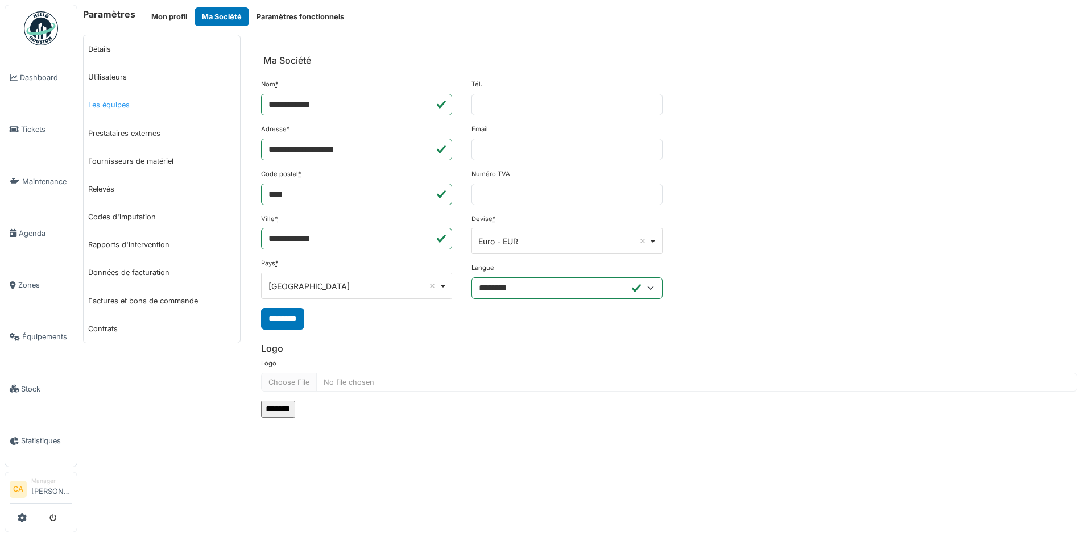
click at [126, 99] on link "Les équipes" at bounding box center [162, 105] width 156 height 28
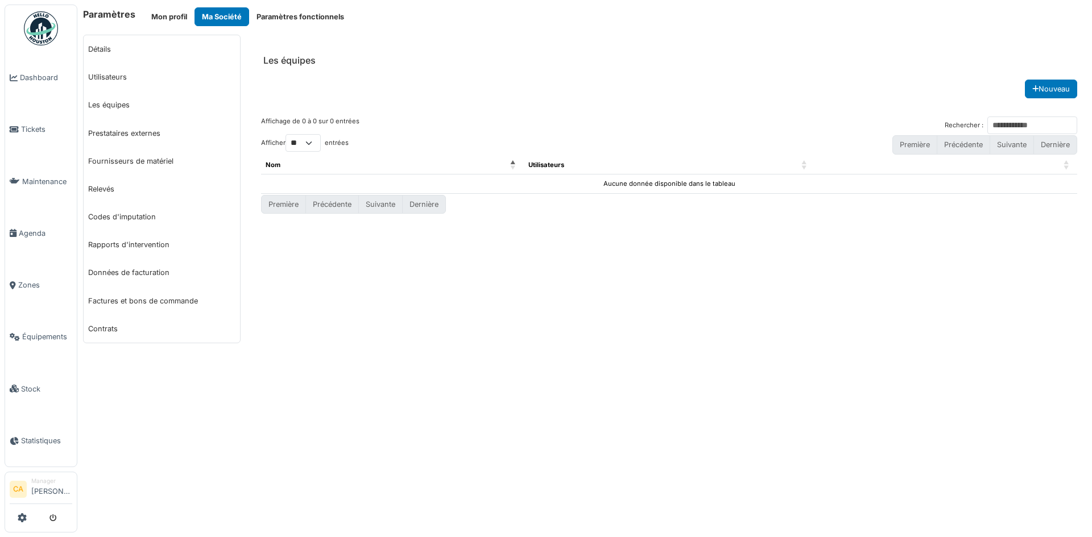
click at [489, 97] on div "Nouveau" at bounding box center [669, 89] width 816 height 19
click at [1065, 88] on button "Nouveau" at bounding box center [1050, 89] width 52 height 19
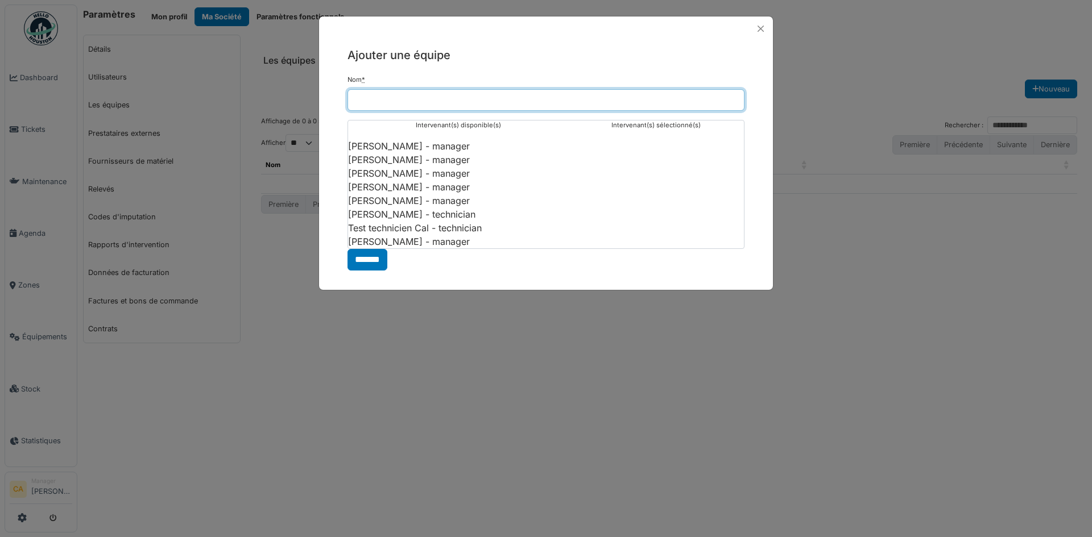
click at [382, 102] on input "Nom *" at bounding box center [545, 100] width 397 height 22
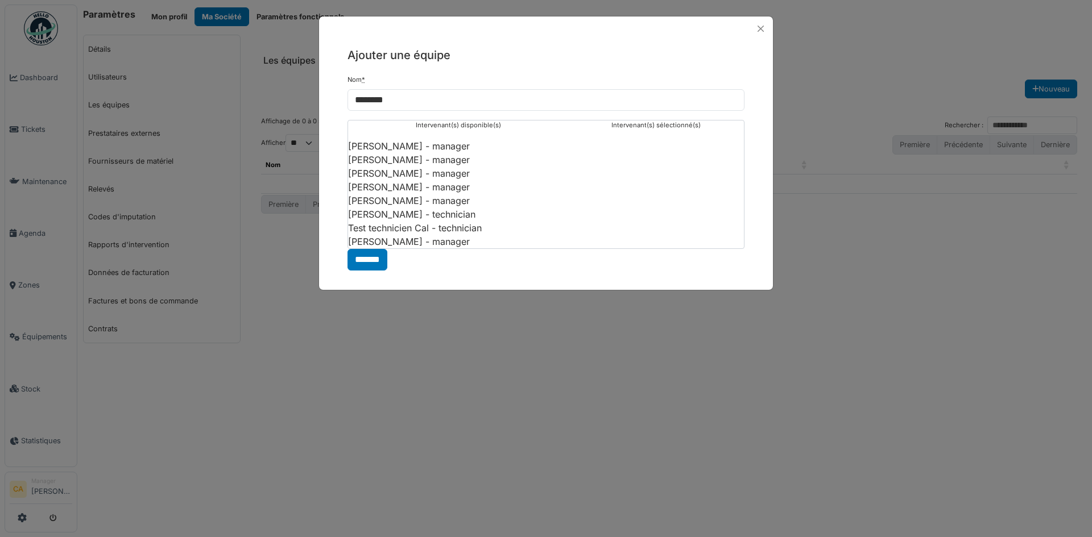
click at [430, 230] on li "Test technicien Cal - technician" at bounding box center [458, 228] width 220 height 14
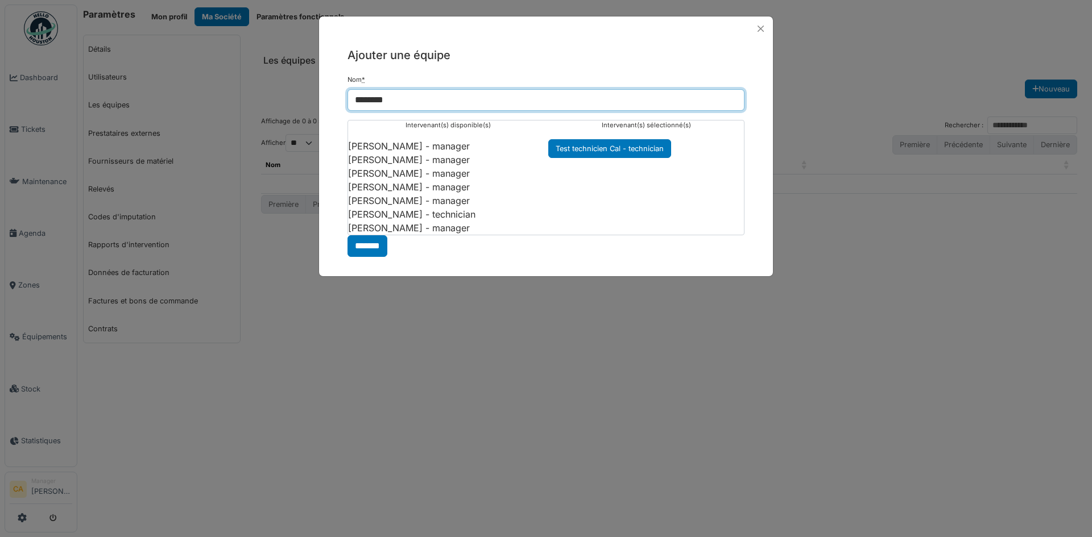
click at [396, 99] on input "********" at bounding box center [545, 100] width 397 height 22
click at [411, 95] on input "********" at bounding box center [545, 100] width 397 height 22
type input "*********"
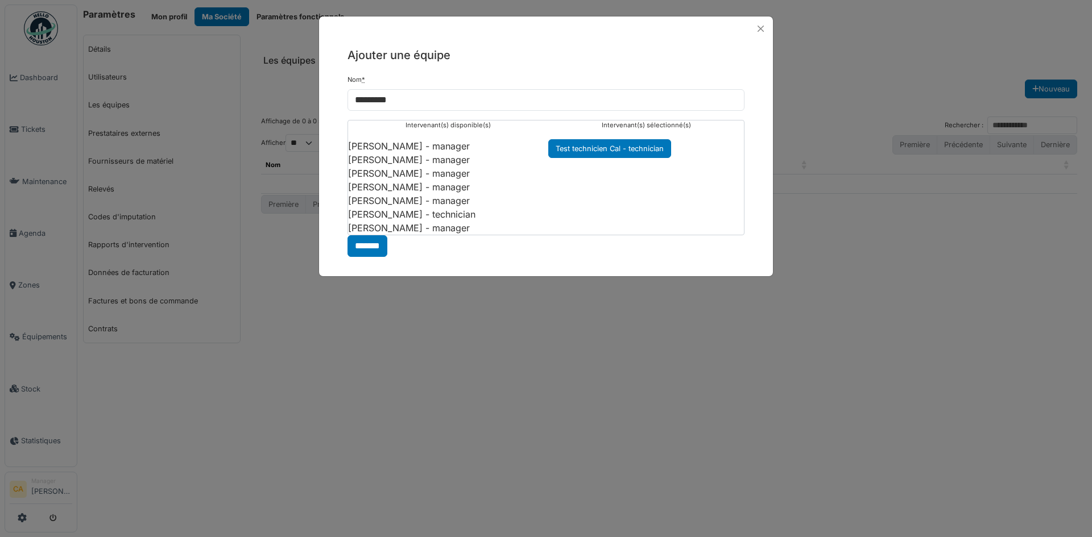
click at [418, 68] on div "Ajouter une équipe Nom * ********* Intervenant(s) disponible(s) Barbara Van nuf…" at bounding box center [546, 152] width 454 height 222
click at [358, 248] on input "*******" at bounding box center [367, 246] width 40 height 22
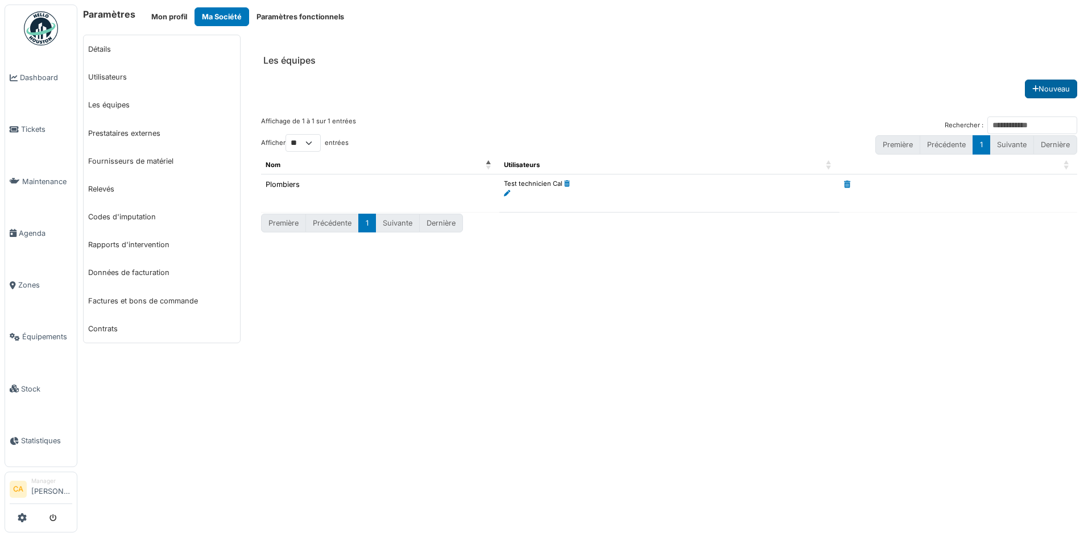
click at [1044, 90] on button "Nouveau" at bounding box center [1050, 89] width 52 height 19
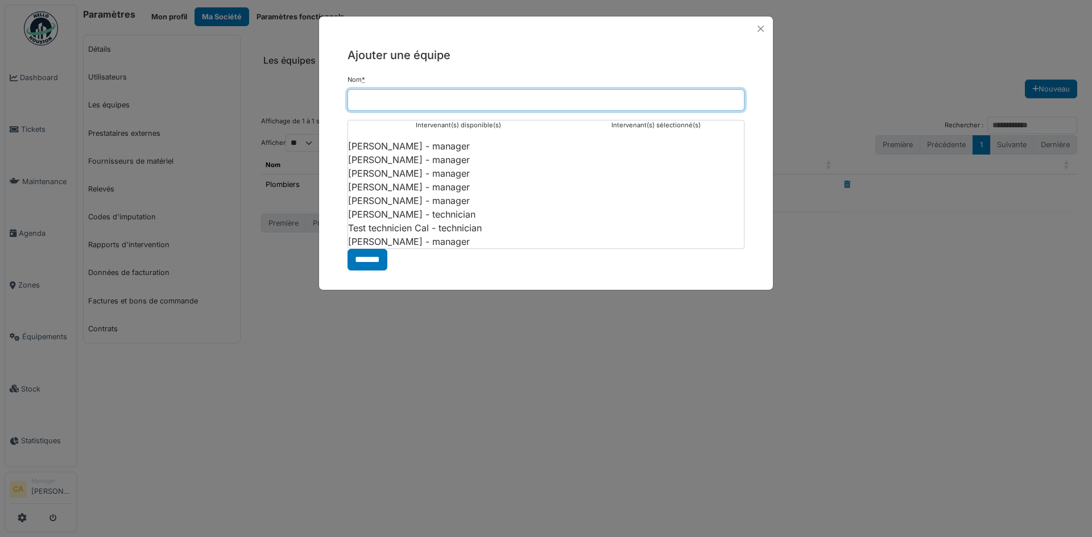
click at [384, 101] on input "Nom *" at bounding box center [545, 100] width 397 height 22
type input "**********"
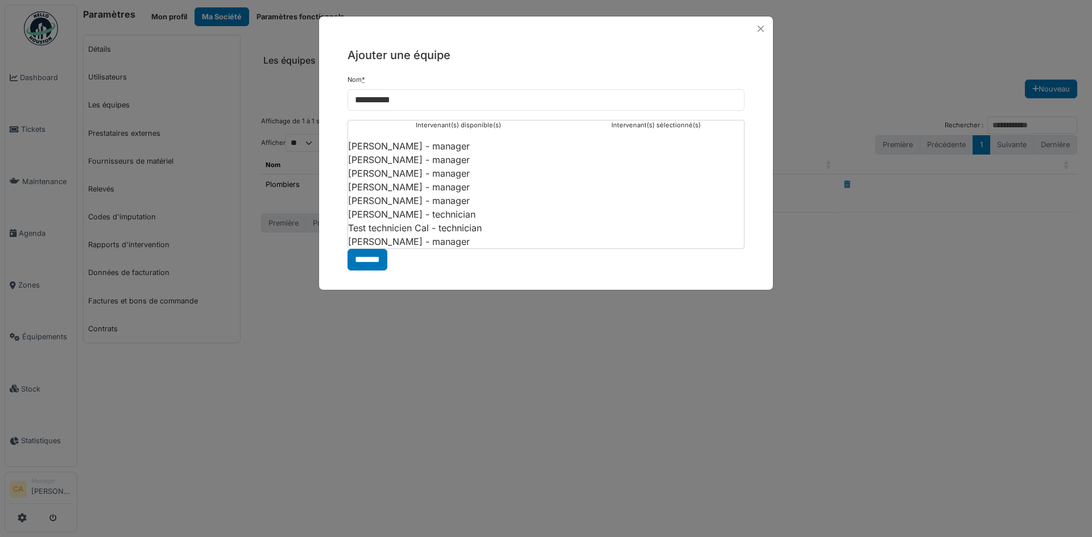
click at [445, 174] on li "Calogero Giuliano - manager" at bounding box center [458, 174] width 220 height 14
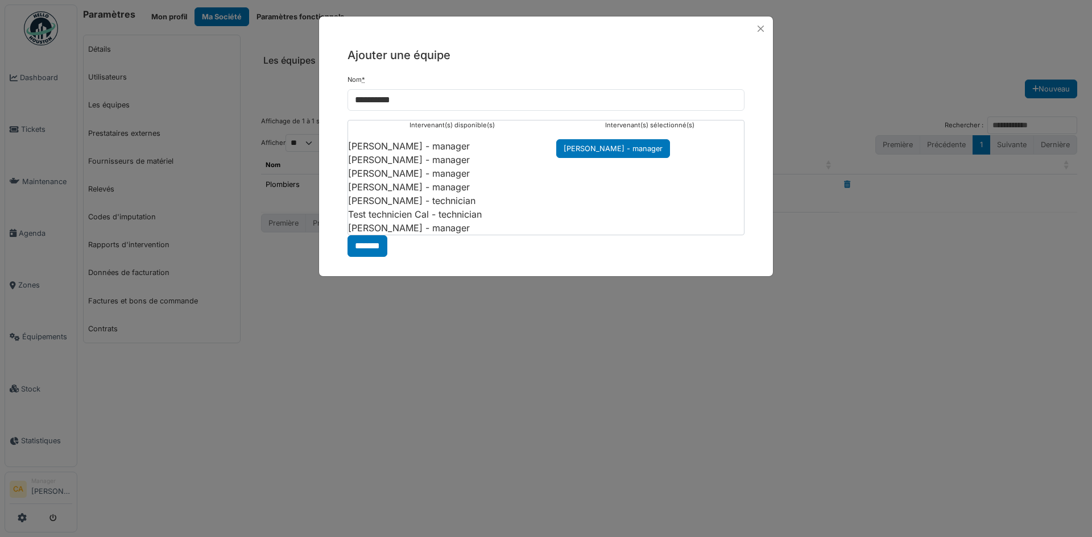
click at [370, 202] on li "Gregory Stienne - technician" at bounding box center [452, 201] width 208 height 14
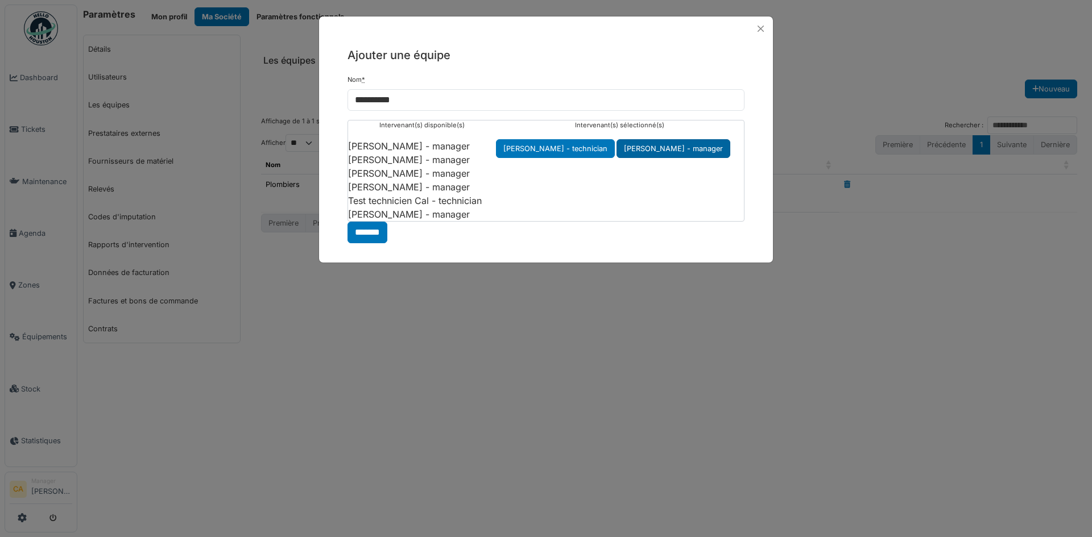
click at [682, 147] on li "Calogero Giuliano - manager" at bounding box center [673, 148] width 114 height 19
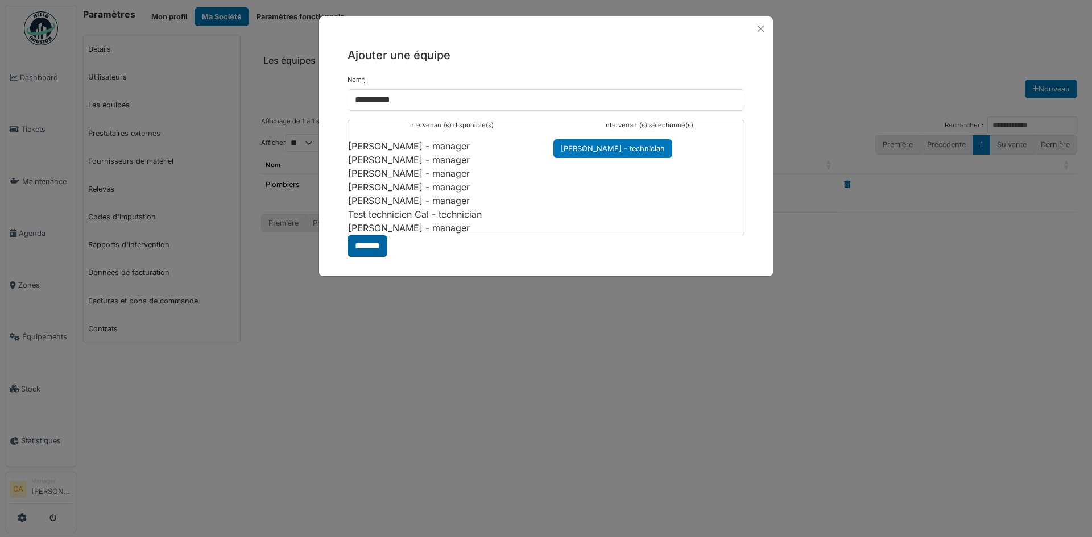
click at [359, 249] on input "*******" at bounding box center [367, 246] width 40 height 22
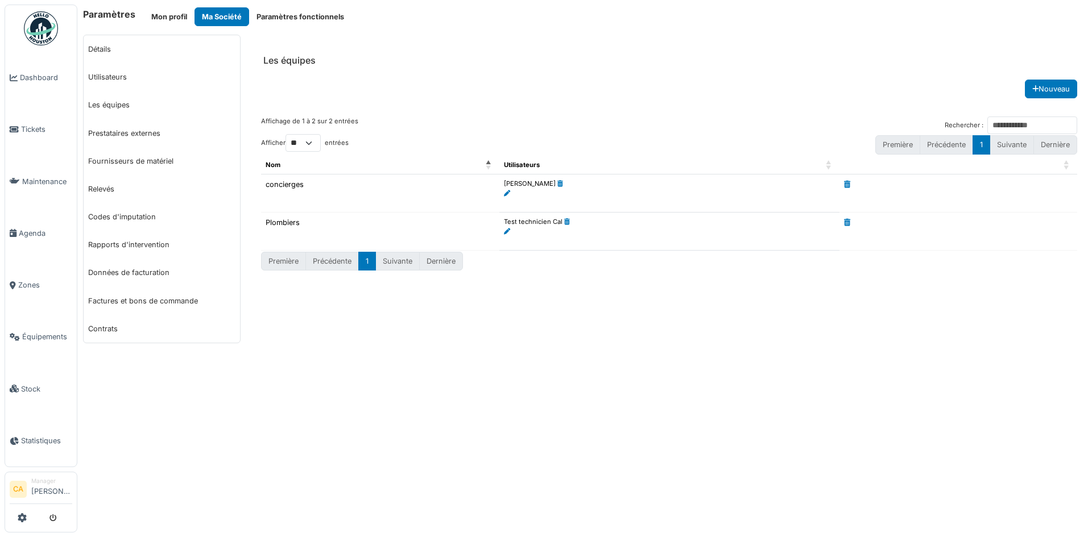
click at [760, 313] on div "Les équipes Ajouter une équipe Nom * Intervenant(s) disponible(s) Barbara Van n…" at bounding box center [668, 194] width 845 height 318
click at [289, 183] on td "concierges" at bounding box center [380, 194] width 238 height 38
click at [18, 218] on link "Agenda" at bounding box center [41, 234] width 72 height 52
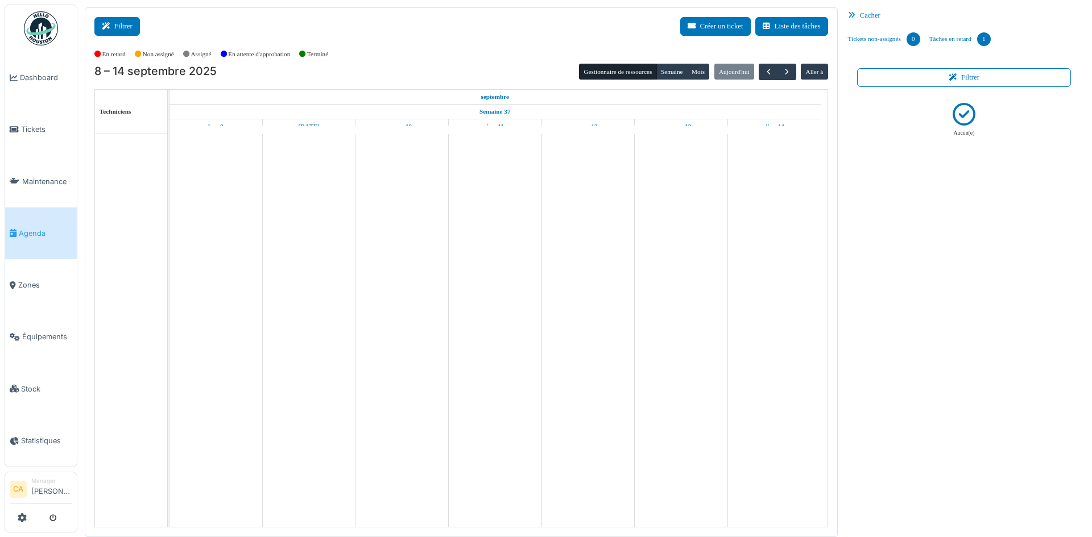
click at [121, 25] on button "Filtrer" at bounding box center [116, 26] width 45 height 19
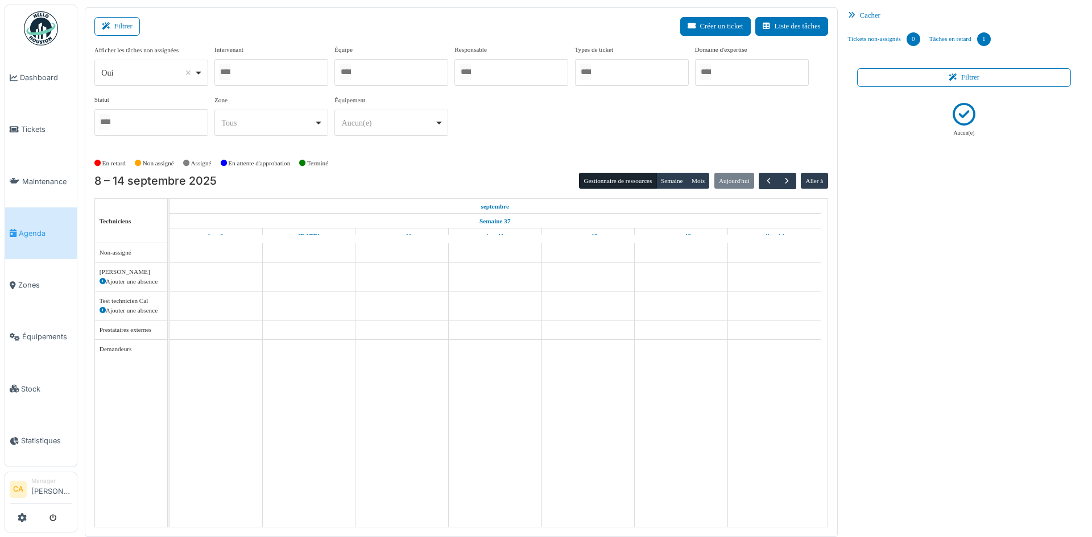
click at [421, 70] on div at bounding box center [391, 72] width 114 height 27
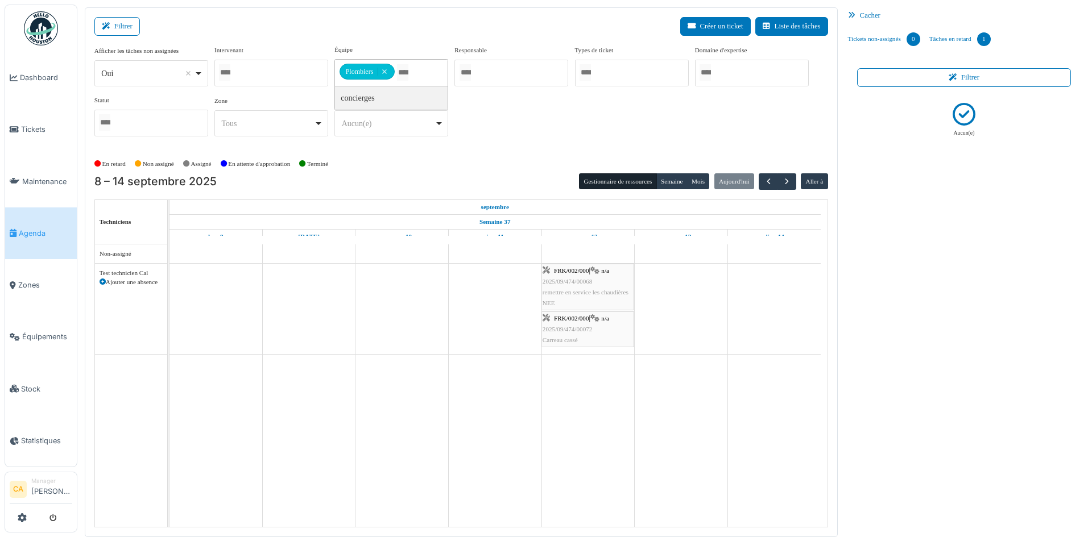
click at [567, 111] on div "Afficher les tâches non assignées *** Oui Remove item Oui Non Intervenant [PERS…" at bounding box center [460, 95] width 733 height 101
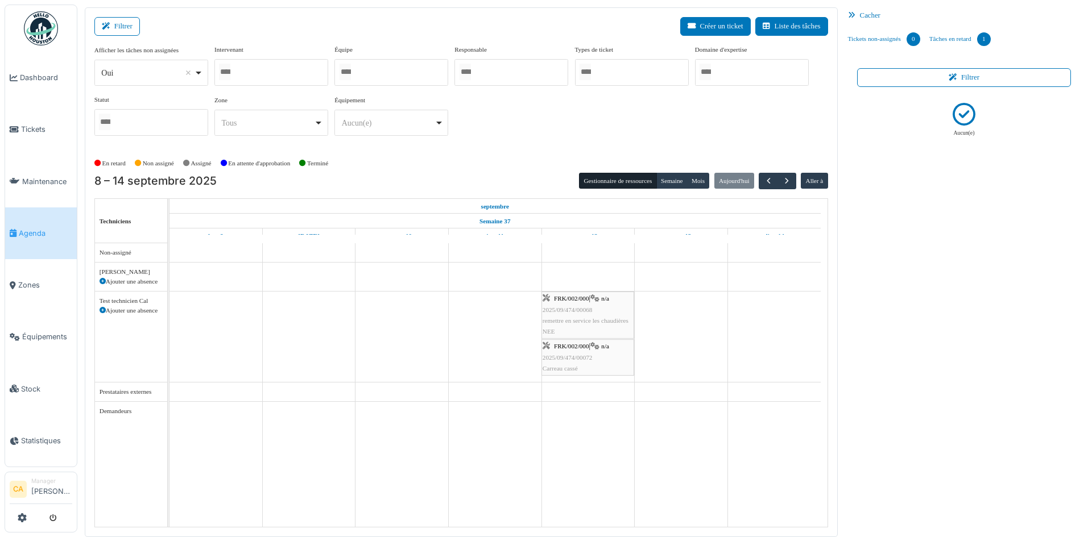
click at [532, 119] on div "Afficher les tâches non assignées *** Oui Remove item Oui Non Intervenant [PERS…" at bounding box center [460, 95] width 733 height 100
click at [23, 507] on ul "CA Manager [PERSON_NAME]" at bounding box center [41, 502] width 73 height 61
click at [23, 513] on icon at bounding box center [22, 517] width 9 height 9
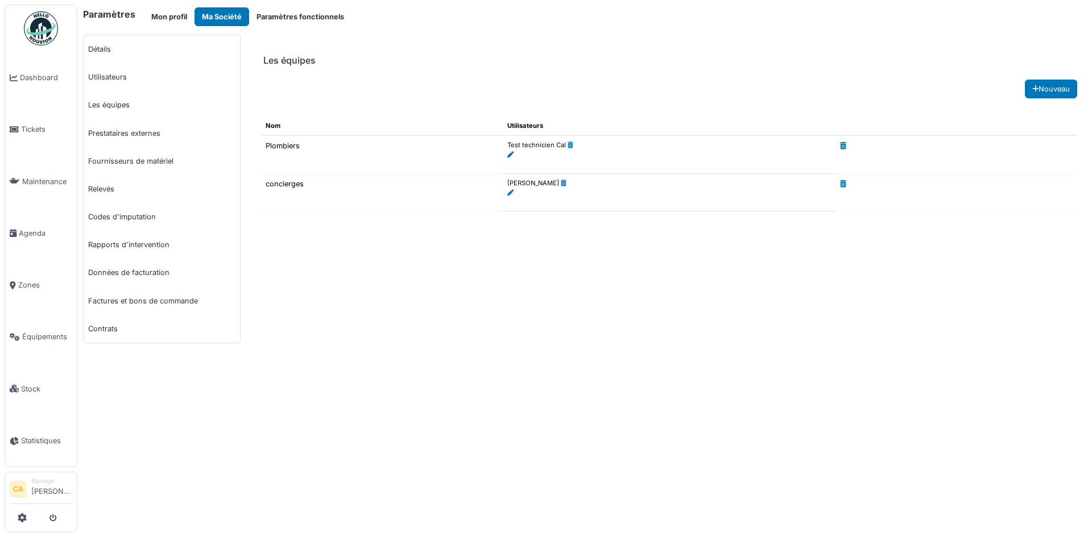
click at [117, 107] on link "Les équipes" at bounding box center [162, 105] width 156 height 28
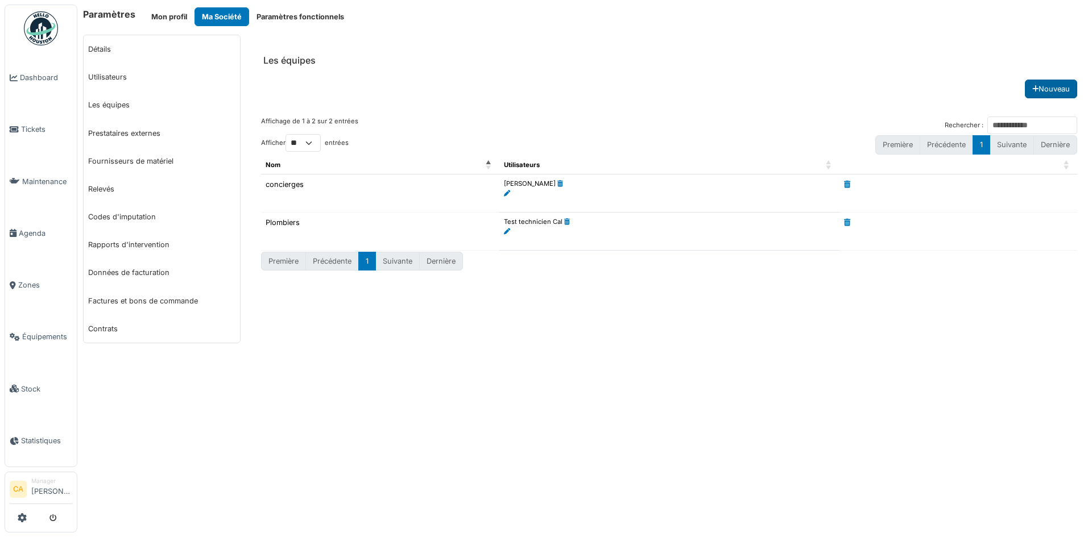
click at [1060, 92] on button "Nouveau" at bounding box center [1050, 89] width 52 height 19
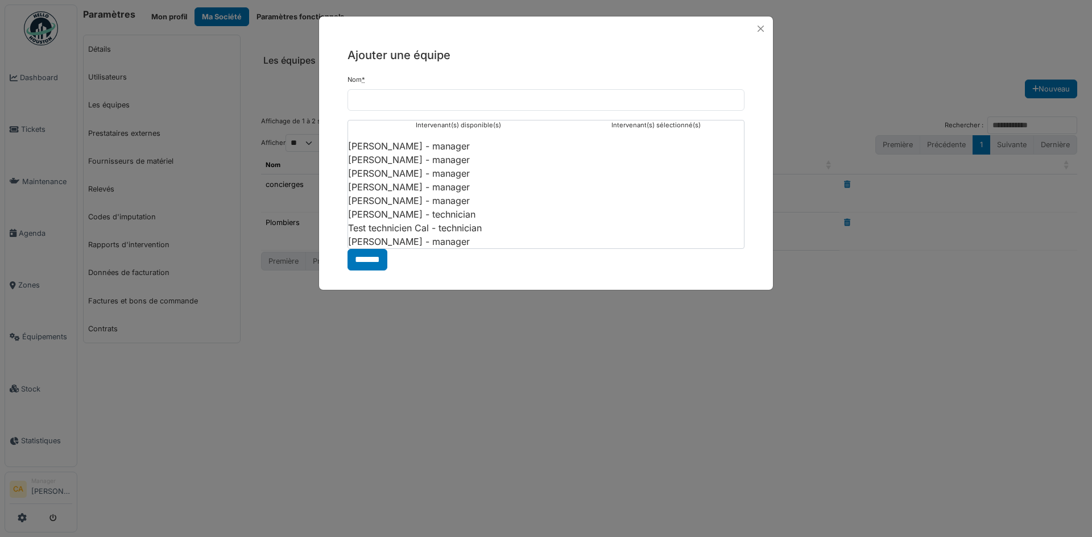
click at [680, 88] on div "Nom *" at bounding box center [545, 93] width 397 height 36
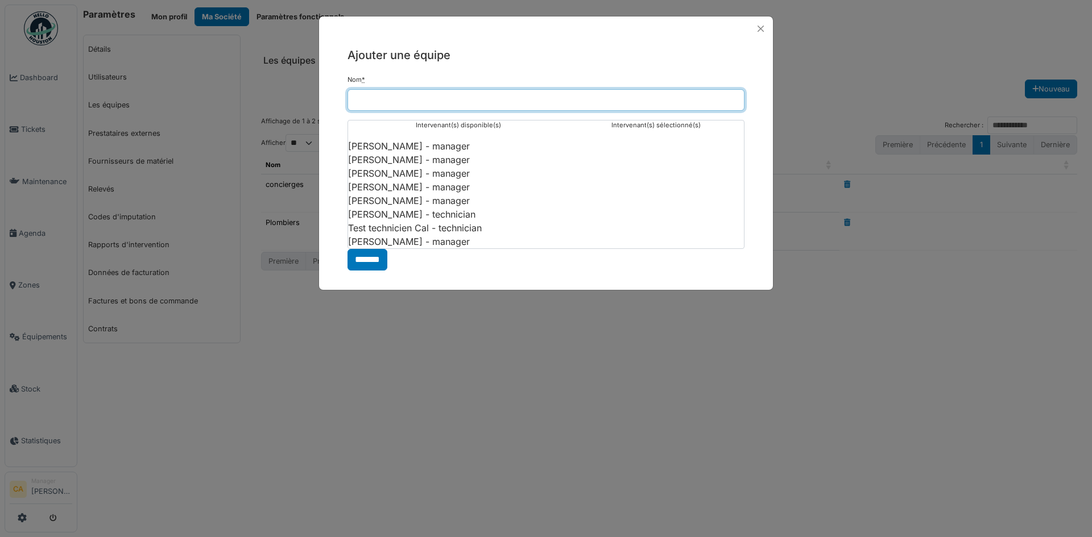
drag, startPoint x: 685, startPoint y: 97, endPoint x: 721, endPoint y: 63, distance: 49.9
click at [690, 90] on input "Nom *" at bounding box center [545, 100] width 397 height 22
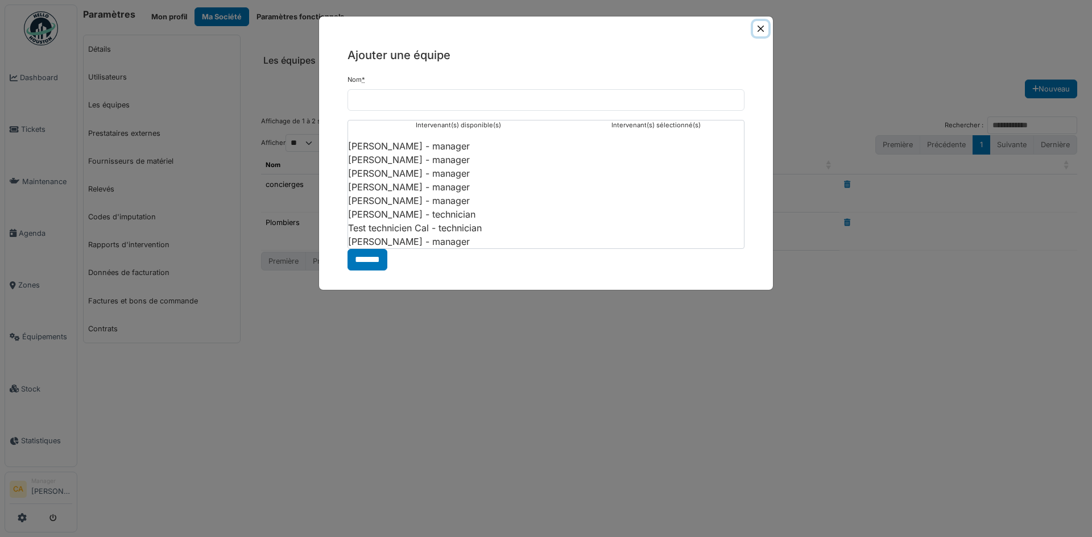
click at [763, 28] on button "Close" at bounding box center [760, 28] width 15 height 15
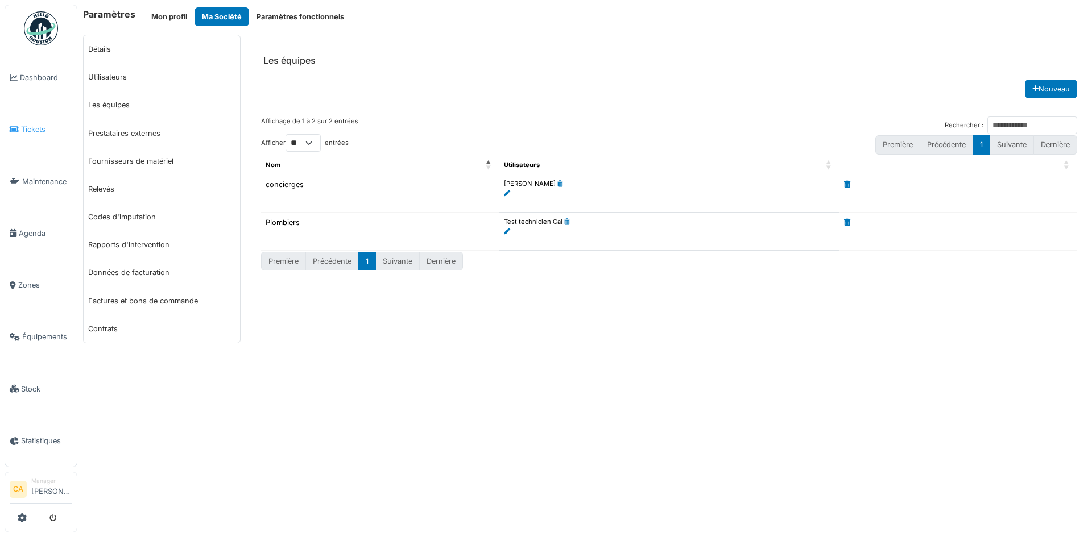
click at [49, 133] on link "Tickets" at bounding box center [41, 129] width 72 height 52
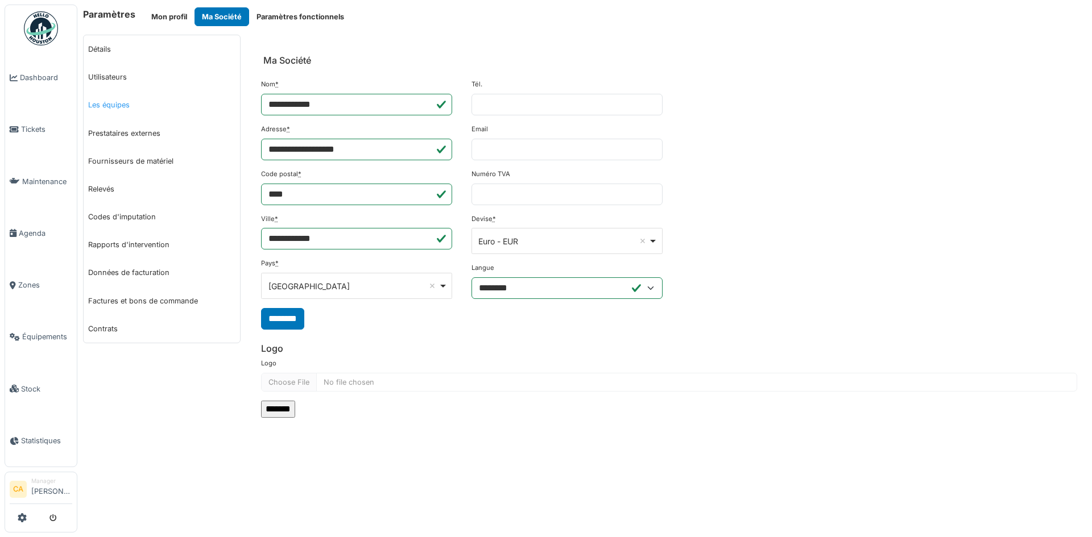
click at [116, 106] on link "Les équipes" at bounding box center [162, 105] width 156 height 28
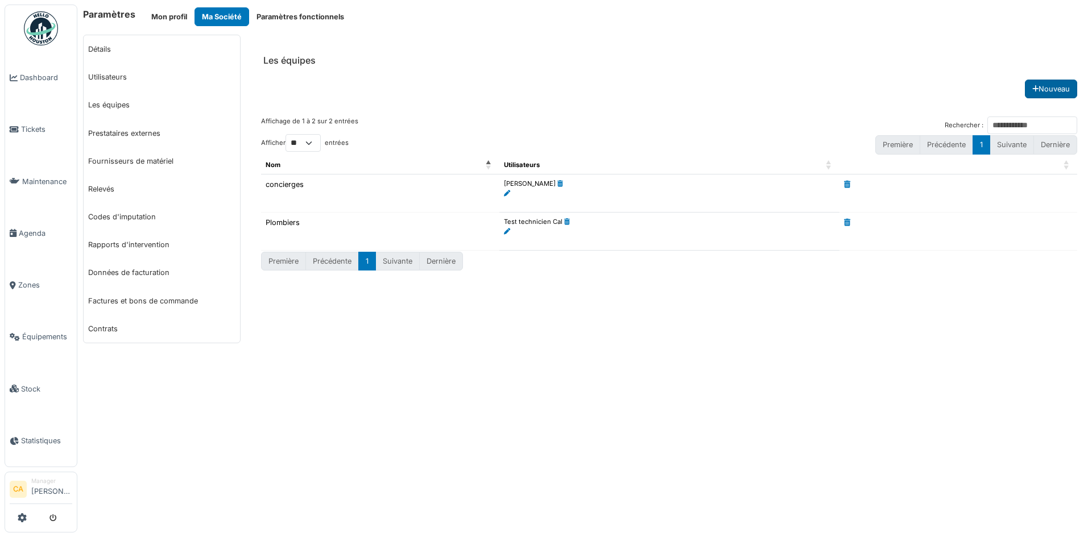
click at [1051, 86] on button "Nouveau" at bounding box center [1050, 89] width 52 height 19
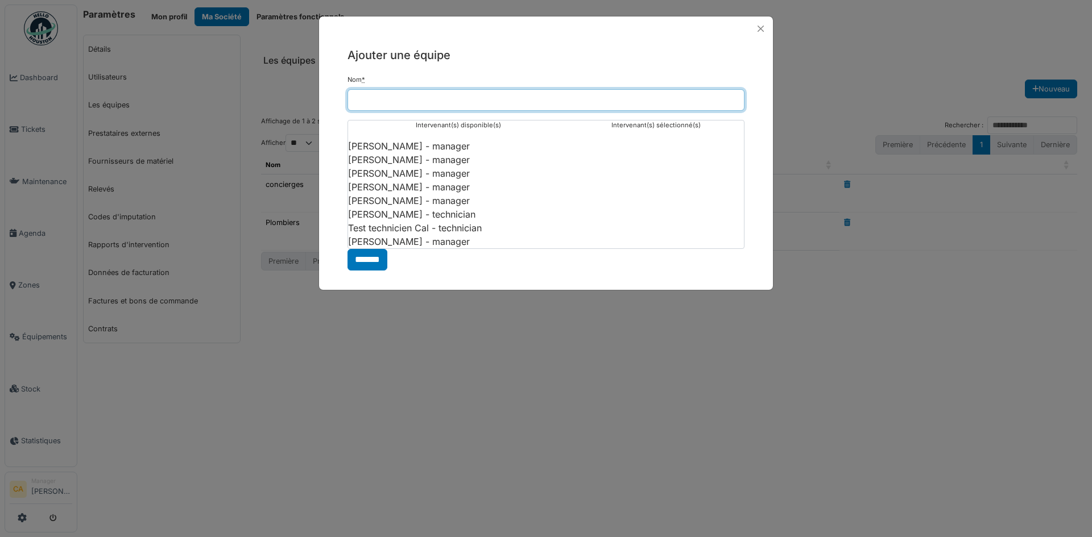
click at [363, 109] on input "Nom *" at bounding box center [545, 100] width 397 height 22
type input "*****"
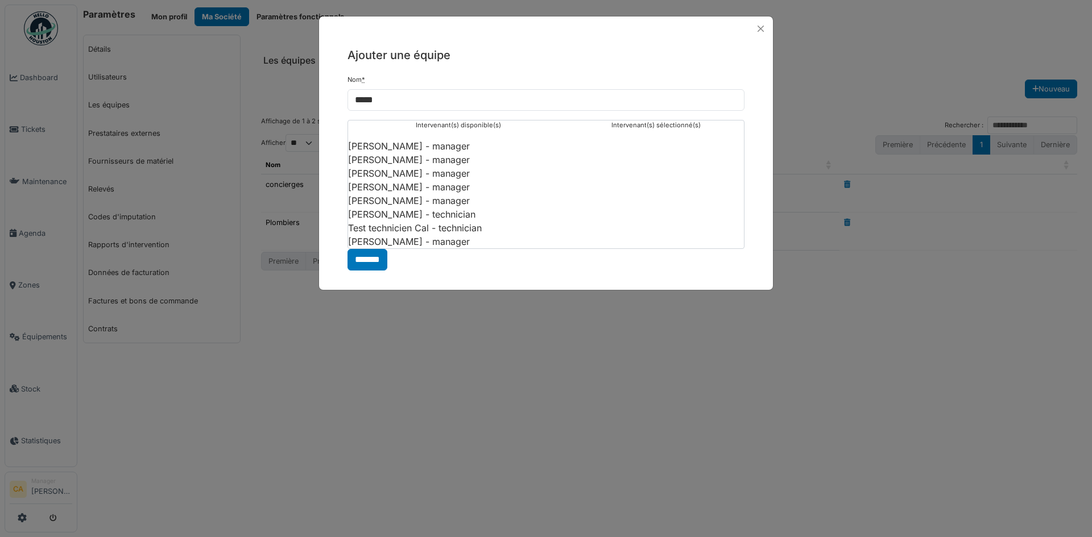
click at [389, 227] on li "Test technicien Cal - technician" at bounding box center [458, 228] width 220 height 14
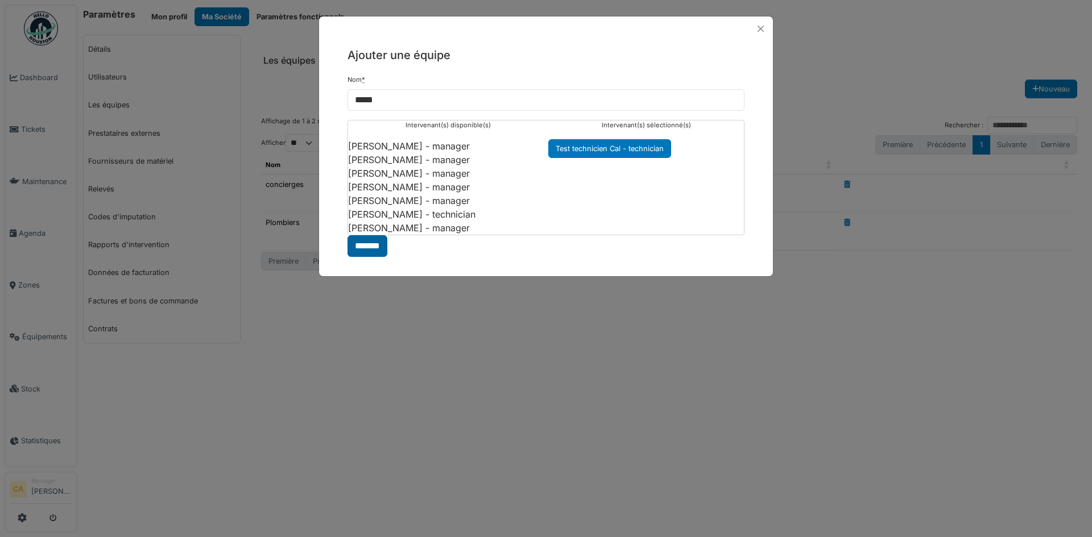
click at [360, 243] on input "*******" at bounding box center [367, 246] width 40 height 22
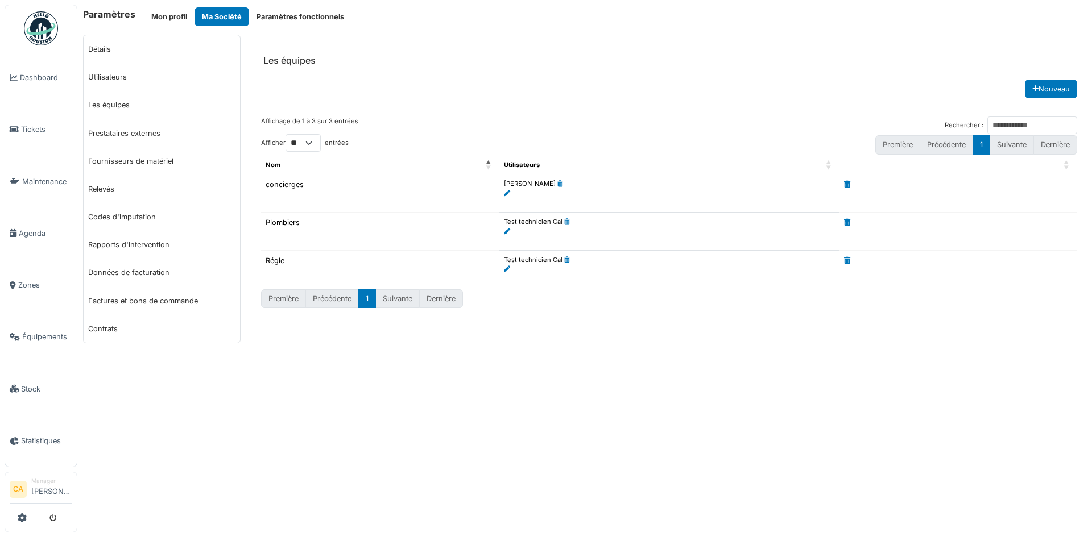
click at [763, 372] on div "Paramètres Mon profil Ma Société Paramètres fonctionnels Détails Utilisateurs L…" at bounding box center [584, 268] width 1014 height 537
click at [31, 127] on span "Tickets" at bounding box center [46, 129] width 51 height 11
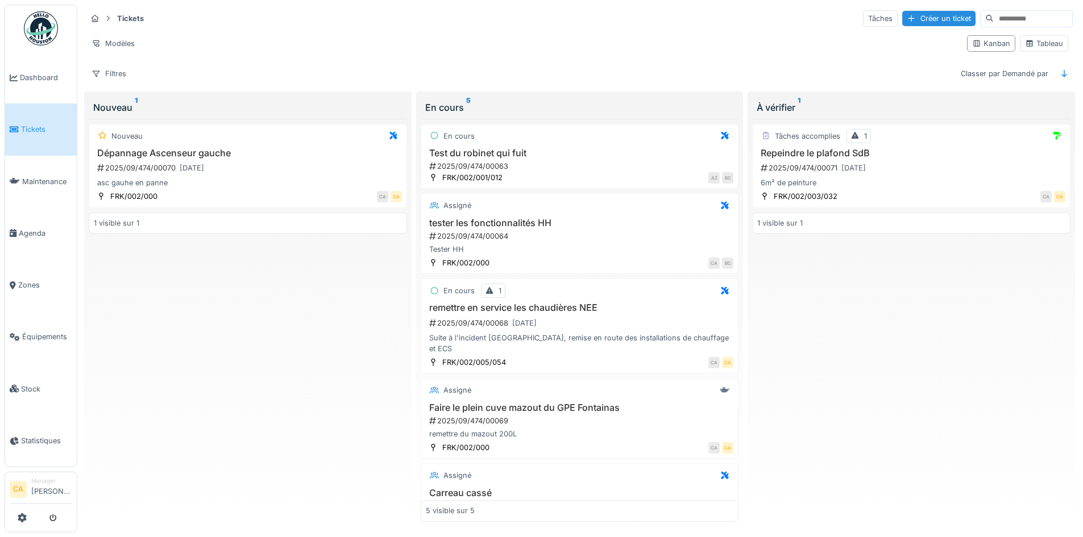
click at [18, 231] on li "Agenda" at bounding box center [41, 233] width 63 height 11
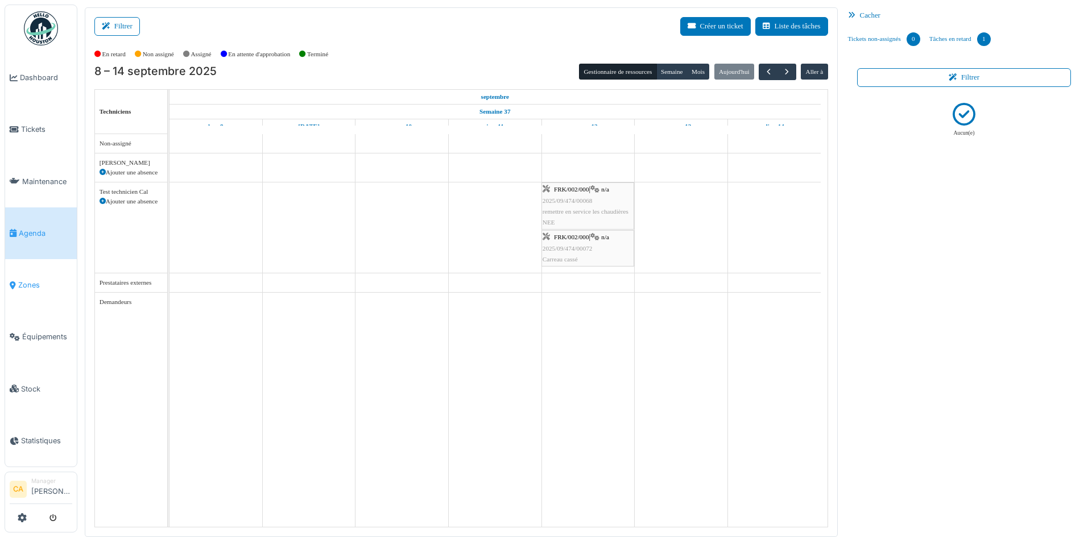
click at [35, 287] on link "Zones" at bounding box center [41, 285] width 72 height 52
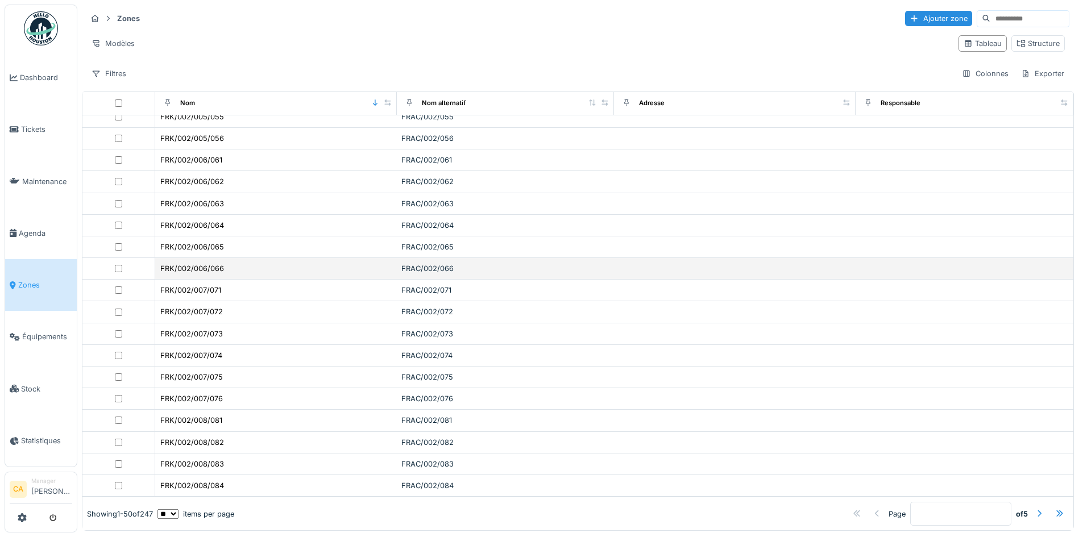
scroll to position [7, 0]
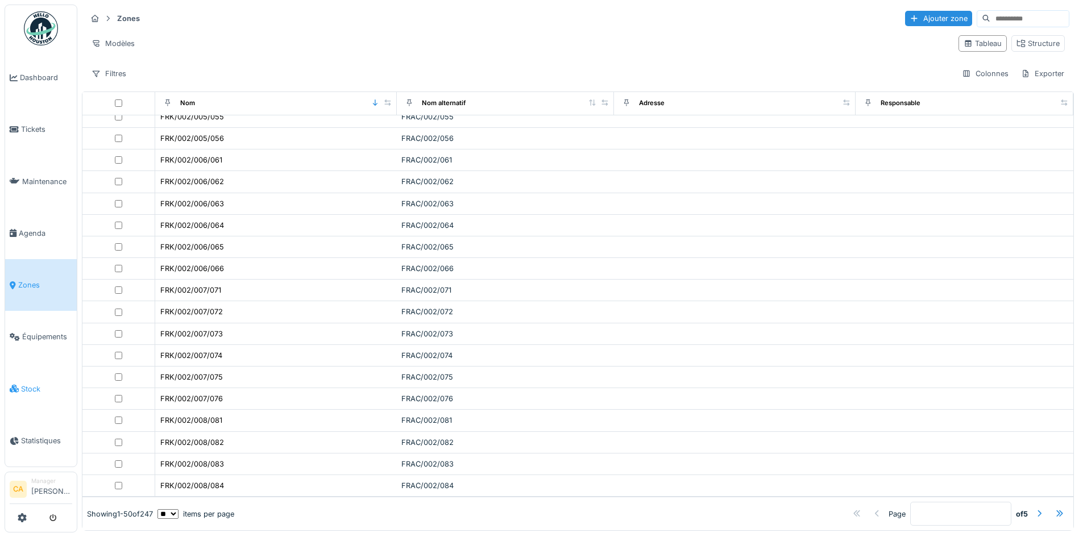
click at [23, 372] on link "Stock" at bounding box center [41, 389] width 72 height 52
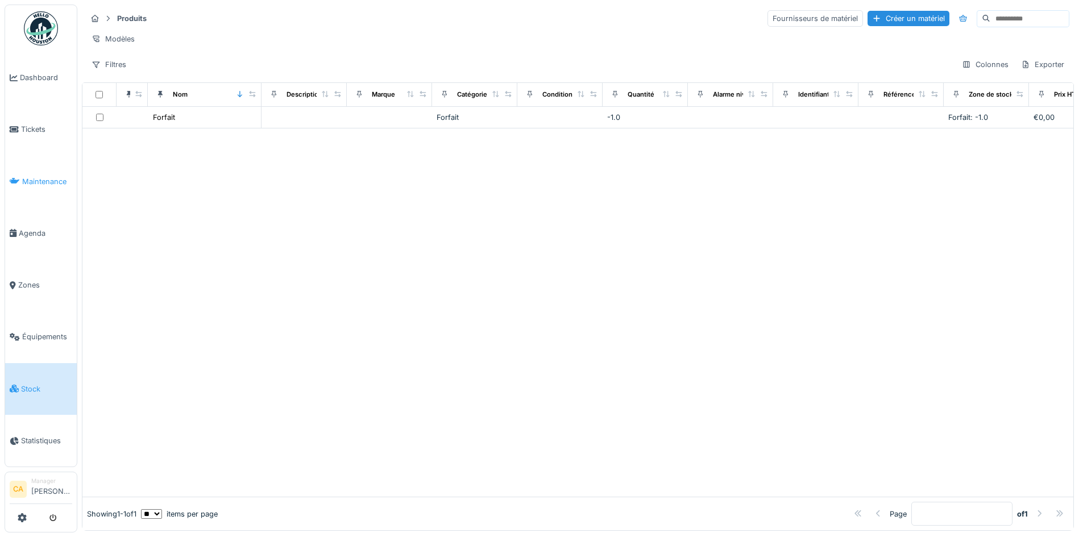
click at [40, 185] on link "Maintenance" at bounding box center [41, 182] width 72 height 52
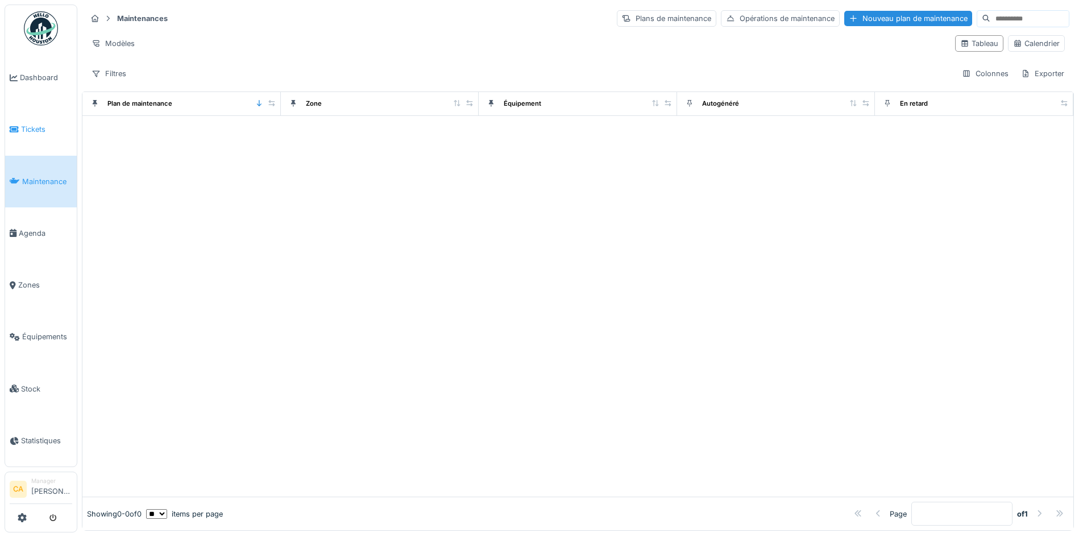
click at [24, 129] on span "Tickets" at bounding box center [46, 129] width 51 height 11
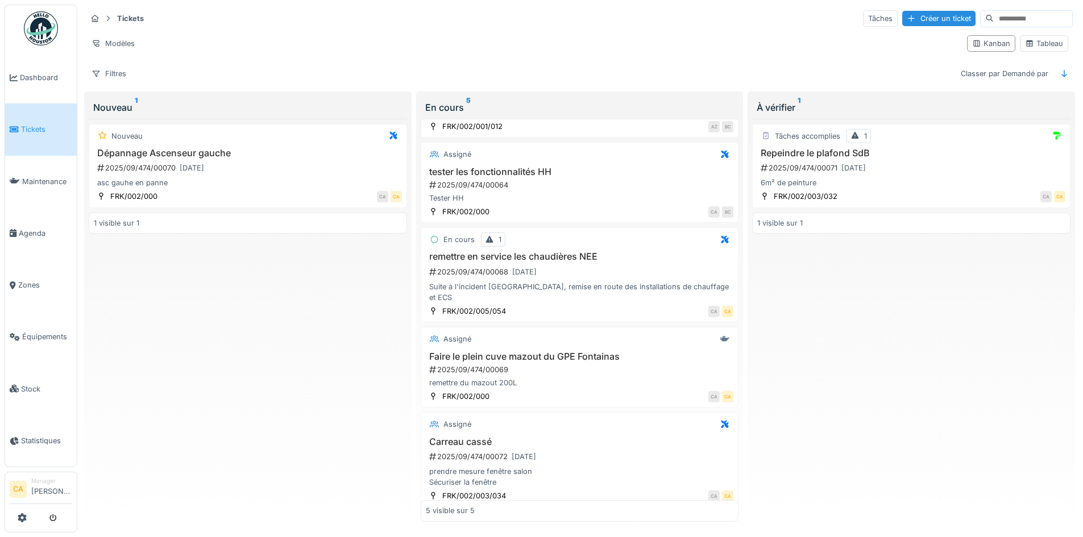
scroll to position [7, 0]
click at [36, 180] on span "Maintenance" at bounding box center [47, 181] width 50 height 11
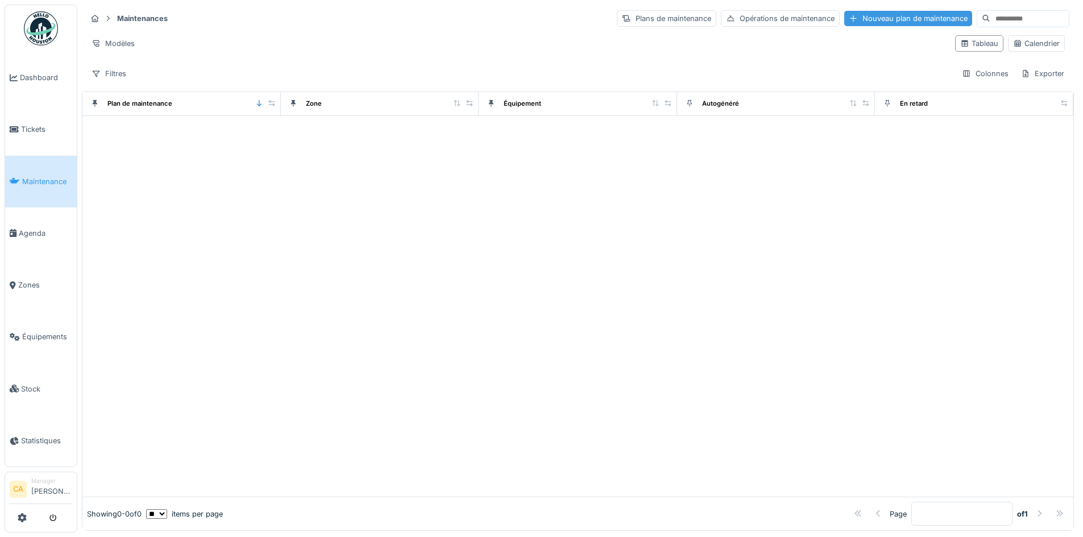
click at [858, 18] on div "Nouveau plan de maintenance" at bounding box center [908, 18] width 128 height 15
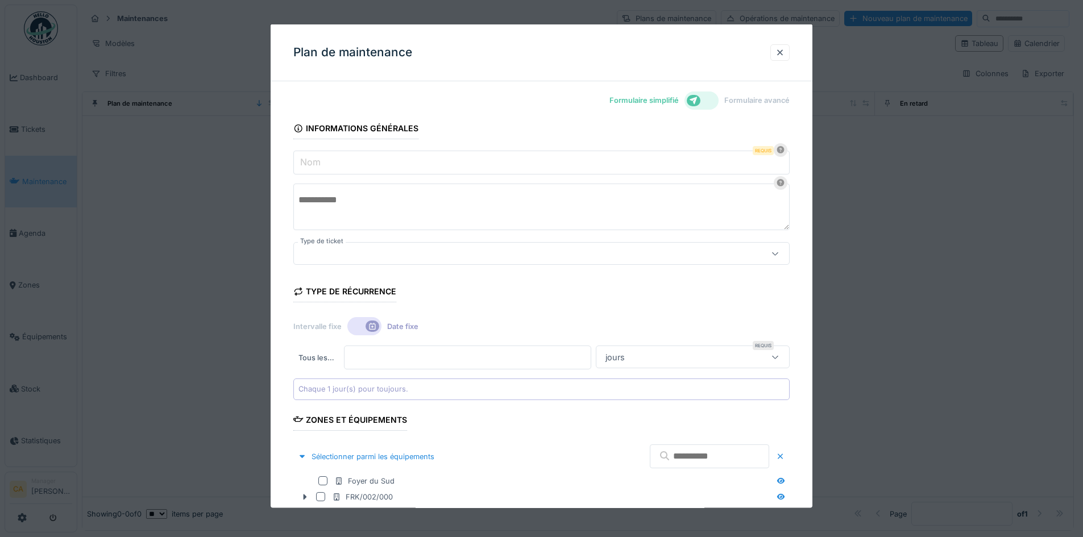
click at [586, 167] on input "Nom" at bounding box center [541, 163] width 496 height 24
click at [698, 99] on icon at bounding box center [694, 100] width 8 height 8
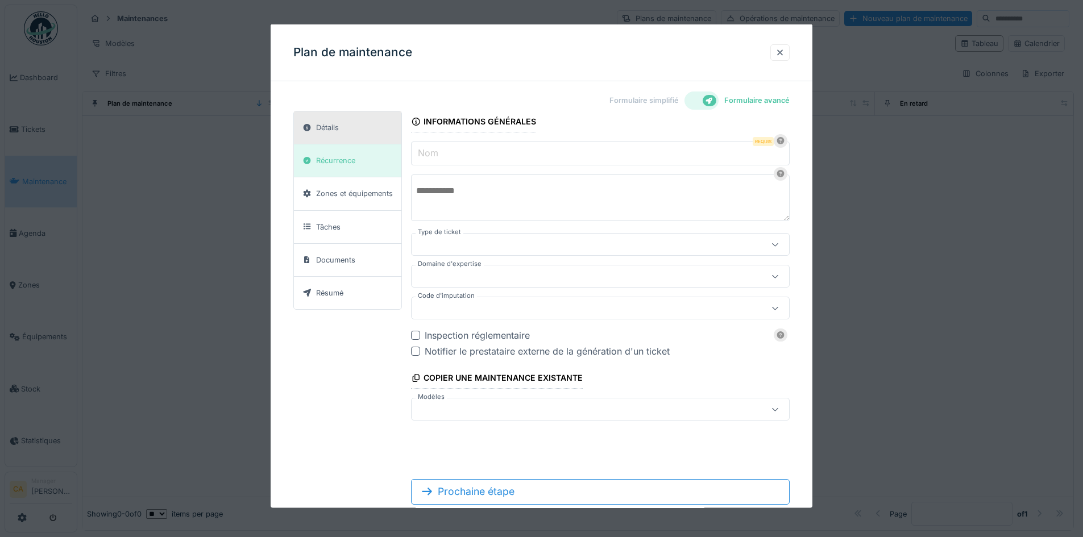
click at [705, 101] on div at bounding box center [701, 101] width 34 height 18
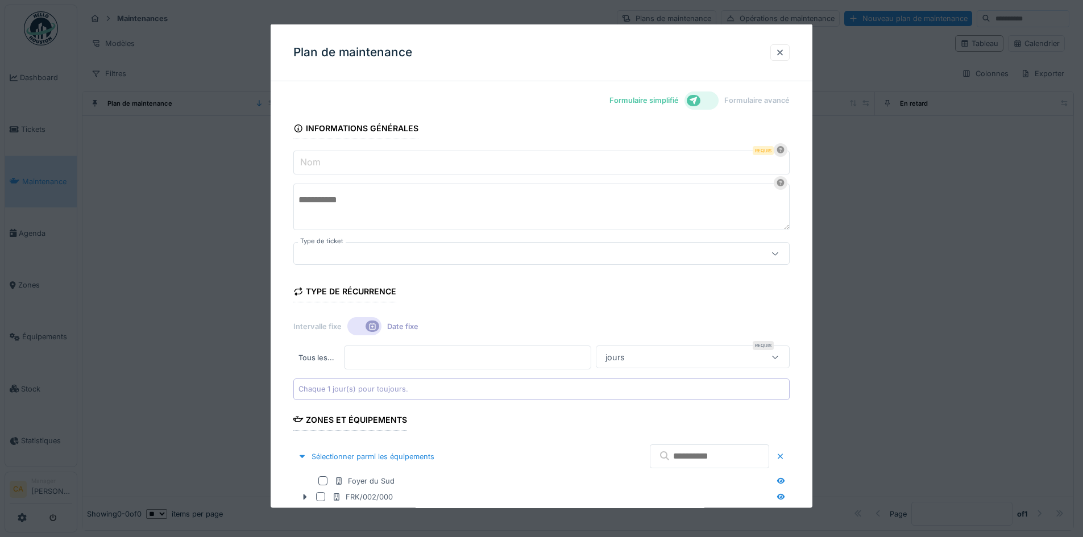
click at [700, 101] on div at bounding box center [694, 100] width 14 height 11
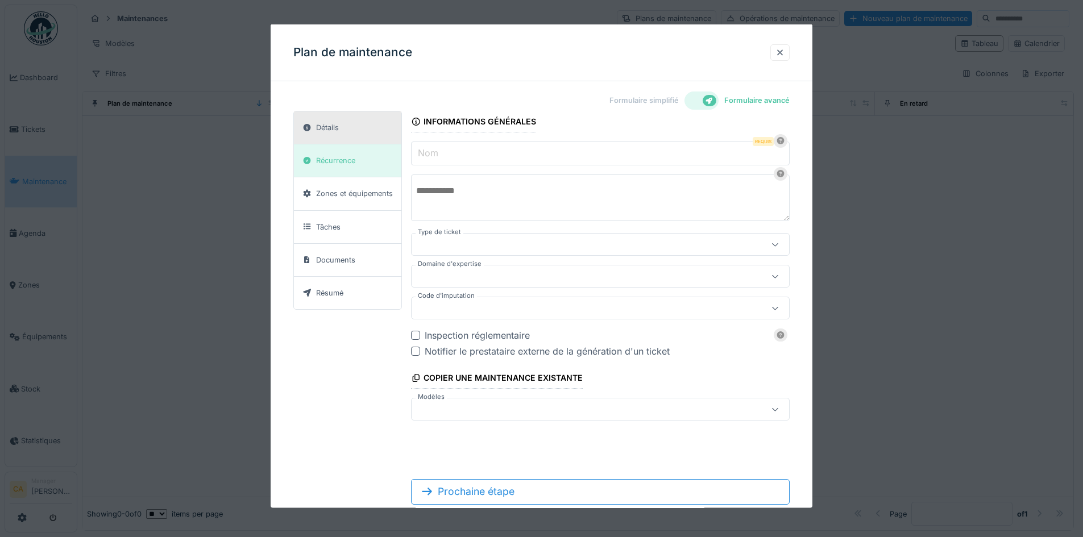
click at [705, 101] on div at bounding box center [701, 101] width 34 height 18
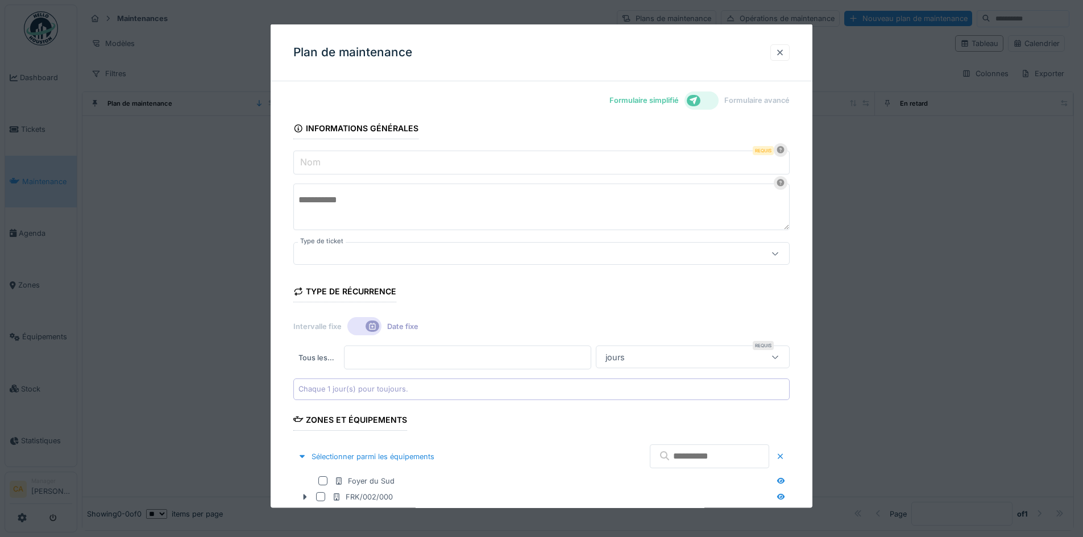
click at [783, 53] on div at bounding box center [779, 52] width 9 height 11
